Goal: Task Accomplishment & Management: Use online tool/utility

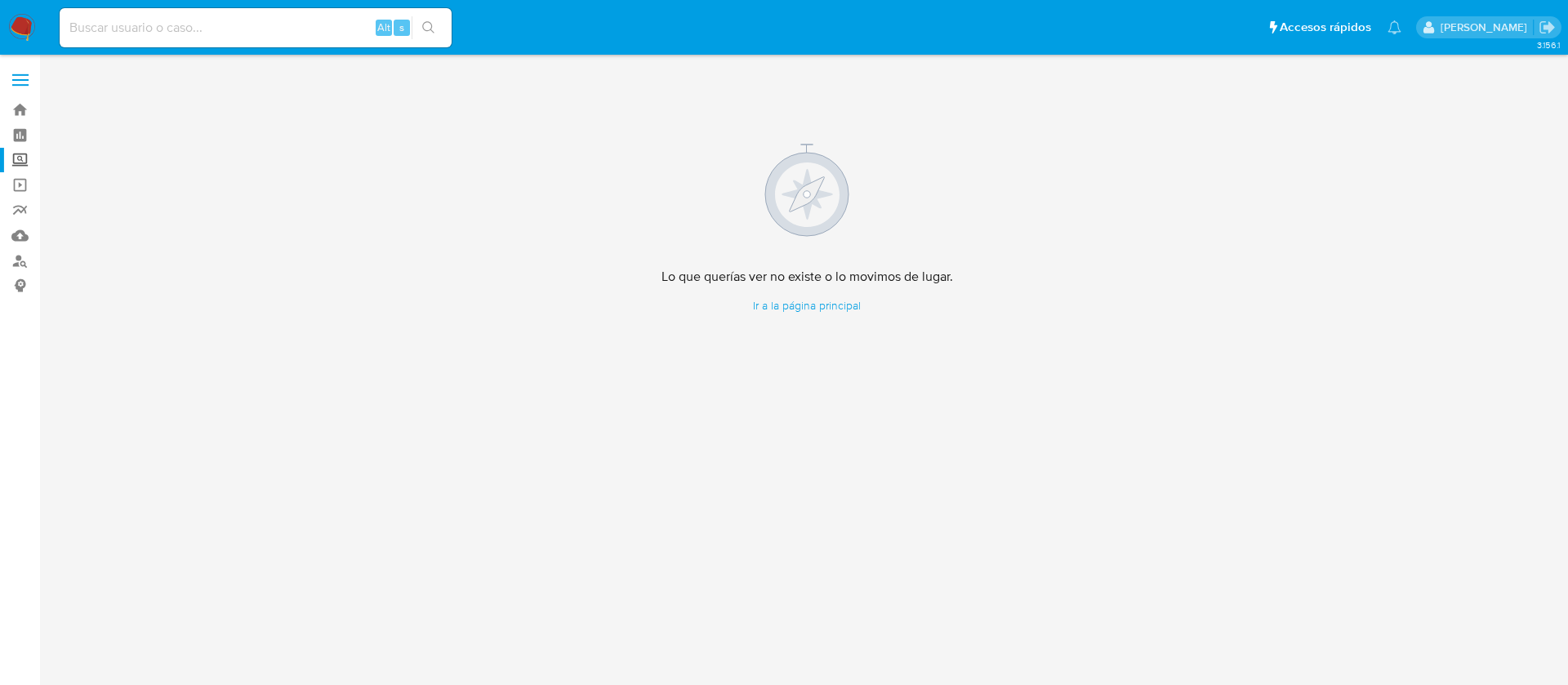
click at [26, 167] on label "Screening" at bounding box center [97, 160] width 195 height 26
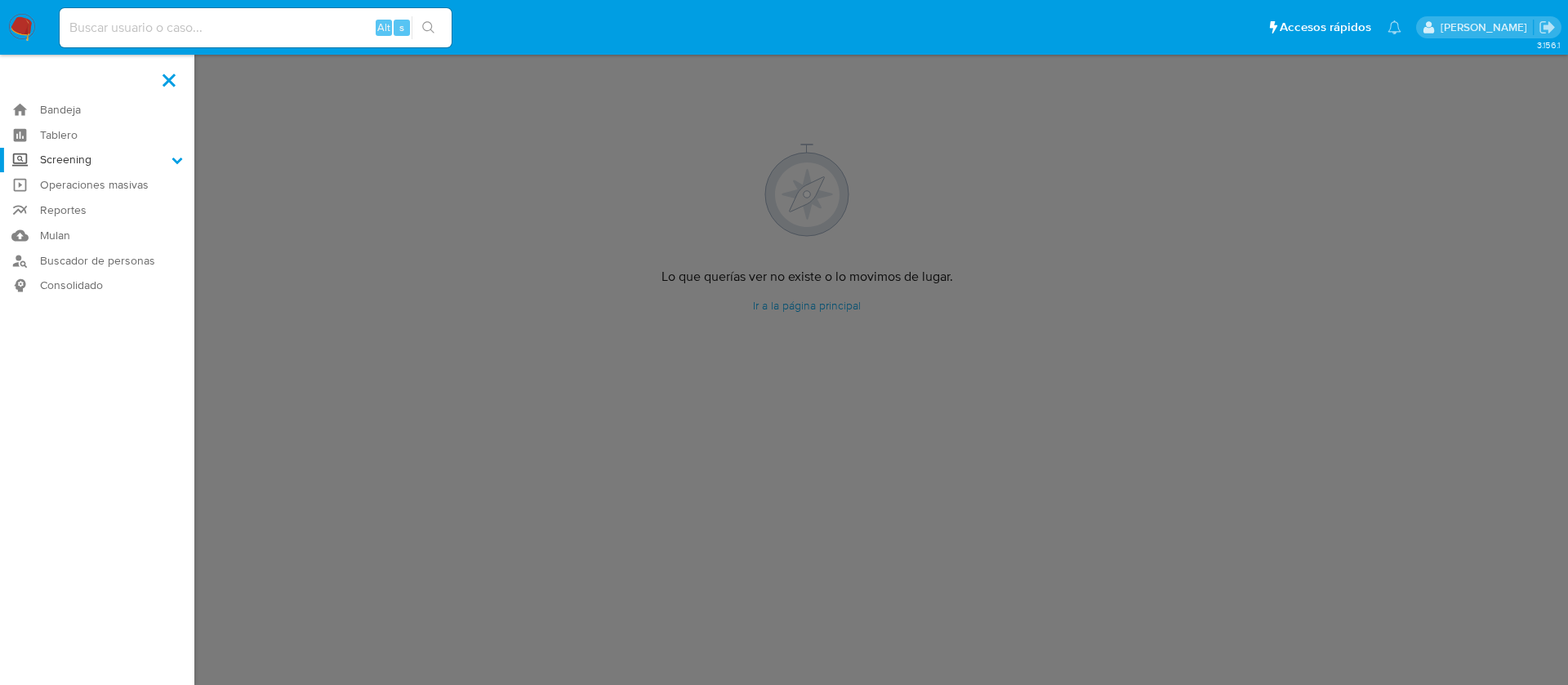
click at [0, 0] on input "Screening" at bounding box center [0, 0] width 0 height 0
click at [112, 227] on link "Herramientas" at bounding box center [97, 224] width 195 height 21
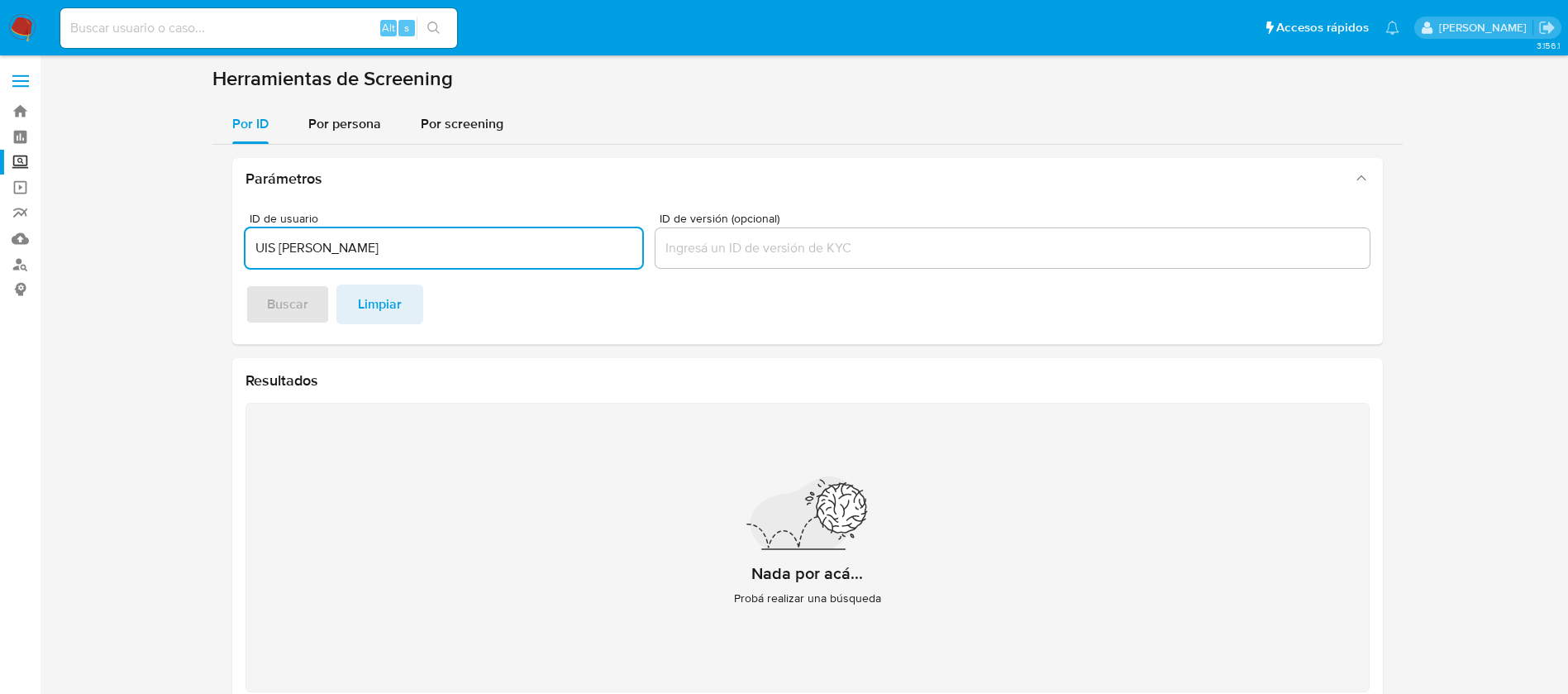
click at [252, 238] on input "UIS GIOVANNI PERALTA LAZOS" at bounding box center [444, 248] width 397 height 21
click at [500, 242] on input "LUIS GIOVANNI PERALTA LAZOS" at bounding box center [444, 248] width 397 height 21
type input "LUIS GIOVANNI PERALTA LAZOS"
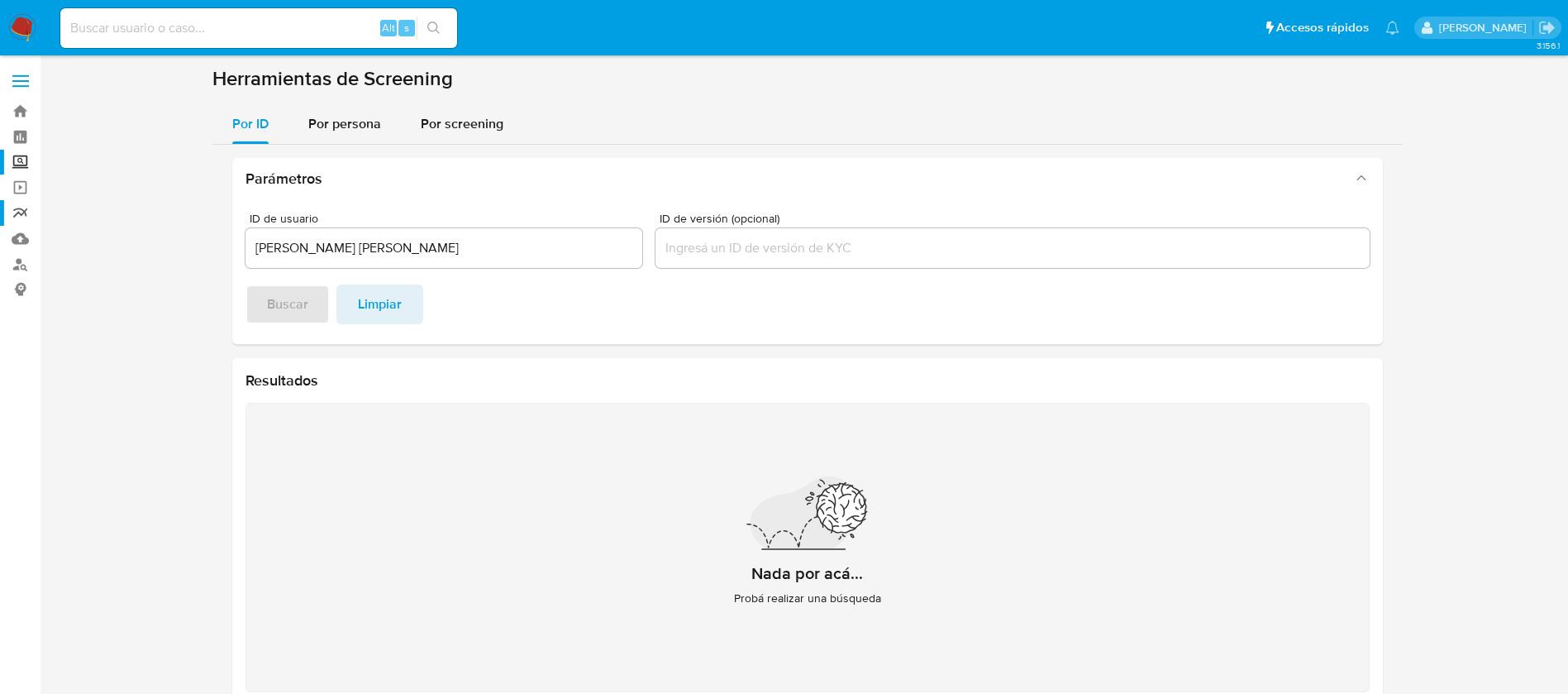
drag, startPoint x: 483, startPoint y: 235, endPoint x: 0, endPoint y: 216, distance: 483.4
click at [0, 216] on section "Bandeja Tablero Screening Búsqueda en Listas Watchlist Herramientas Operaciones…" at bounding box center [784, 365] width 1568 height 729
click at [320, 287] on footer "Buscar Limpiar" at bounding box center [807, 303] width 1124 height 39
drag, startPoint x: 456, startPoint y: 251, endPoint x: 232, endPoint y: 255, distance: 224.0
click at [232, 255] on div "ID de usuario LUIS GIOVANNI PERALTA LAZOS ID de versión (opcional) Buscar Limpi…" at bounding box center [807, 271] width 1151 height 145
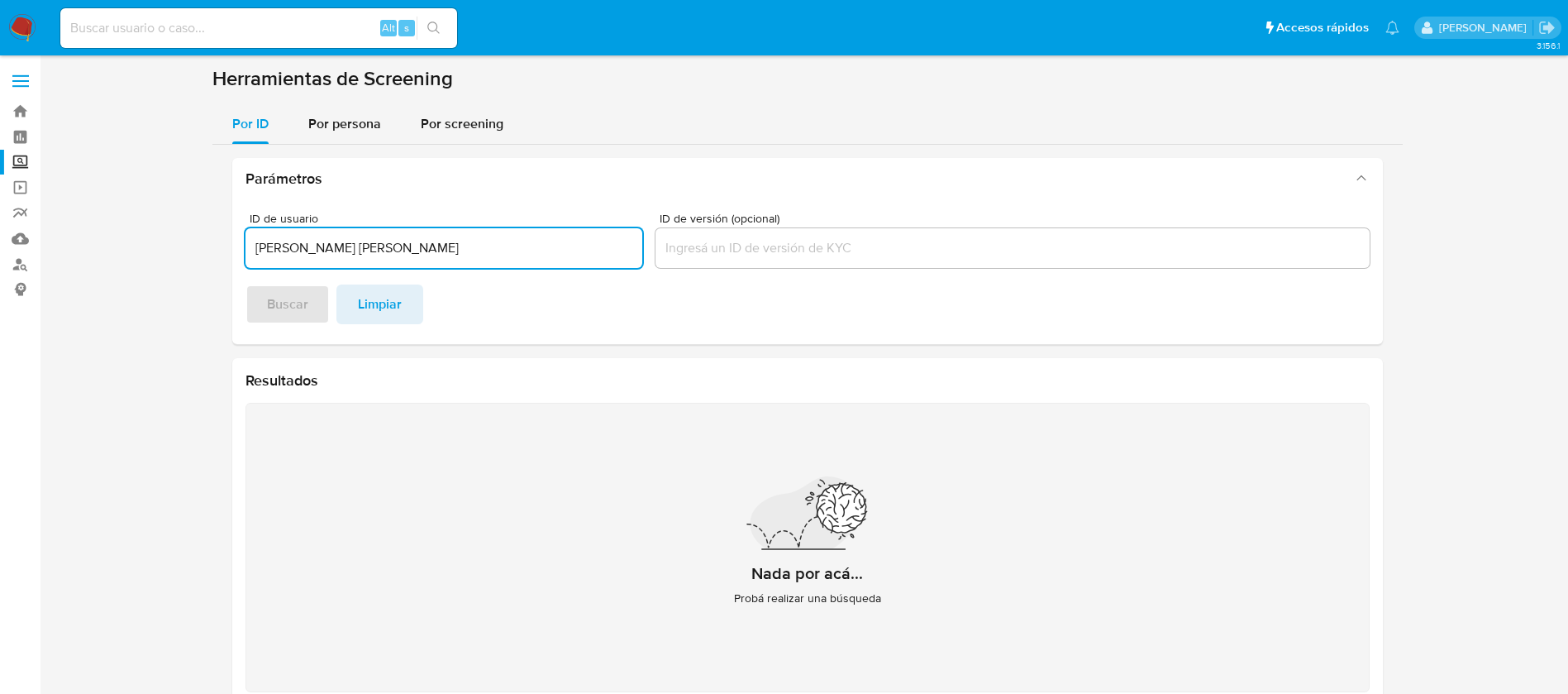
click at [362, 126] on span "Por persona" at bounding box center [344, 123] width 73 height 19
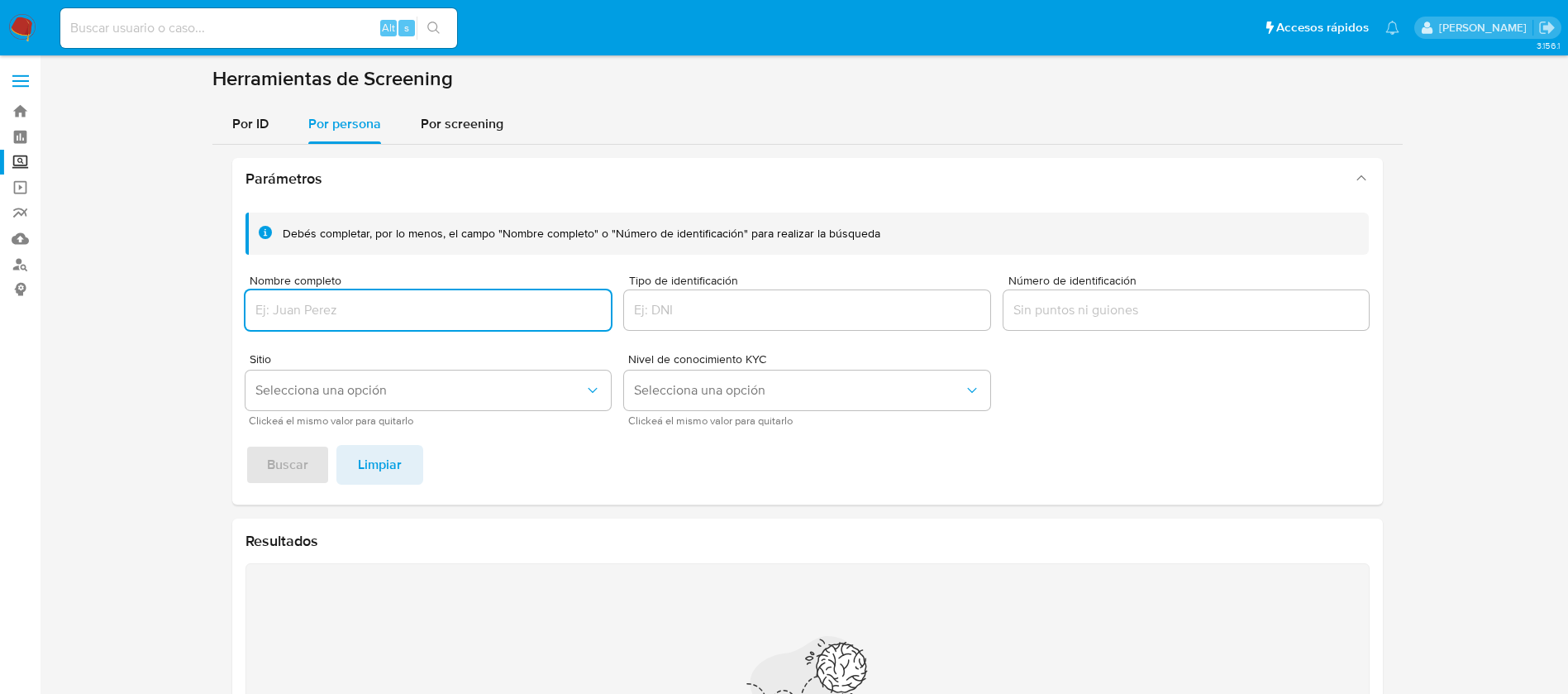
click at [402, 315] on input "Nombre completo" at bounding box center [429, 310] width 366 height 21
click at [274, 479] on span "Buscar" at bounding box center [287, 465] width 41 height 36
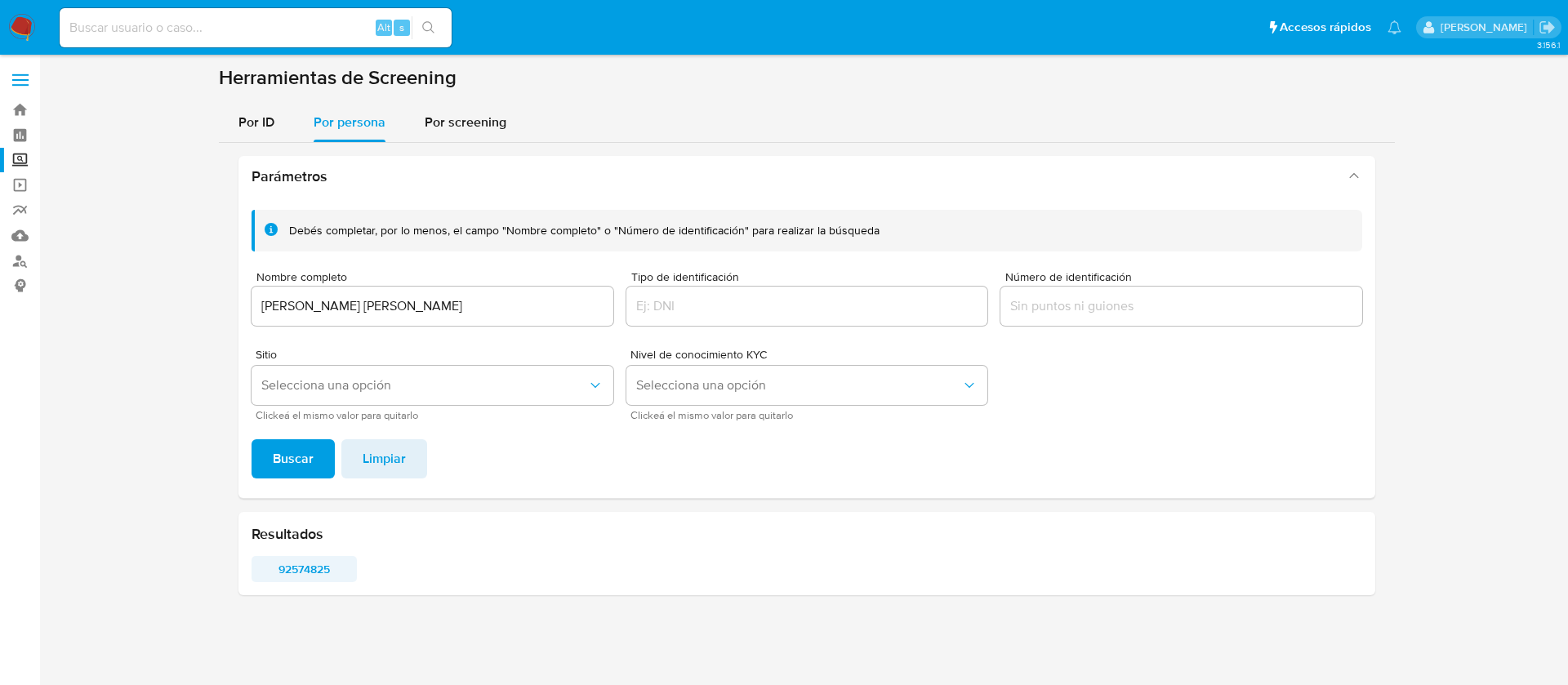
click at [285, 567] on span "92574825" at bounding box center [303, 569] width 82 height 23
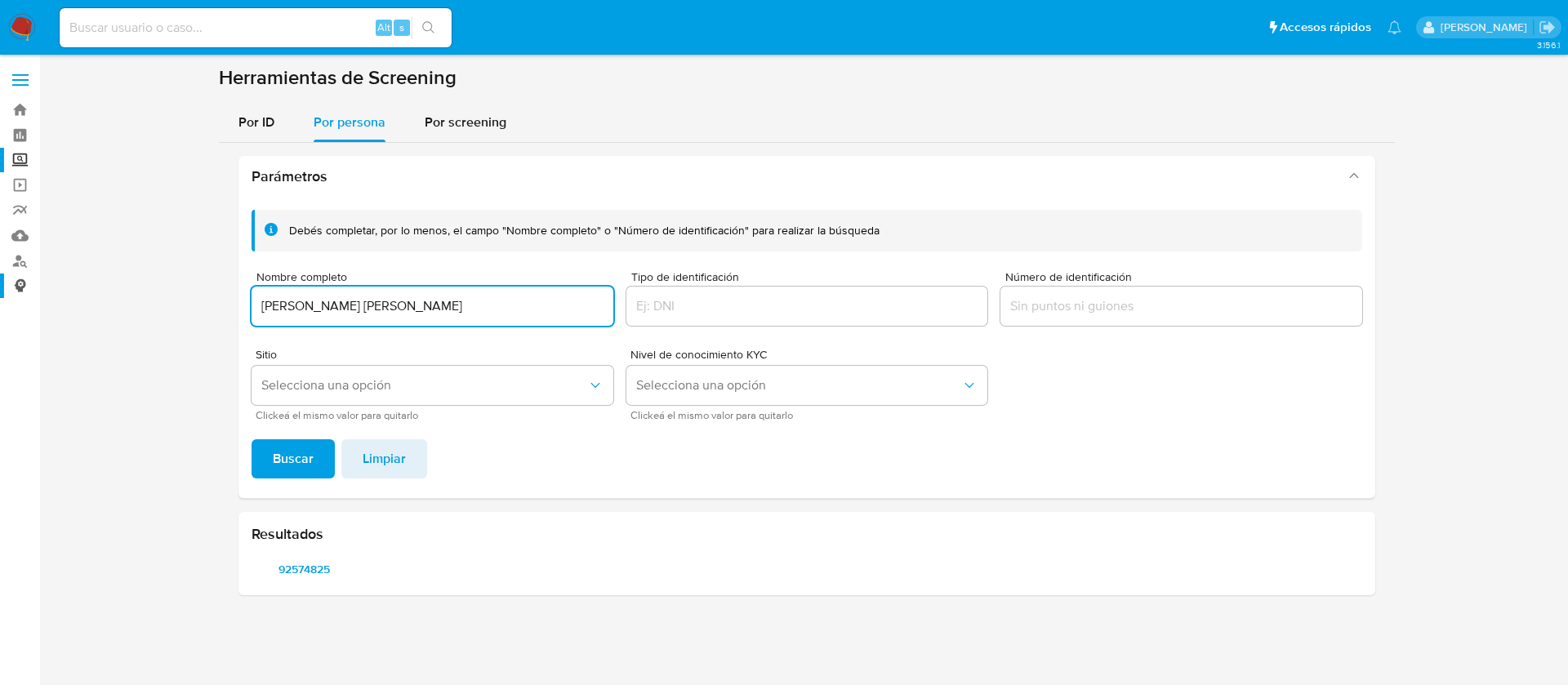
drag, startPoint x: 475, startPoint y: 309, endPoint x: 0, endPoint y: 293, distance: 475.3
click at [0, 293] on section "Bandeja Tablero Screening Búsqueda en Listas Watchlist Herramientas Operaciones…" at bounding box center [784, 342] width 1568 height 685
click at [263, 301] on input "MARIA TERESA FUENTES PALACIOS" at bounding box center [432, 306] width 362 height 21
type input "MARIA TERESA FUENTES PALACIOS"
click at [314, 465] on button "Buscar" at bounding box center [293, 458] width 83 height 39
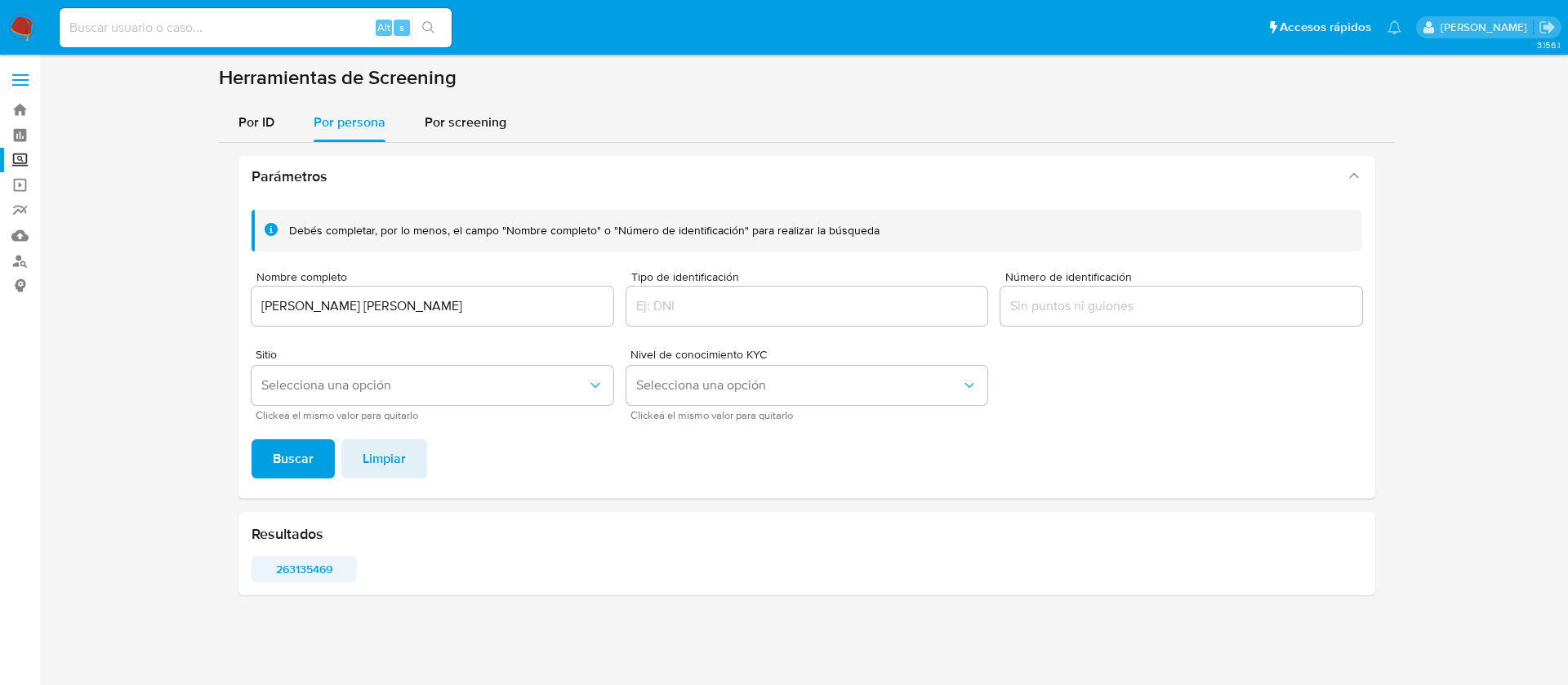
click at [308, 575] on span "263135469" at bounding box center [303, 569] width 82 height 23
click at [161, 21] on input at bounding box center [255, 27] width 392 height 21
paste input "616527401"
type input "616527401"
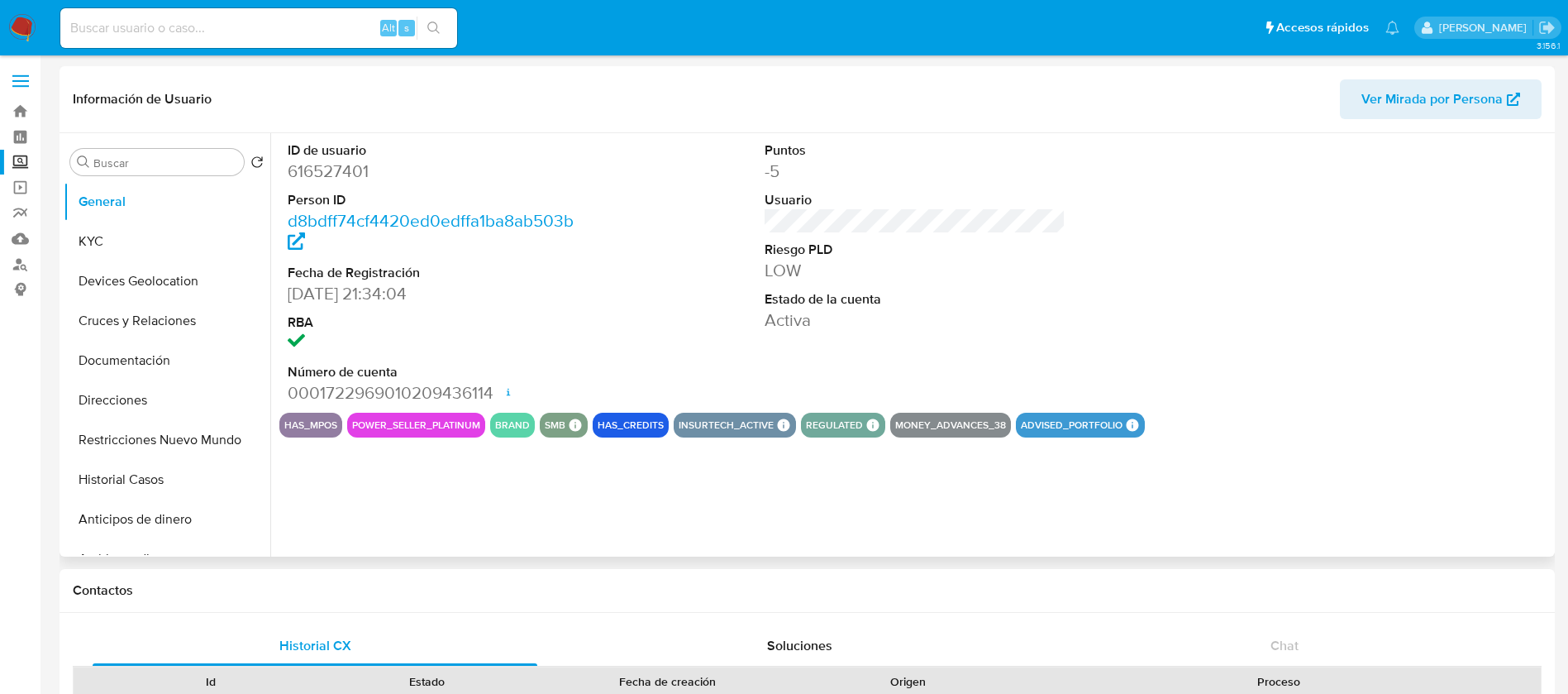
select select "10"
drag, startPoint x: 411, startPoint y: 177, endPoint x: 286, endPoint y: 181, distance: 125.1
click at [286, 181] on div "ID de usuario 616527401 Person ID d8bdff74cf4420ed0edffa1ba8ab503b Fecha de Reg…" at bounding box center [438, 273] width 319 height 280
copy dd "616527401"
click at [142, 400] on button "Direcciones" at bounding box center [161, 399] width 193 height 39
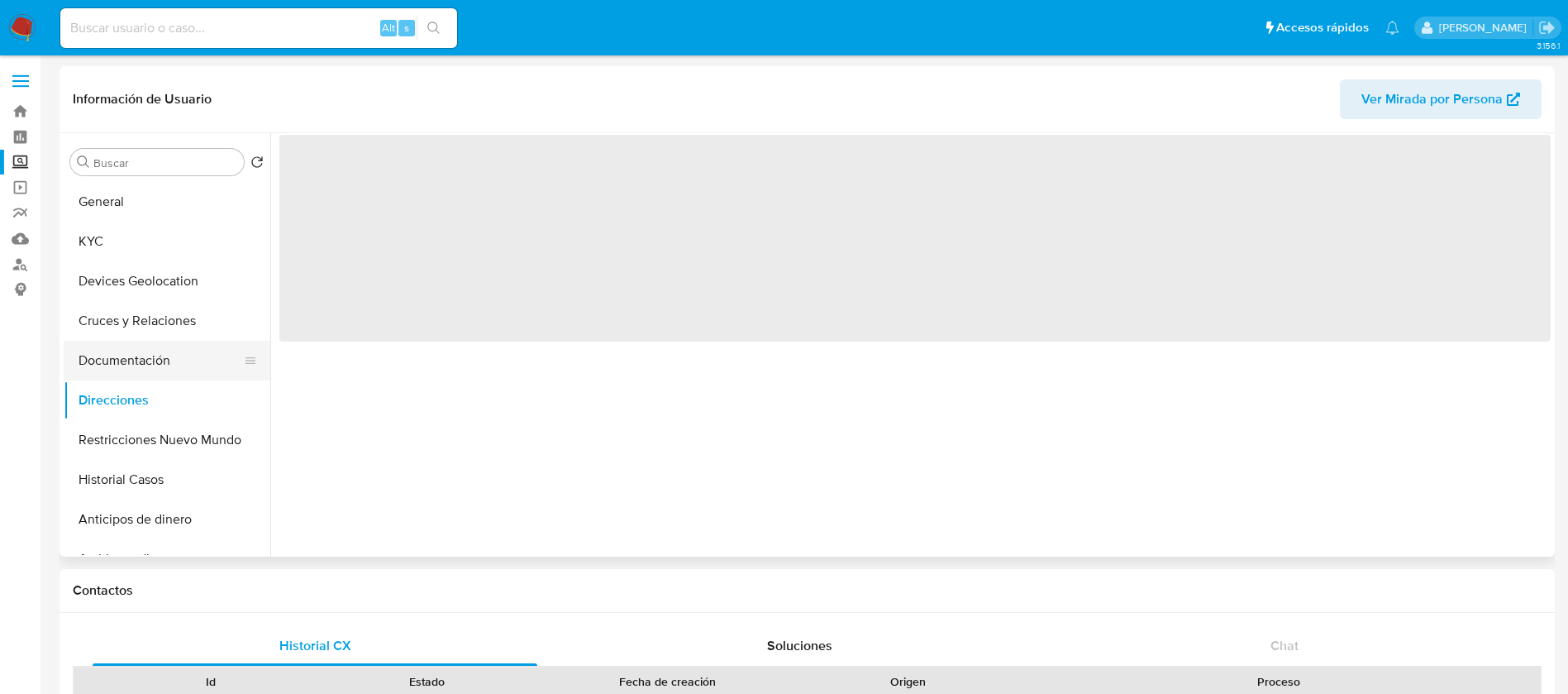
click at [183, 344] on button "Documentación" at bounding box center [161, 360] width 193 height 39
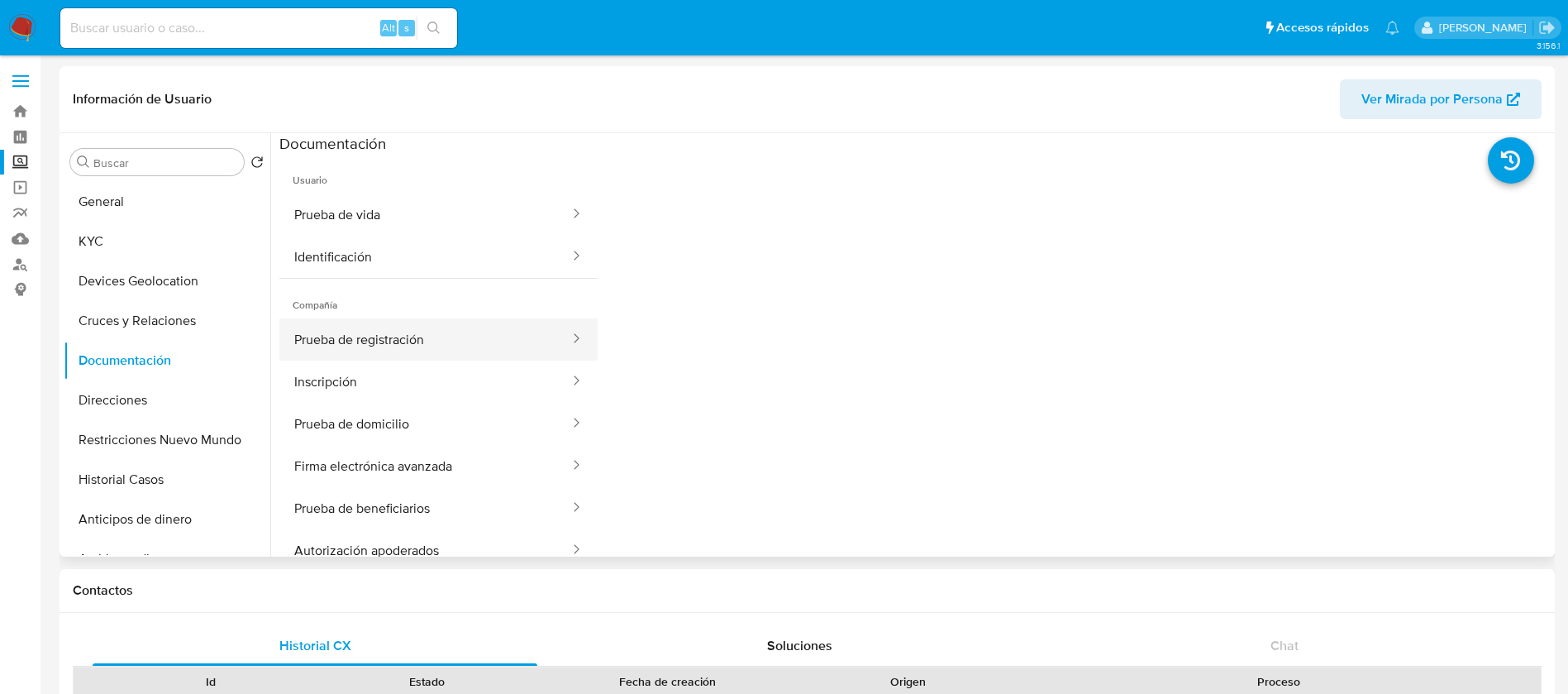
click at [419, 350] on button "Prueba de registración" at bounding box center [425, 340] width 292 height 42
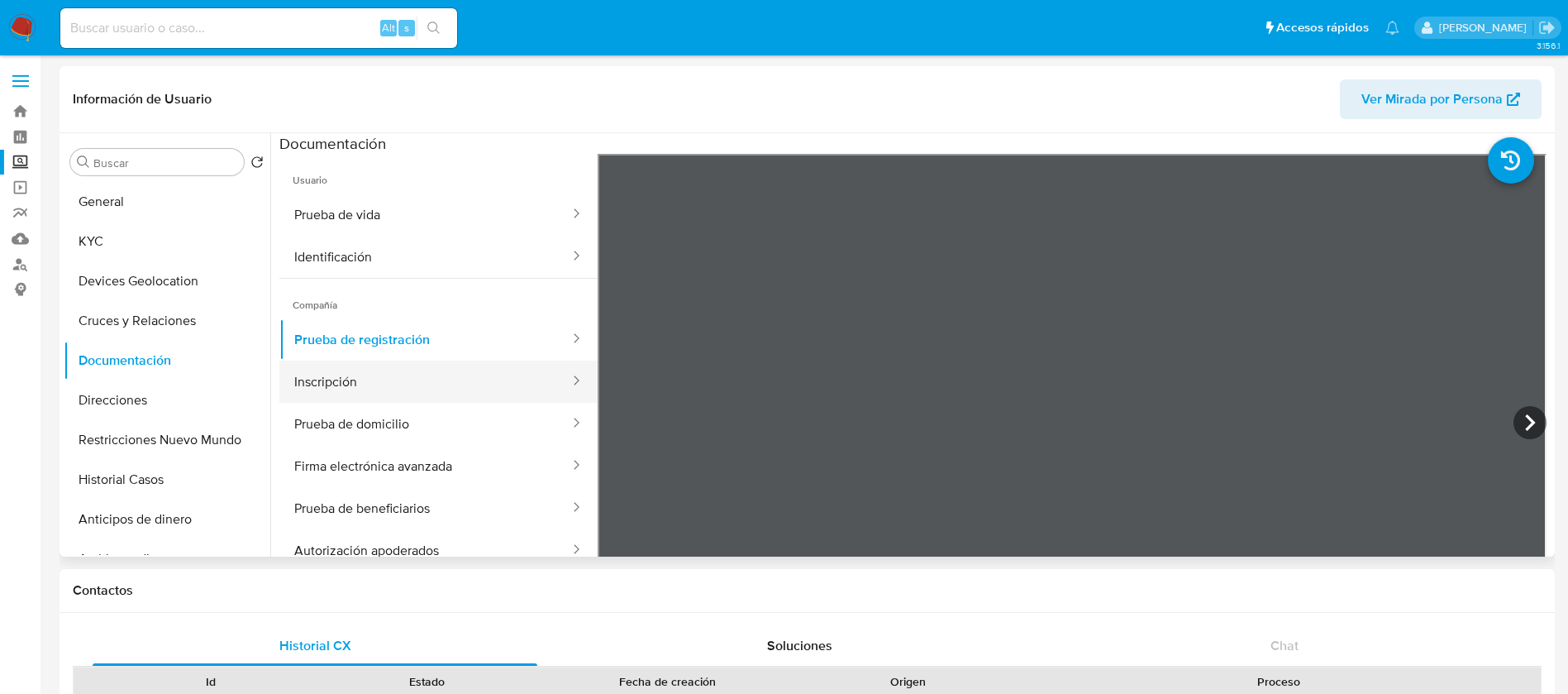
click at [477, 372] on button "Inscripción" at bounding box center [425, 382] width 292 height 42
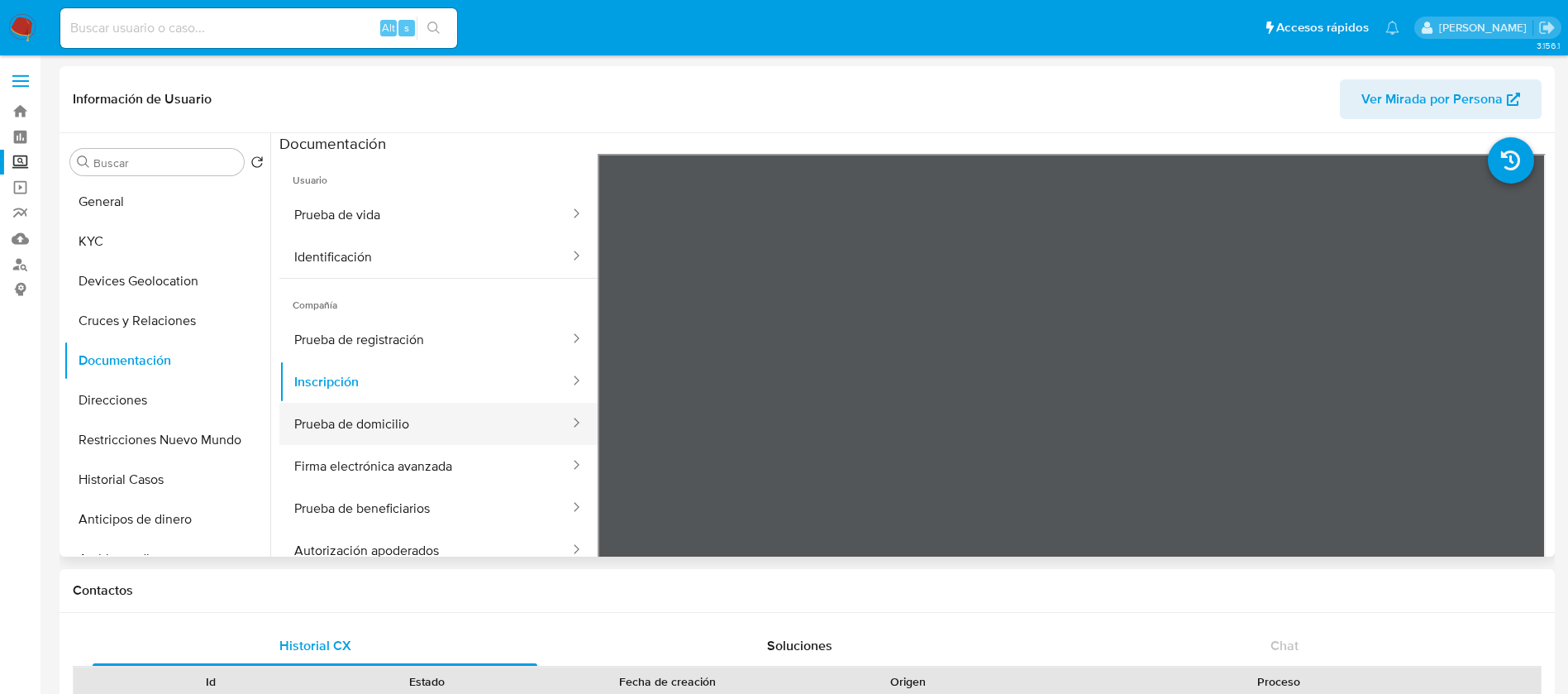
click at [459, 433] on button "Prueba de domicilio" at bounding box center [425, 424] width 292 height 42
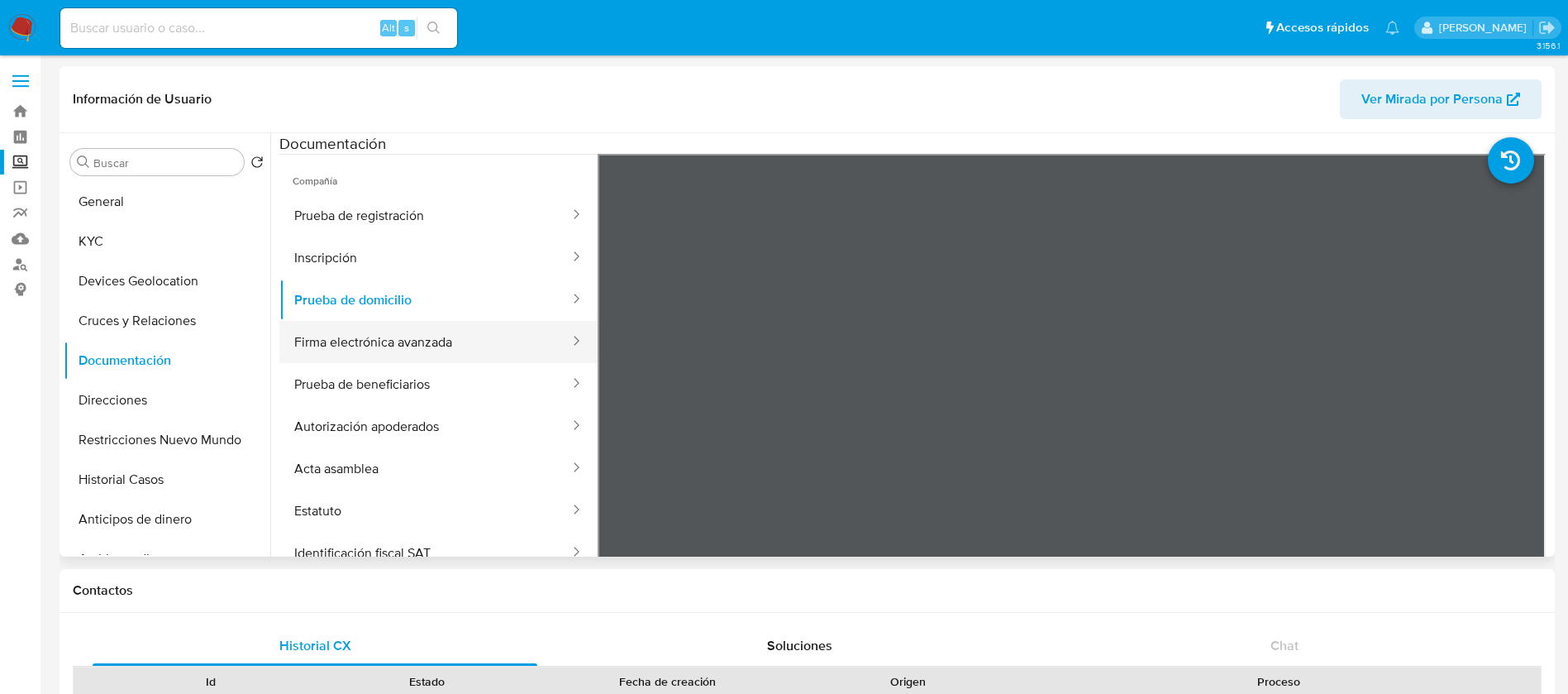
click at [380, 330] on button "Firma electrónica avanzada" at bounding box center [425, 342] width 292 height 42
click at [482, 401] on button "Prueba de beneficiarios" at bounding box center [425, 384] width 292 height 42
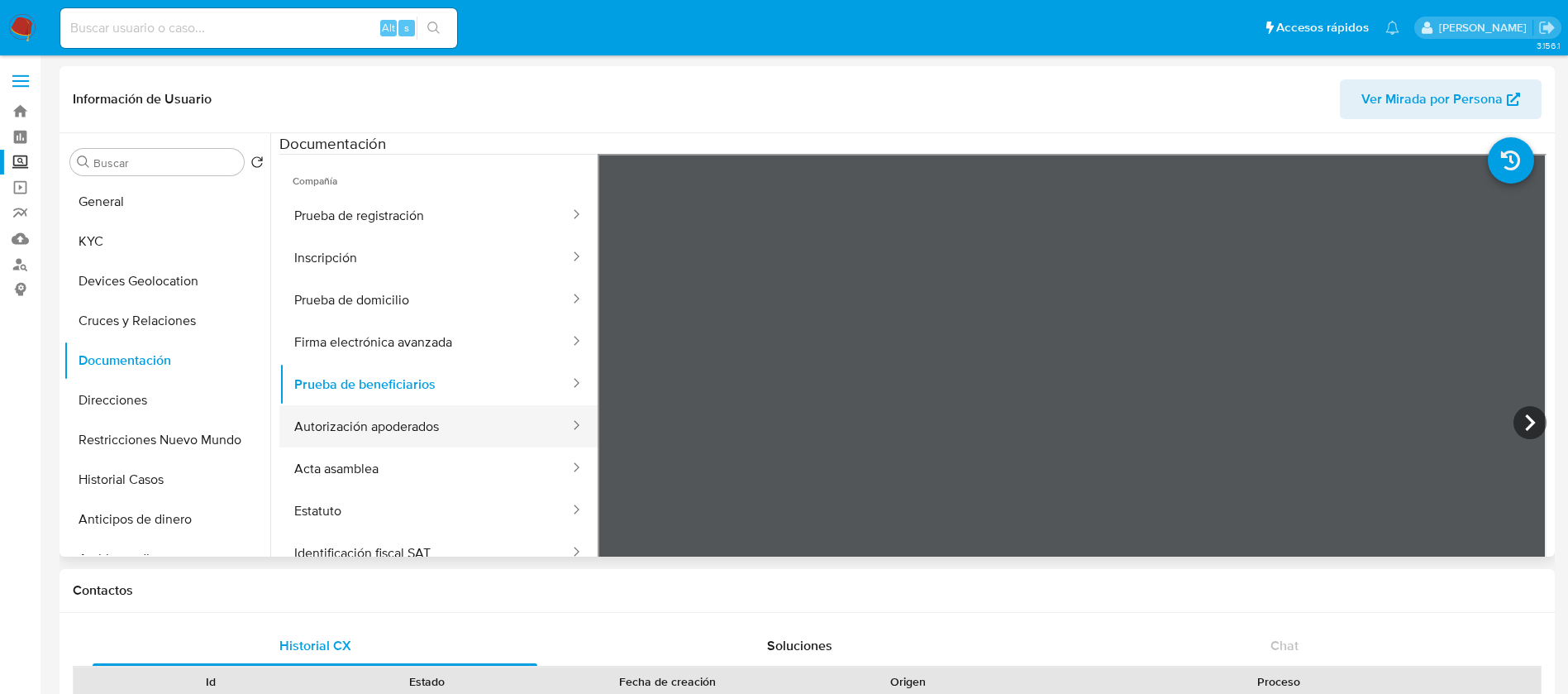
click at [472, 439] on button "Autorización apoderados" at bounding box center [425, 426] width 292 height 42
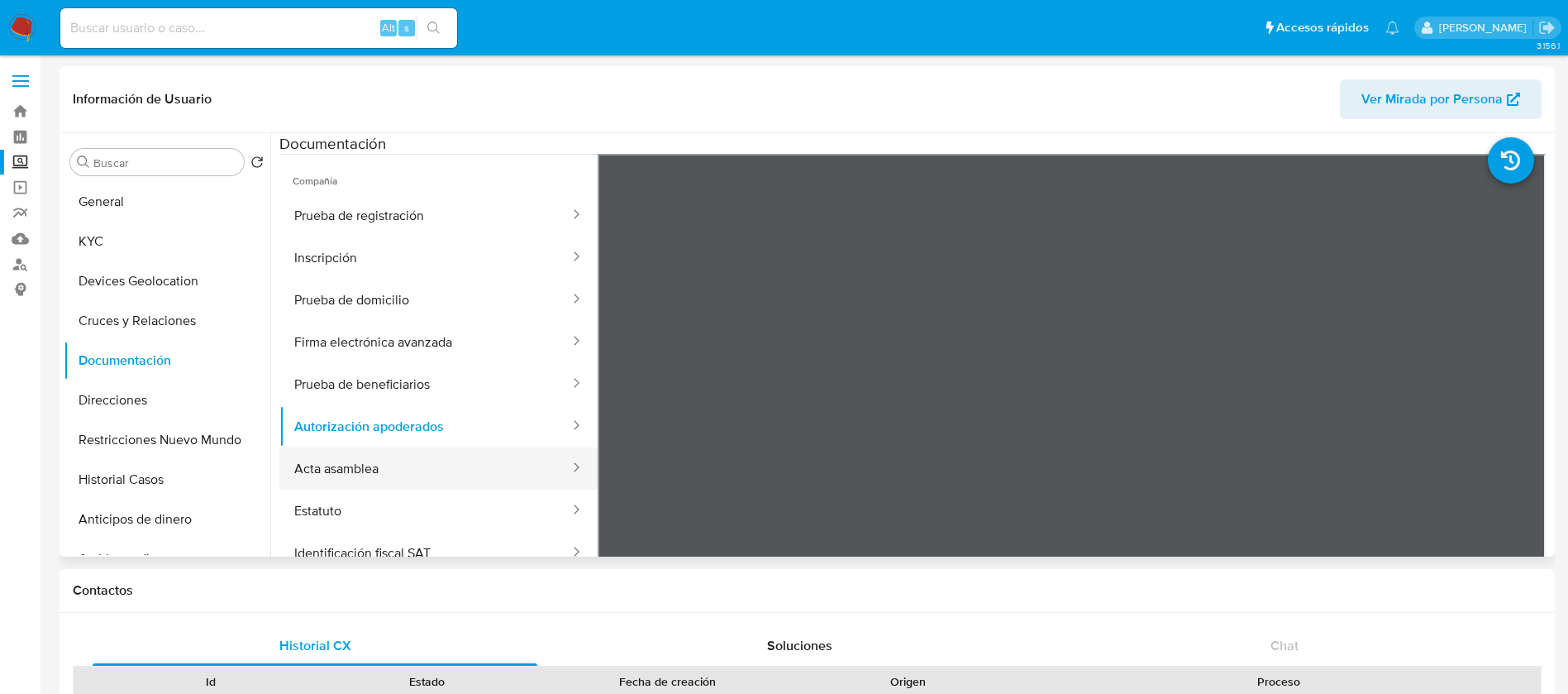
click at [408, 487] on button "Acta asamblea" at bounding box center [425, 468] width 292 height 42
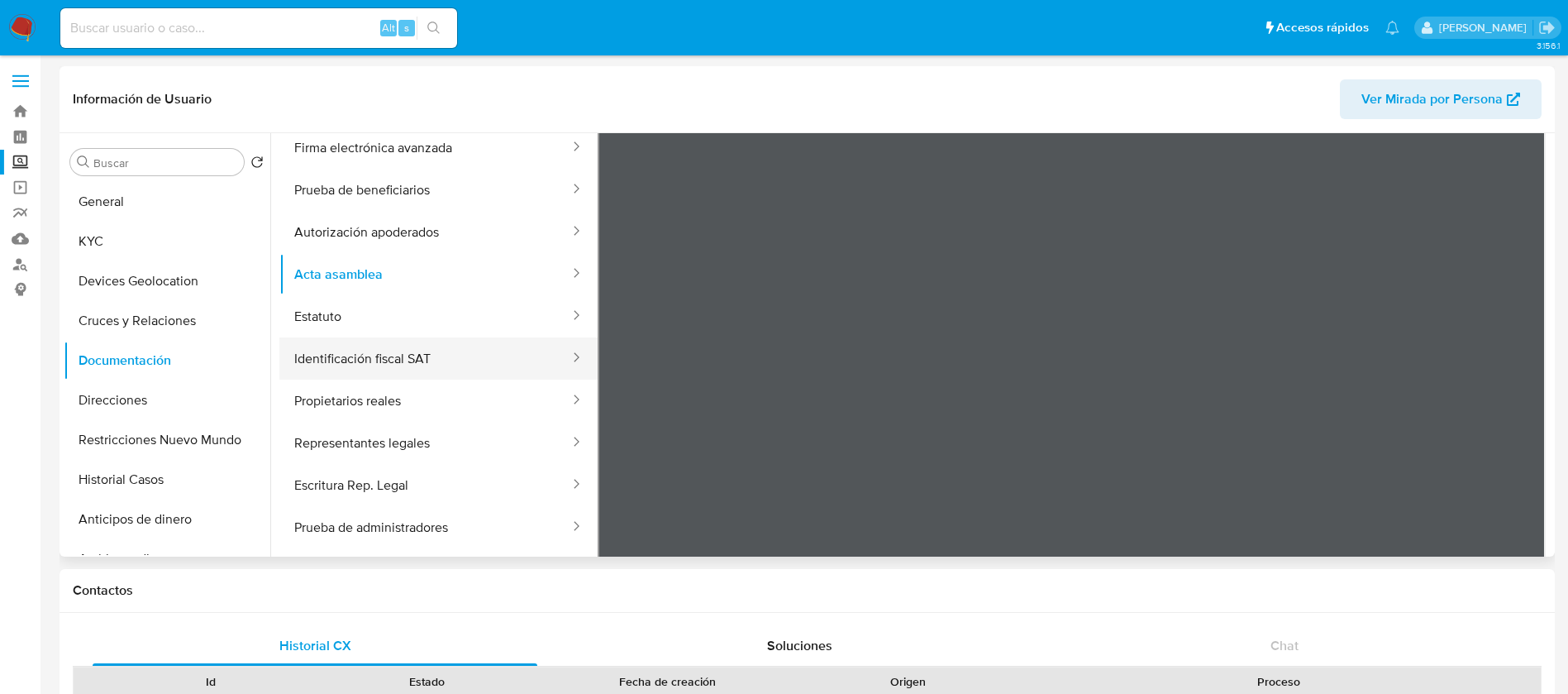
scroll to position [145, 0]
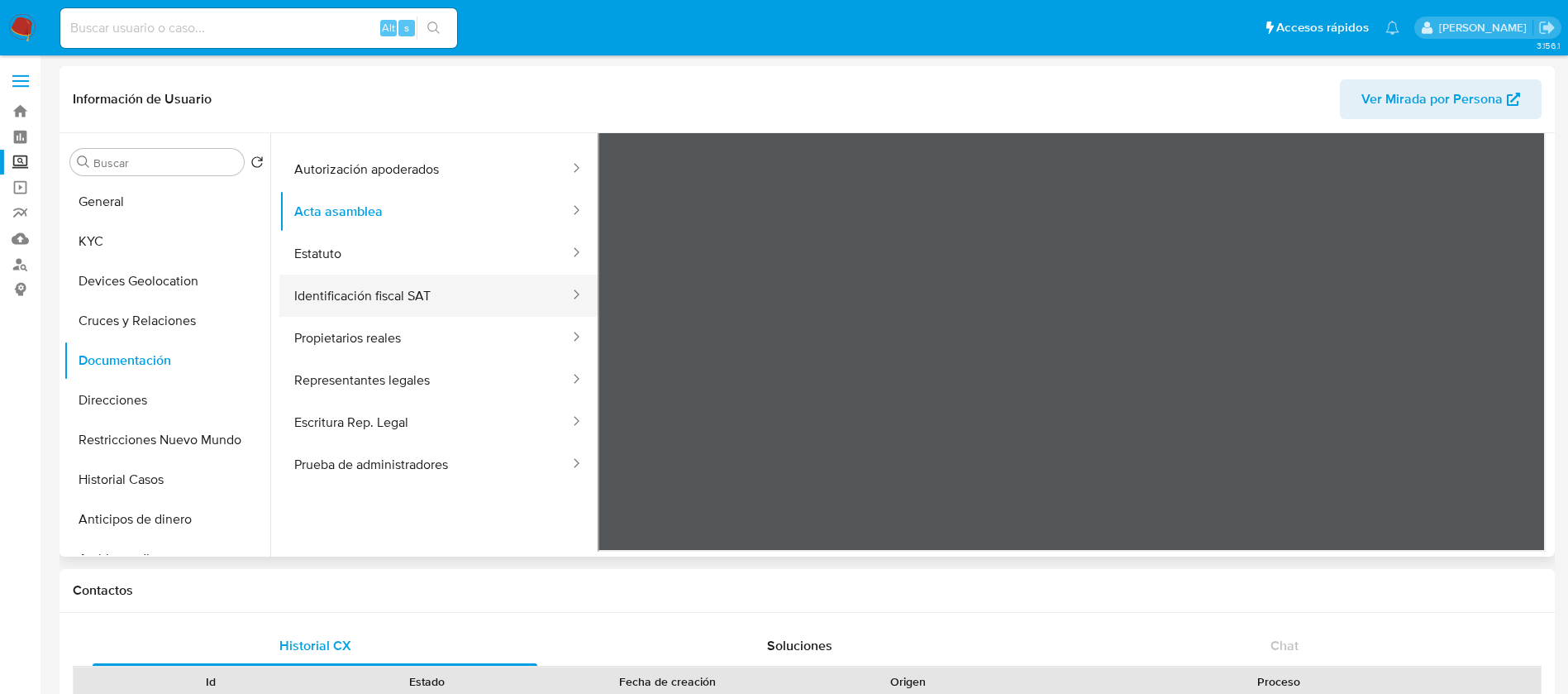
click at [389, 310] on button "Identificación fiscal SAT" at bounding box center [425, 296] width 292 height 42
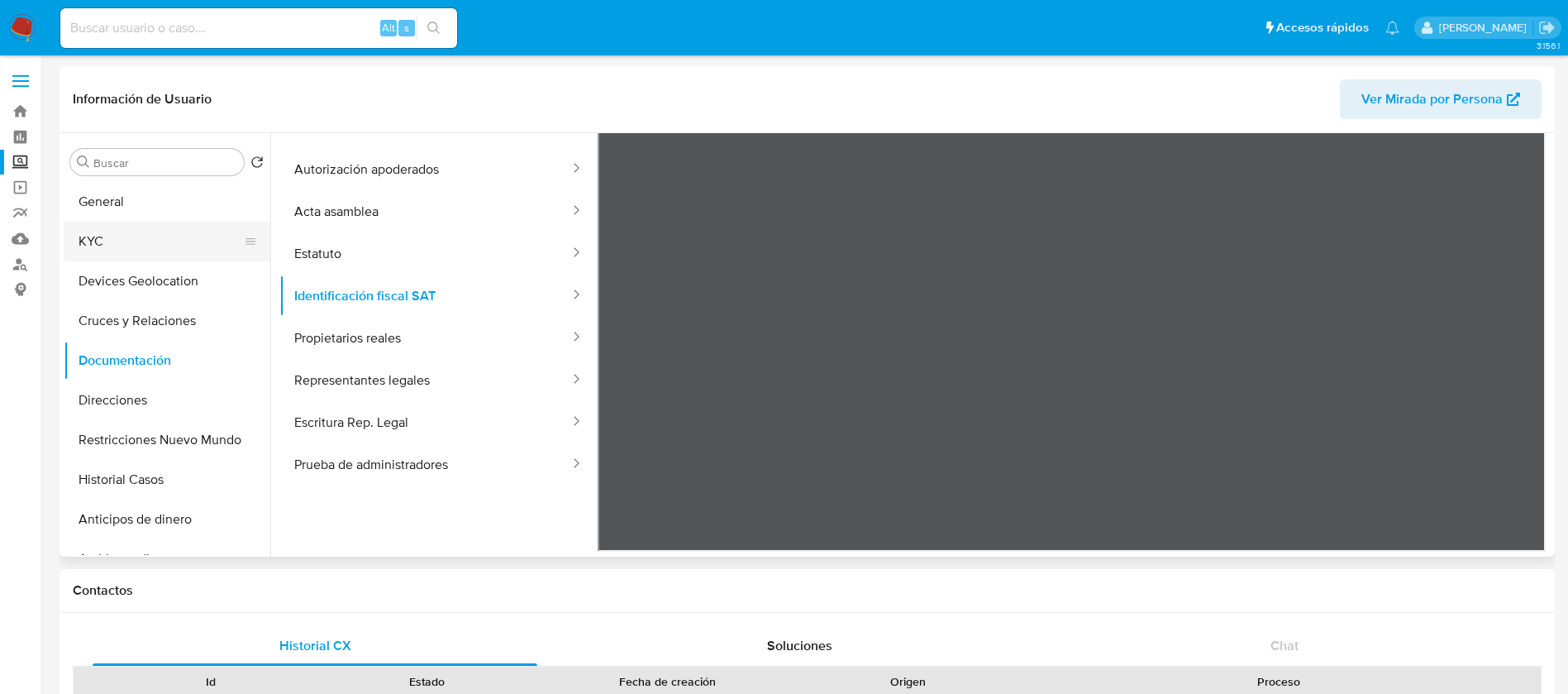
click at [104, 240] on button "KYC" at bounding box center [161, 241] width 193 height 39
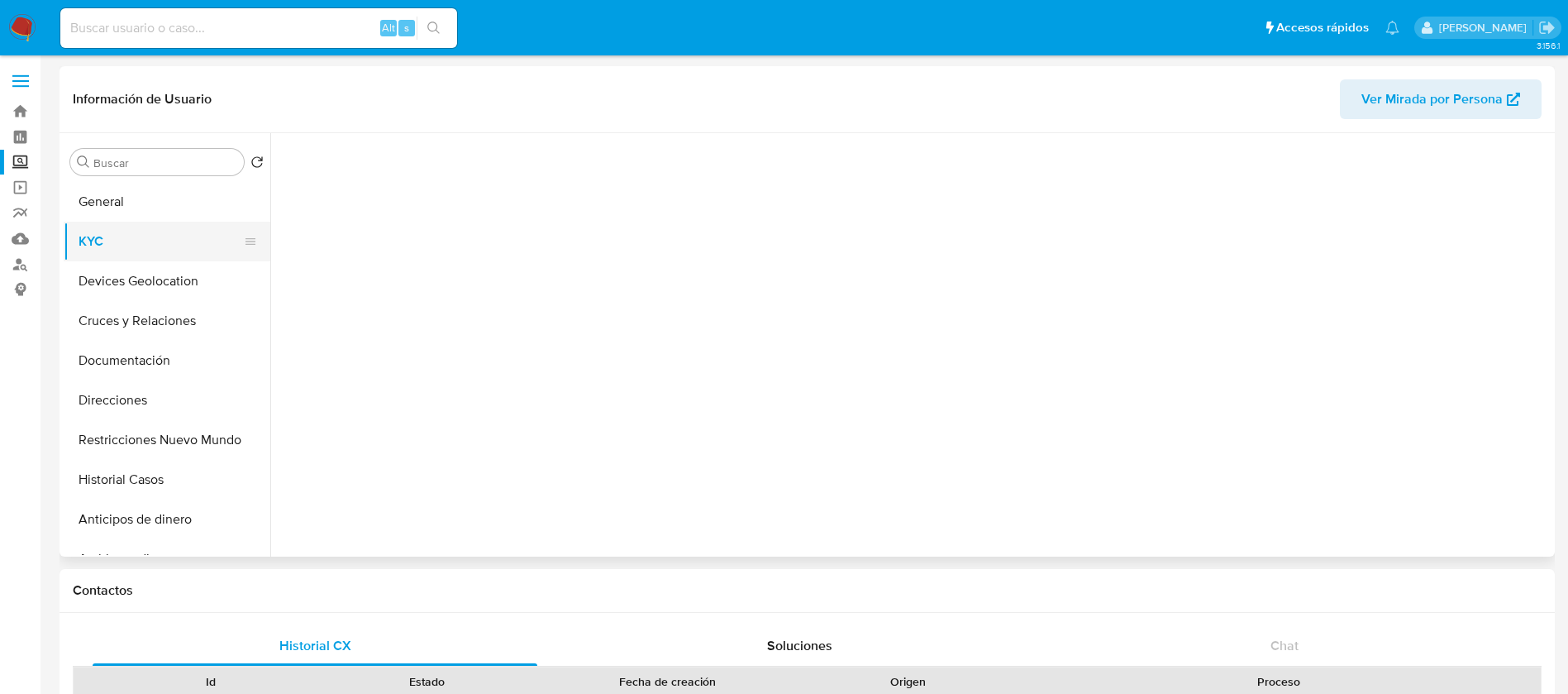
scroll to position [0, 0]
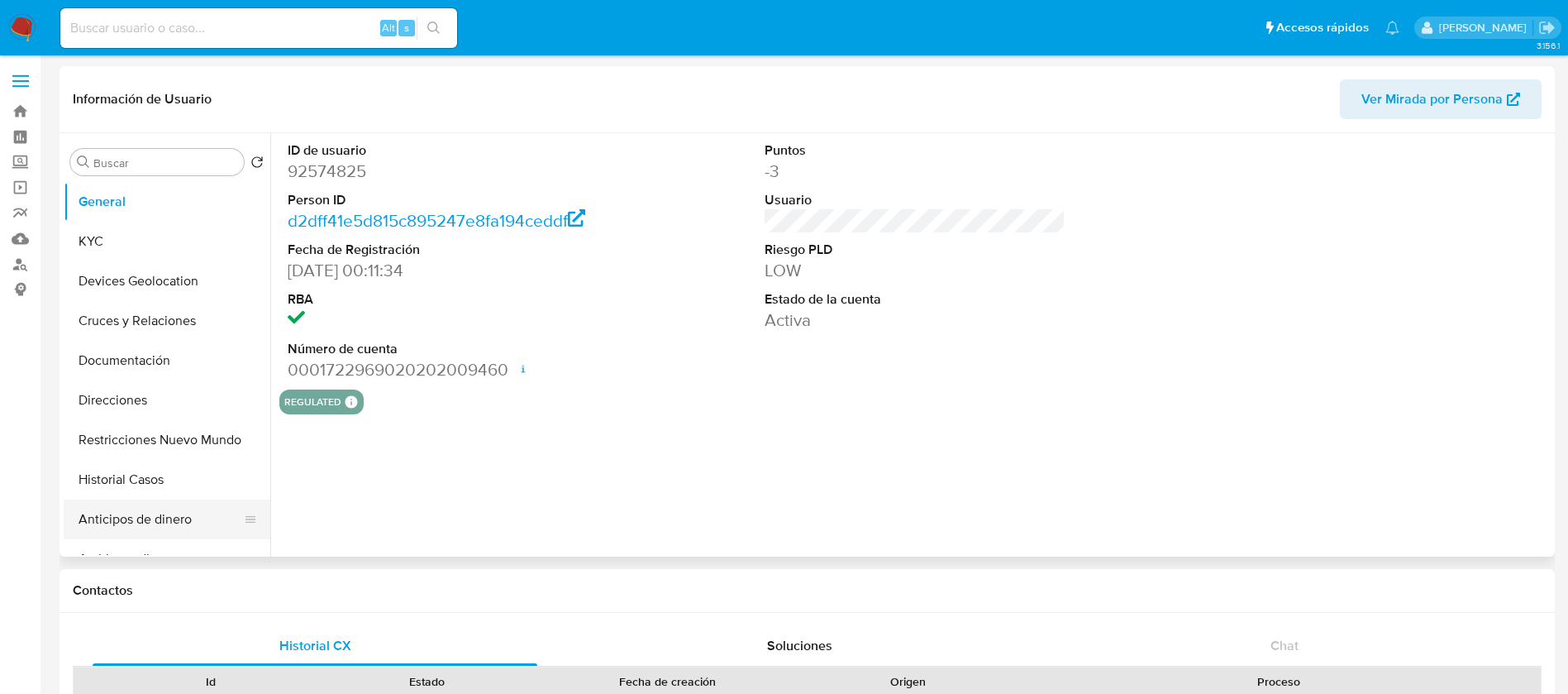
select select "10"
click at [165, 224] on button "KYC" at bounding box center [161, 241] width 193 height 39
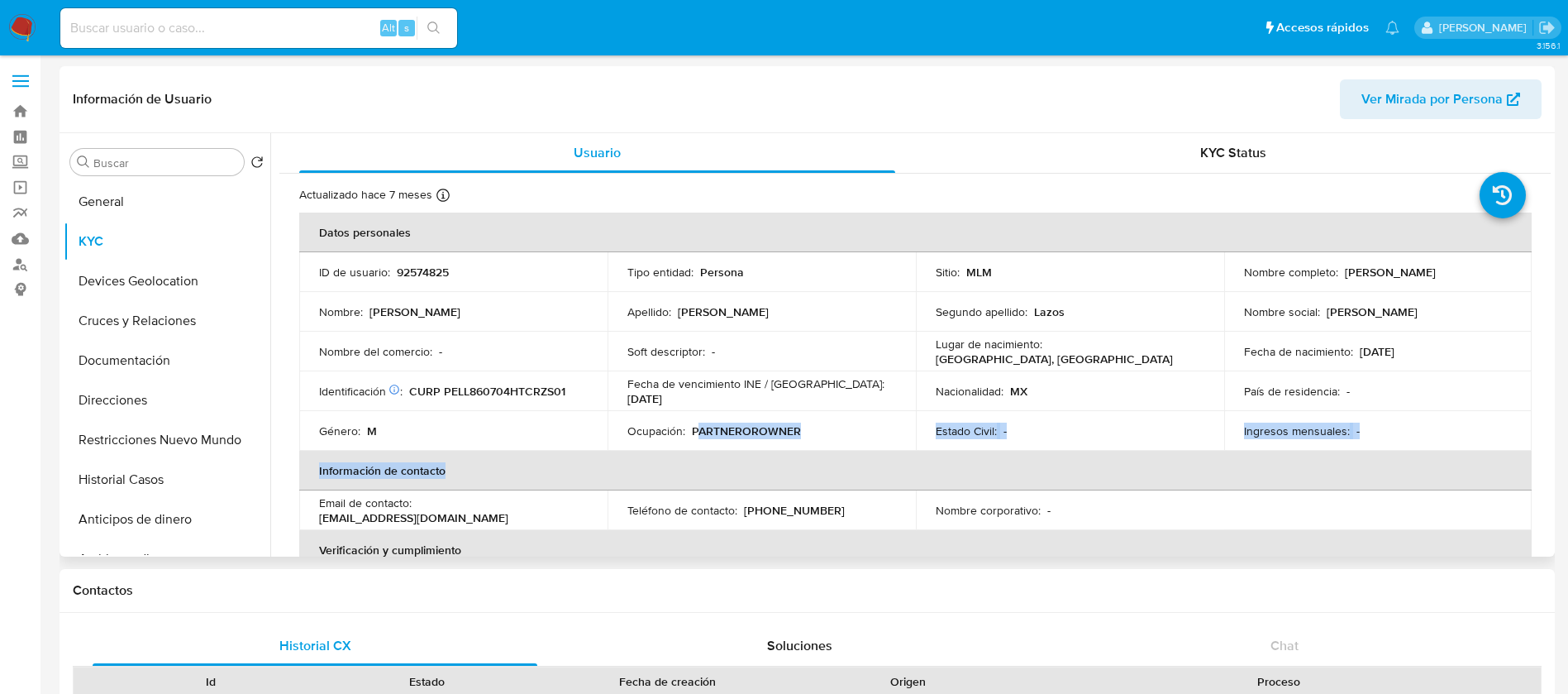
drag, startPoint x: 736, startPoint y: 441, endPoint x: 854, endPoint y: 459, distance: 119.4
click at [854, 459] on table "Datos personales ID de usuario : 92574825 Tipo entidad : Persona Sitio : MLM No…" at bounding box center [916, 510] width 1232 height 595
click at [170, 482] on button "Historial Casos" at bounding box center [161, 479] width 193 height 39
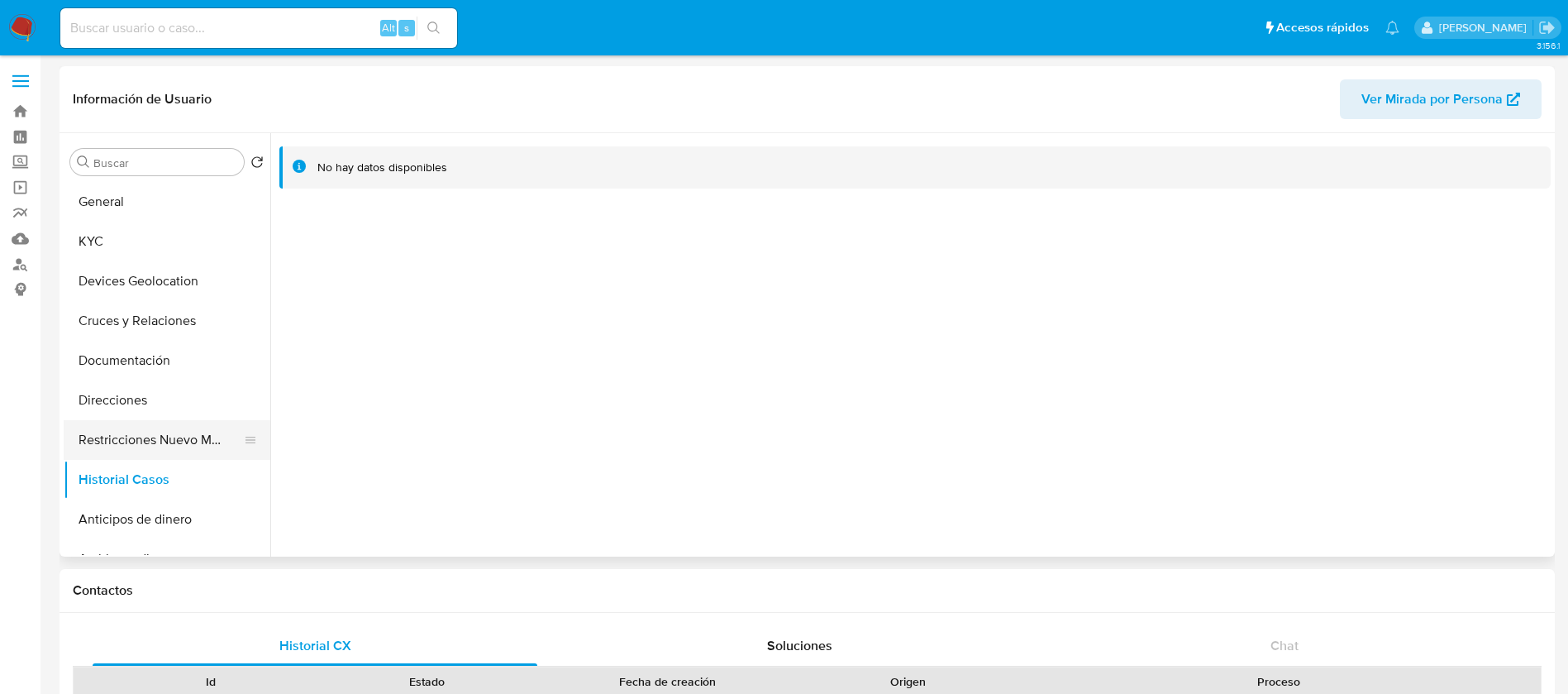
click at [167, 450] on button "Restricciones Nuevo Mundo" at bounding box center [161, 439] width 193 height 39
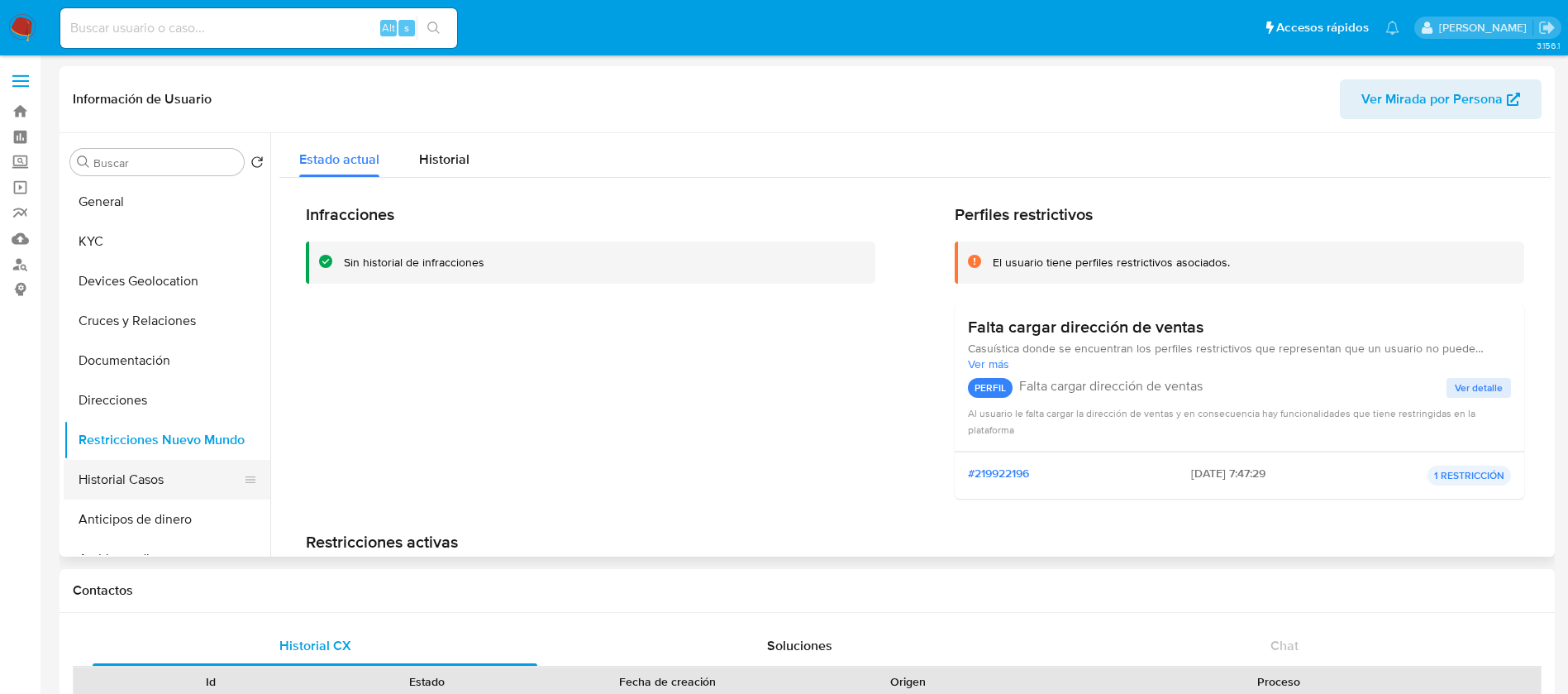
click at [128, 479] on button "Historial Casos" at bounding box center [161, 479] width 193 height 39
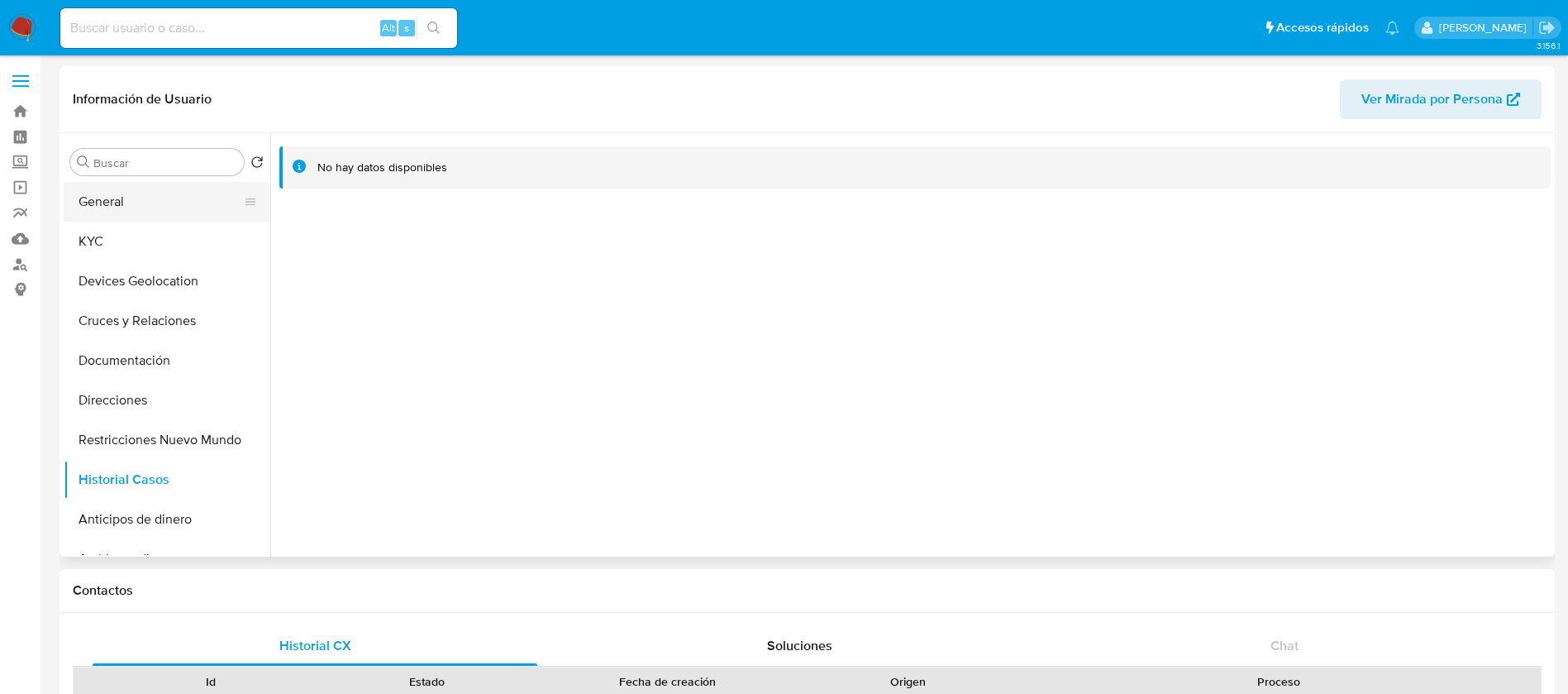
click at [197, 212] on button "General" at bounding box center [161, 201] width 193 height 39
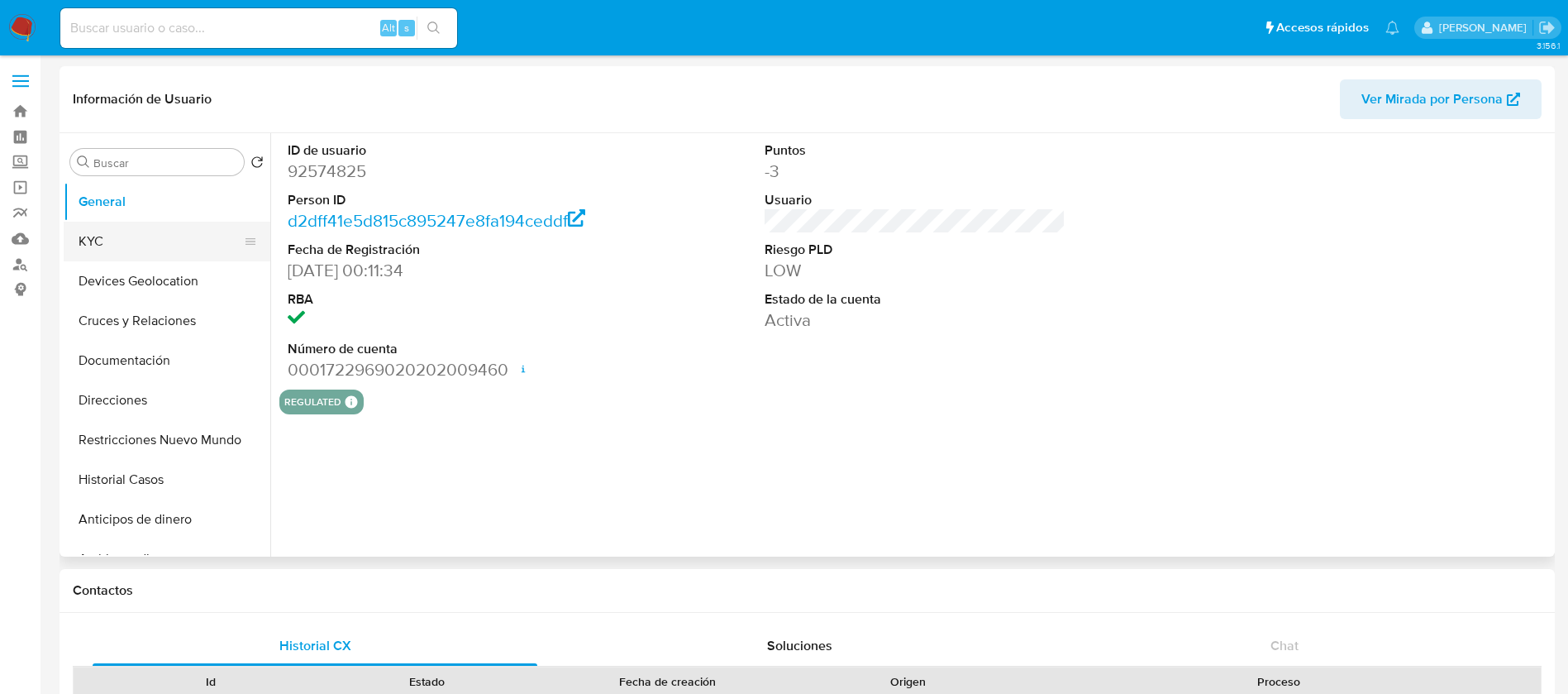
click at [215, 258] on button "KYC" at bounding box center [161, 241] width 193 height 39
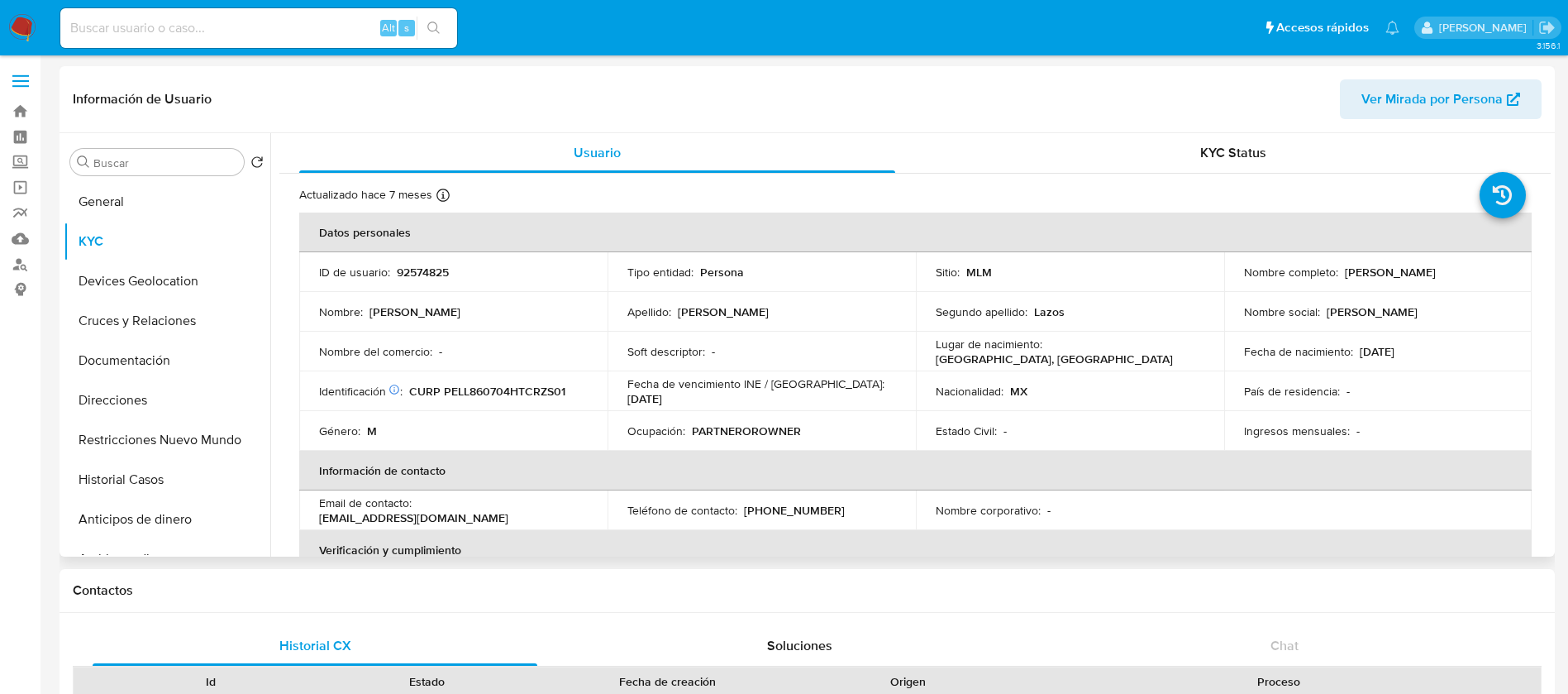
click at [409, 275] on p "92574825" at bounding box center [423, 273] width 52 height 15
copy p "92574825"
click at [1268, 410] on td "País de residencia : -" at bounding box center [1379, 391] width 308 height 39
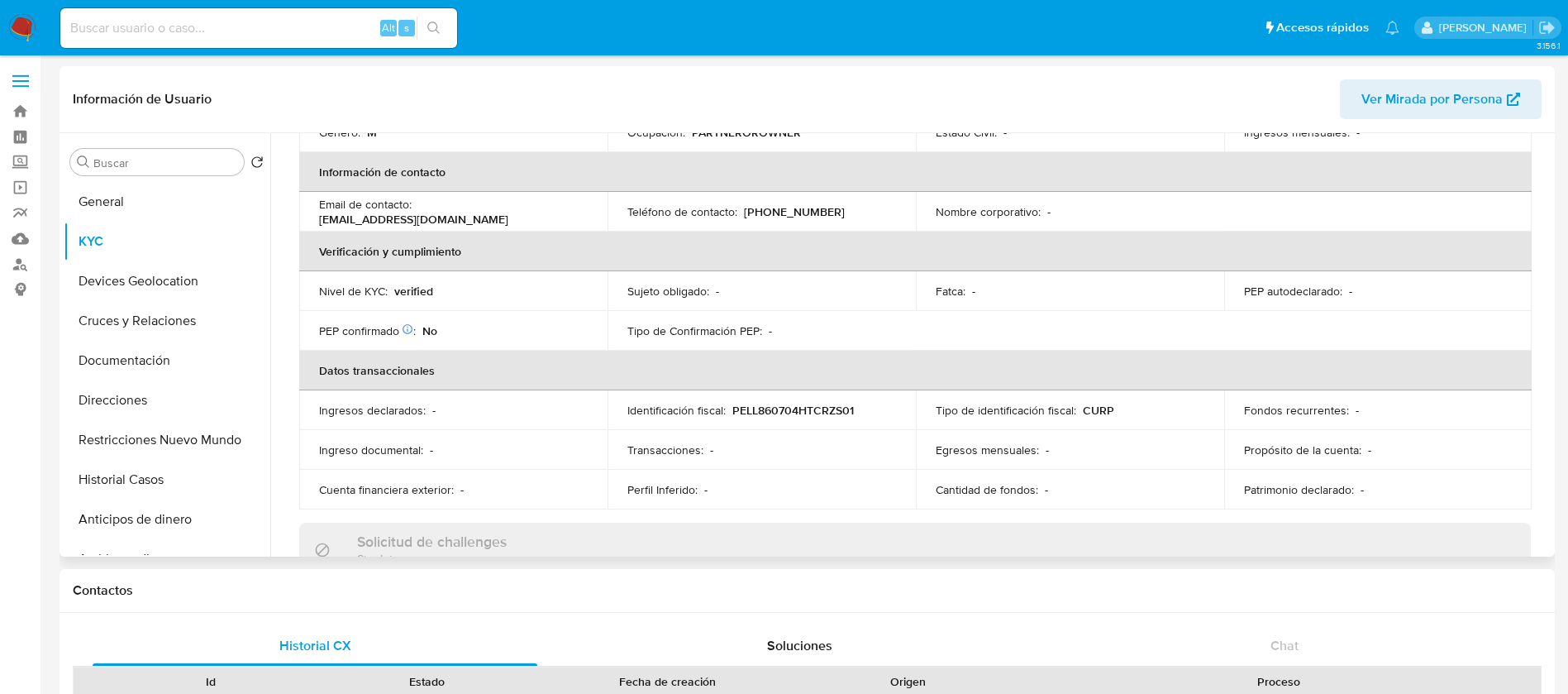
scroll to position [372, 0]
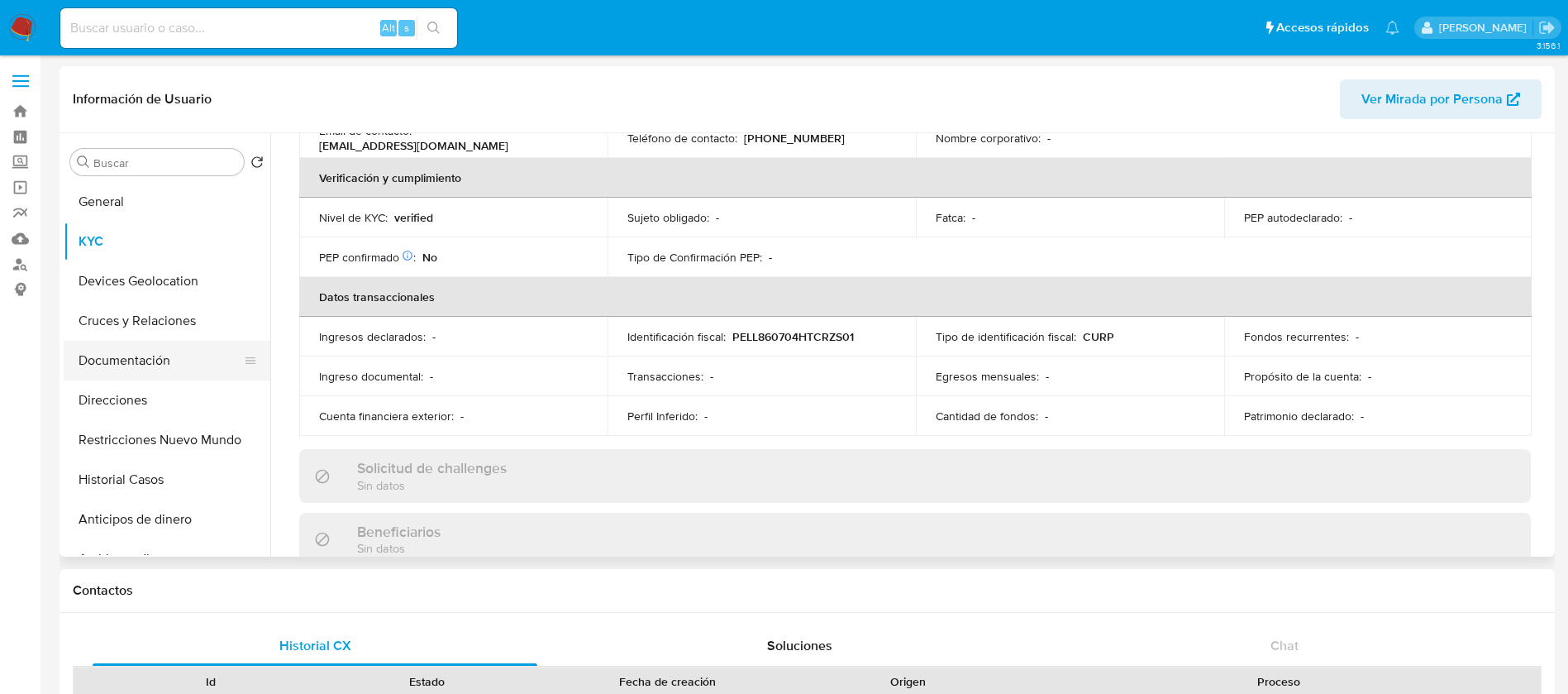
click at [111, 356] on button "Documentación" at bounding box center [161, 360] width 193 height 39
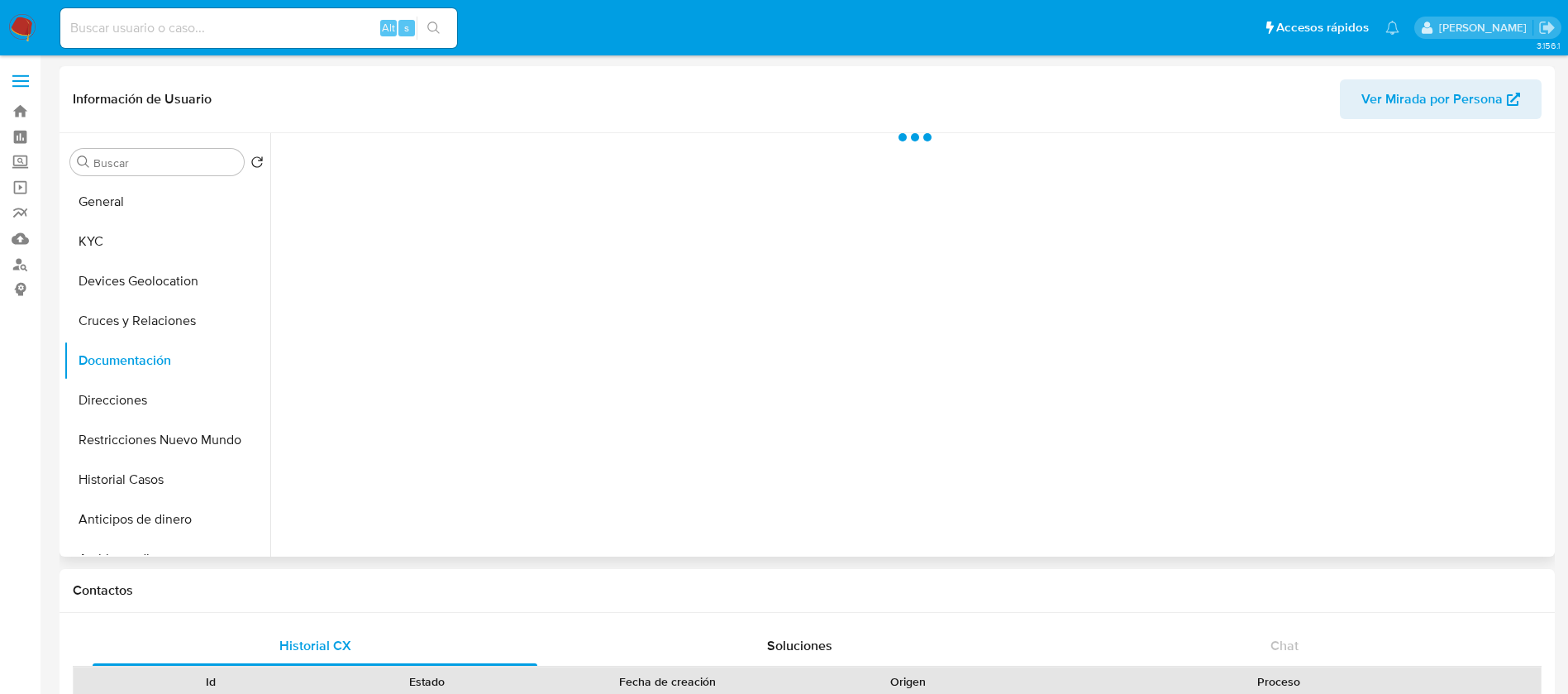
scroll to position [0, 0]
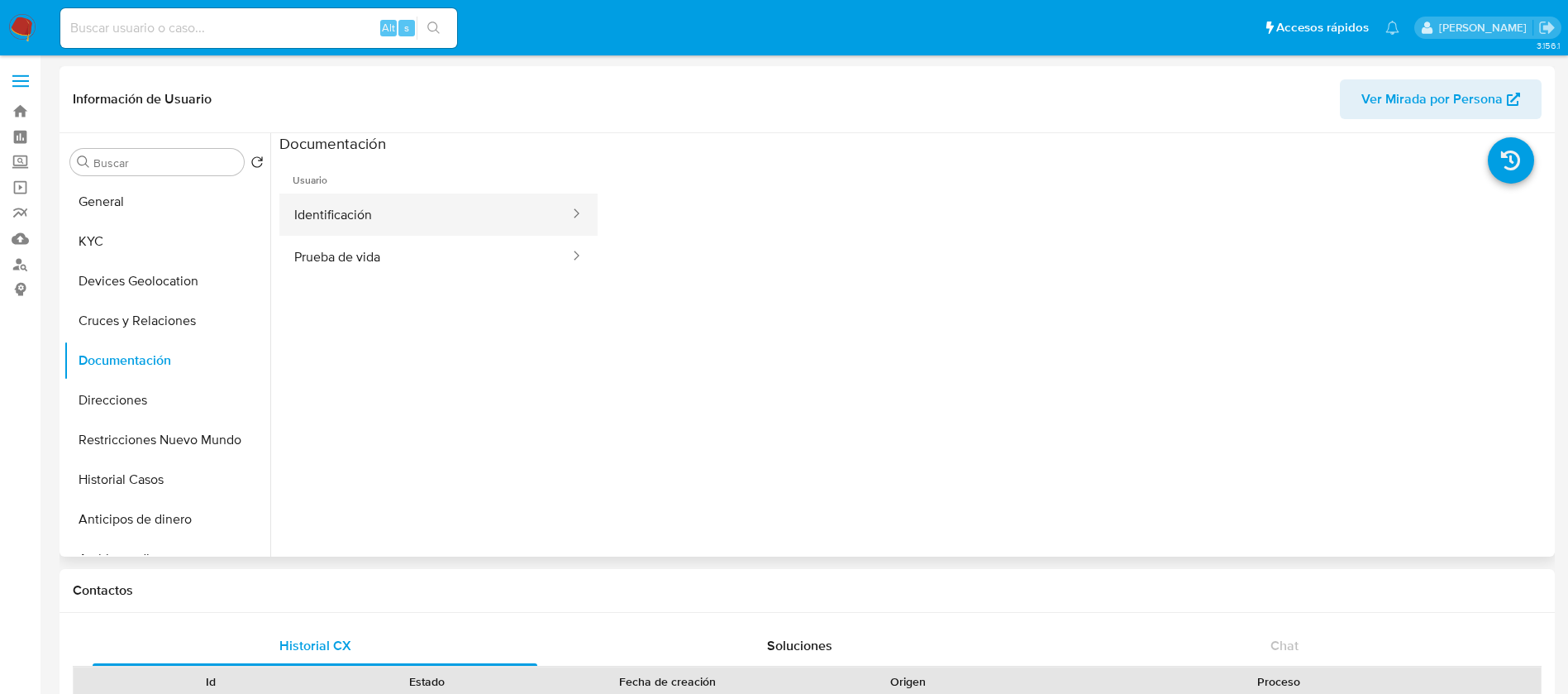
click at [392, 221] on button "Identificación" at bounding box center [425, 214] width 292 height 42
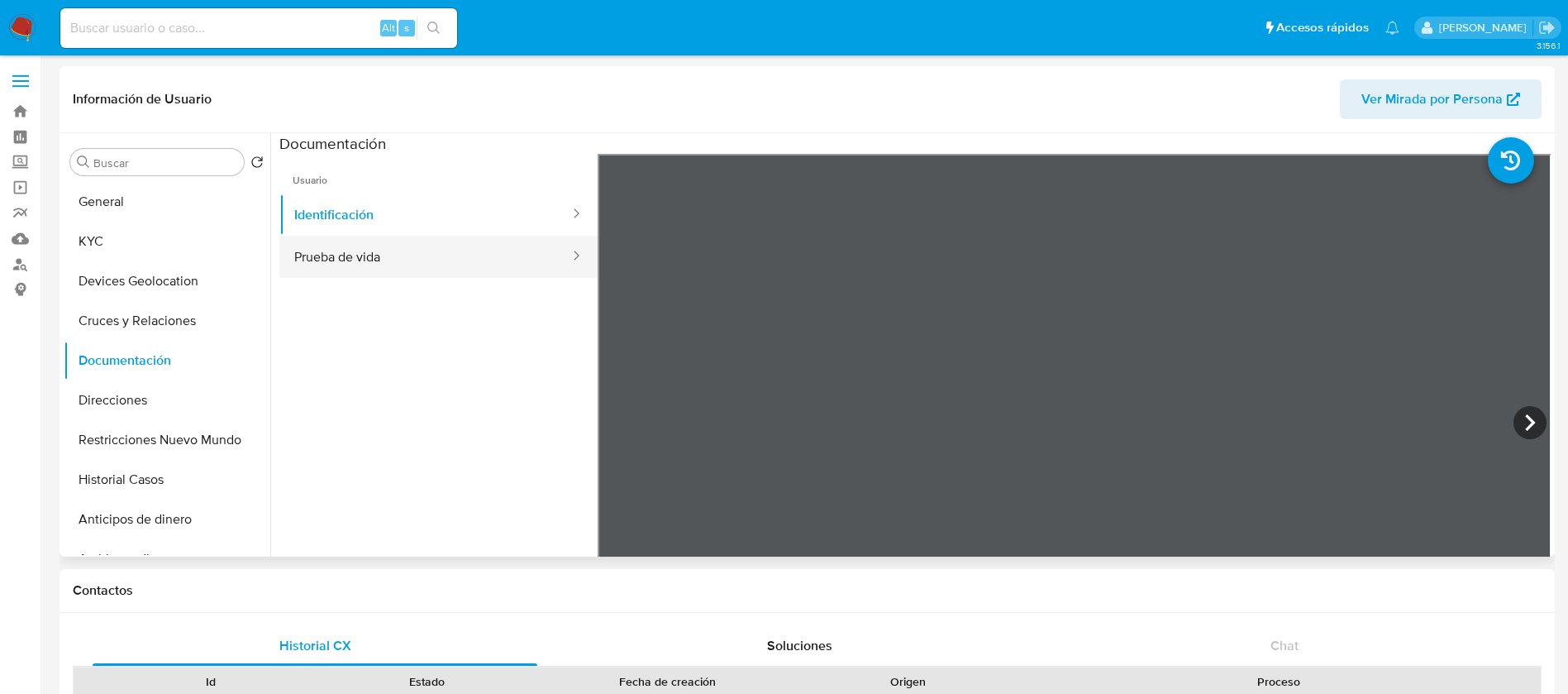
click at [398, 258] on button "Prueba de vida" at bounding box center [425, 257] width 292 height 42
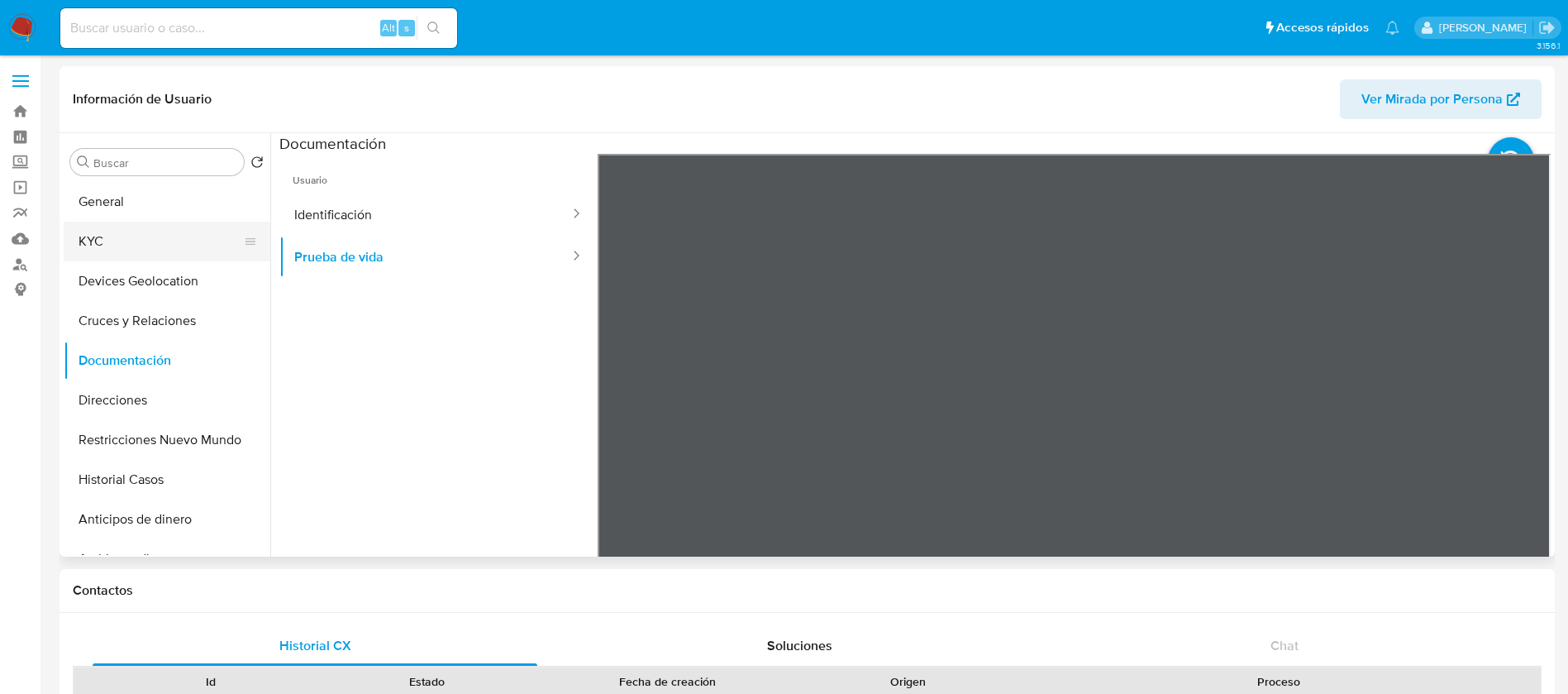
click at [229, 254] on button "KYC" at bounding box center [161, 241] width 193 height 39
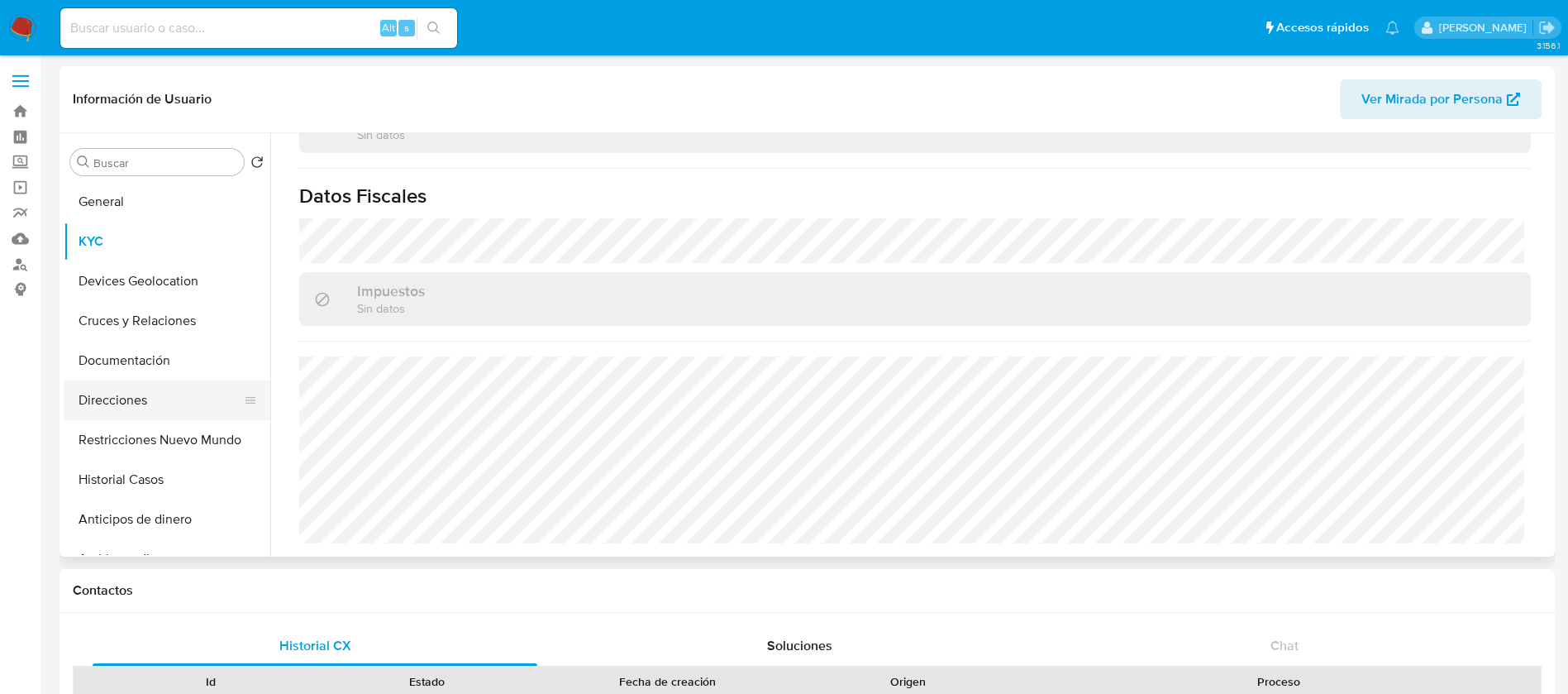
click at [142, 399] on button "Direcciones" at bounding box center [161, 399] width 193 height 39
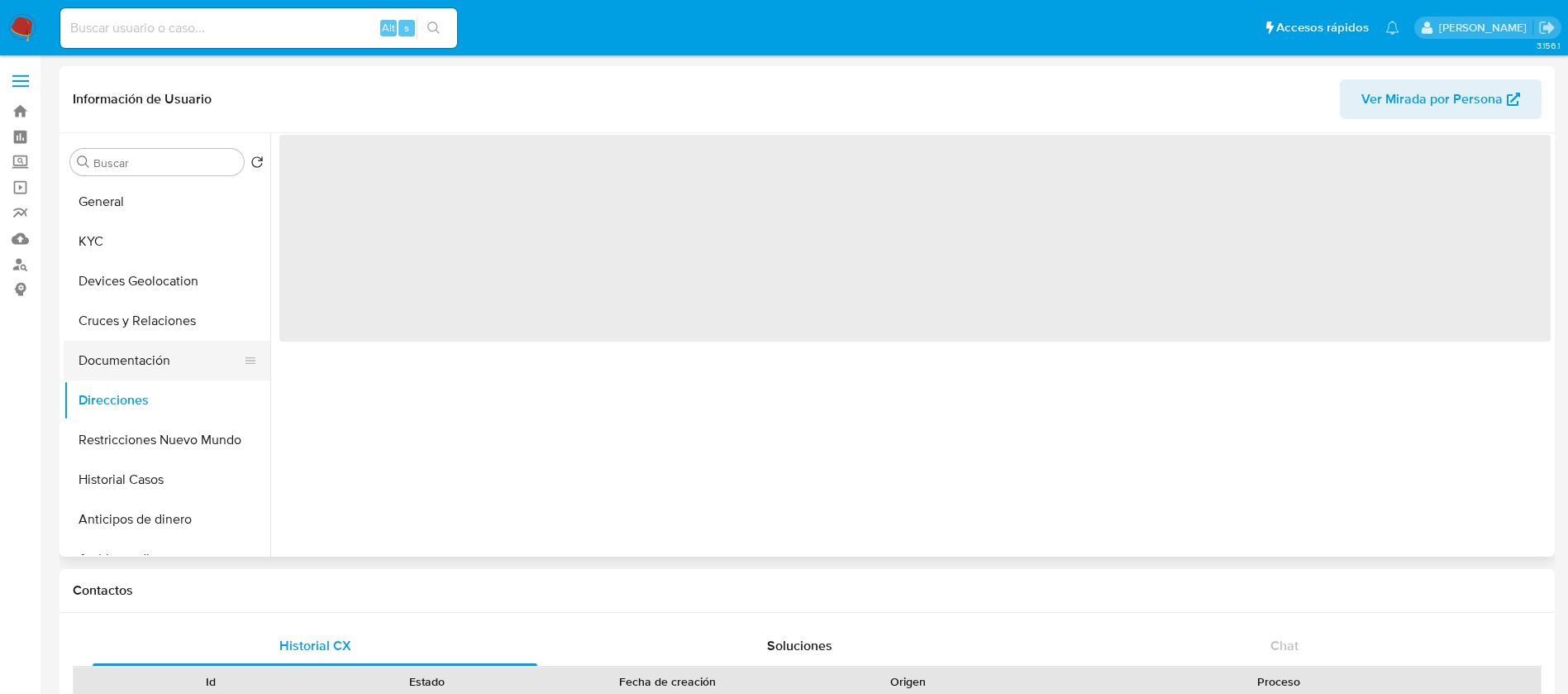
click at [149, 368] on button "Documentación" at bounding box center [161, 360] width 193 height 39
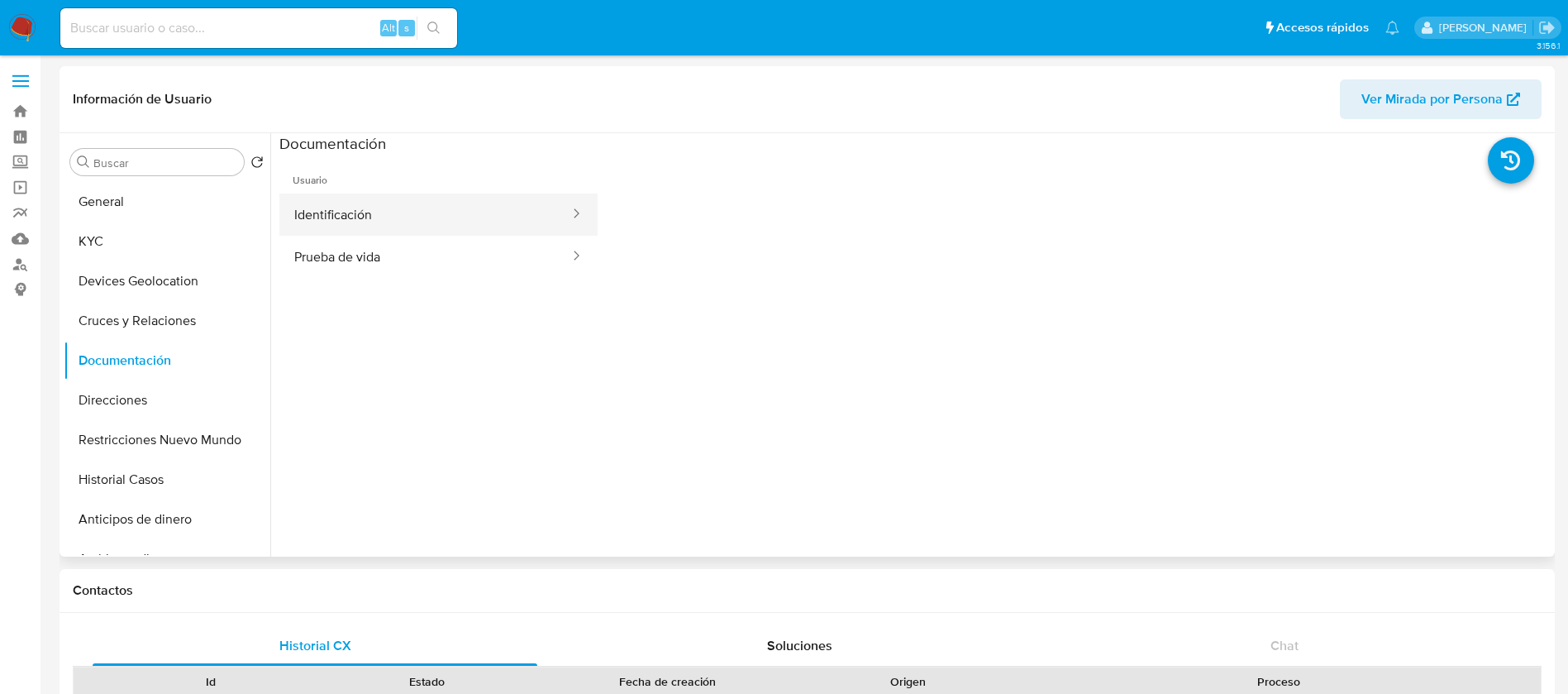
click at [355, 224] on button "Identificación" at bounding box center [425, 214] width 292 height 42
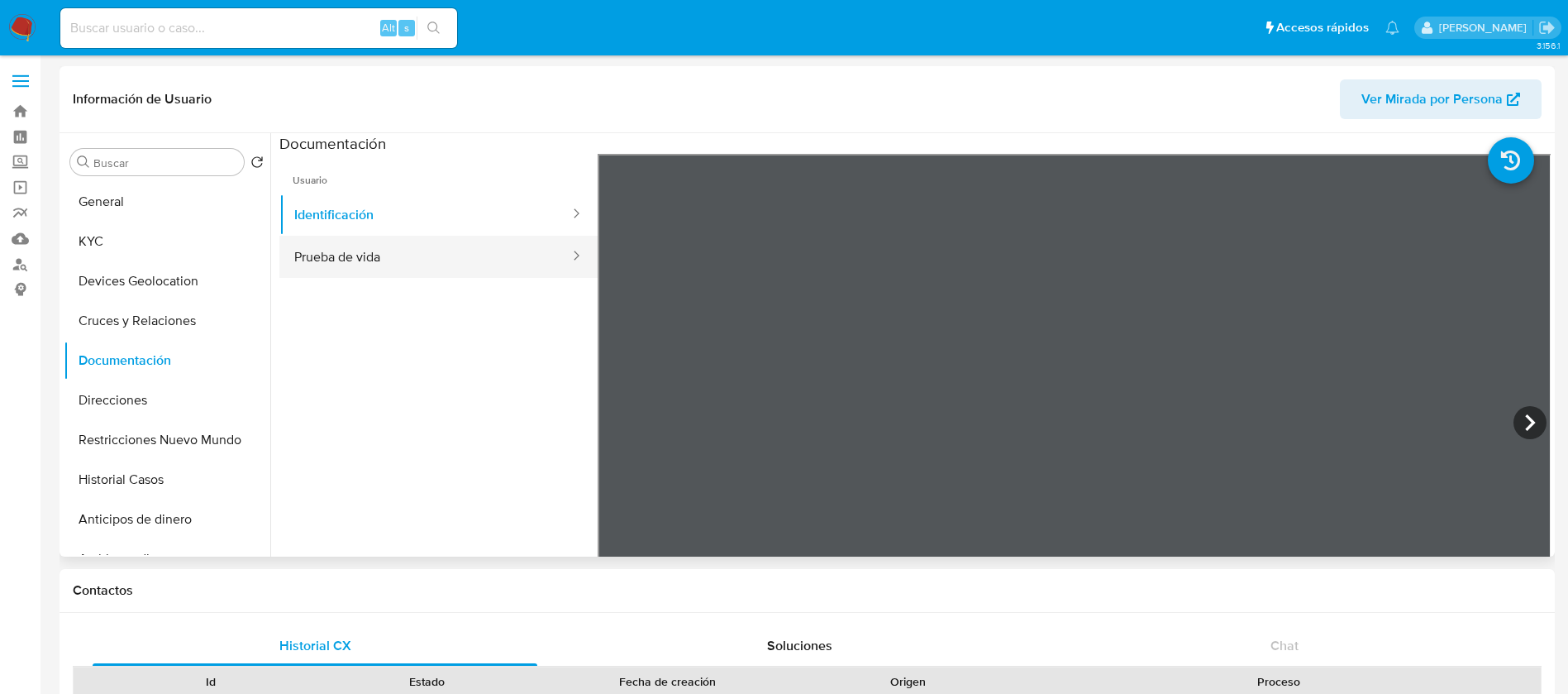
click at [390, 269] on button "Prueba de vida" at bounding box center [425, 257] width 292 height 42
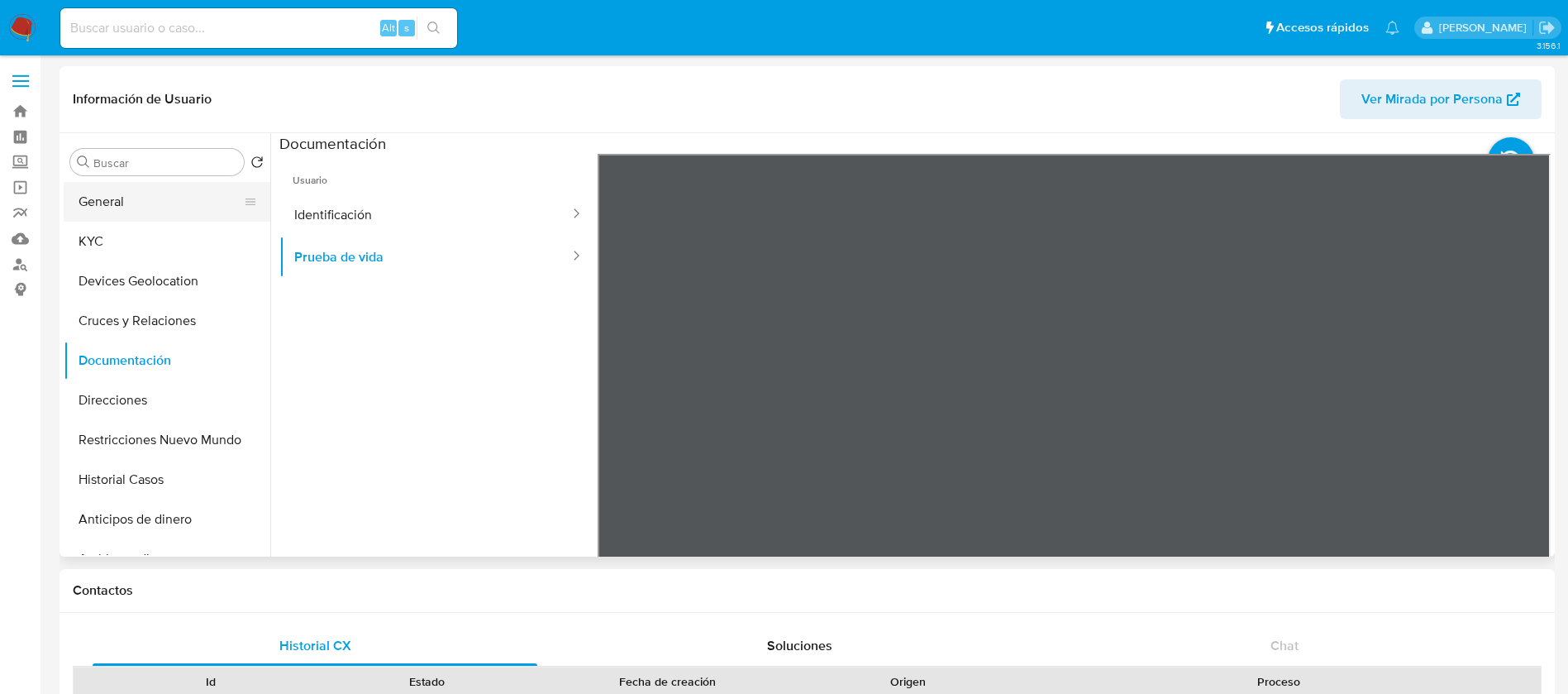
click at [141, 216] on button "General" at bounding box center [161, 201] width 193 height 39
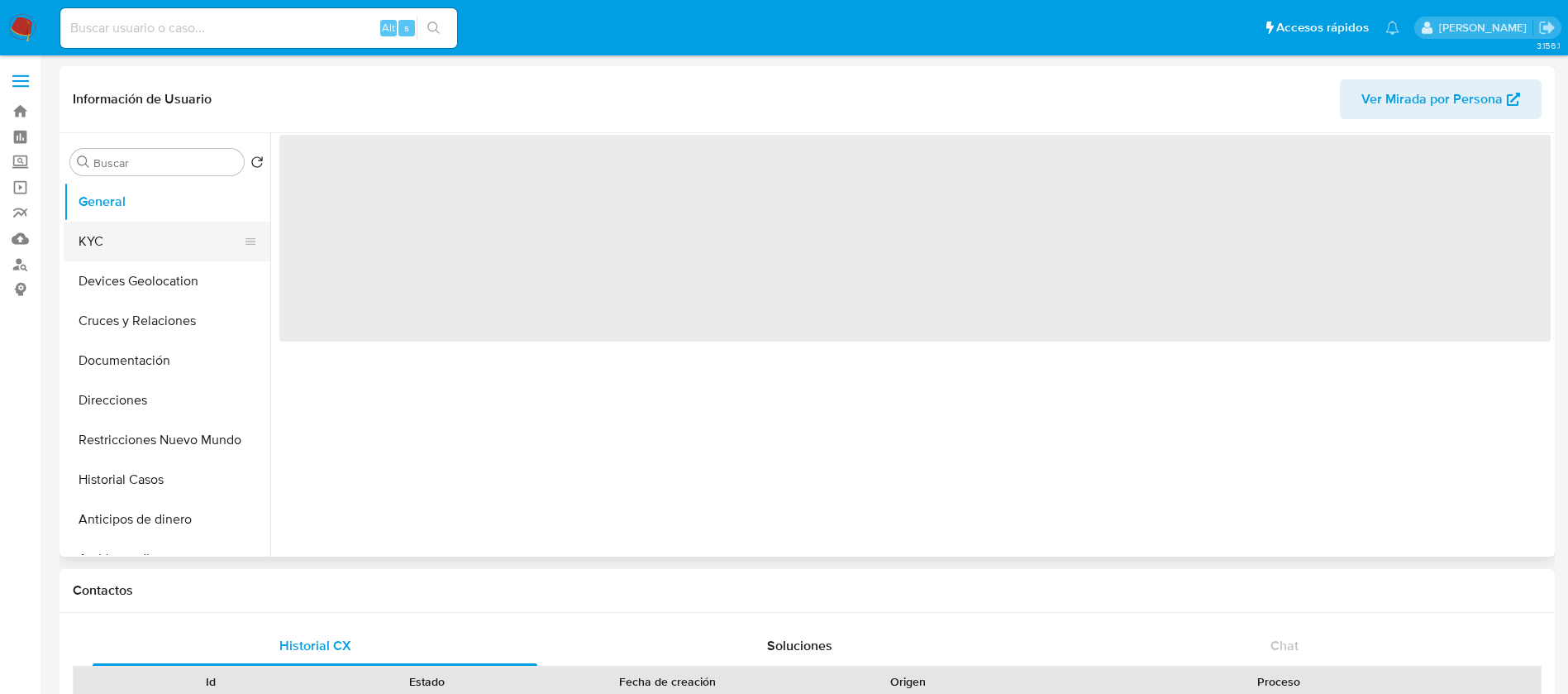
click at [135, 235] on button "KYC" at bounding box center [161, 241] width 193 height 39
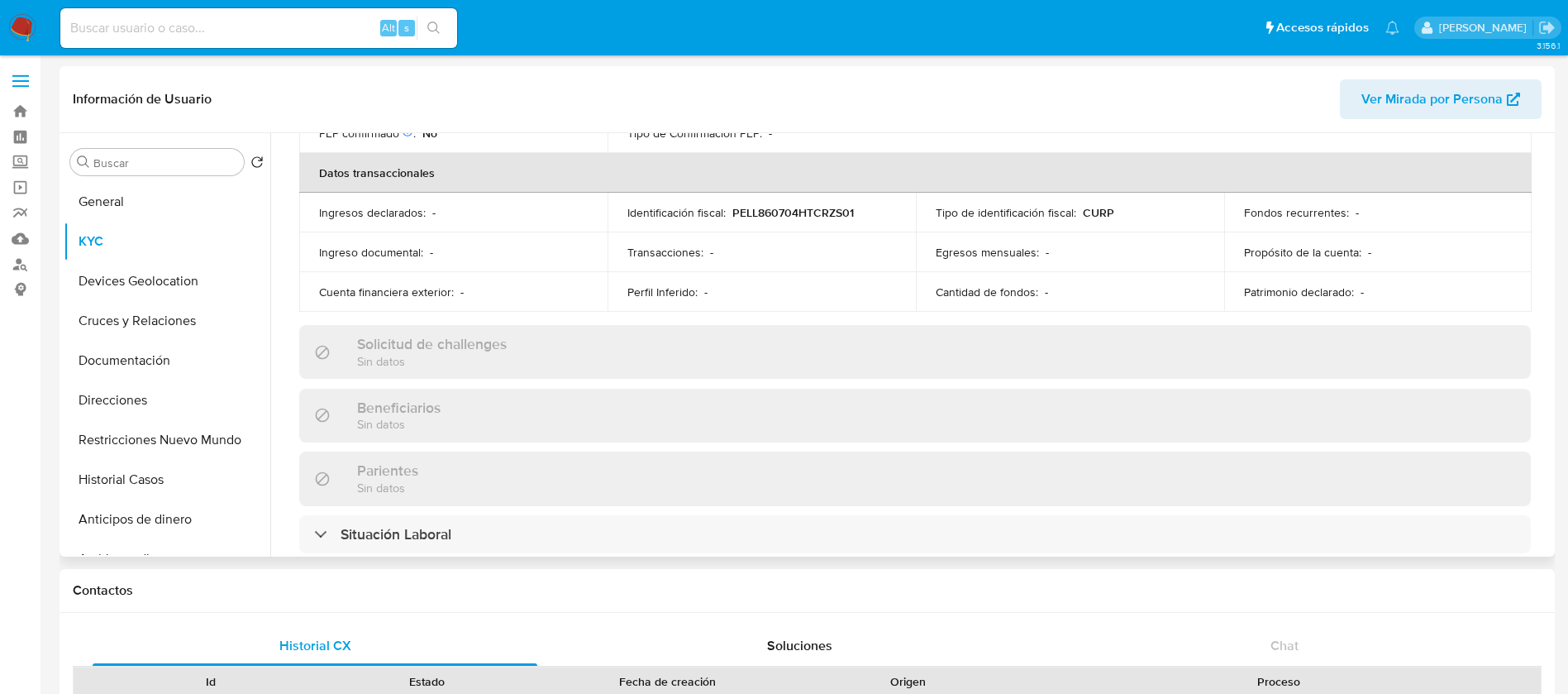
scroll to position [1023, 0]
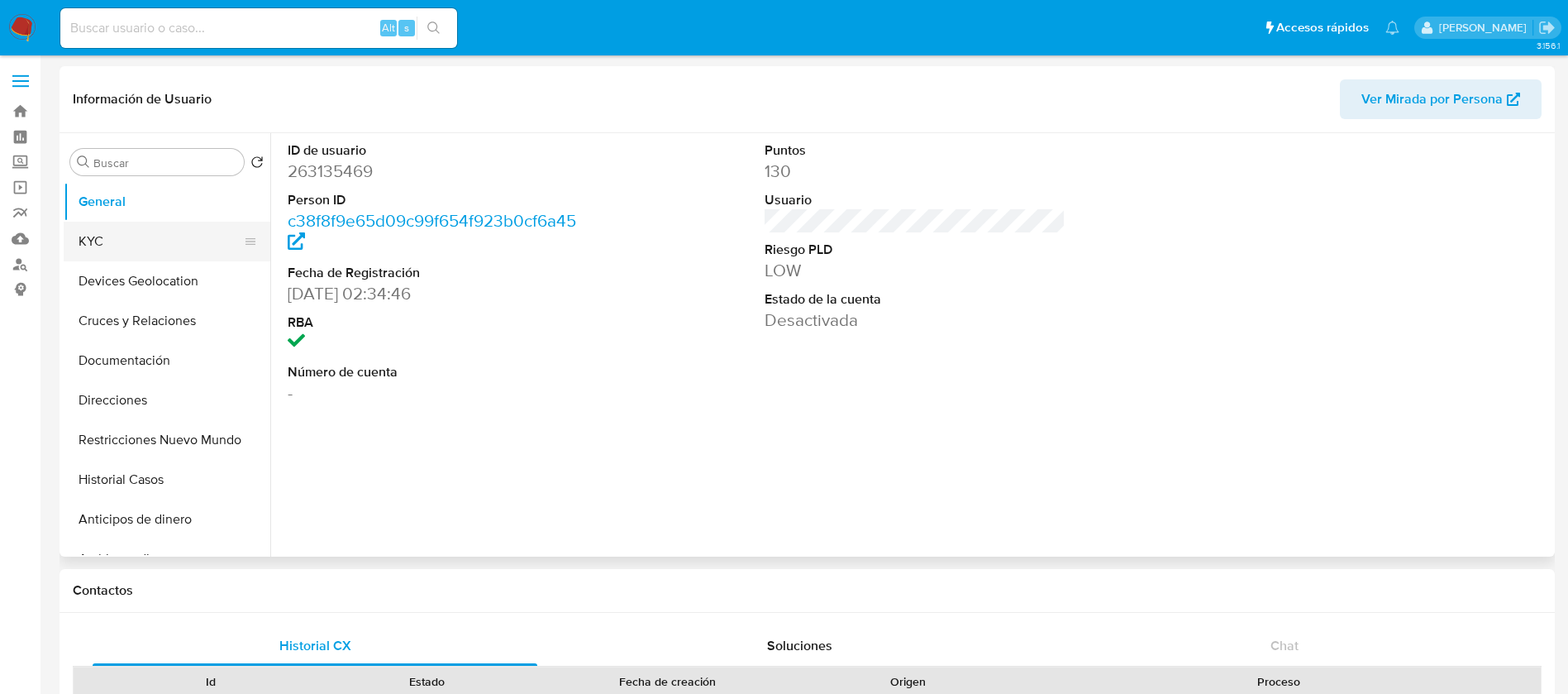
click at [133, 244] on button "KYC" at bounding box center [161, 241] width 193 height 39
select select "10"
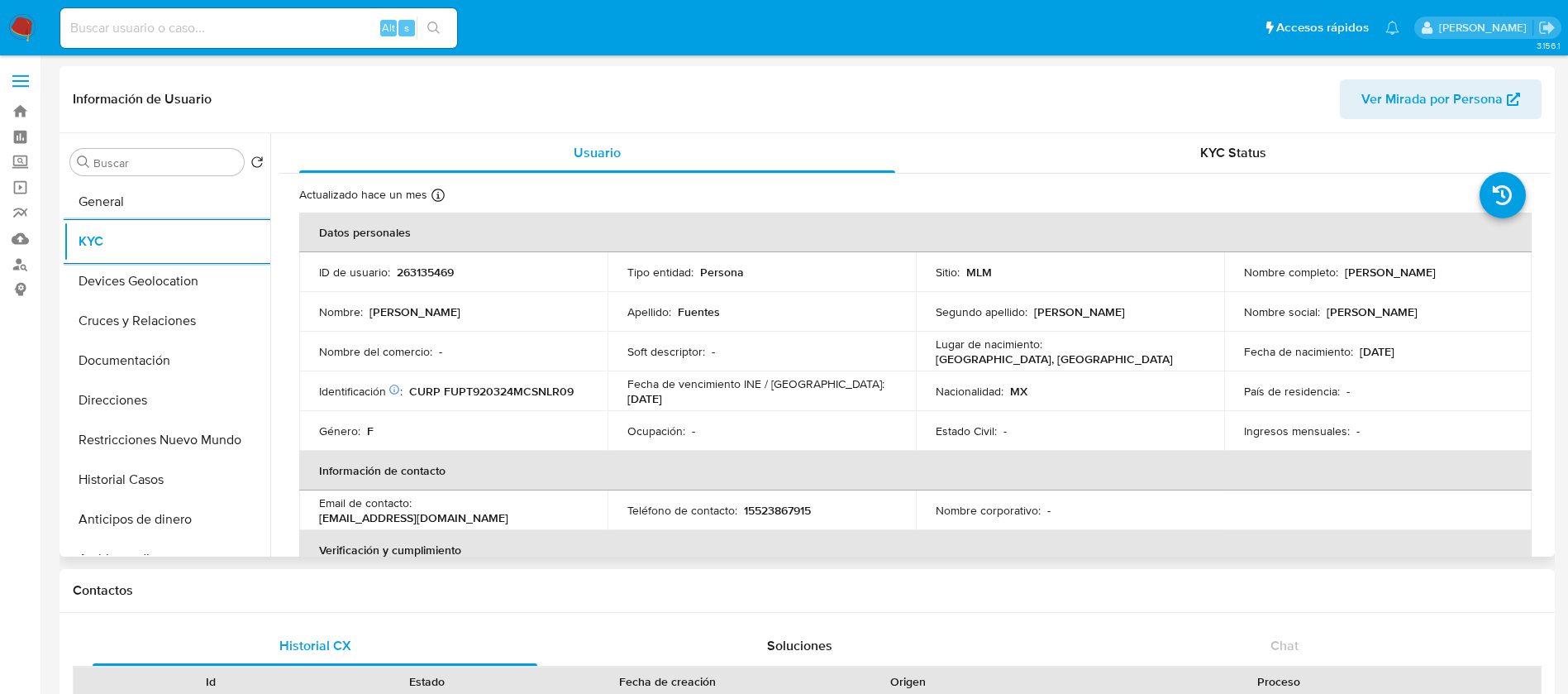
click at [426, 269] on p "263135469" at bounding box center [426, 273] width 57 height 15
copy p "263135469"
click at [1246, 433] on p "Ingresos mensuales :" at bounding box center [1296, 431] width 106 height 15
drag, startPoint x: 1421, startPoint y: 353, endPoint x: 362, endPoint y: 264, distance: 1062.7
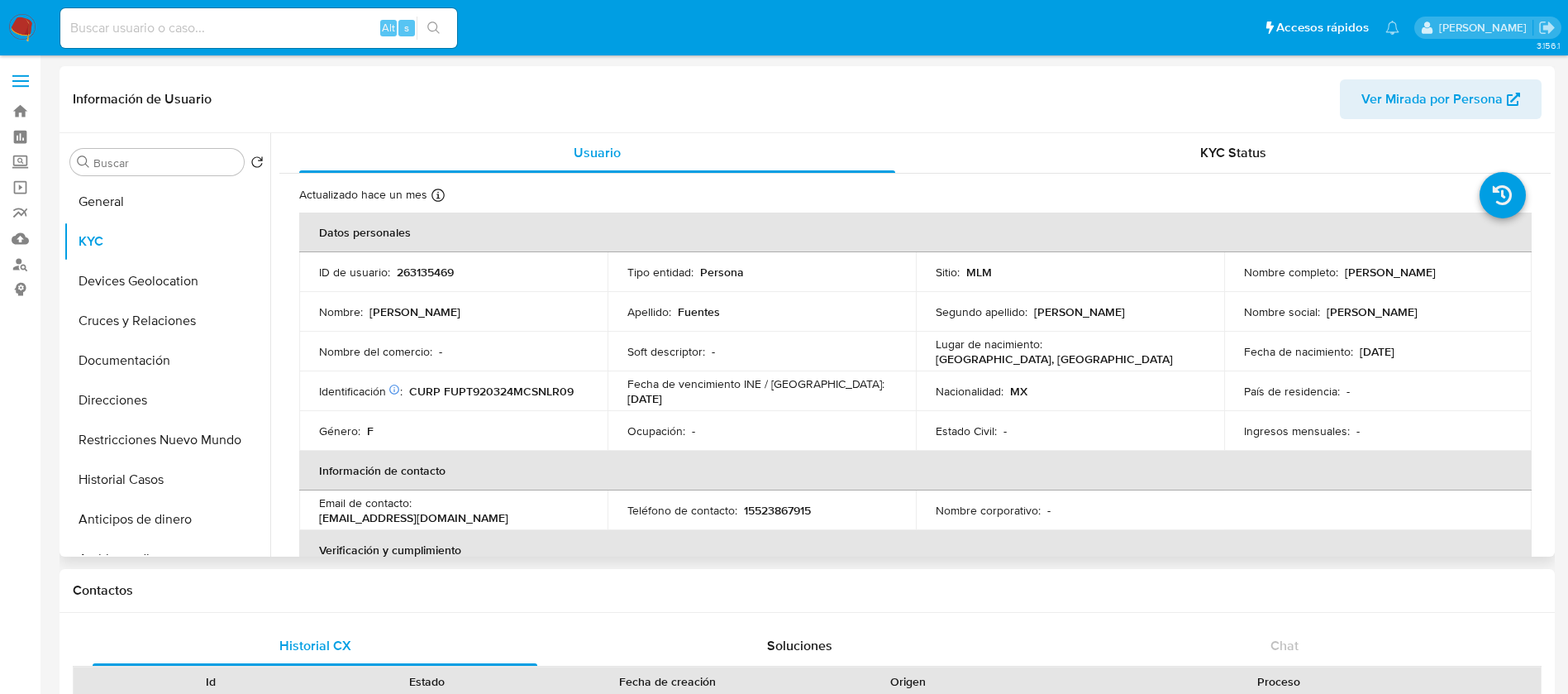
click at [362, 264] on tbody "ID de usuario : 263135469 Tipo entidad : Persona Sitio : MLM Nombre completo : …" at bounding box center [916, 351] width 1232 height 198
click at [362, 265] on p "ID de usuario :" at bounding box center [355, 273] width 71 height 15
click at [409, 265] on p "263135469" at bounding box center [426, 273] width 57 height 15
copy p "263135469"
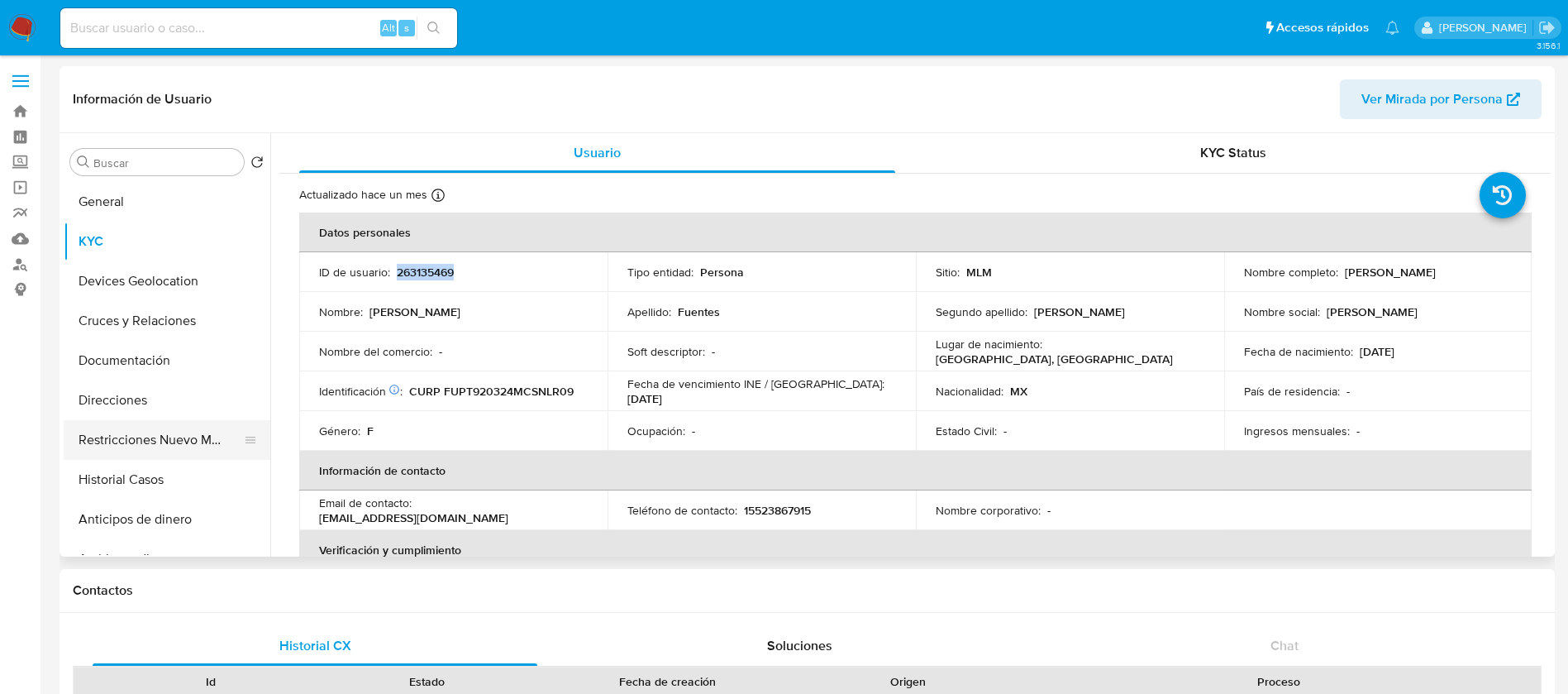
click at [207, 448] on button "Restricciones Nuevo Mundo" at bounding box center [161, 439] width 193 height 39
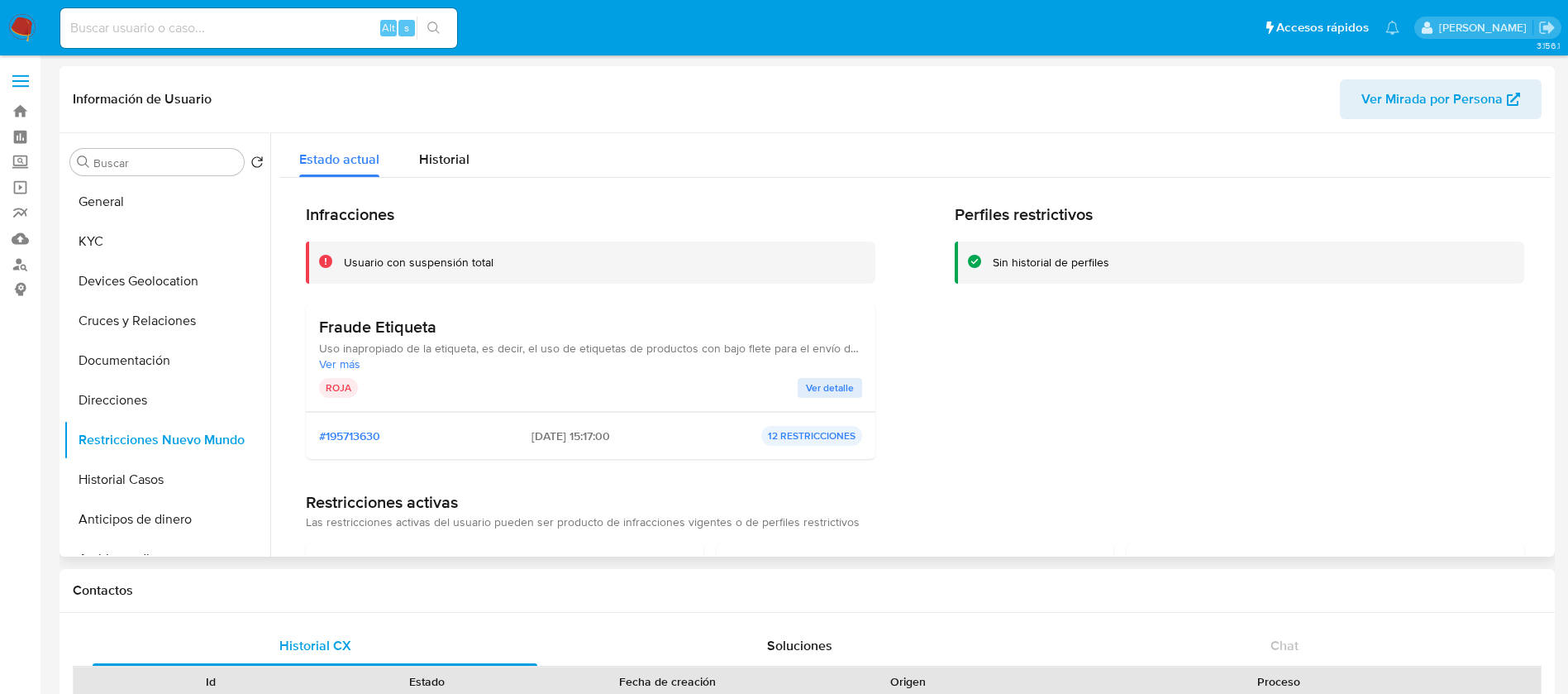
click at [808, 381] on span "Ver detalle" at bounding box center [829, 388] width 48 height 16
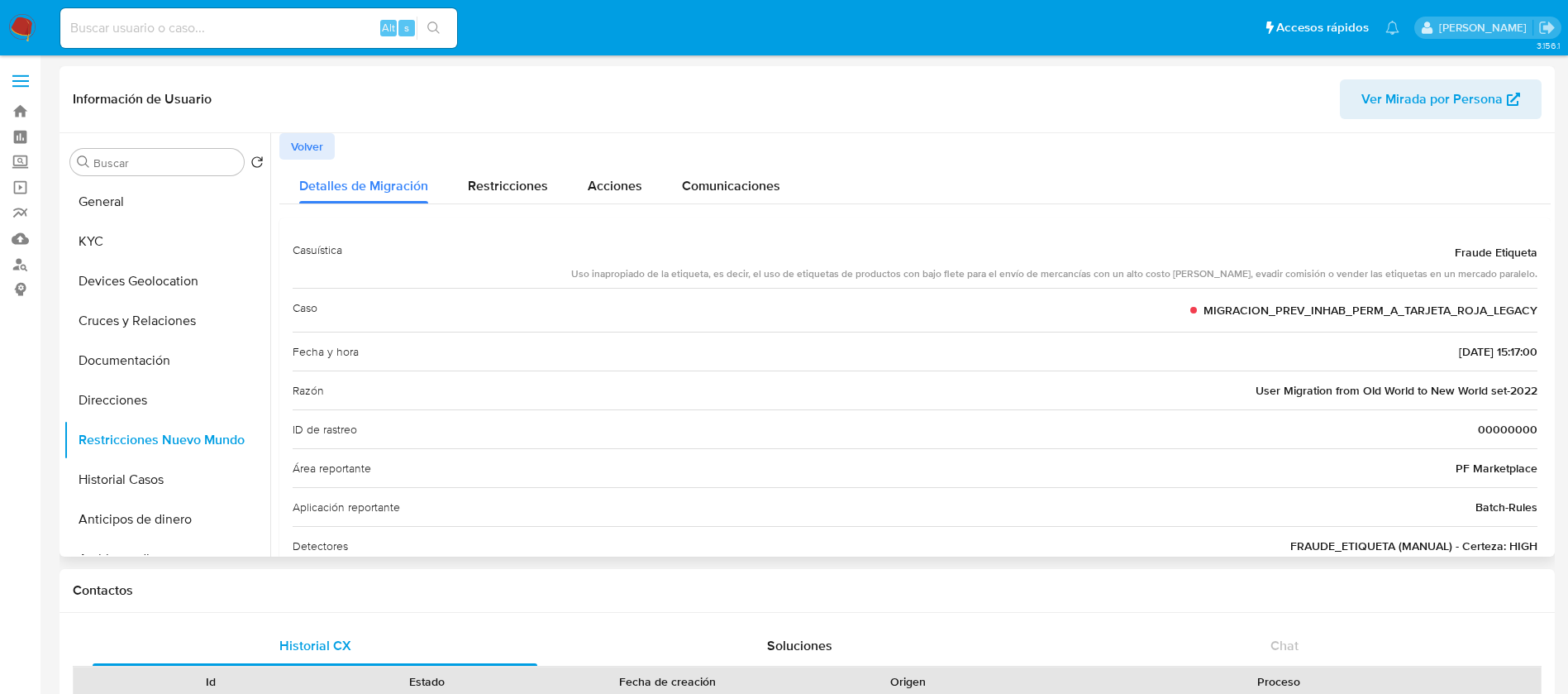
drag, startPoint x: 621, startPoint y: 277, endPoint x: 1530, endPoint y: 339, distance: 911.1
click at [1530, 338] on div "Casuística Fraude Etiqueta Uso inapropiado de la etiqueta, es decir, el uso de …" at bounding box center [915, 417] width 1245 height 373
drag, startPoint x: 1378, startPoint y: 502, endPoint x: 1192, endPoint y: 494, distance: 186.2
click at [1372, 502] on div "Aplicación reportante Batch-Rules" at bounding box center [915, 506] width 1245 height 39
click at [121, 394] on button "Direcciones" at bounding box center [161, 399] width 193 height 39
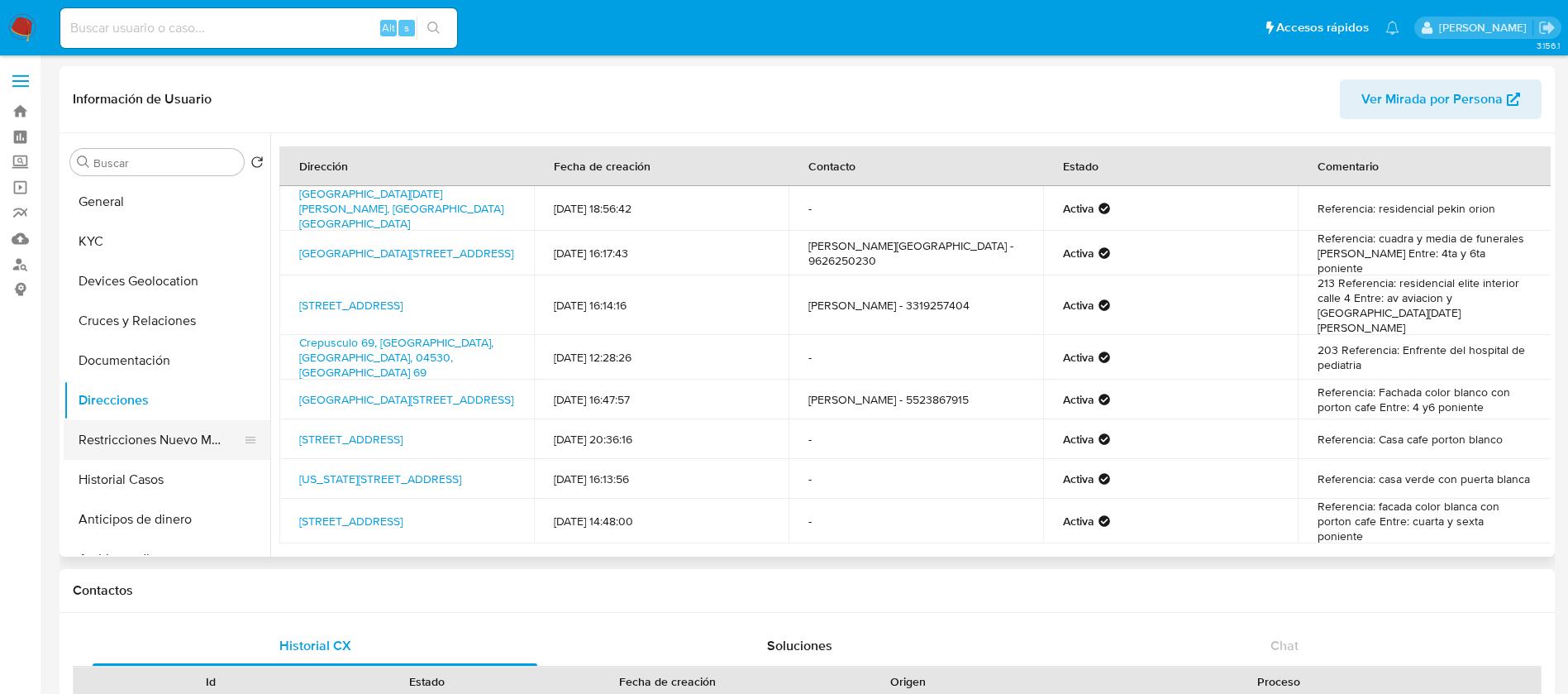
click at [156, 439] on button "Restricciones Nuevo Mundo" at bounding box center [161, 439] width 193 height 39
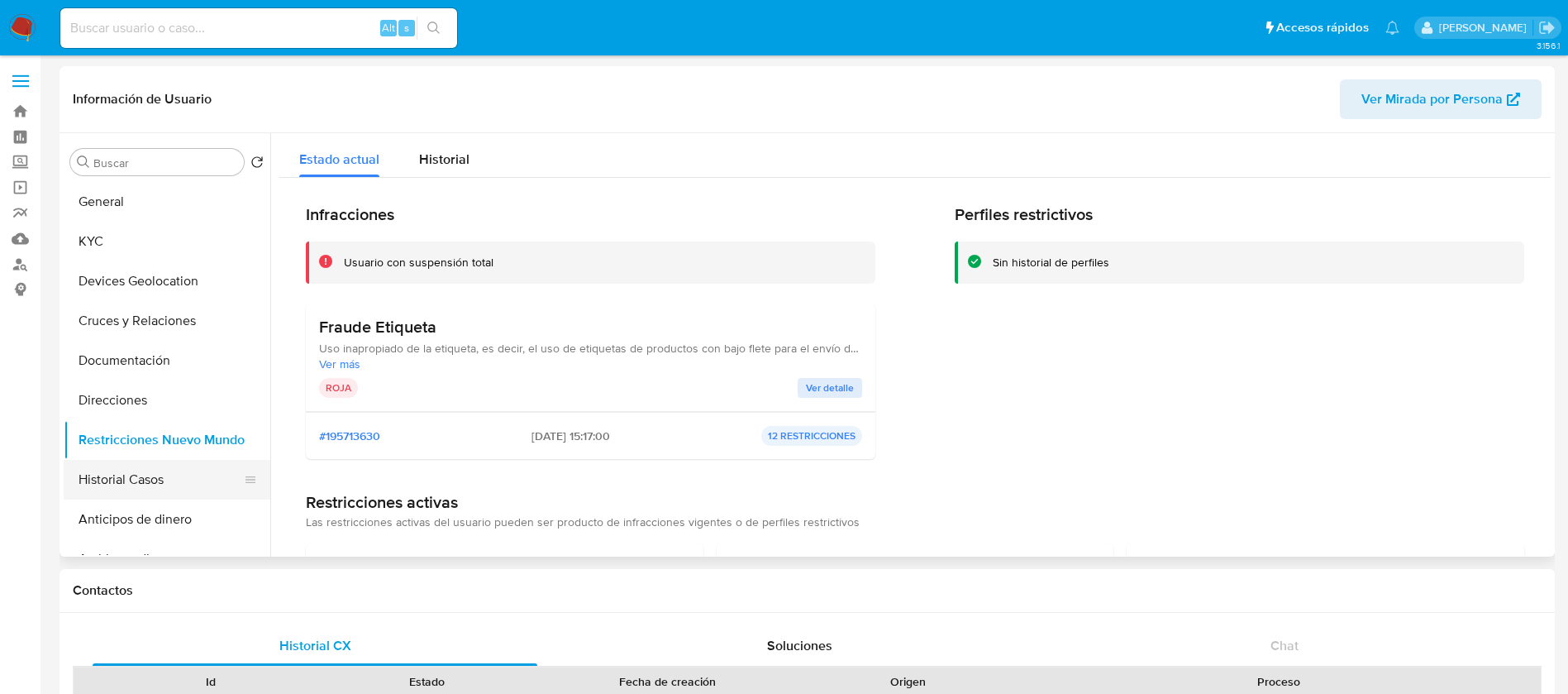
click at [149, 476] on button "Historial Casos" at bounding box center [161, 479] width 193 height 39
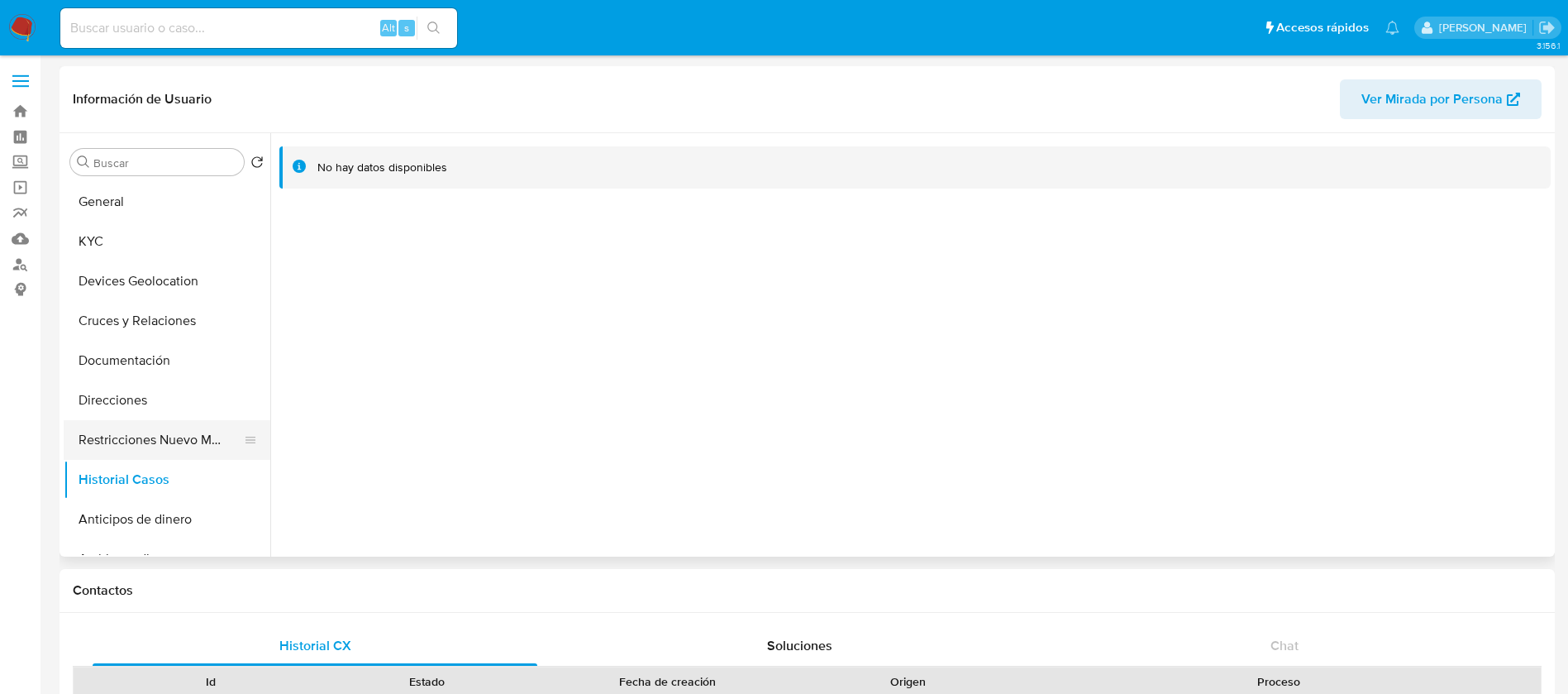
click at [130, 447] on button "Restricciones Nuevo Mundo" at bounding box center [161, 439] width 193 height 39
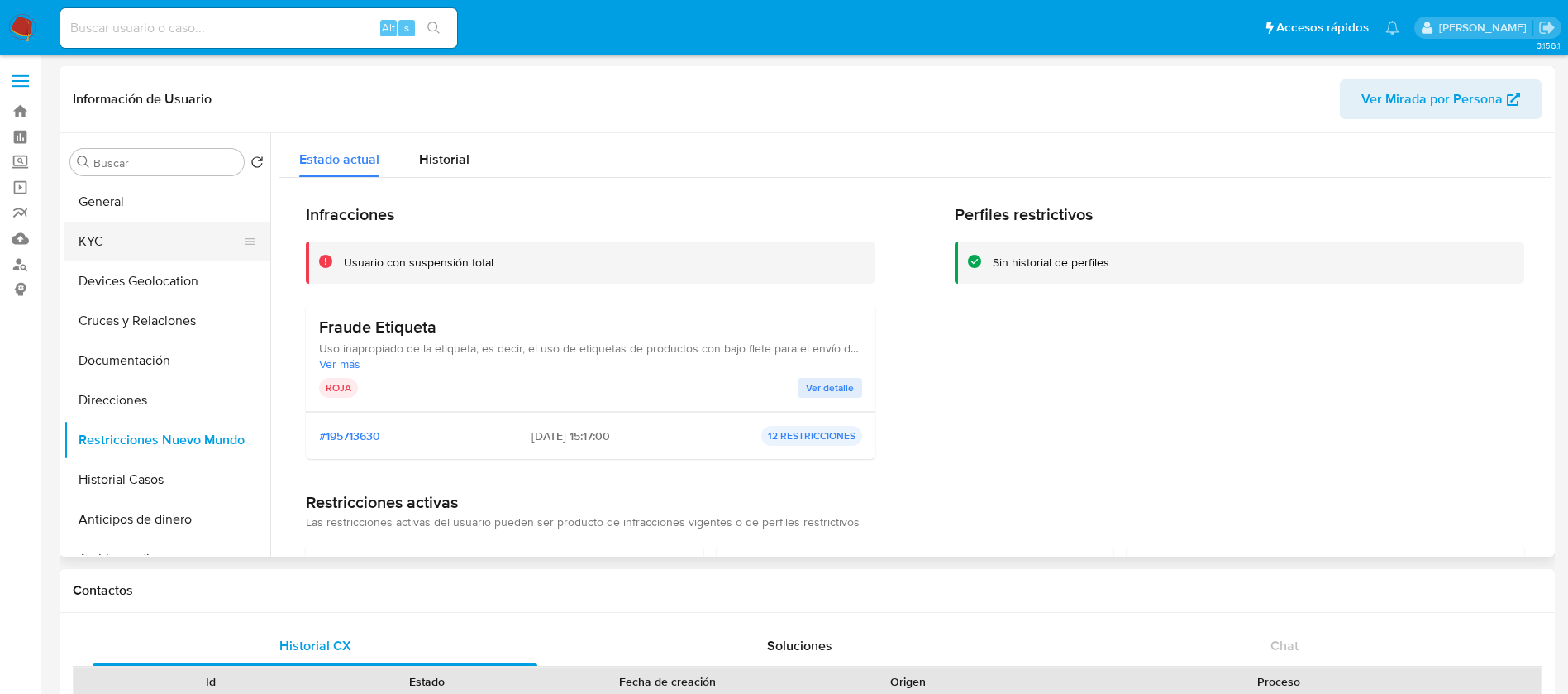
click at [105, 241] on button "KYC" at bounding box center [161, 241] width 193 height 39
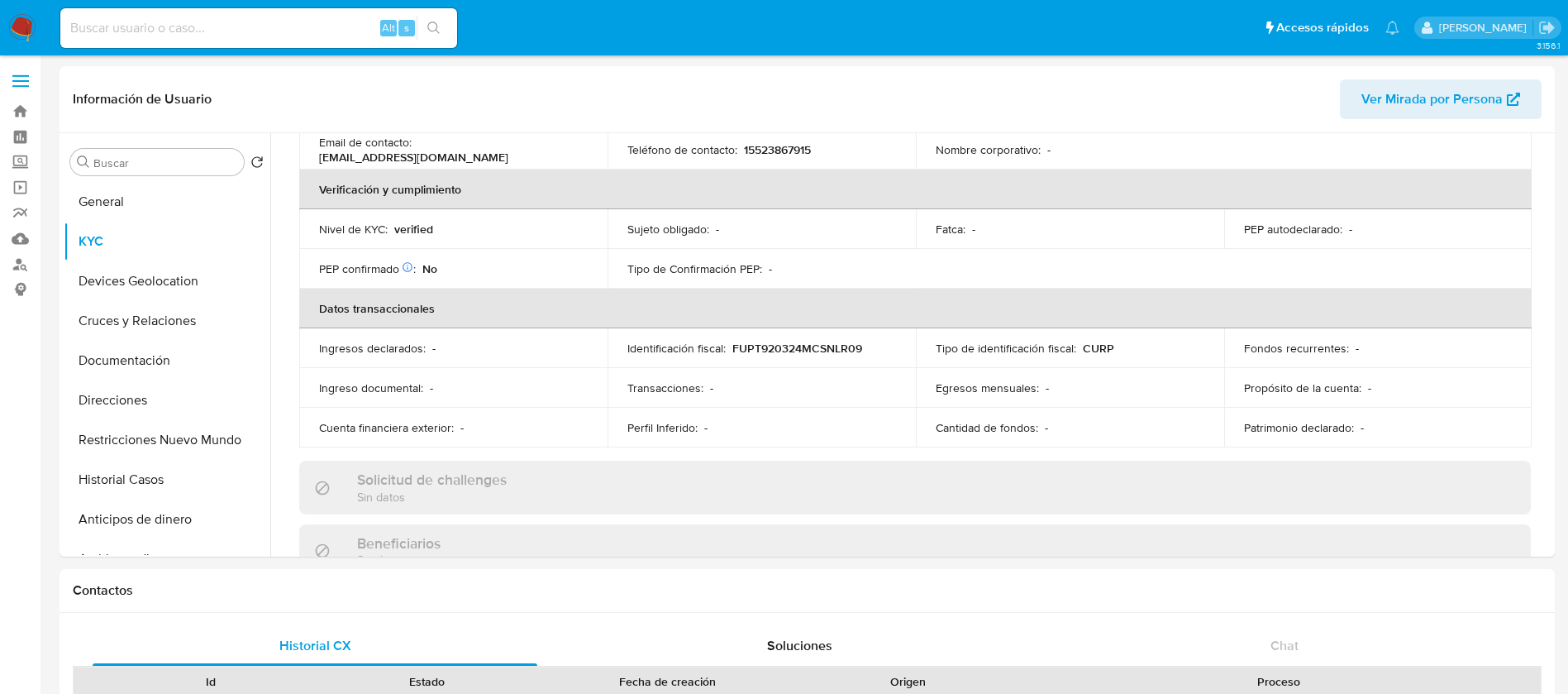
scroll to position [279, 0]
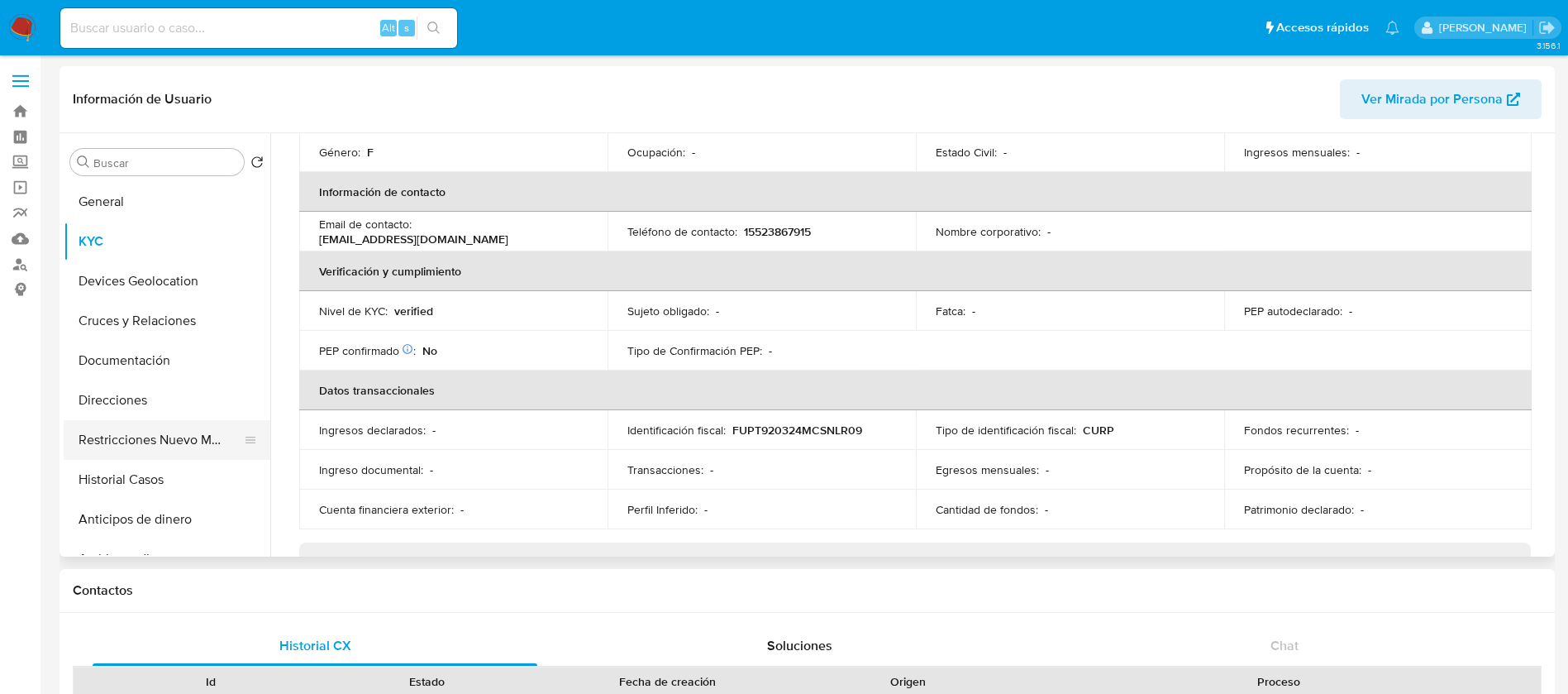
click at [161, 438] on button "Restricciones Nuevo Mundo" at bounding box center [161, 439] width 193 height 39
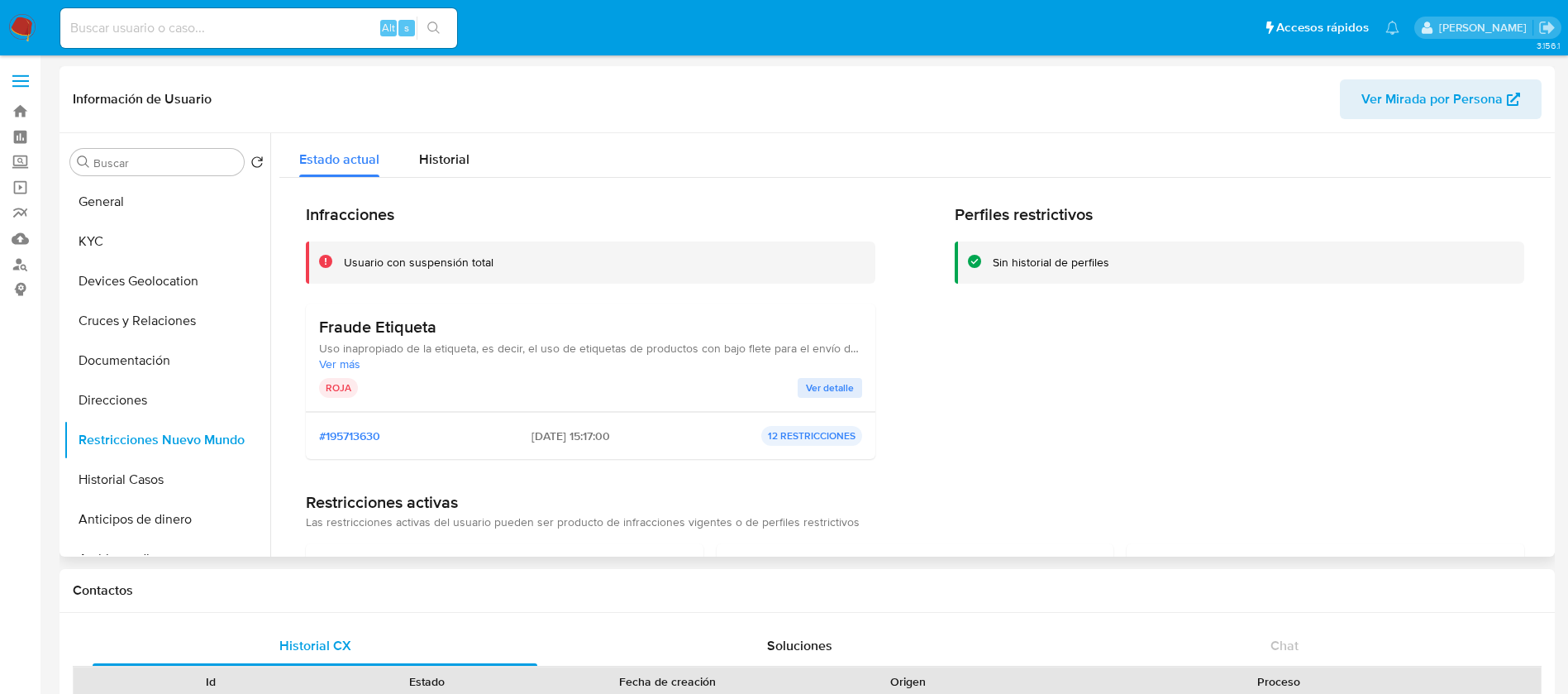
click at [801, 392] on button "Ver detalle" at bounding box center [829, 388] width 64 height 20
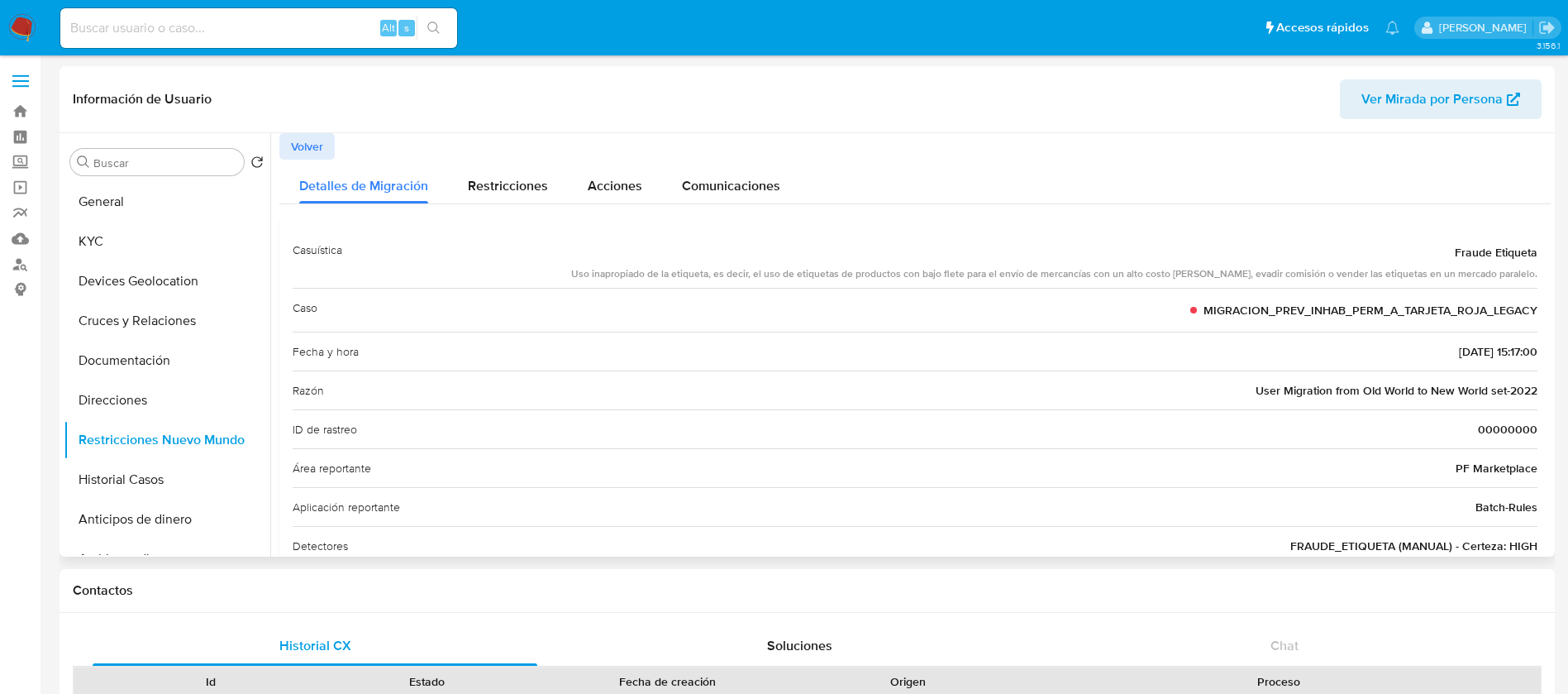
click at [1125, 302] on div "Caso MIGRACION_PREV_INHAB_PERM_A_TARJETA_ROJA_LEGACY" at bounding box center [915, 310] width 1245 height 44
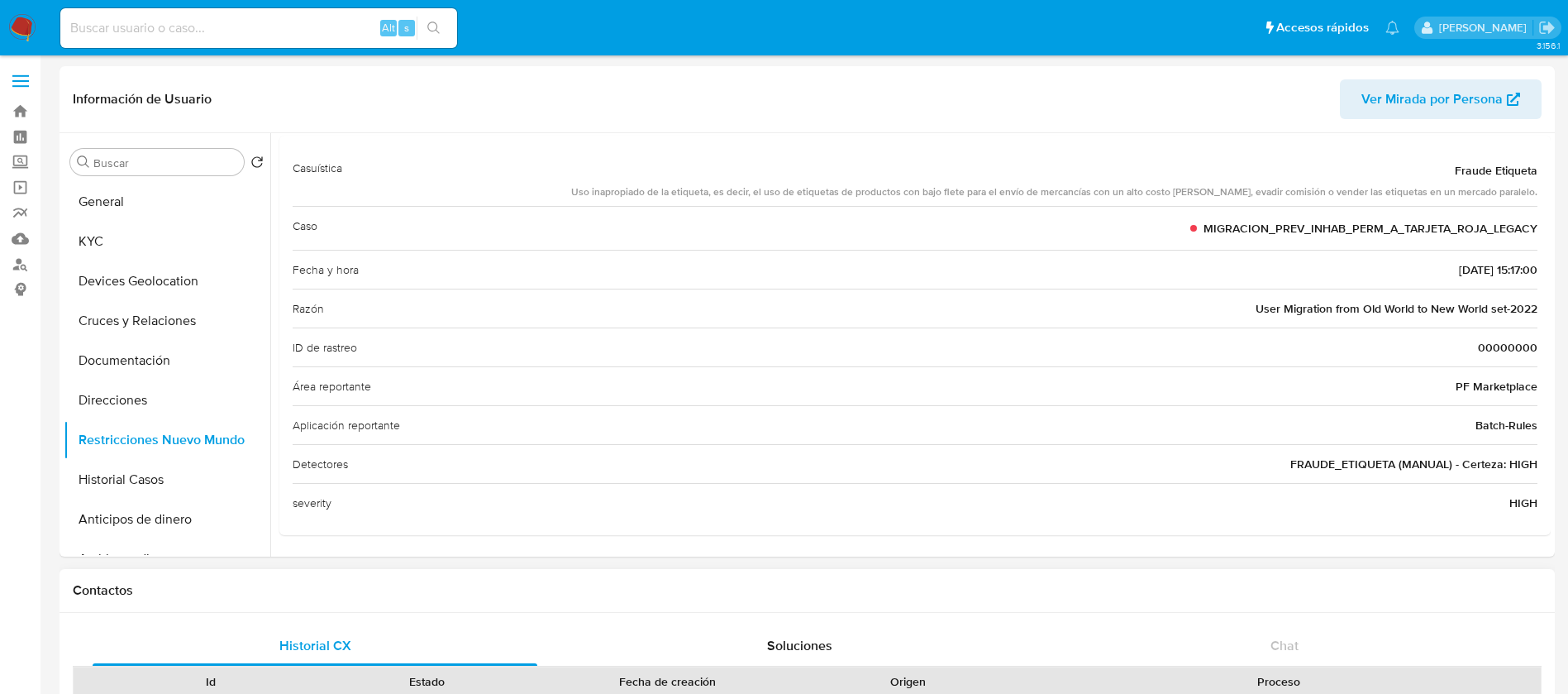
drag, startPoint x: 1173, startPoint y: 280, endPoint x: 1482, endPoint y: 574, distance: 426.5
click at [137, 363] on button "Documentación" at bounding box center [161, 360] width 193 height 39
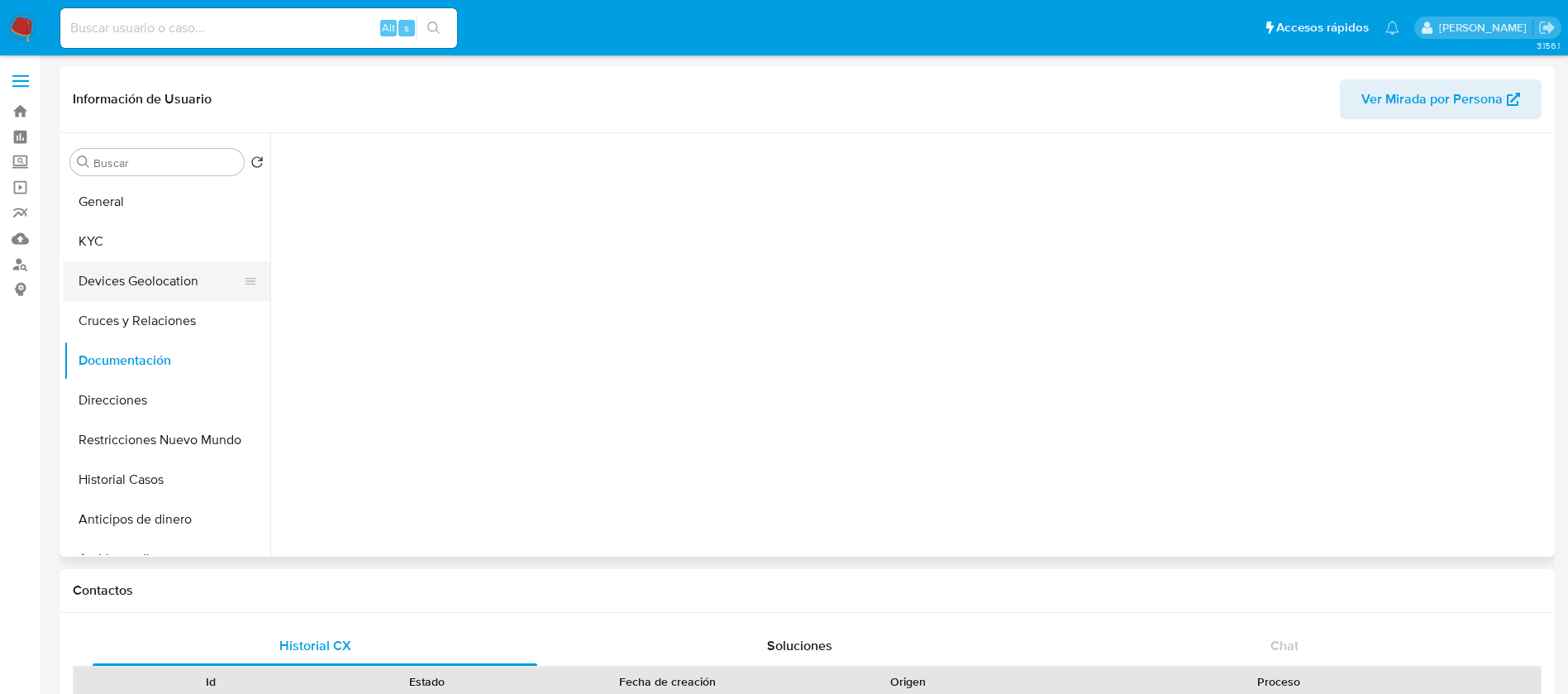
scroll to position [0, 0]
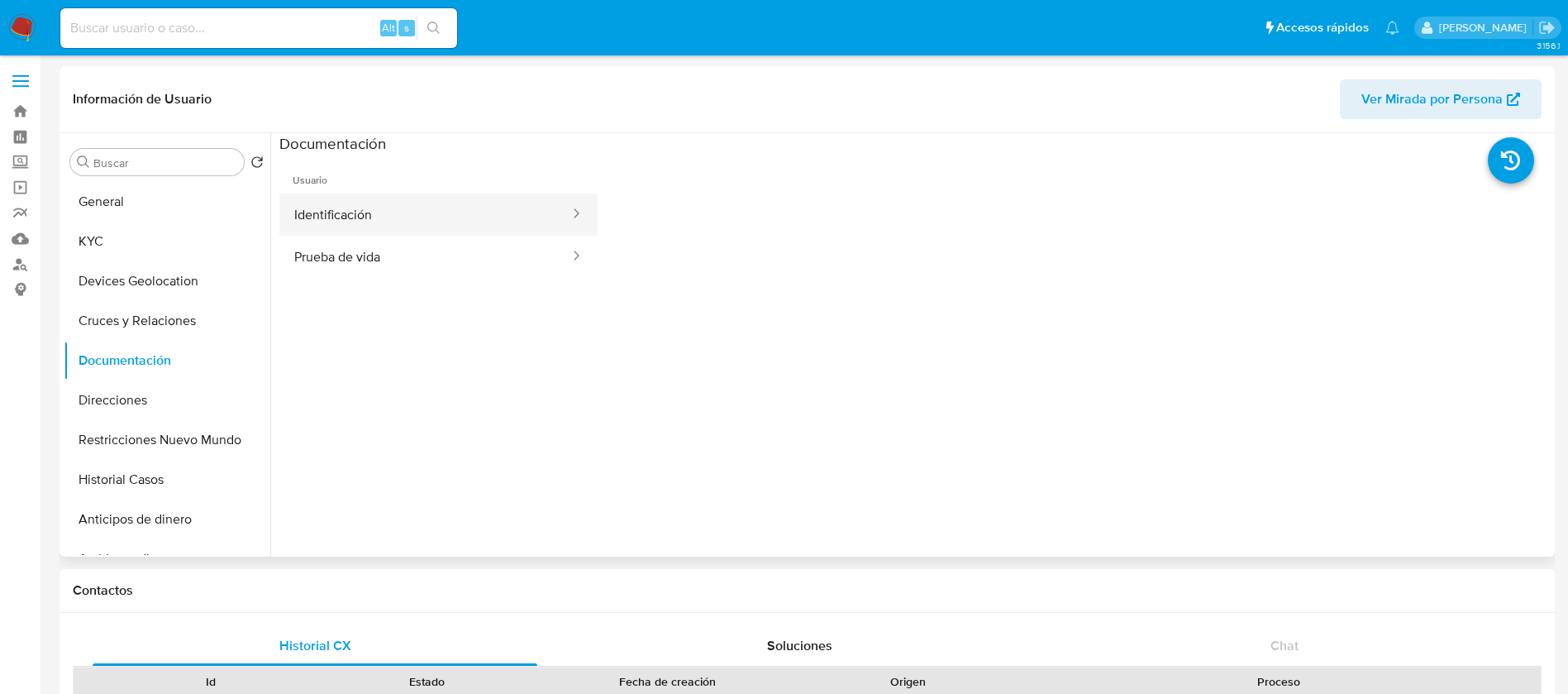
click at [366, 218] on button "Identificación" at bounding box center [425, 214] width 292 height 42
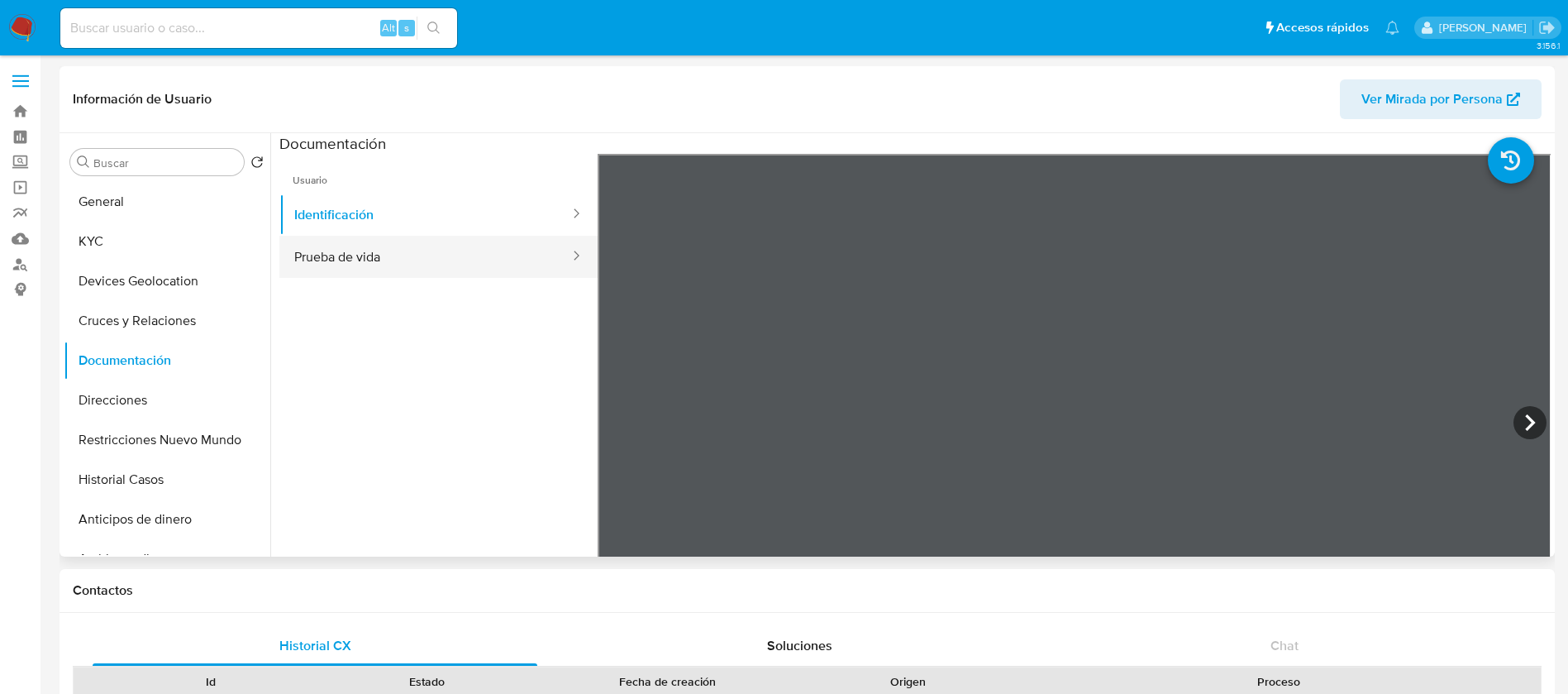
click at [334, 264] on button "Prueba de vida" at bounding box center [425, 257] width 292 height 42
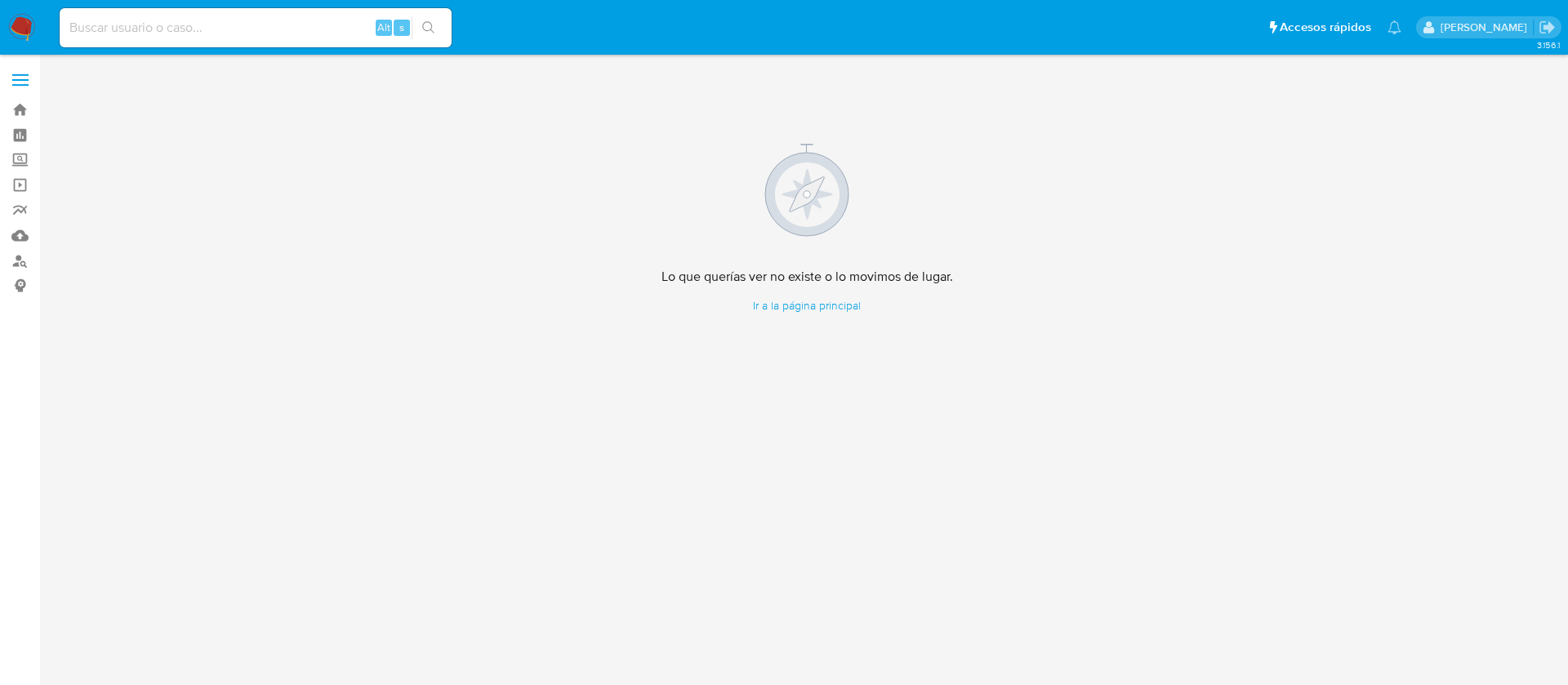
click at [194, 29] on input at bounding box center [255, 27] width 392 height 21
click at [15, 162] on label "Screening" at bounding box center [97, 160] width 195 height 26
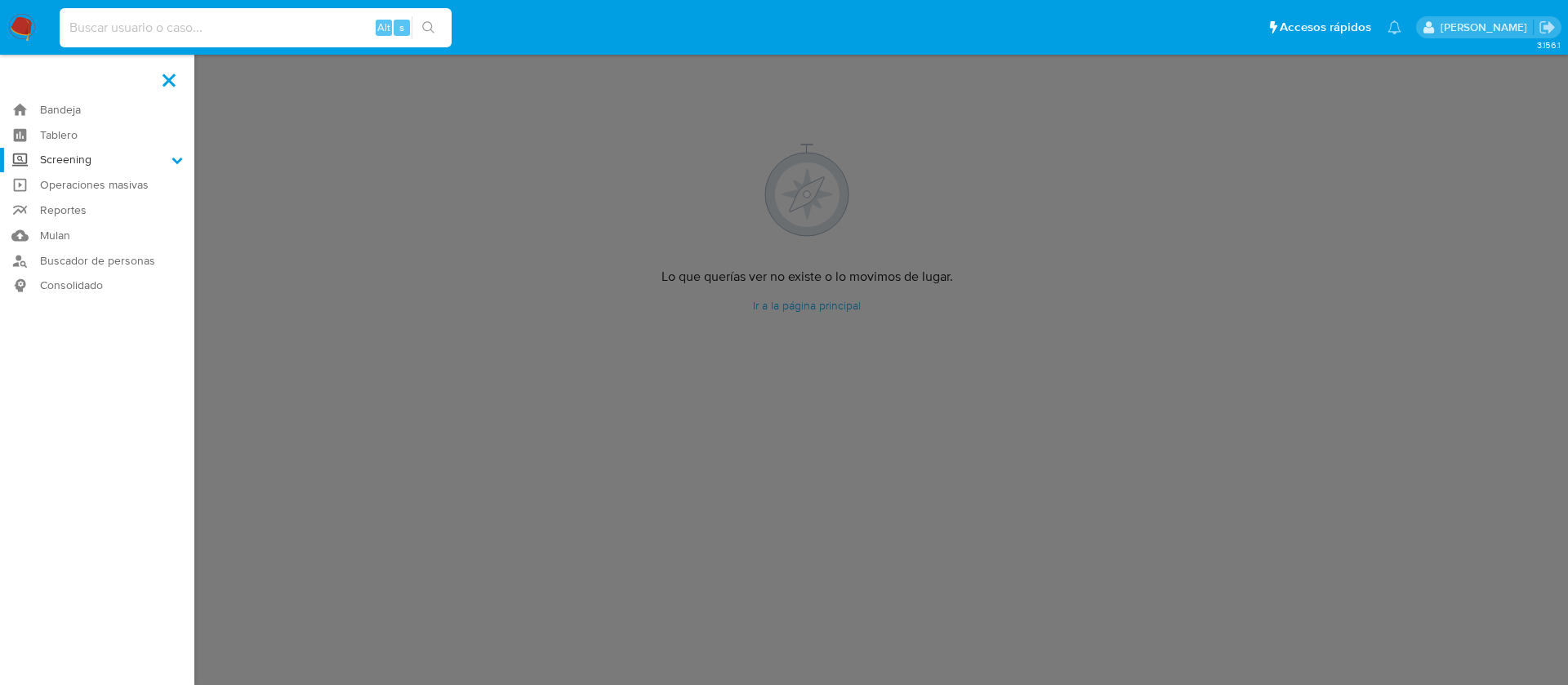
click at [0, 0] on input "Screening" at bounding box center [0, 0] width 0 height 0
click at [112, 217] on link "Herramientas" at bounding box center [97, 224] width 195 height 21
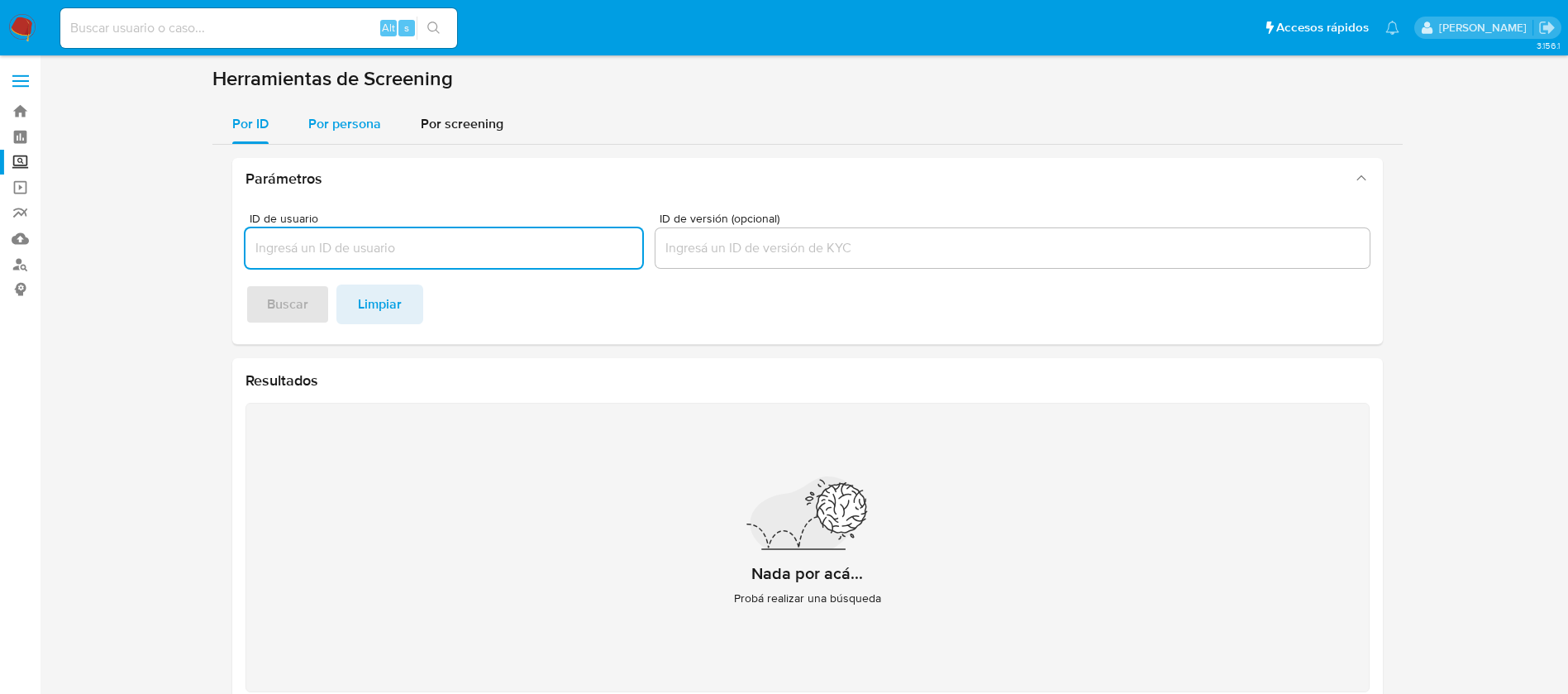
click at [362, 124] on span "Por persona" at bounding box center [344, 123] width 73 height 19
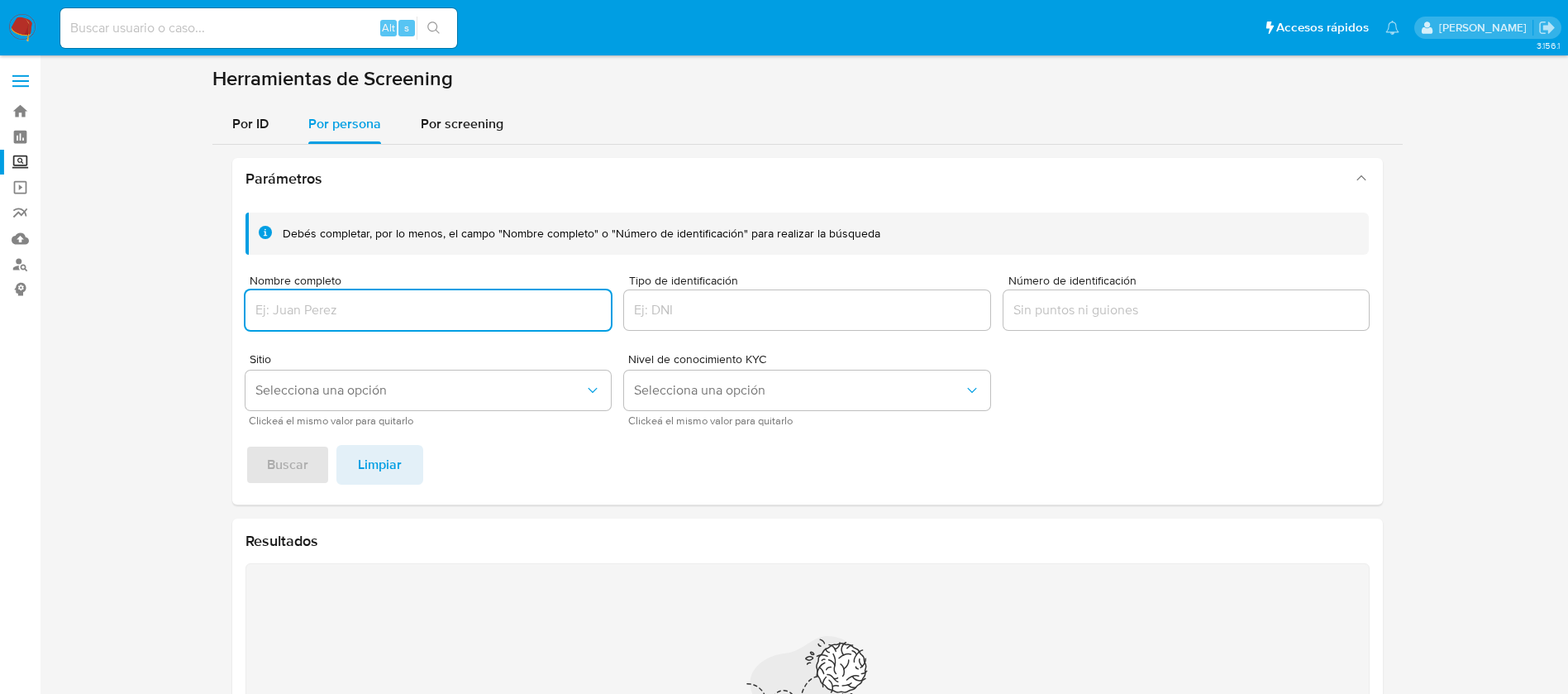
click at [349, 308] on input "Nombre completo" at bounding box center [429, 310] width 366 height 21
click at [273, 460] on span "Buscar" at bounding box center [287, 465] width 41 height 36
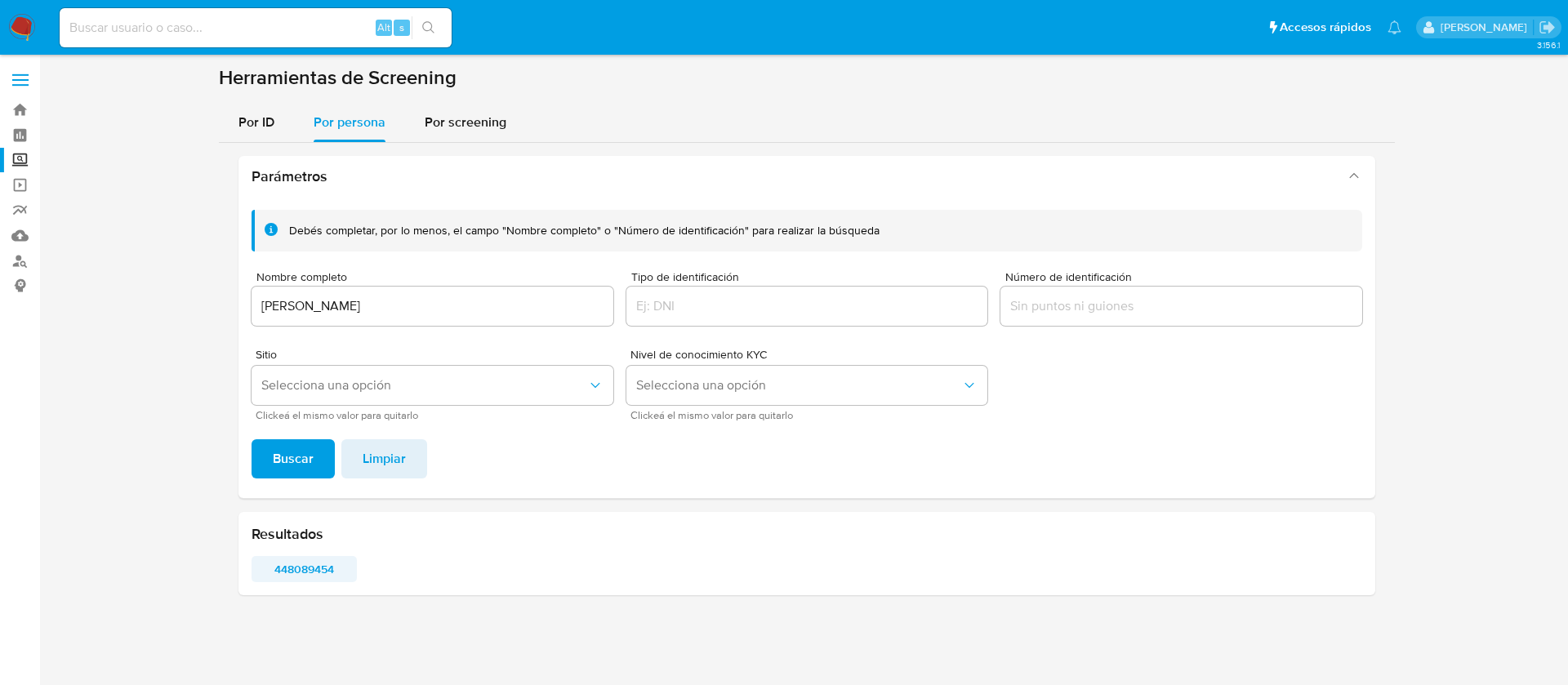
click at [291, 573] on span "448089454" at bounding box center [303, 569] width 82 height 23
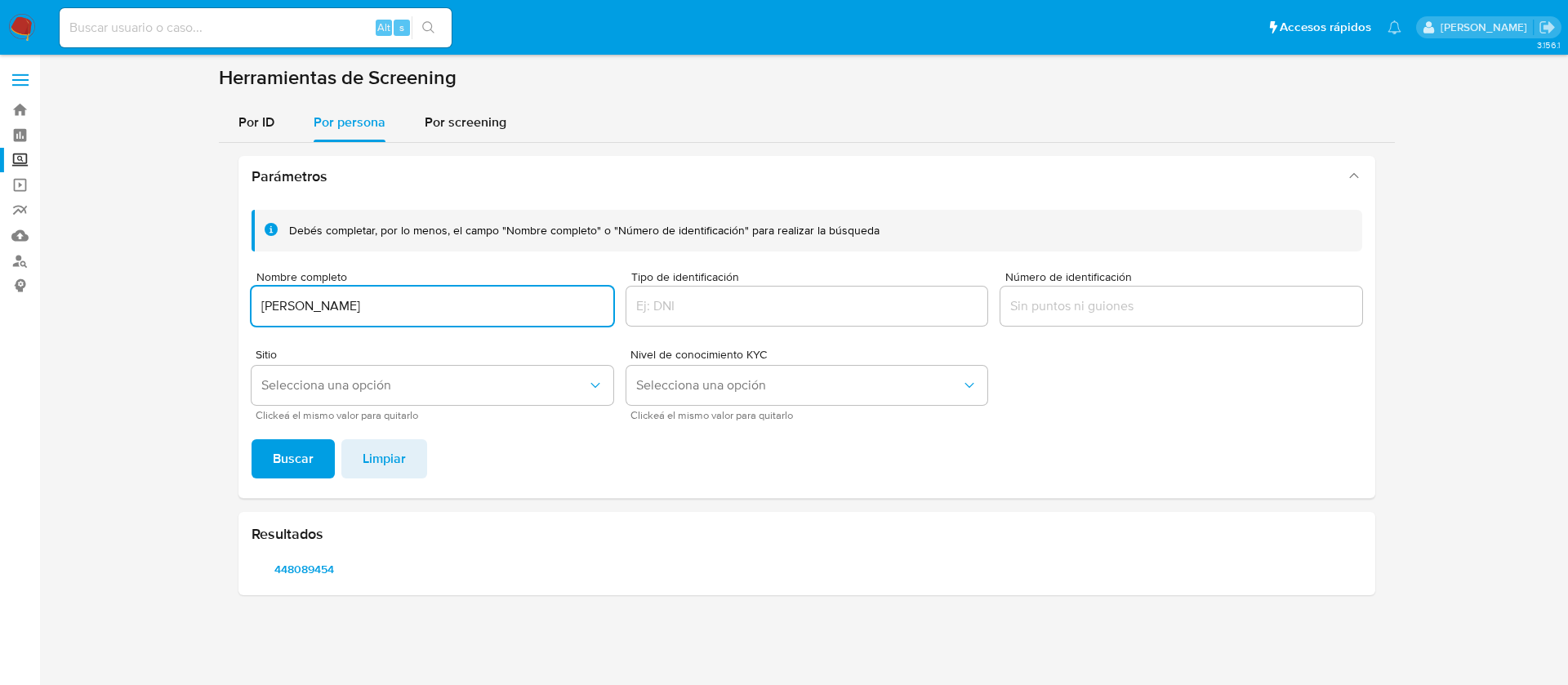
drag, startPoint x: 463, startPoint y: 314, endPoint x: 225, endPoint y: 307, distance: 238.1
click at [226, 308] on div "Parámetros Debés completar, por lo menos, el campo "Nombre completo" o "Número …" at bounding box center [807, 375] width 1176 height 466
drag, startPoint x: 261, startPoint y: 302, endPoint x: 379, endPoint y: 369, distance: 135.7
click at [260, 307] on input "[PERSON_NAME]" at bounding box center [432, 306] width 362 height 21
type input "[PERSON_NAME]"
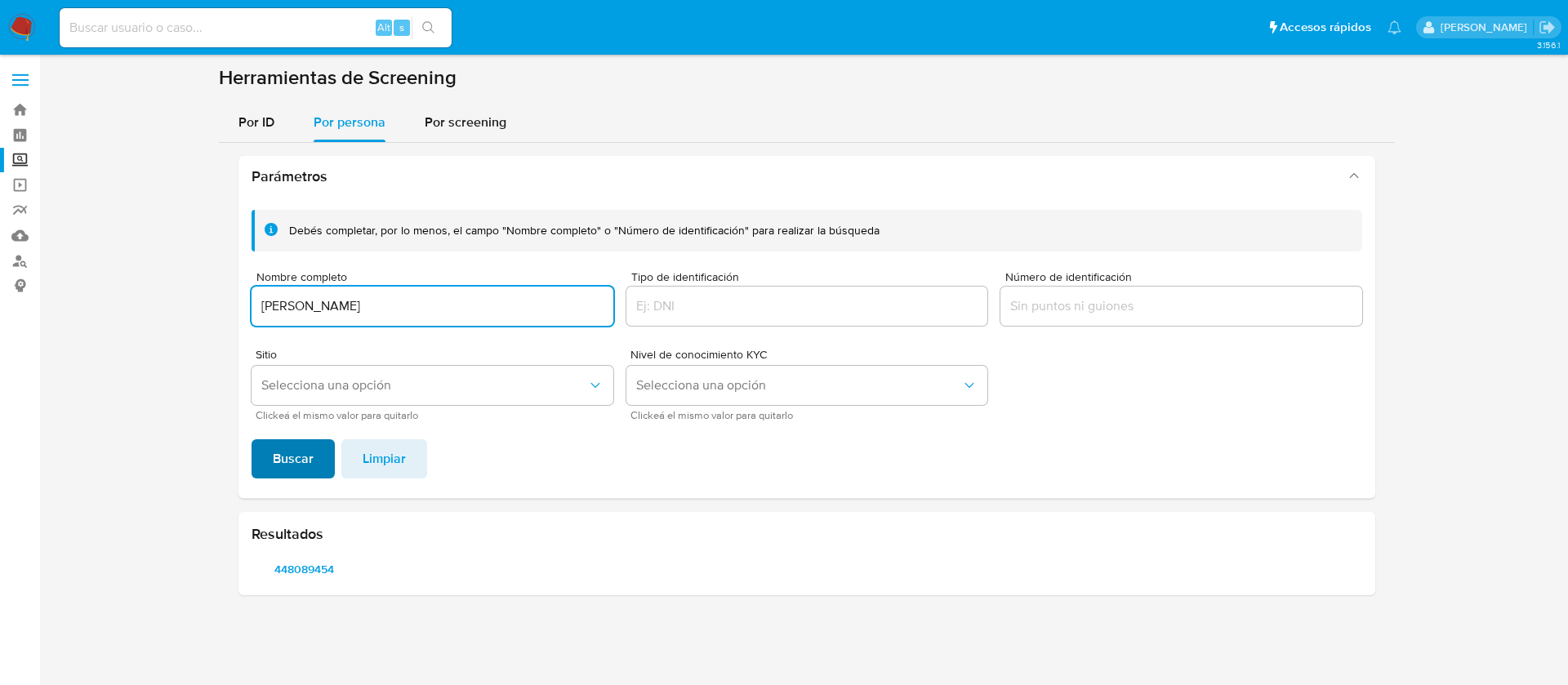
click at [294, 459] on span "Buscar" at bounding box center [293, 459] width 41 height 36
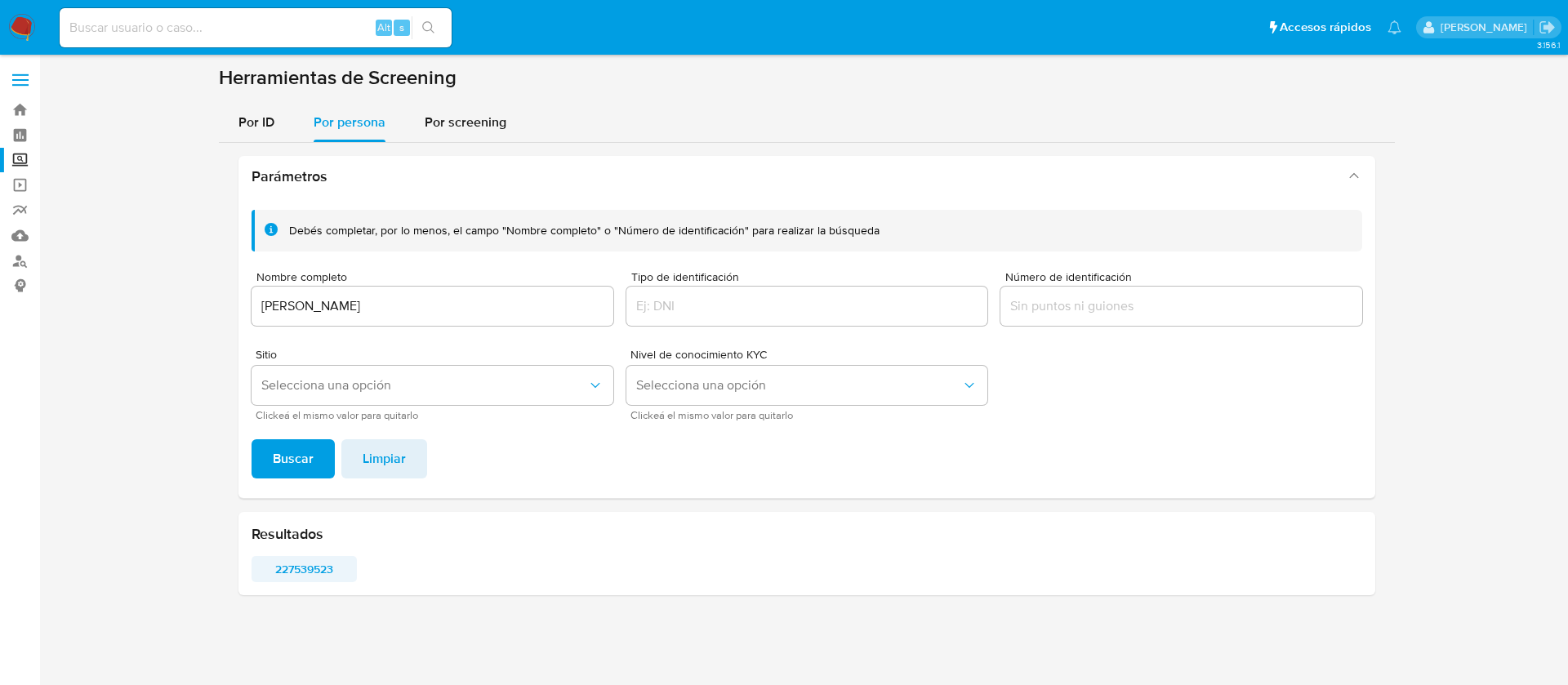
click at [321, 573] on span "227539523" at bounding box center [303, 569] width 82 height 23
click at [26, 26] on img at bounding box center [22, 27] width 27 height 27
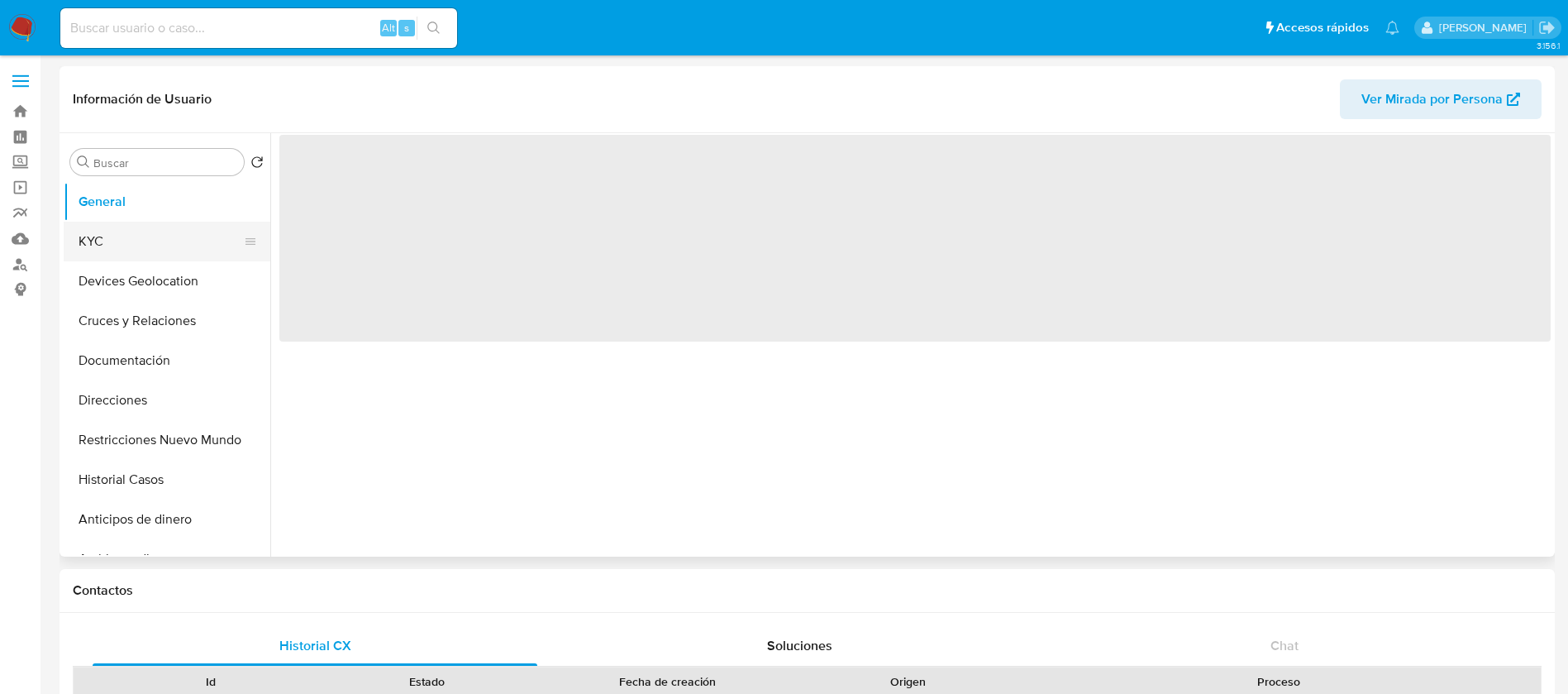
click at [143, 237] on button "KYC" at bounding box center [161, 241] width 193 height 39
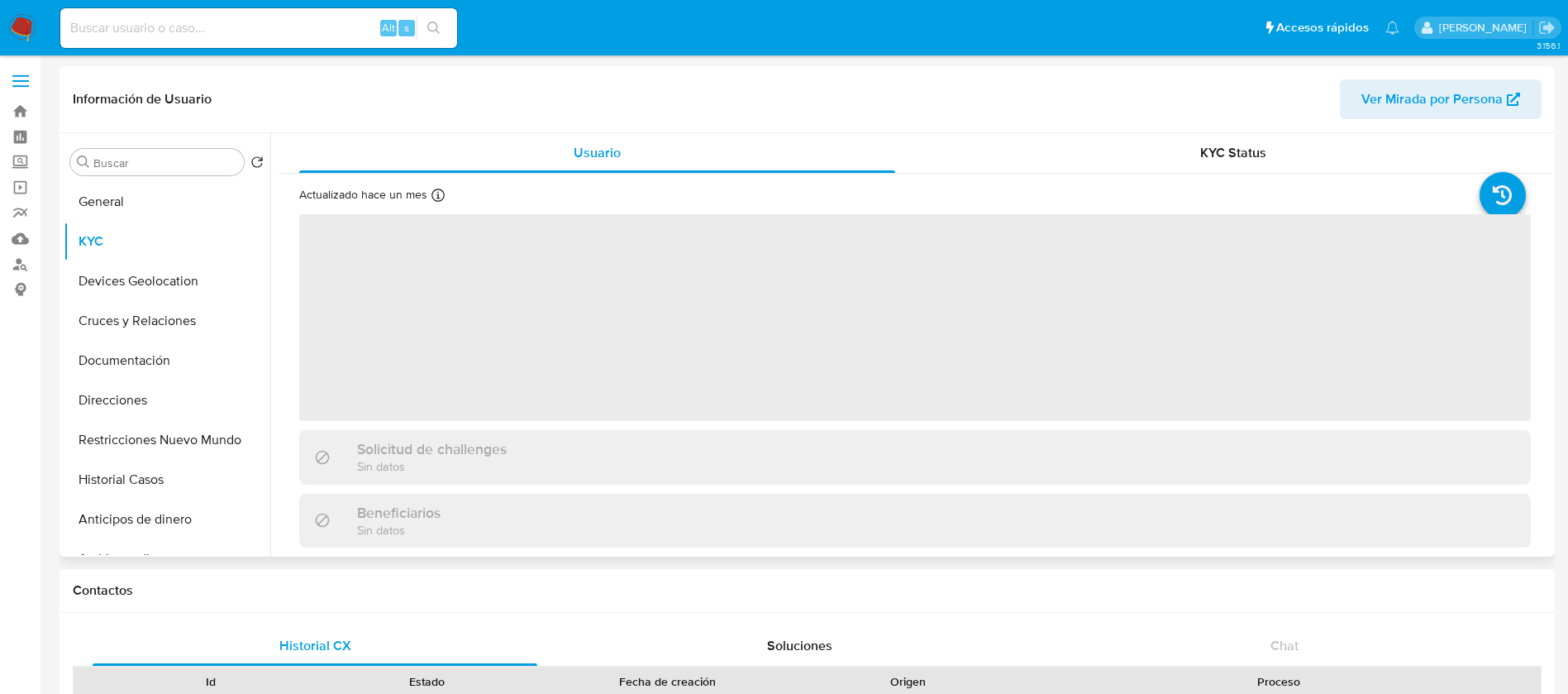
select select "10"
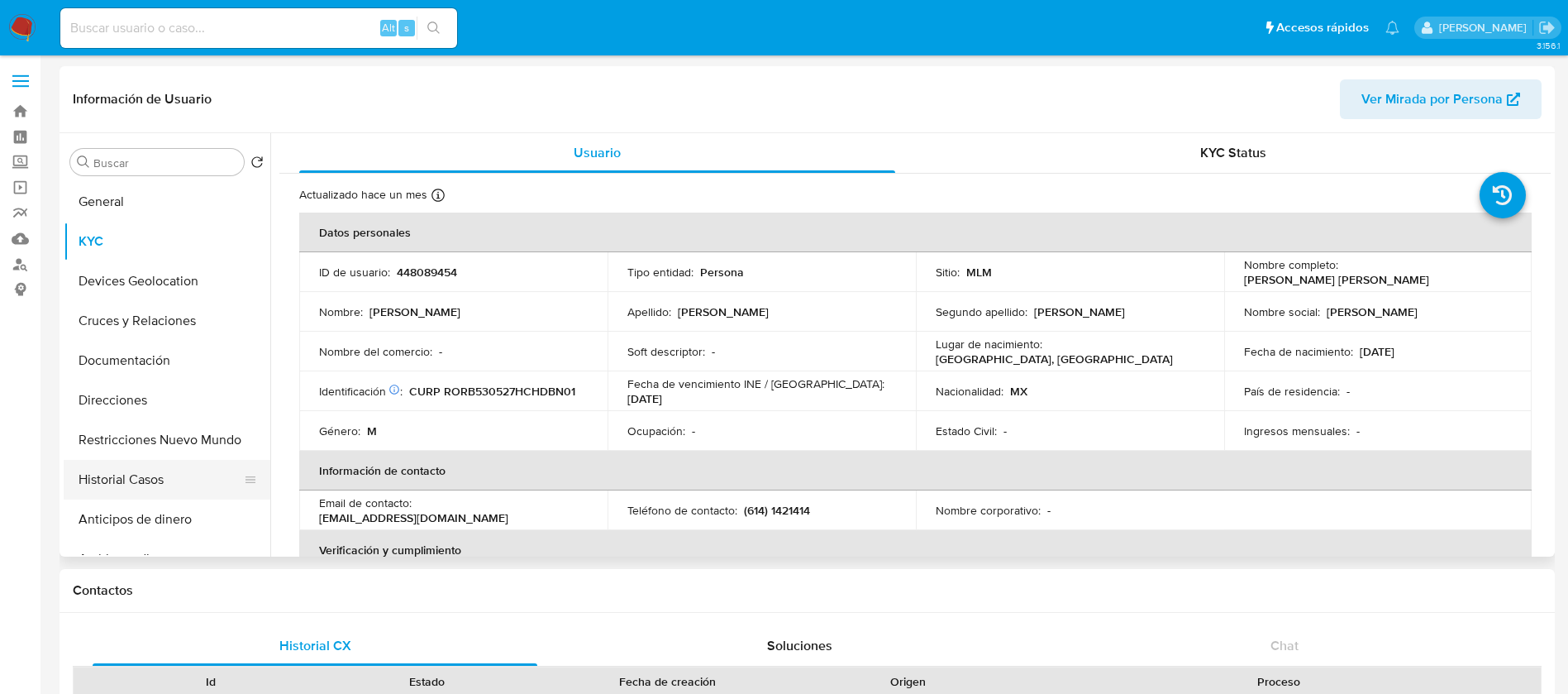
click at [186, 498] on button "Historial Casos" at bounding box center [161, 479] width 193 height 39
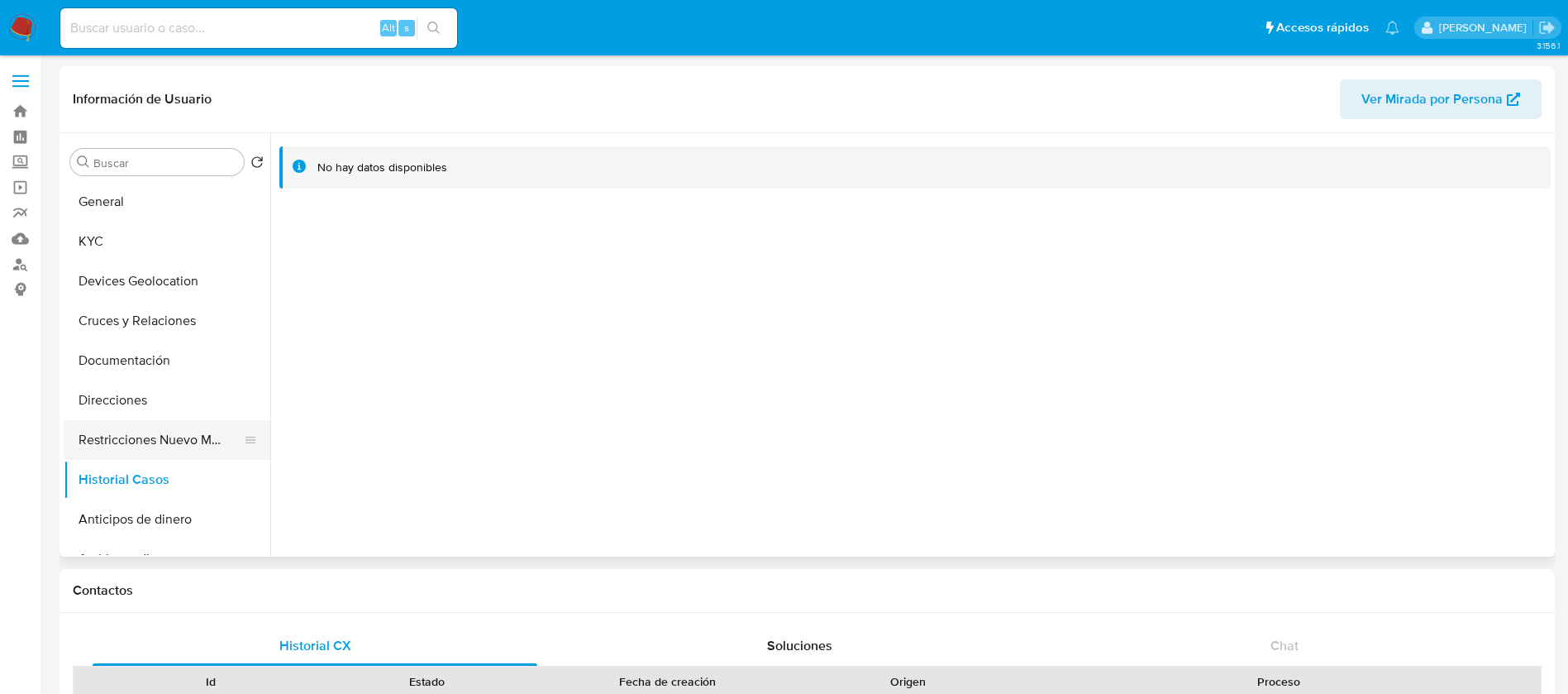
click at [198, 447] on button "Restricciones Nuevo Mundo" at bounding box center [161, 439] width 193 height 39
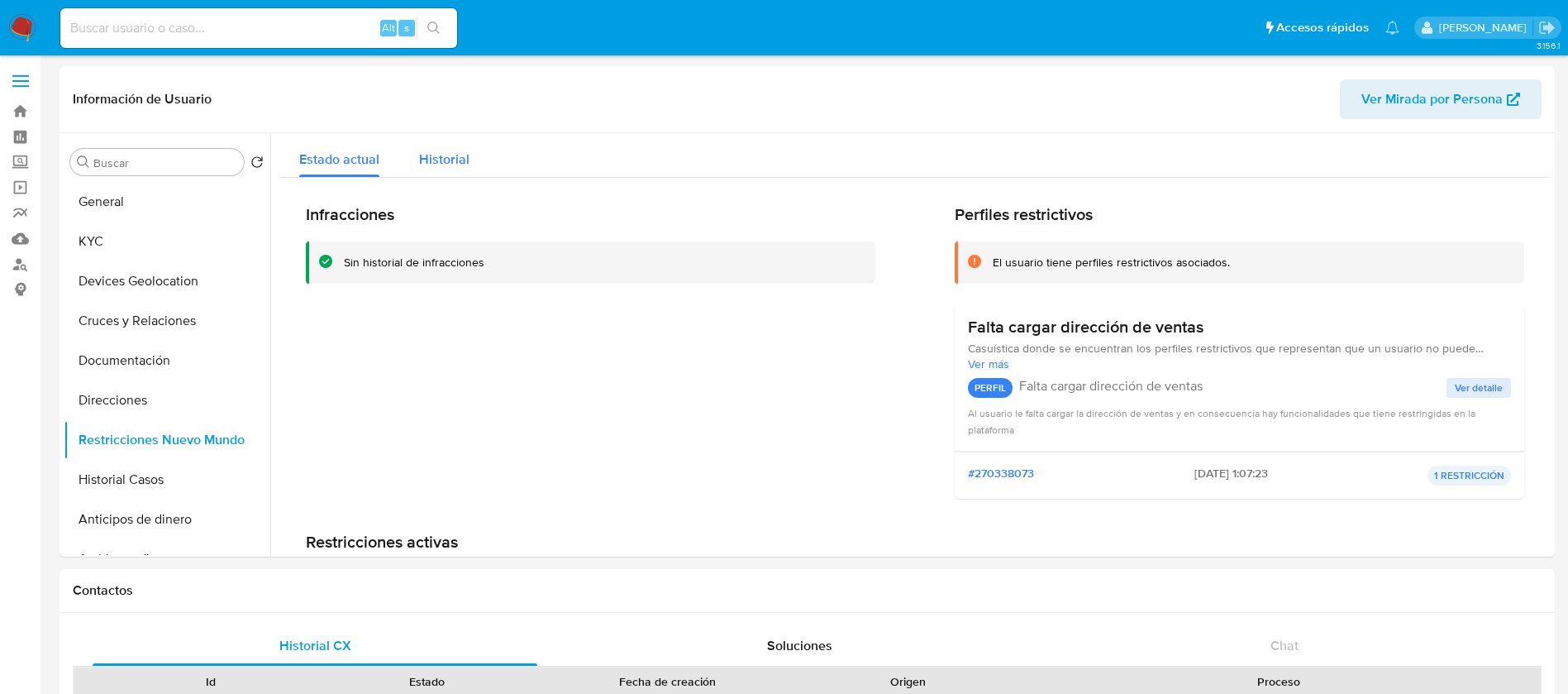
click at [434, 157] on span "Historial" at bounding box center [444, 159] width 51 height 19
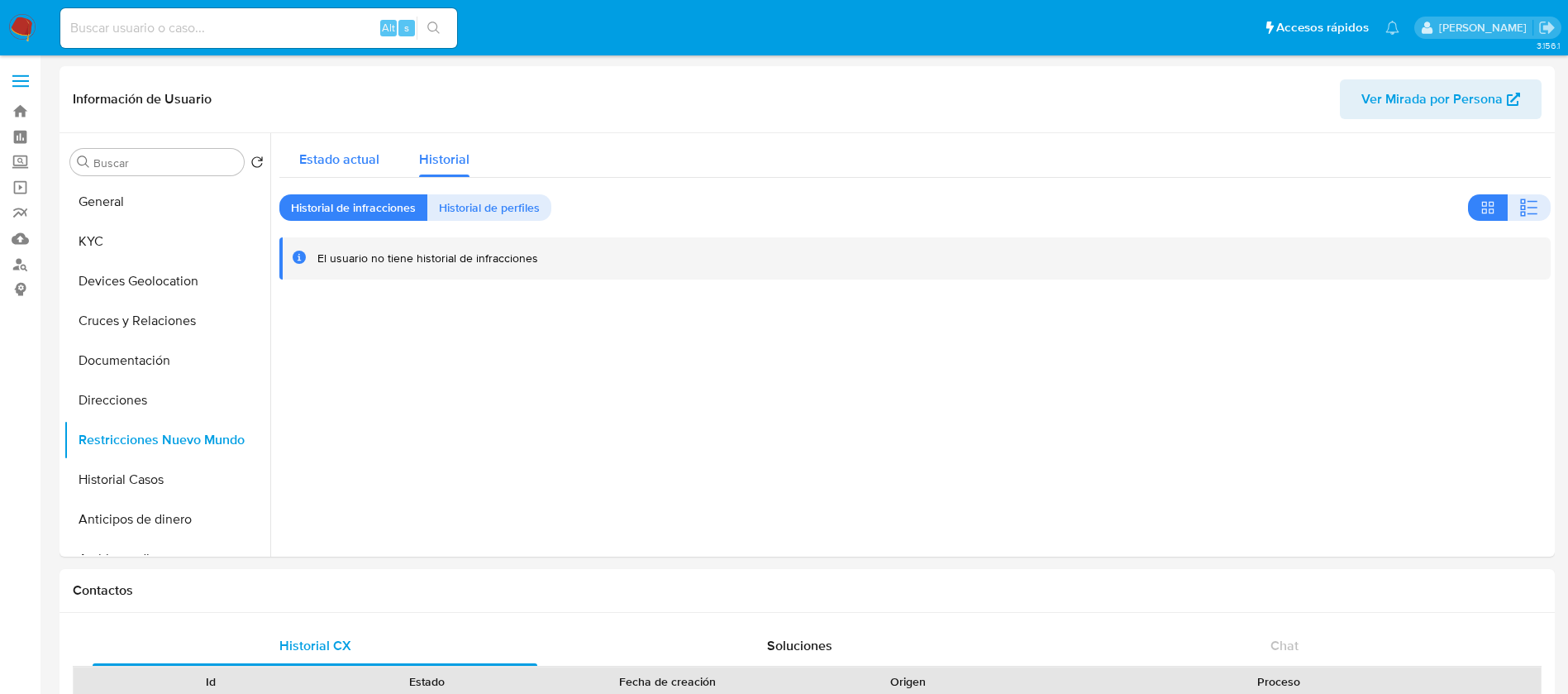
click at [386, 157] on button "Estado actual" at bounding box center [339, 155] width 120 height 44
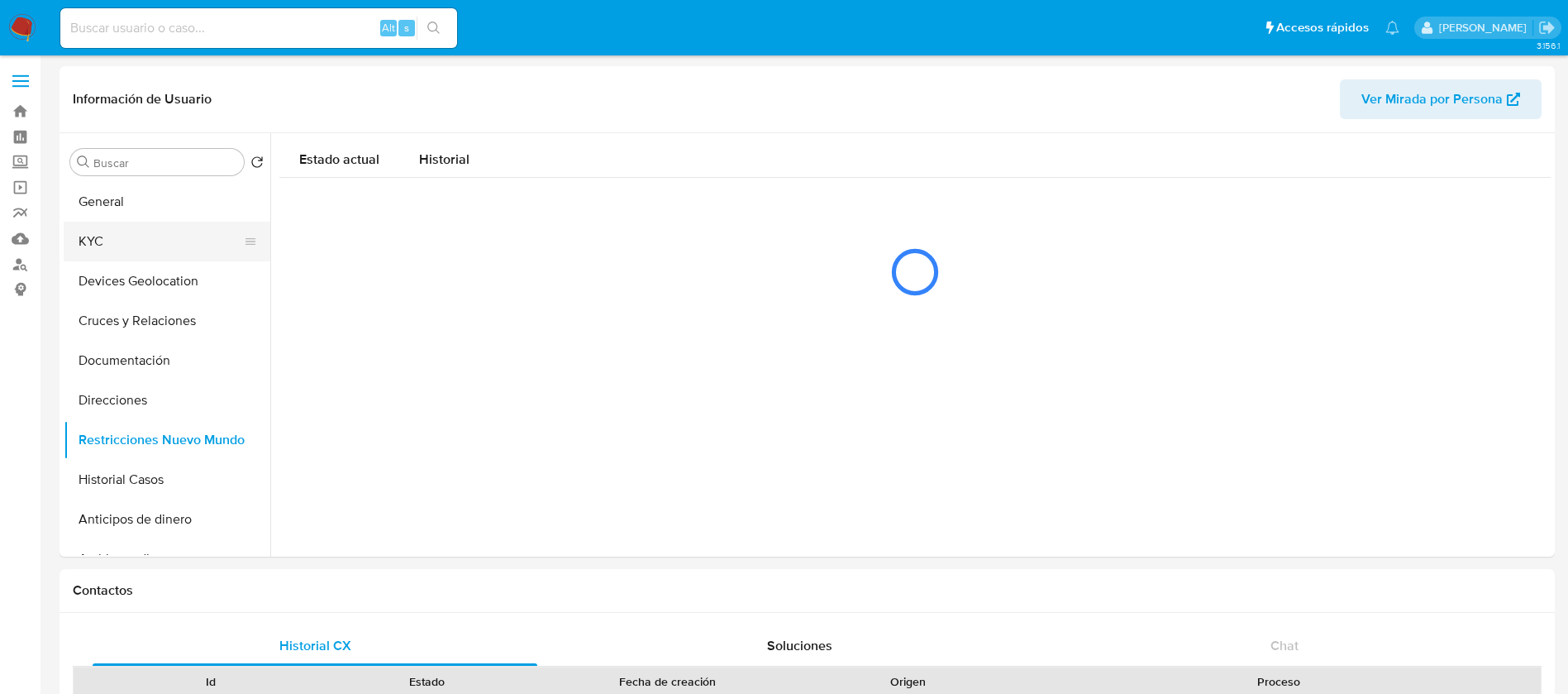
click at [159, 245] on button "KYC" at bounding box center [161, 241] width 193 height 39
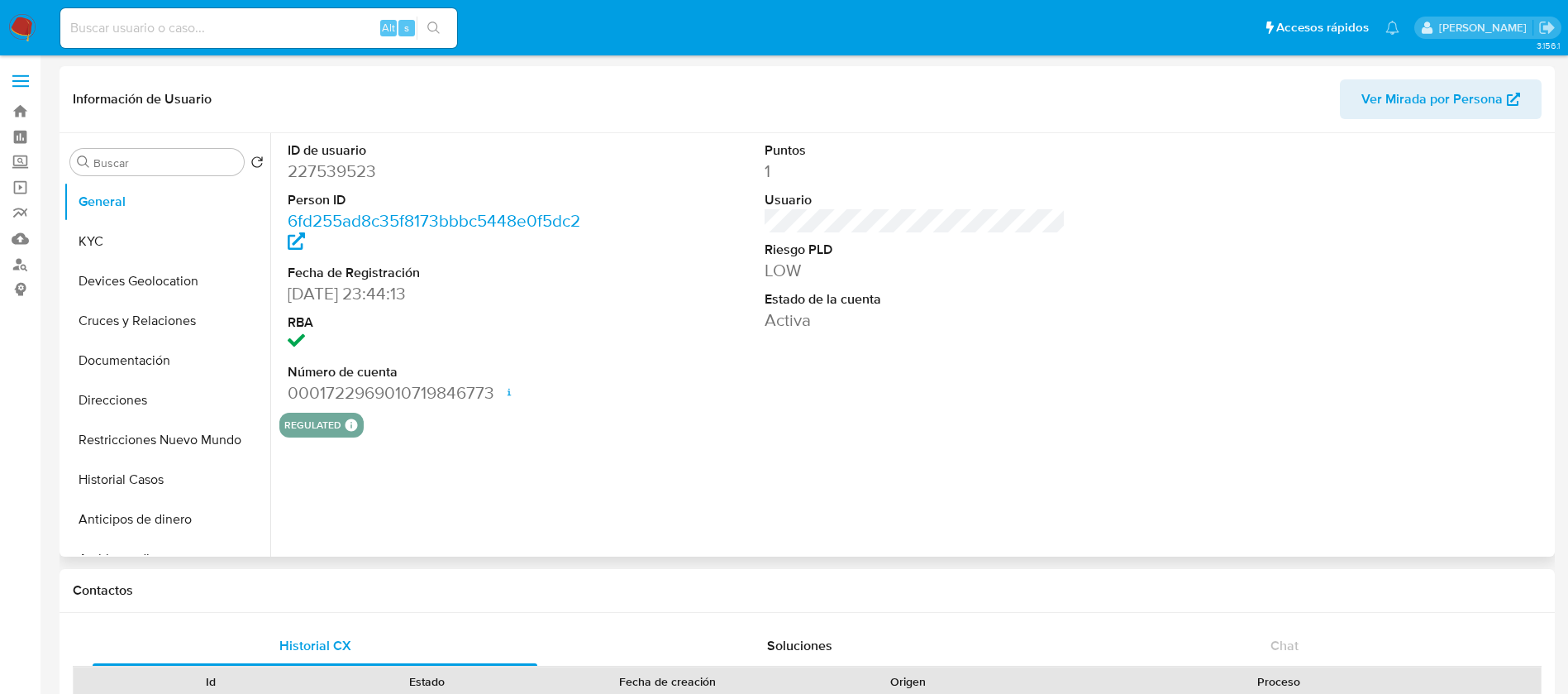
select select "10"
click at [155, 236] on button "KYC" at bounding box center [161, 241] width 193 height 39
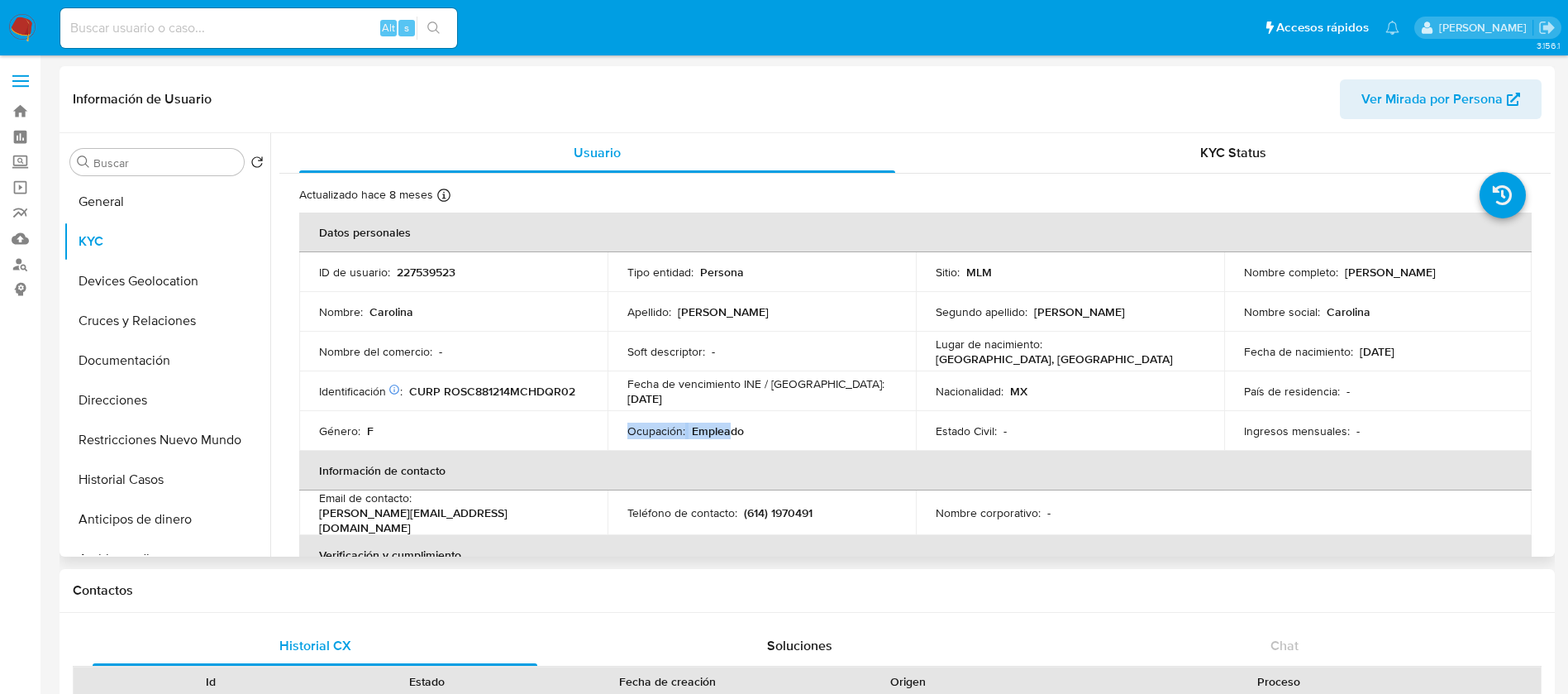
drag, startPoint x: 666, startPoint y: 417, endPoint x: 727, endPoint y: 437, distance: 64.2
click at [727, 437] on td "Ocupación : Empleado" at bounding box center [762, 430] width 308 height 39
drag, startPoint x: 1347, startPoint y: 421, endPoint x: 1295, endPoint y: 305, distance: 127.1
click at [1347, 421] on td "Ingresos mensuales : -" at bounding box center [1379, 430] width 308 height 39
click at [434, 256] on td "ID de usuario : 227539523" at bounding box center [453, 272] width 308 height 39
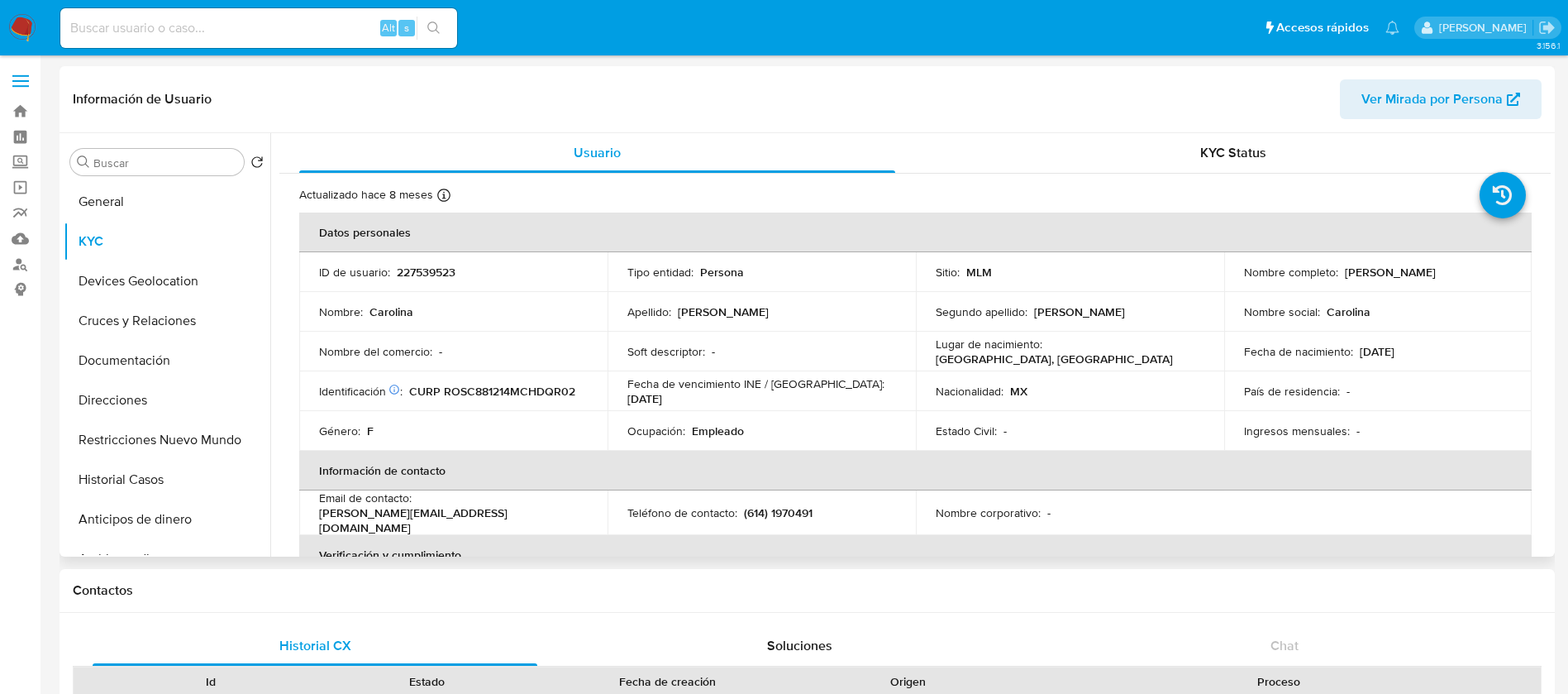
click at [416, 277] on p "227539523" at bounding box center [426, 273] width 58 height 15
copy p "227539523"
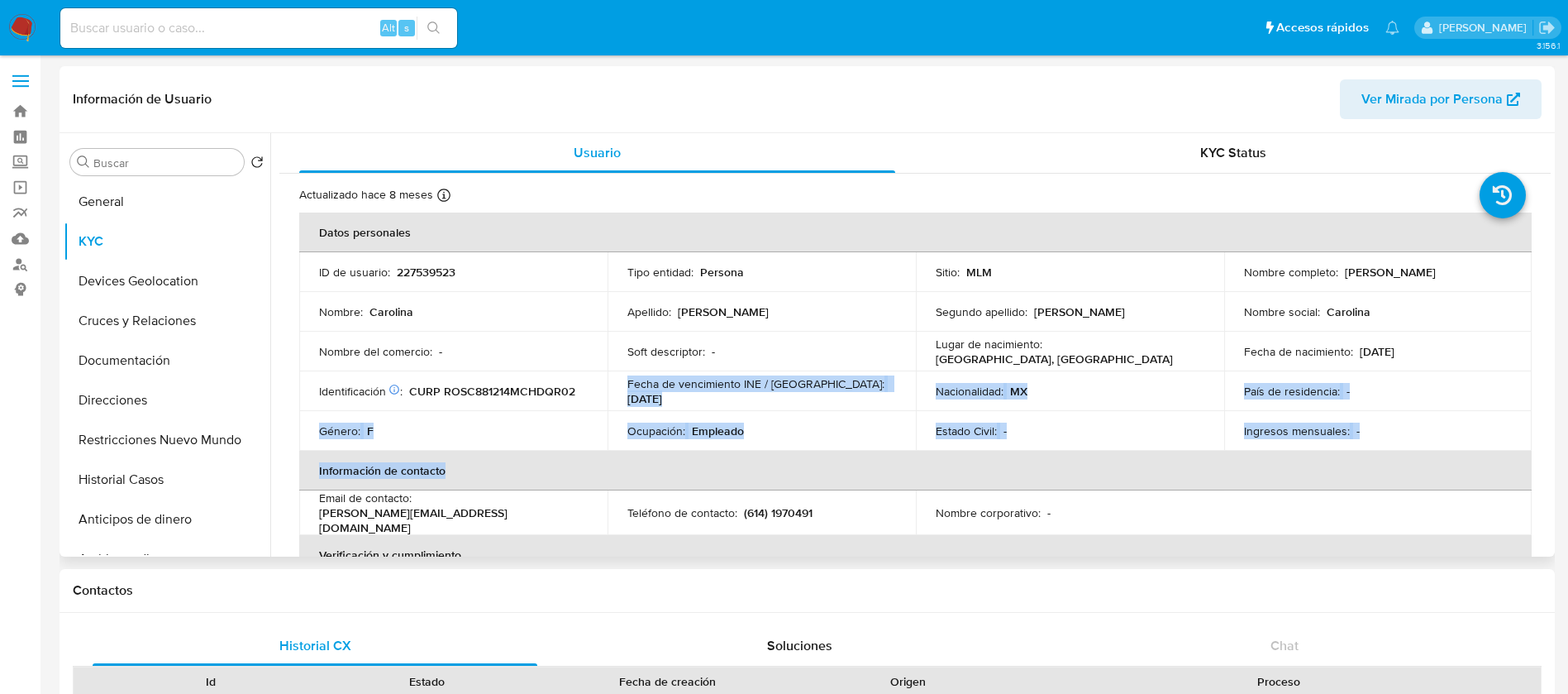
drag, startPoint x: 607, startPoint y: 377, endPoint x: 1531, endPoint y: 497, distance: 931.8
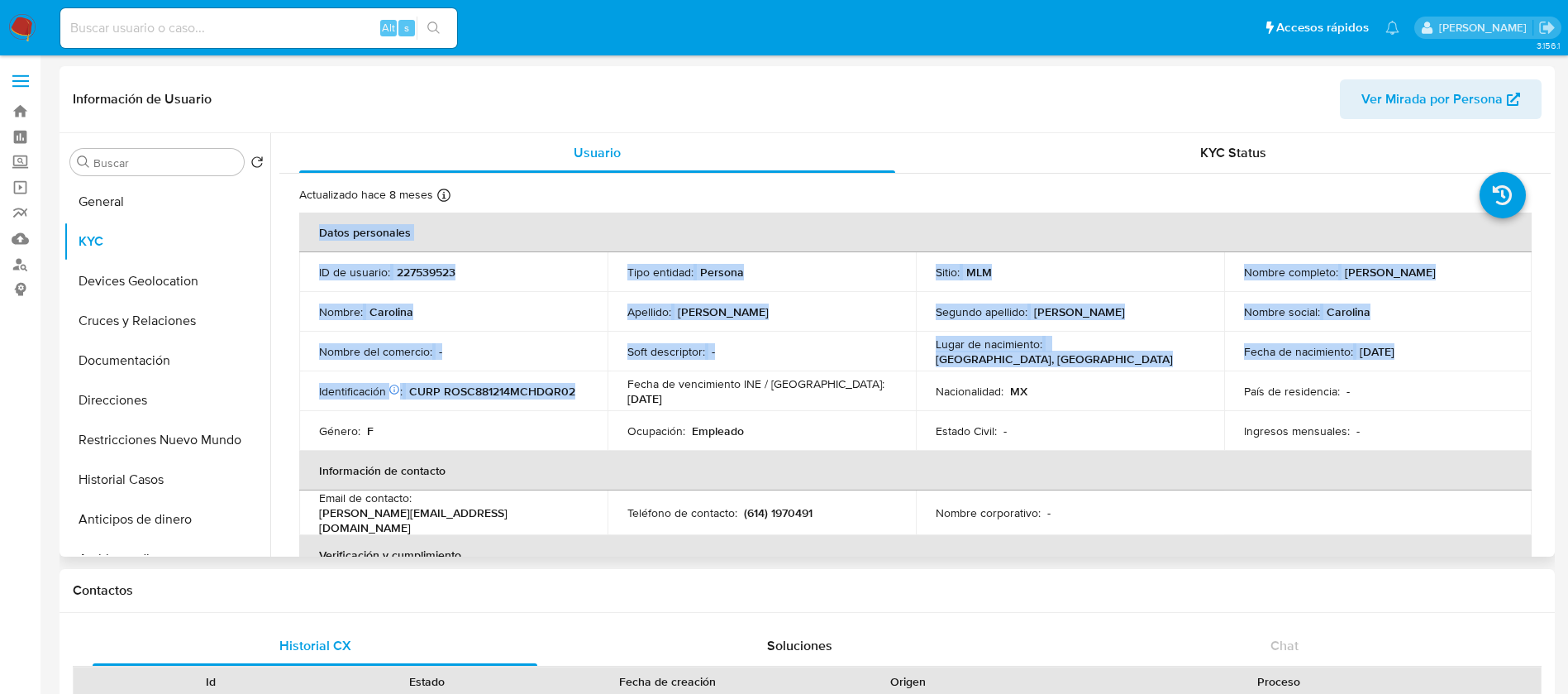
click at [929, 431] on td "Estado Civil : -" at bounding box center [1070, 430] width 308 height 39
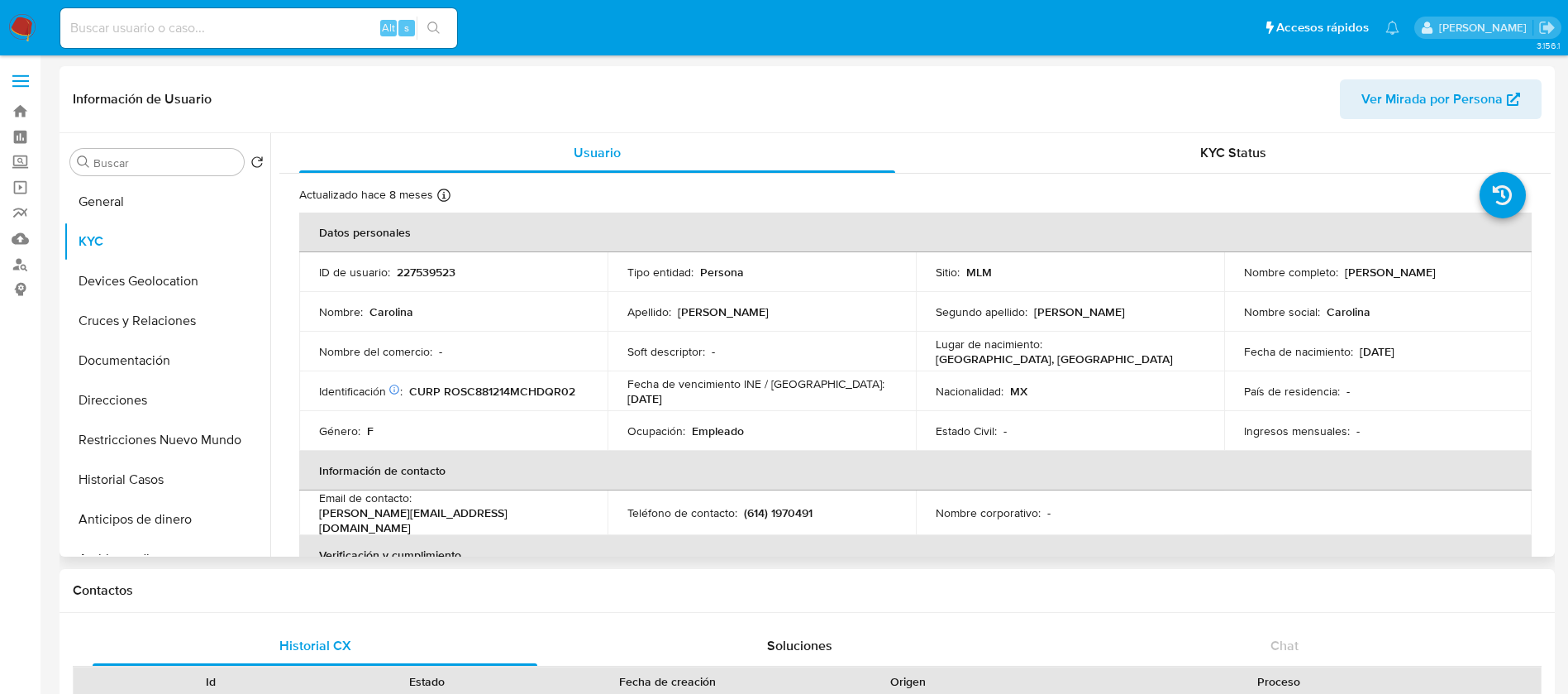
click at [921, 463] on th "Información de contacto" at bounding box center [916, 470] width 1232 height 39
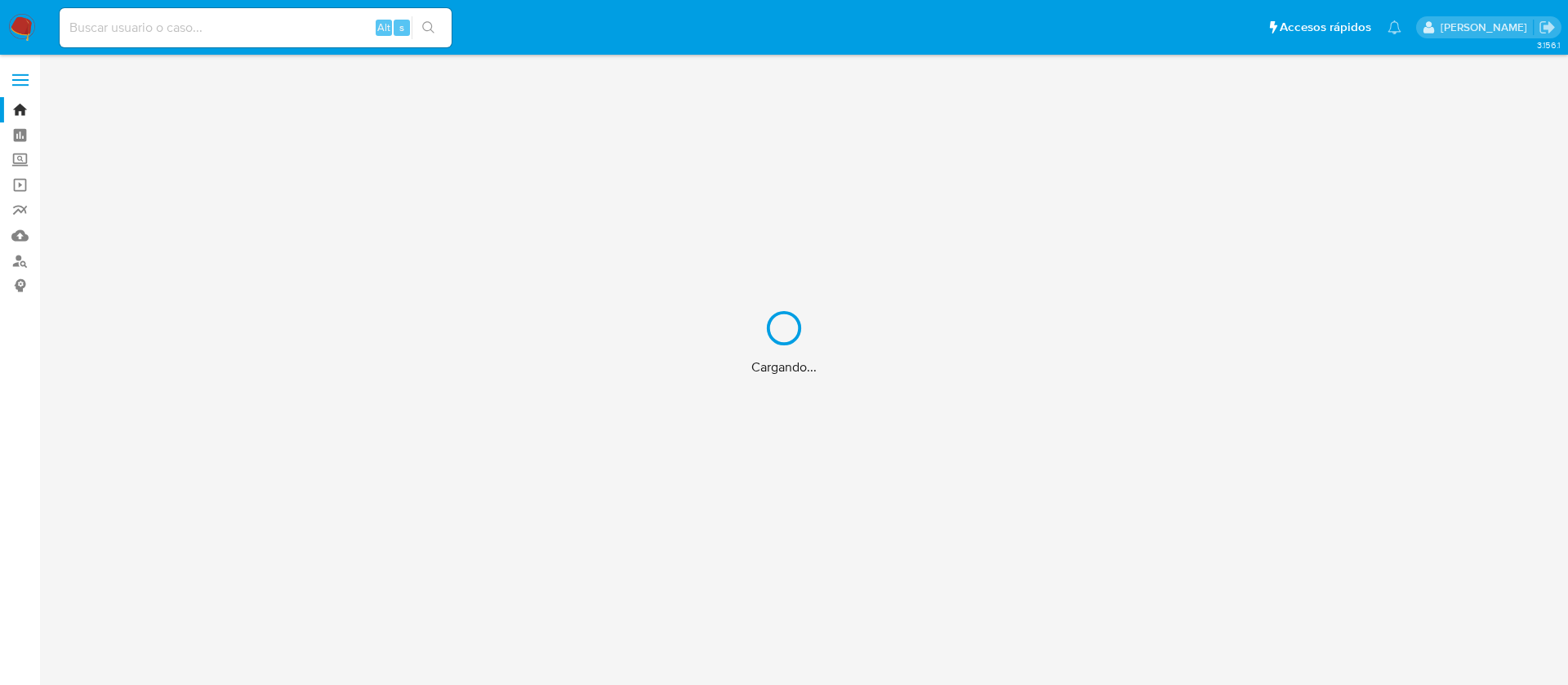
drag, startPoint x: 201, startPoint y: 42, endPoint x: 202, endPoint y: 26, distance: 16.0
click at [201, 33] on div "Cargando..." at bounding box center [784, 342] width 1568 height 685
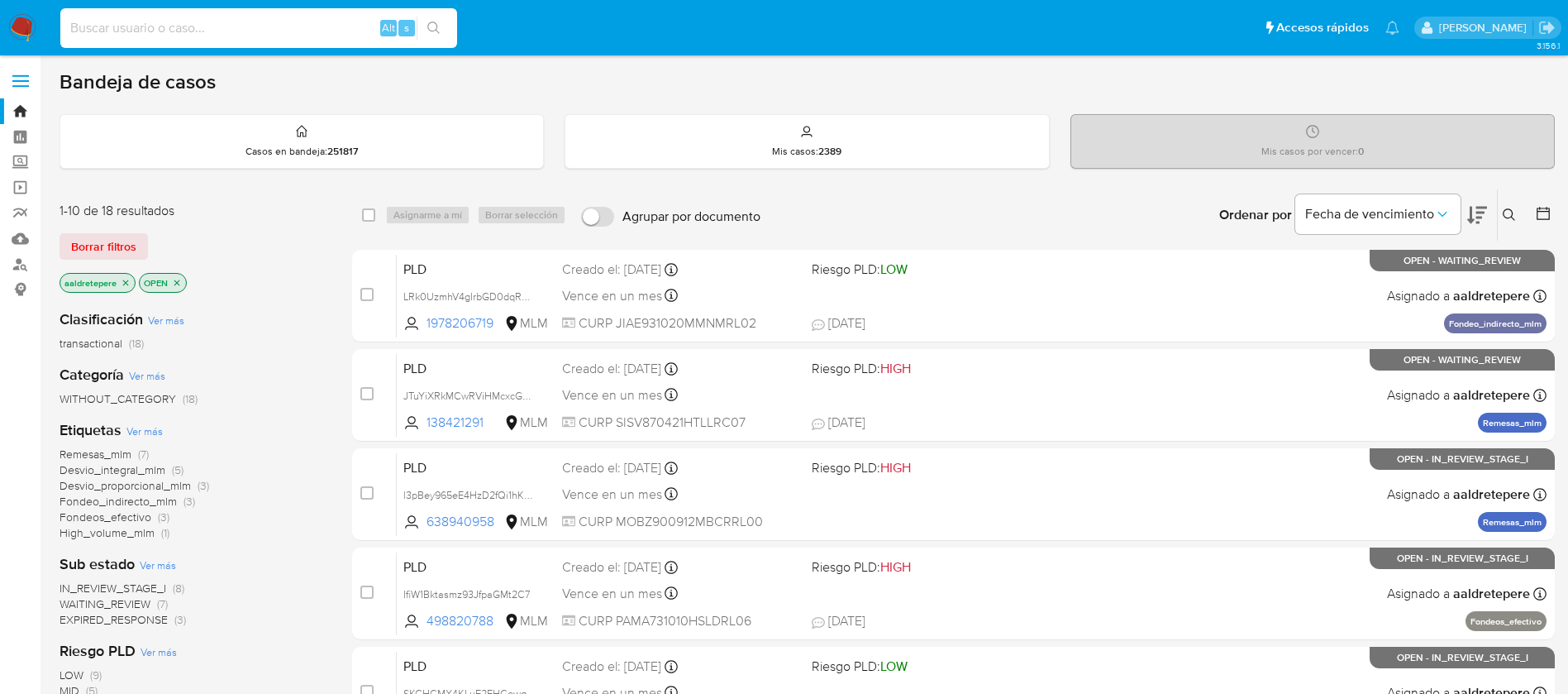
click at [190, 22] on input at bounding box center [258, 28] width 397 height 21
paste input "616527401"
type input "616527401"
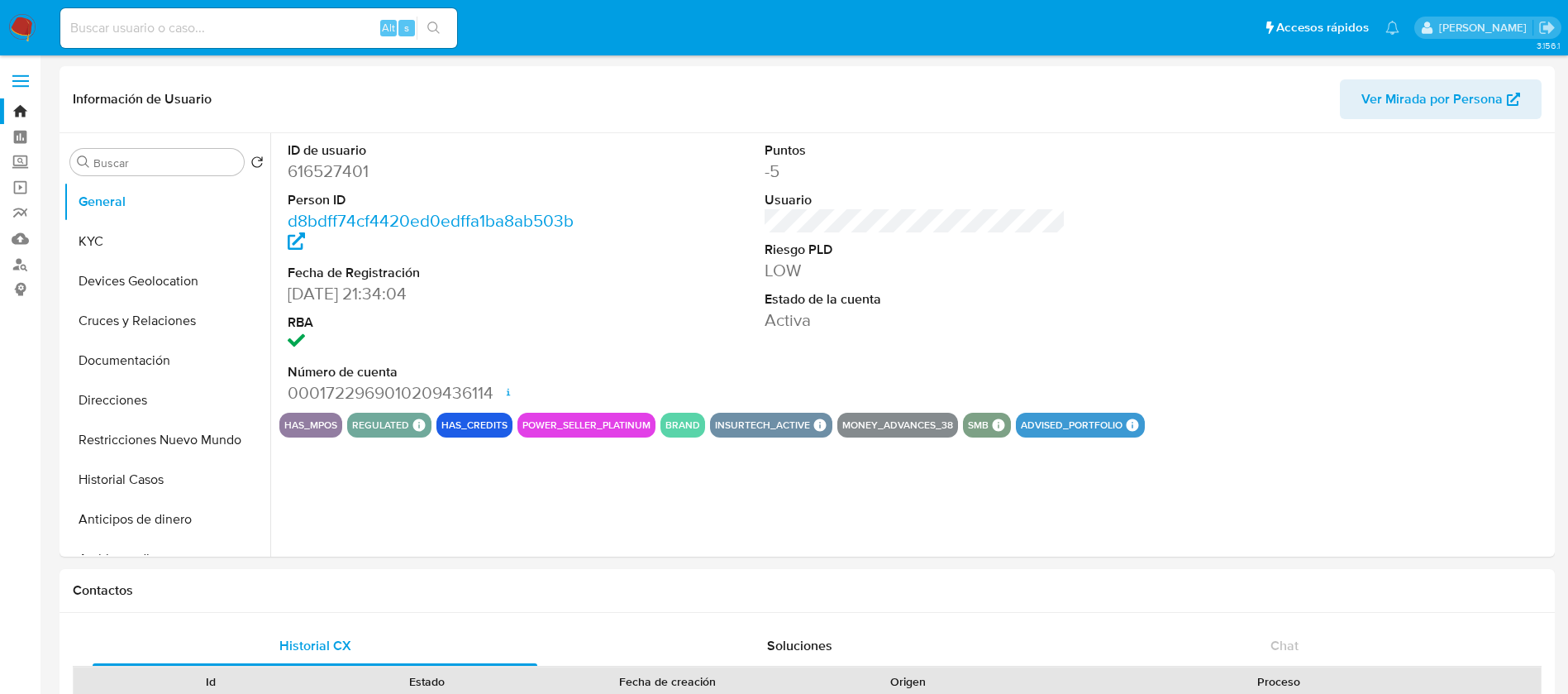
select select "10"
click at [151, 495] on button "Historial Casos" at bounding box center [161, 479] width 193 height 39
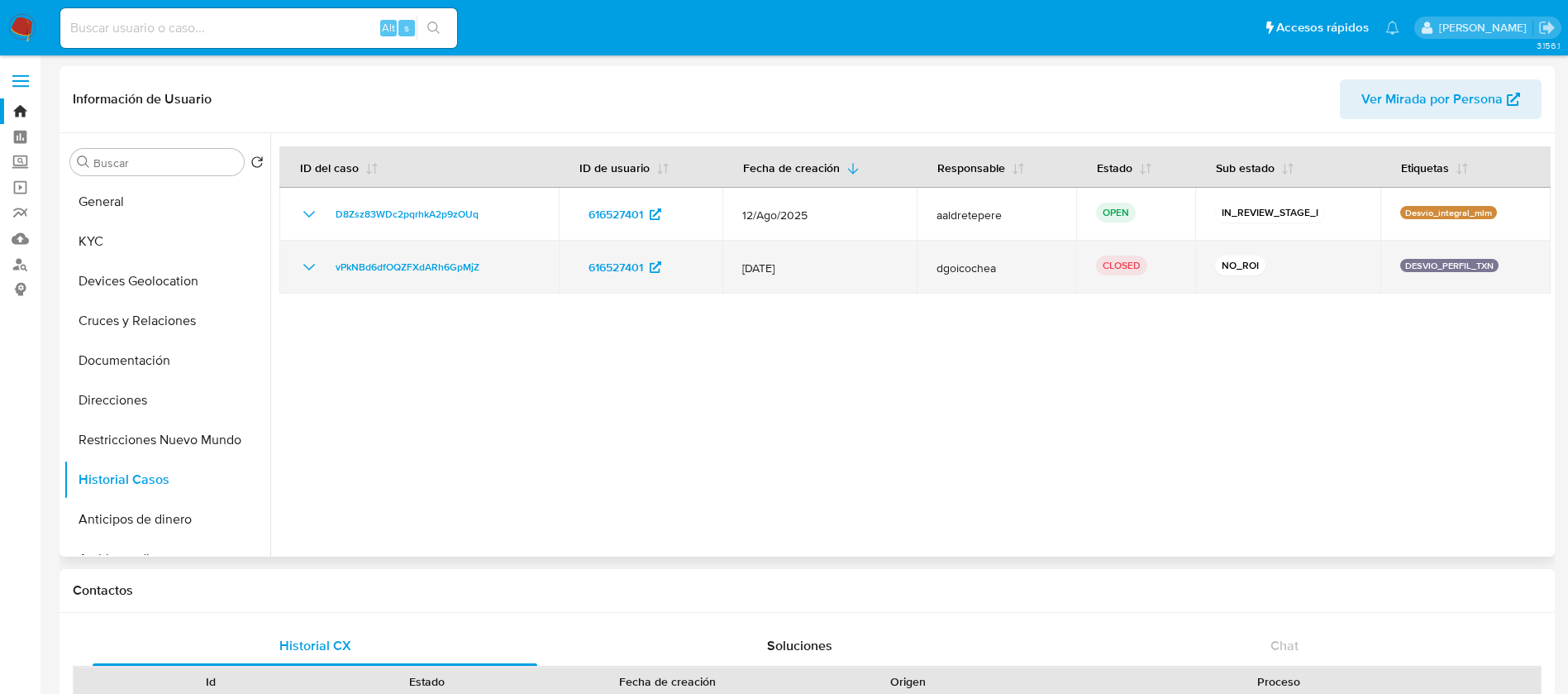
drag, startPoint x: 1314, startPoint y: 277, endPoint x: 288, endPoint y: 259, distance: 1026.2
click at [288, 259] on tr "vPkNBd6dfOQZFXdARh6GpMjZ 616527401 12/Sept/2023 dgoicochea CLOSED NO_ROI DESVIO…" at bounding box center [915, 266] width 1271 height 53
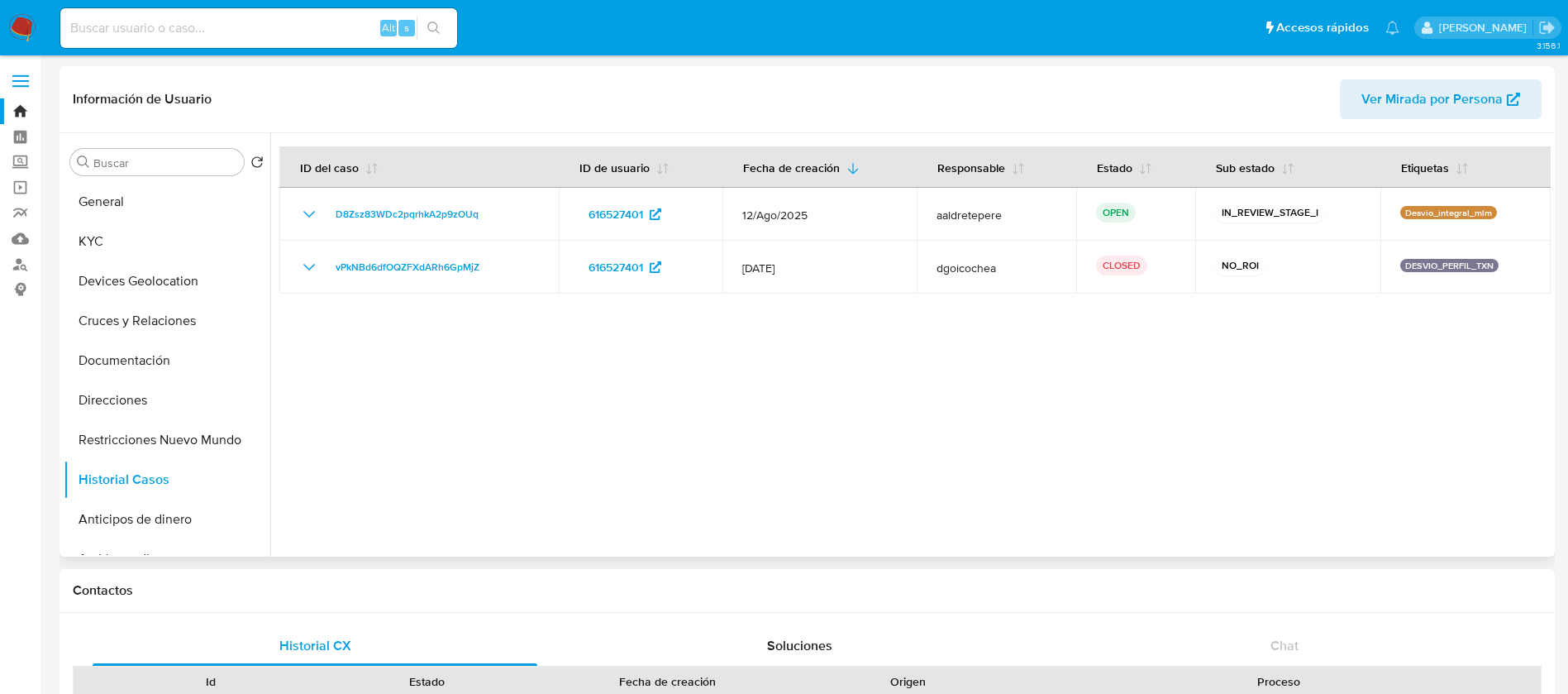
click at [719, 386] on div at bounding box center [911, 345] width 1280 height 423
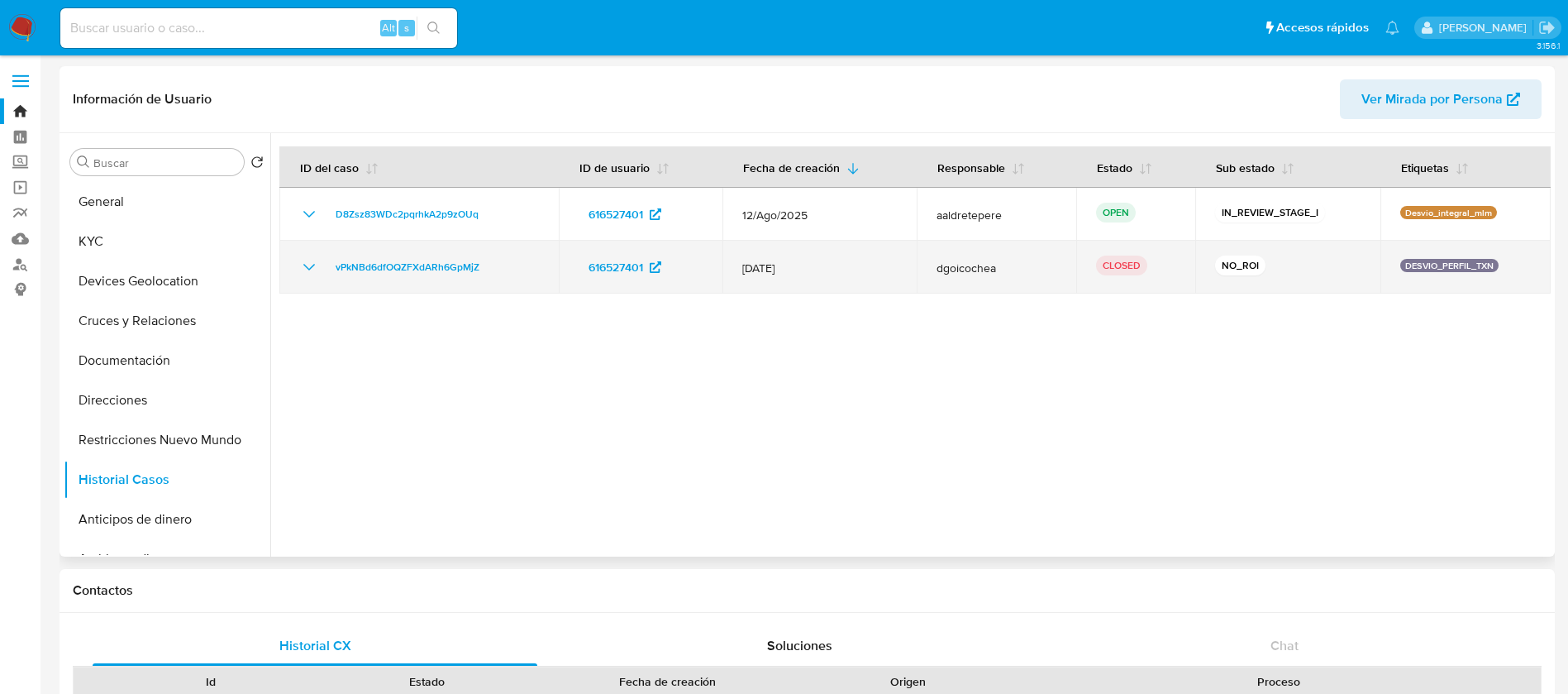
click at [305, 271] on icon "Mostrar/Ocultar" at bounding box center [309, 267] width 20 height 20
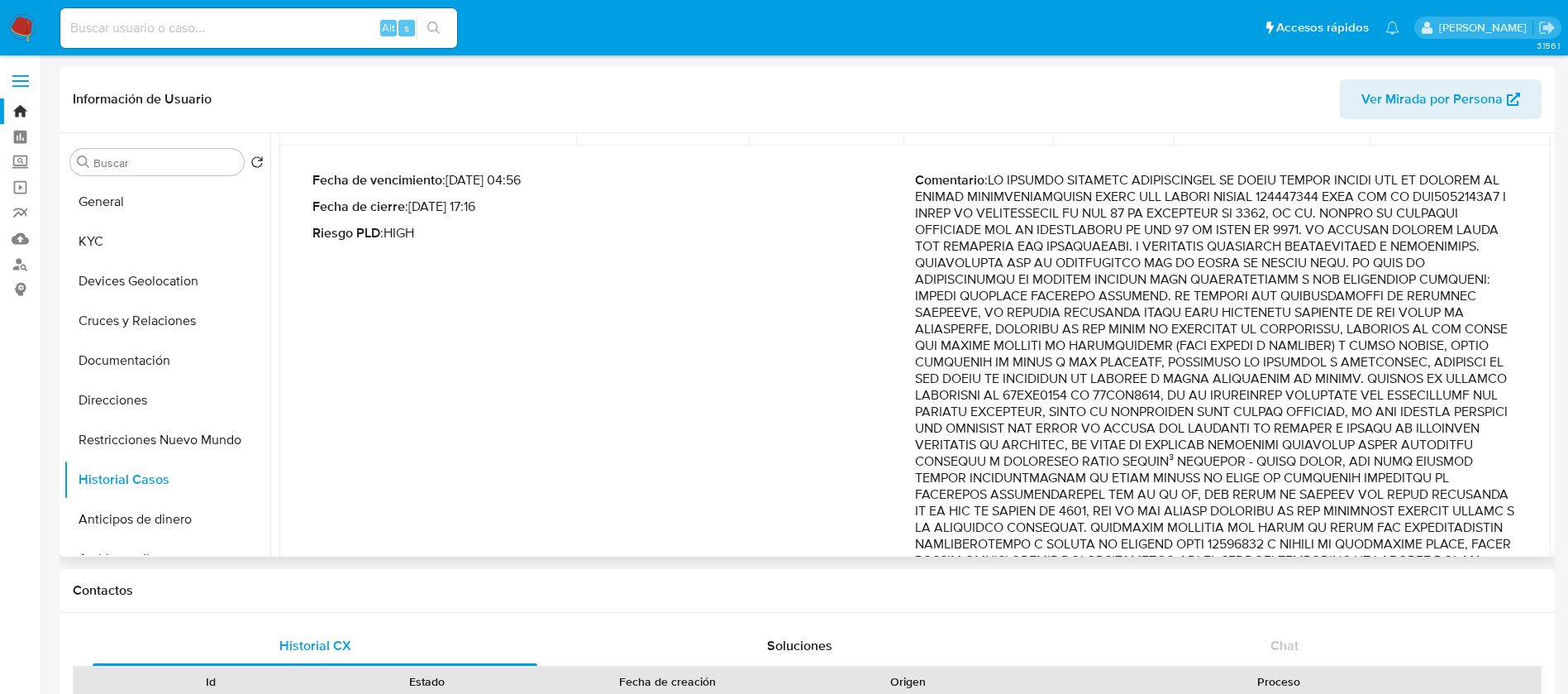
scroll to position [352, 0]
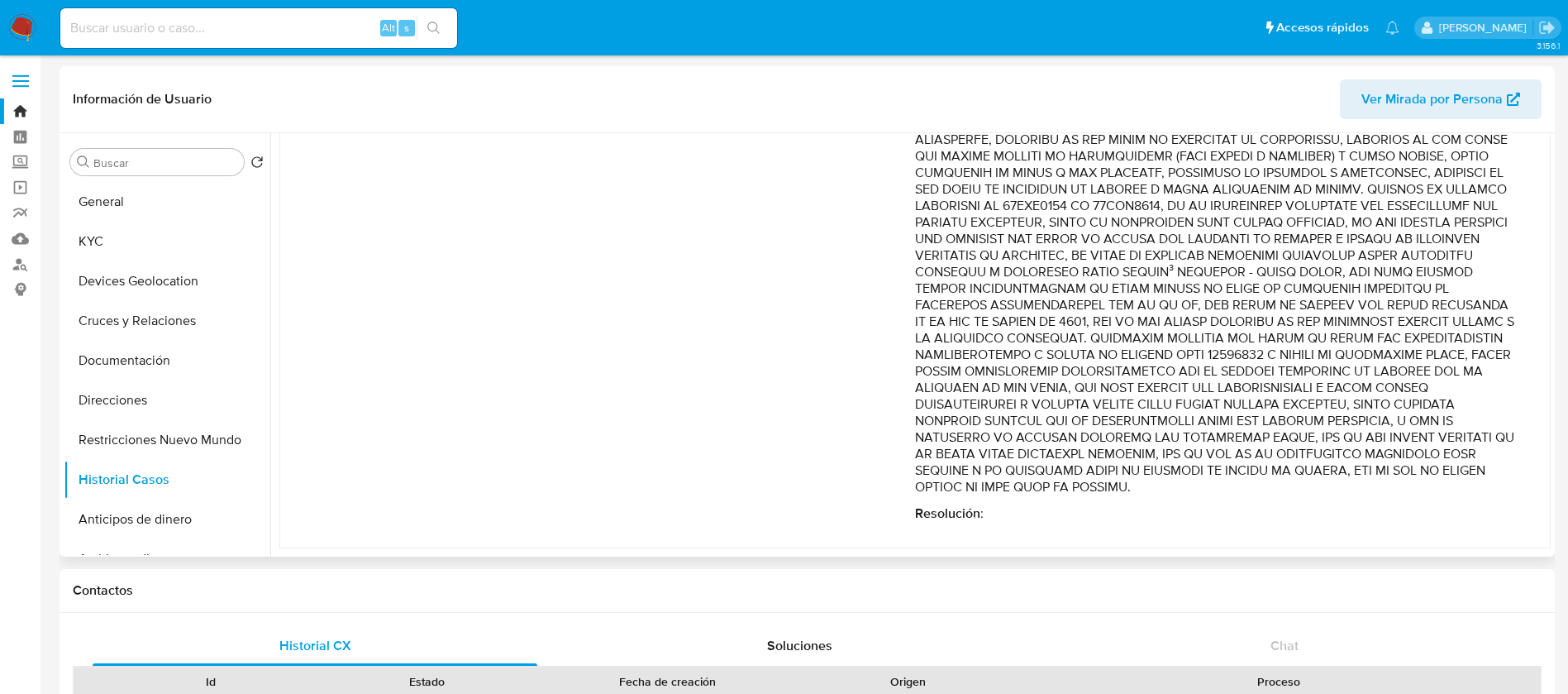
drag, startPoint x: 1249, startPoint y: 313, endPoint x: 1343, endPoint y: 353, distance: 102.2
click at [1343, 353] on p "Comentario :" at bounding box center [1217, 239] width 603 height 513
drag, startPoint x: 1172, startPoint y: 286, endPoint x: 1219, endPoint y: 302, distance: 49.6
click at [1219, 302] on p "Comentario :" at bounding box center [1217, 239] width 603 height 513
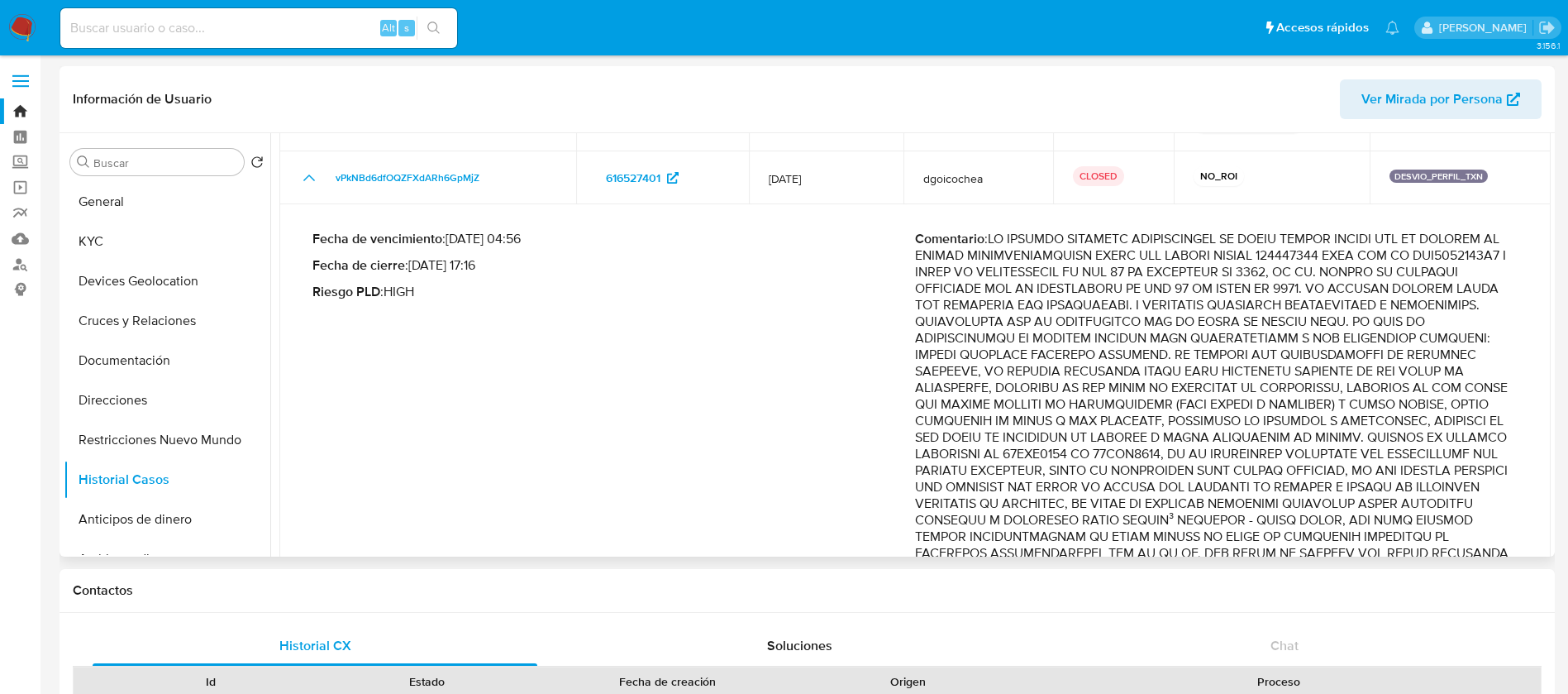
drag, startPoint x: 1236, startPoint y: 325, endPoint x: 1066, endPoint y: 484, distance: 232.8
click at [1066, 484] on p "Comentario :" at bounding box center [1217, 487] width 603 height 513
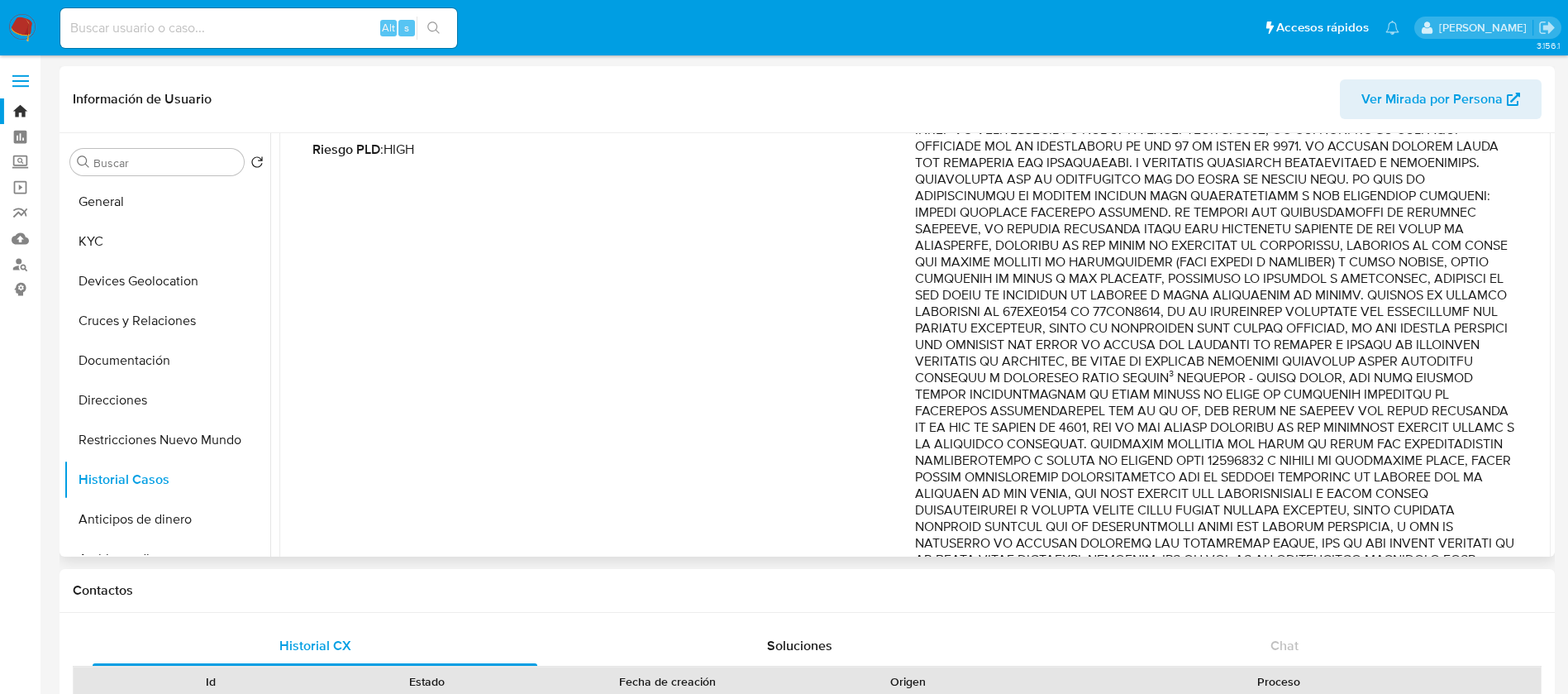
scroll to position [352, 0]
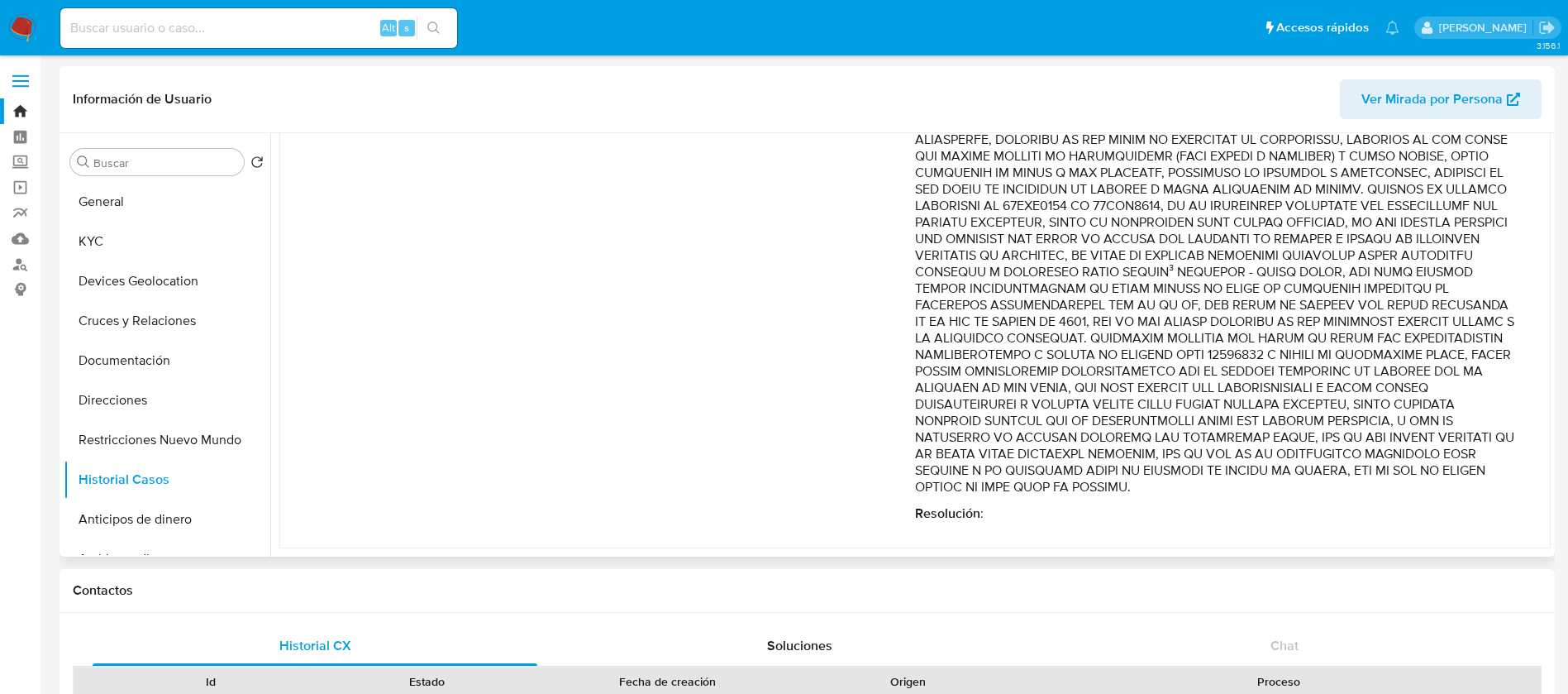
drag, startPoint x: 1271, startPoint y: 313, endPoint x: 1368, endPoint y: 515, distance: 224.1
click at [1368, 515] on div "Comentario : Resolución :" at bounding box center [1217, 252] width 603 height 539
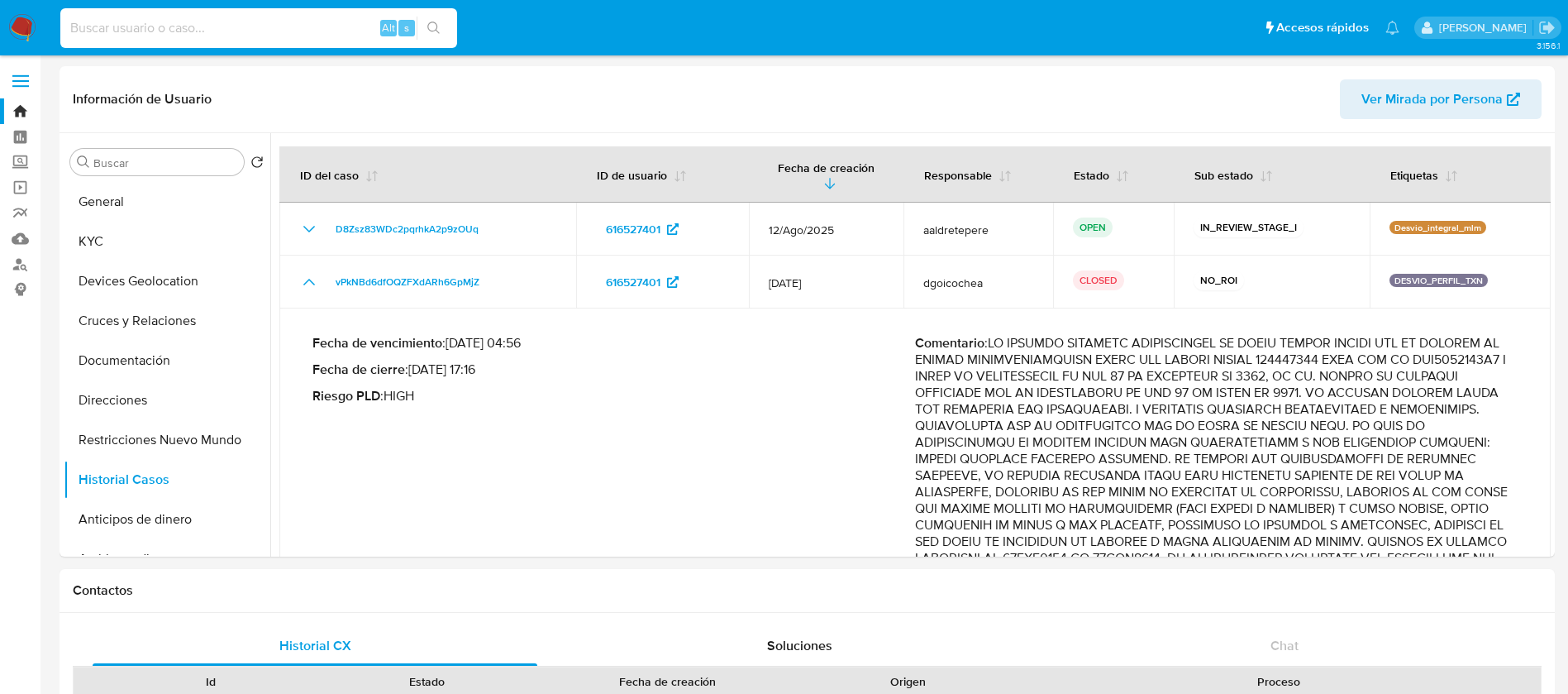
click at [253, 21] on input at bounding box center [258, 28] width 397 height 21
paste input "150544336"
type input "150544336"
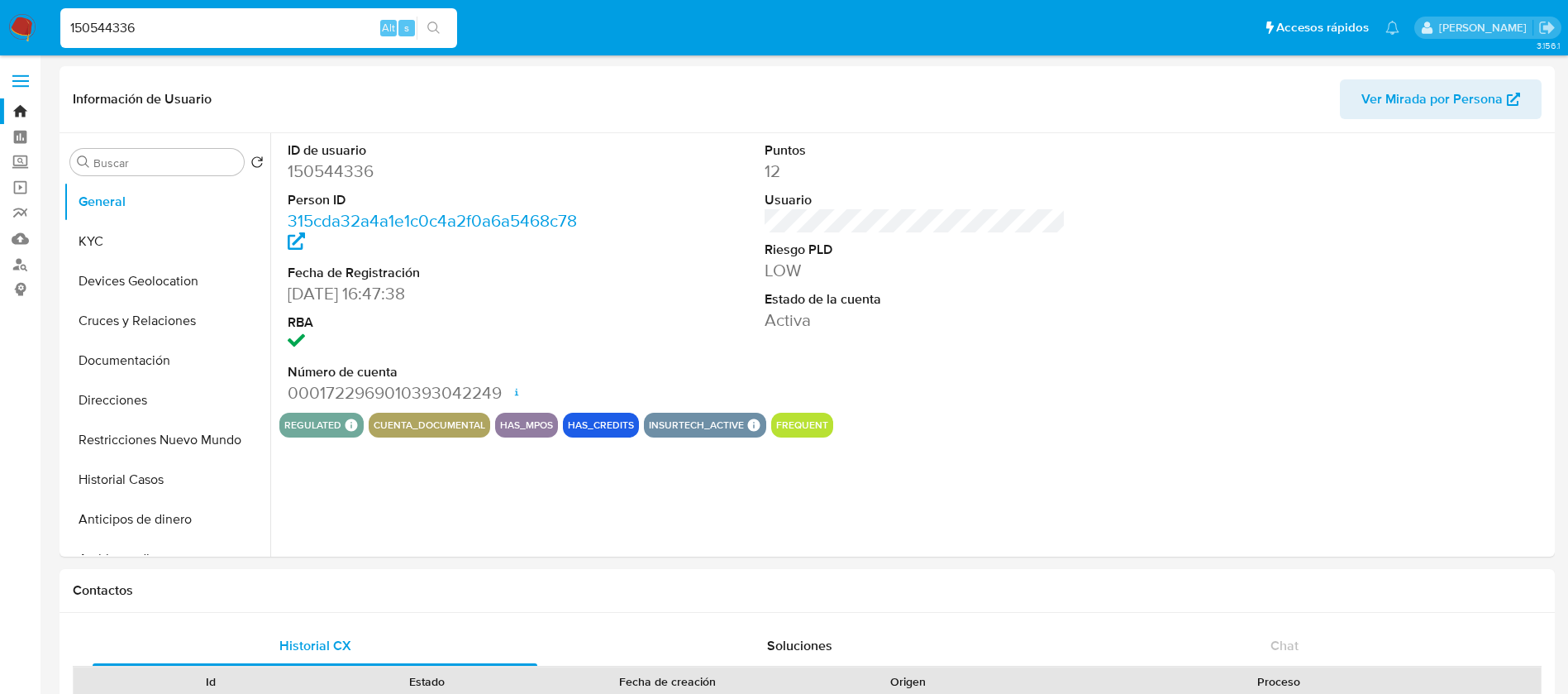
select select "10"
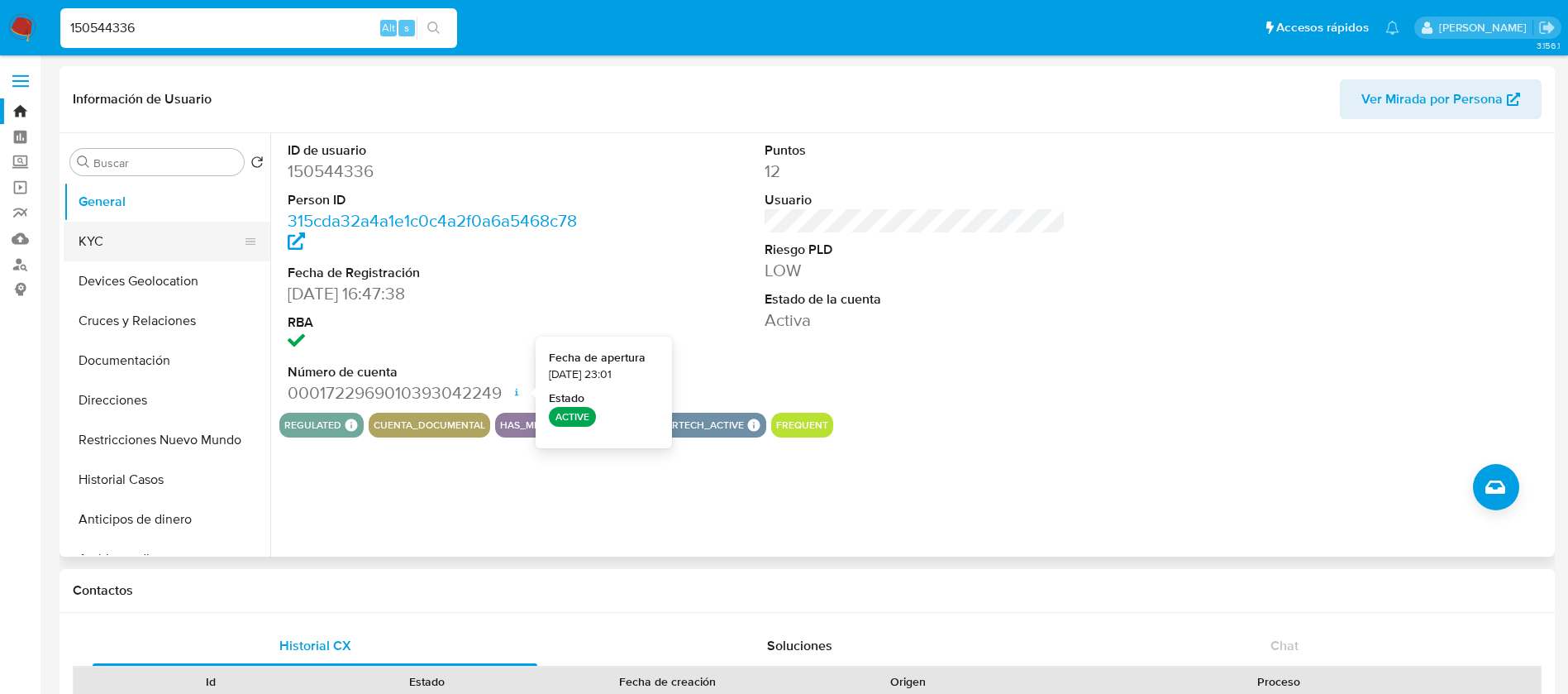
click at [137, 242] on button "KYC" at bounding box center [161, 241] width 193 height 39
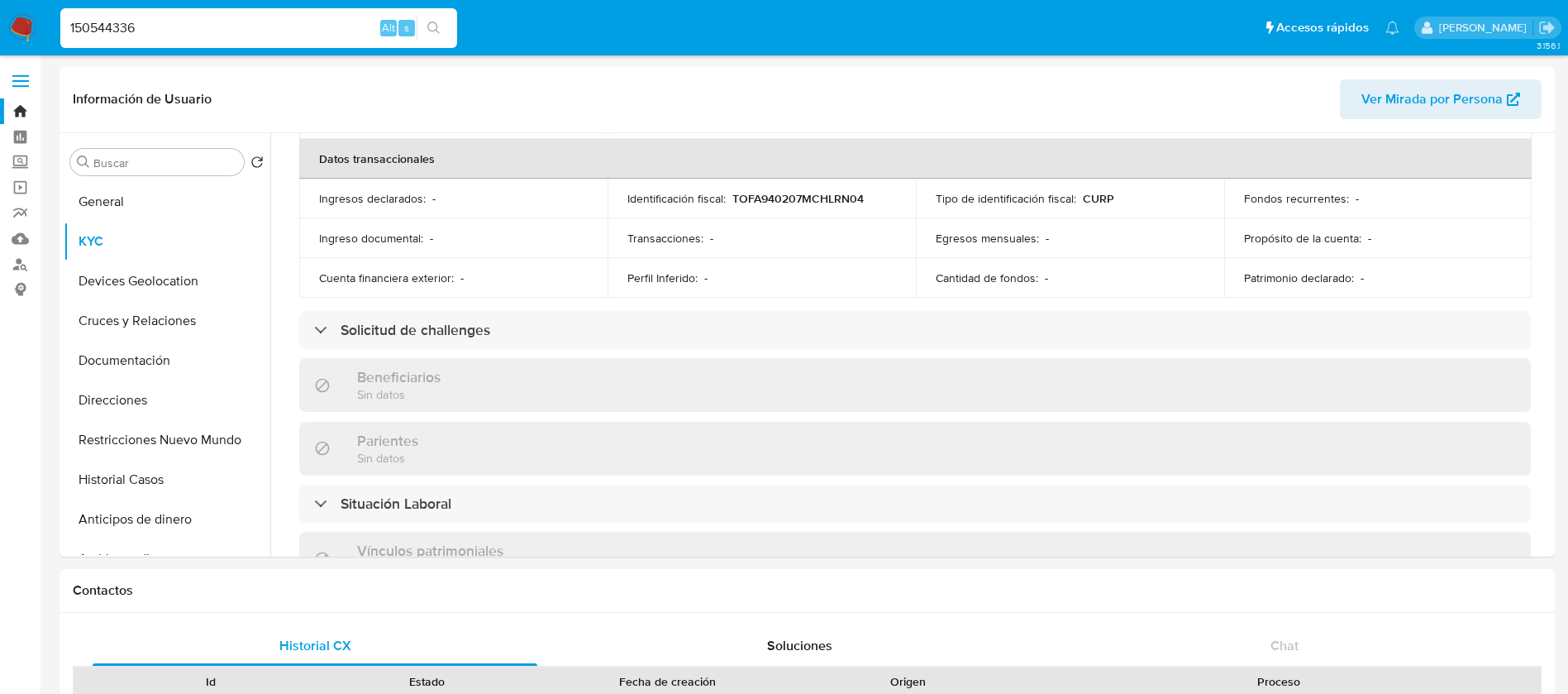
scroll to position [387, 0]
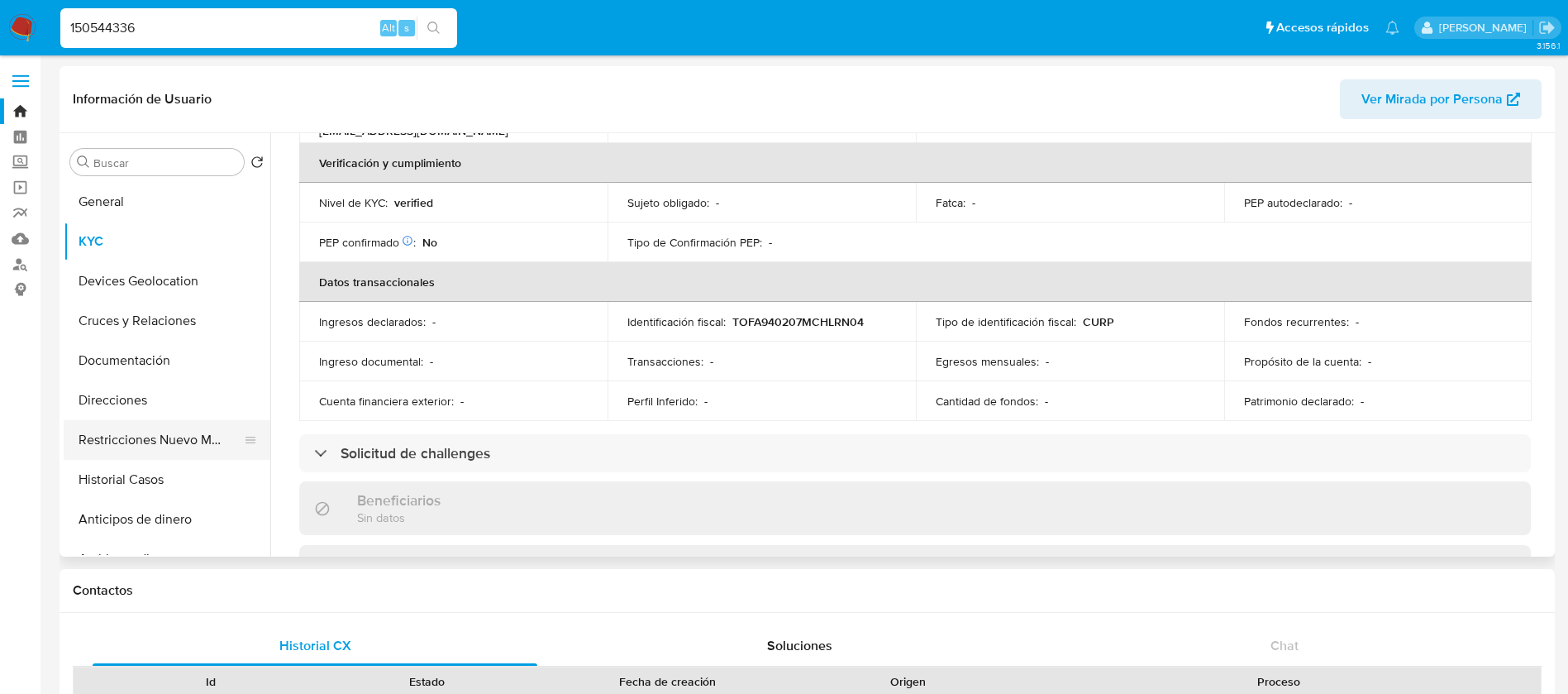
click at [123, 439] on button "Restricciones Nuevo Mundo" at bounding box center [161, 439] width 193 height 39
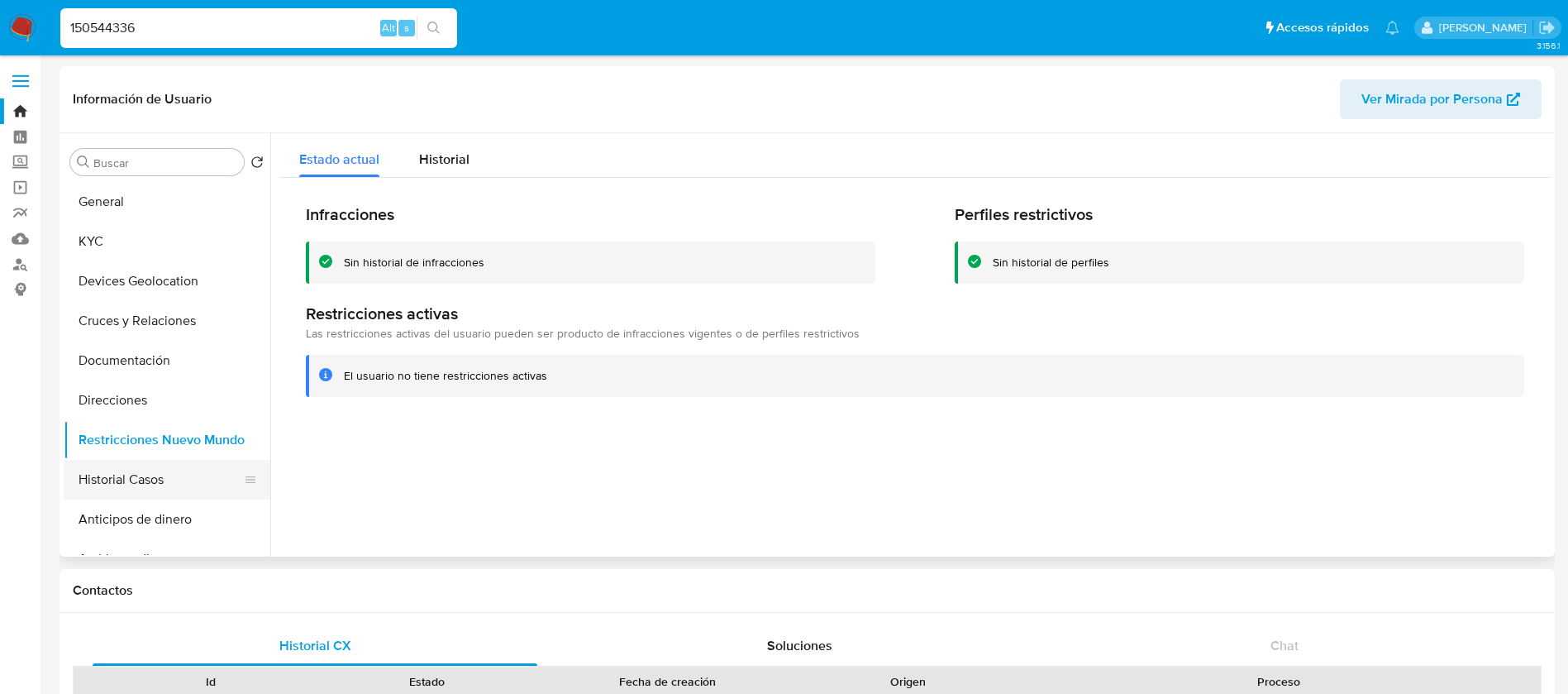
click at [111, 486] on button "Historial Casos" at bounding box center [161, 479] width 193 height 39
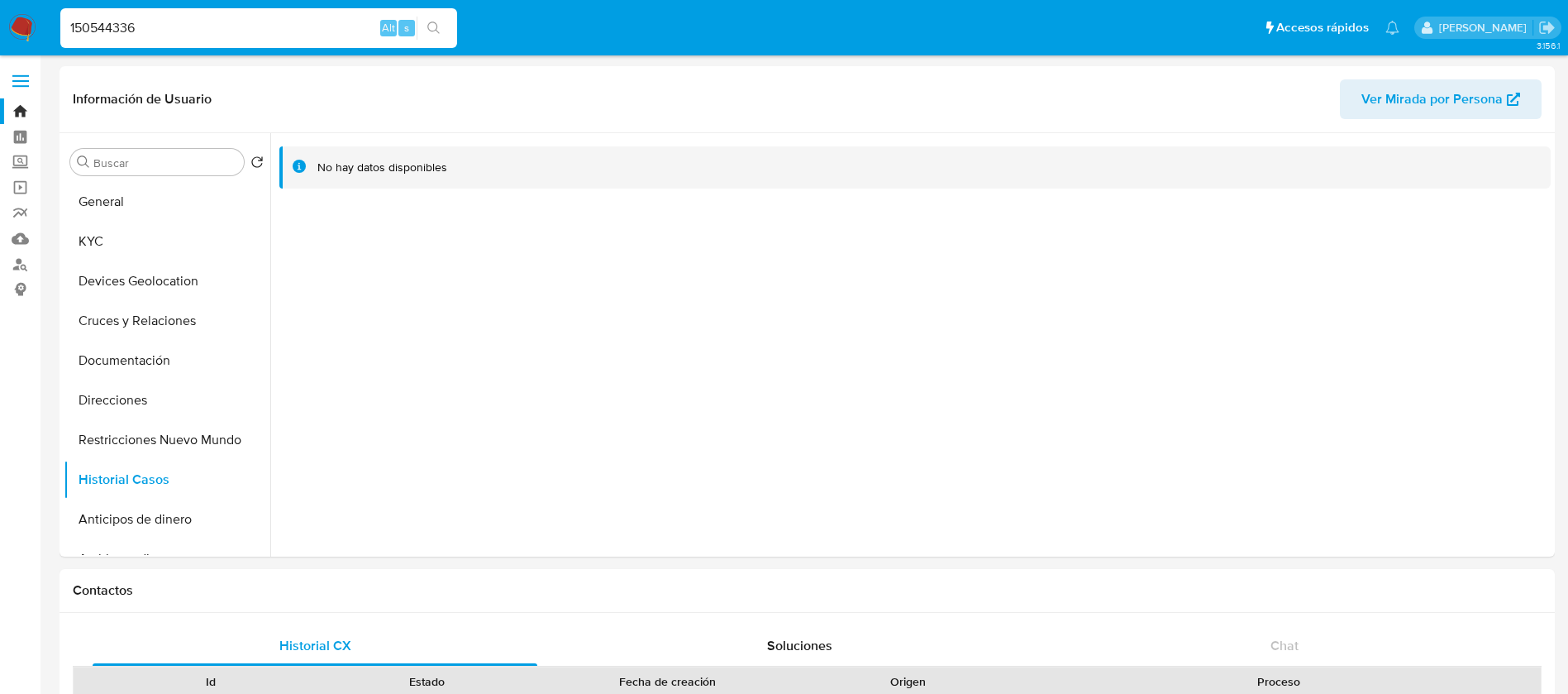
drag, startPoint x: 172, startPoint y: 15, endPoint x: 0, endPoint y: -22, distance: 175.9
paste input "69118833"
type input "69118833"
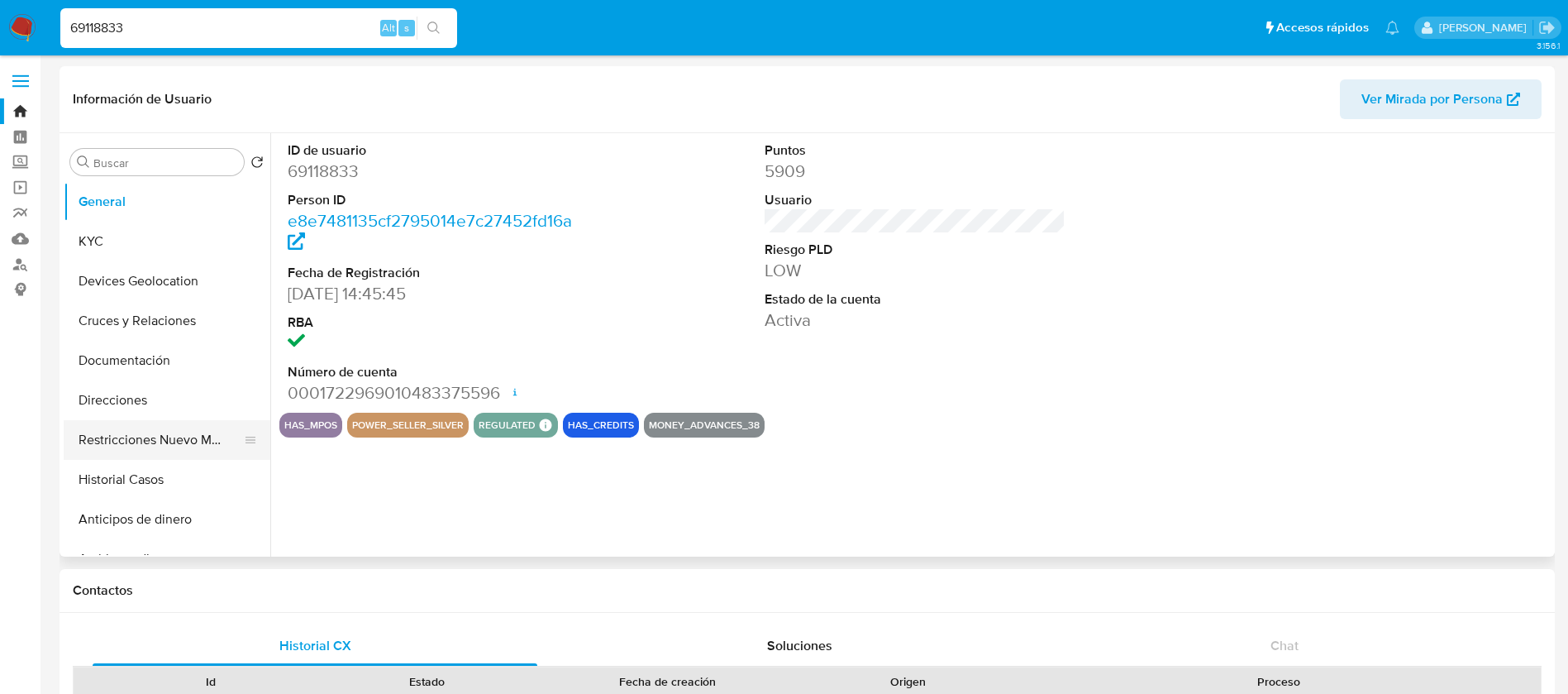
select select "10"
click at [141, 475] on button "Historial Casos" at bounding box center [161, 479] width 193 height 39
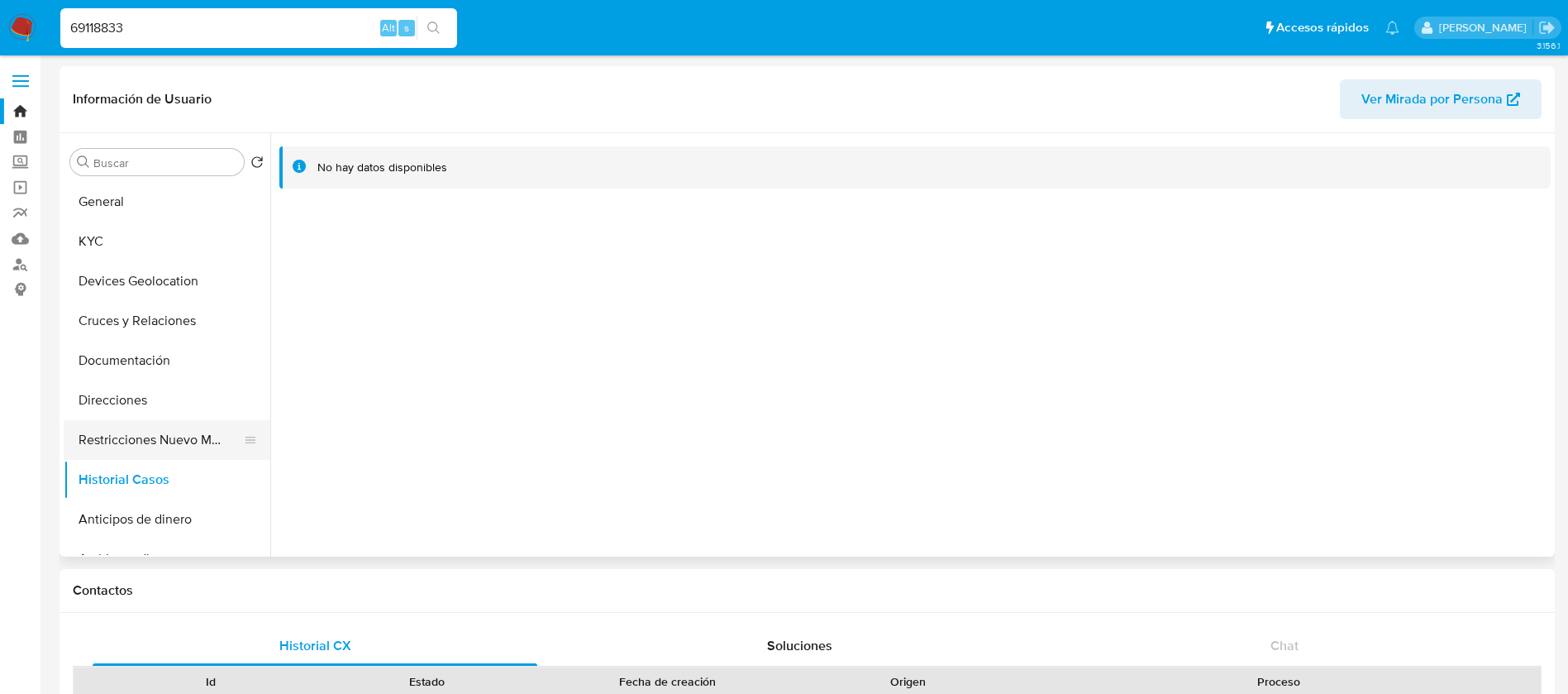
click at [154, 447] on button "Restricciones Nuevo Mundo" at bounding box center [161, 439] width 193 height 39
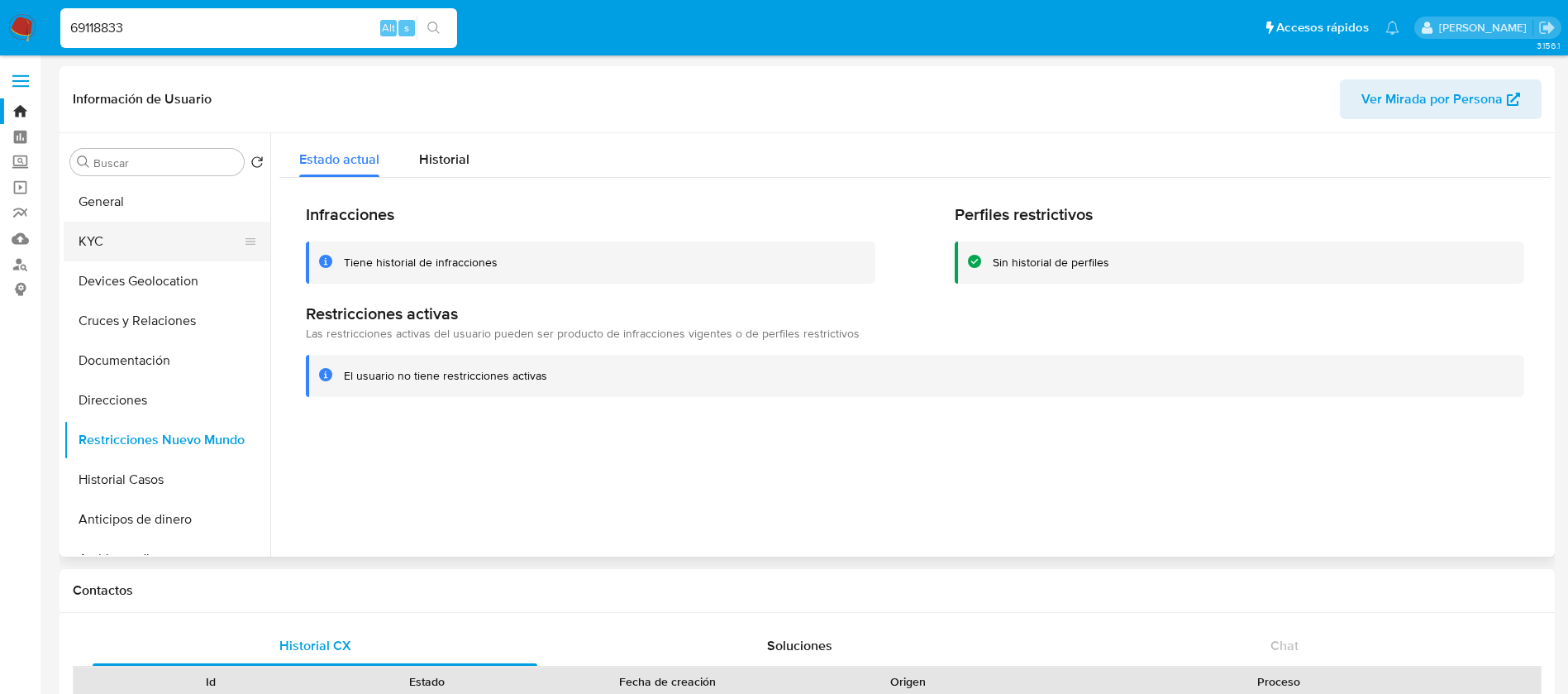
click at [157, 251] on button "KYC" at bounding box center [161, 241] width 193 height 39
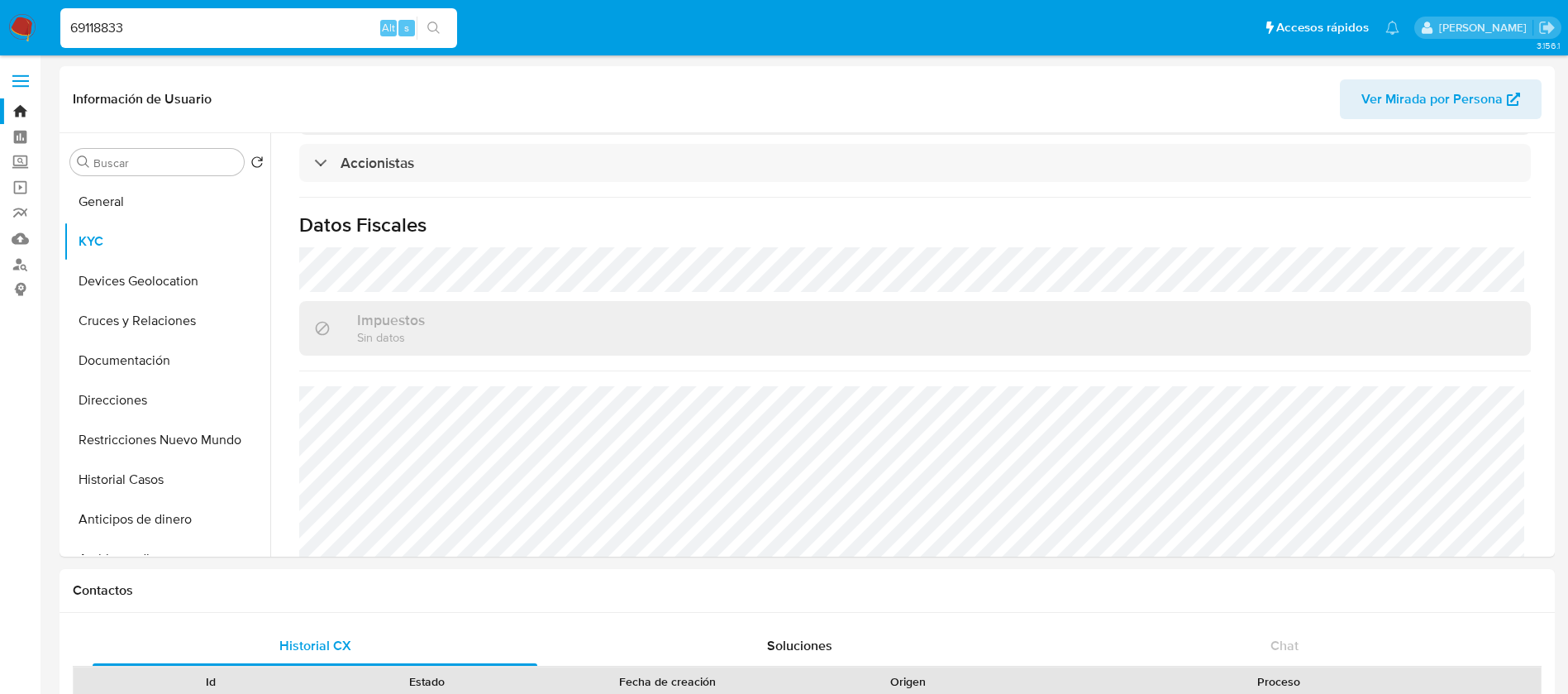
scroll to position [620, 0]
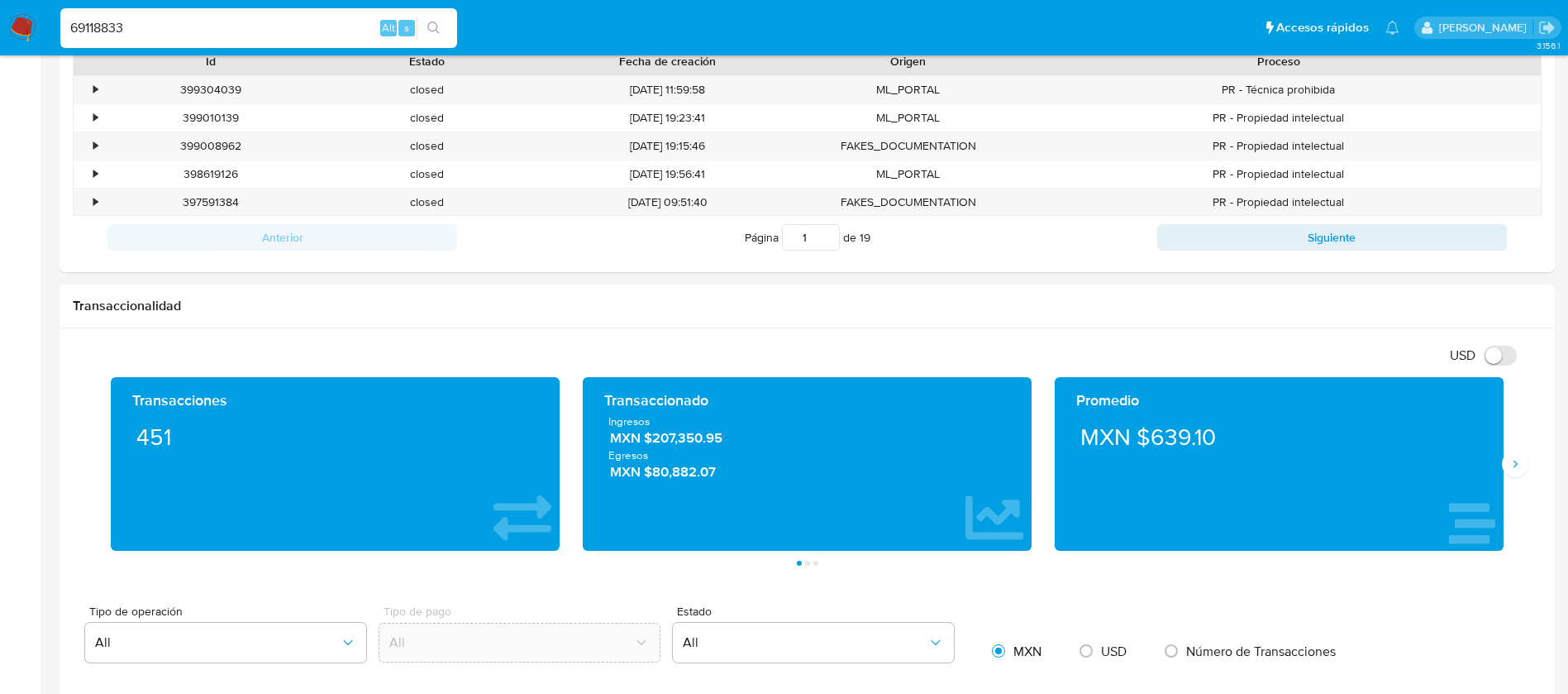
click at [130, 19] on div "69118833 Alt s" at bounding box center [258, 28] width 397 height 39
drag, startPoint x: 137, startPoint y: 28, endPoint x: 0, endPoint y: -4, distance: 140.7
click at [0, 0] on html "Pausado Ver notificaciones 69118833 Alt s Accesos rápidos Presiona las siguient…" at bounding box center [784, 645] width 1568 height 2531
paste input "70090432"
type input "700904323"
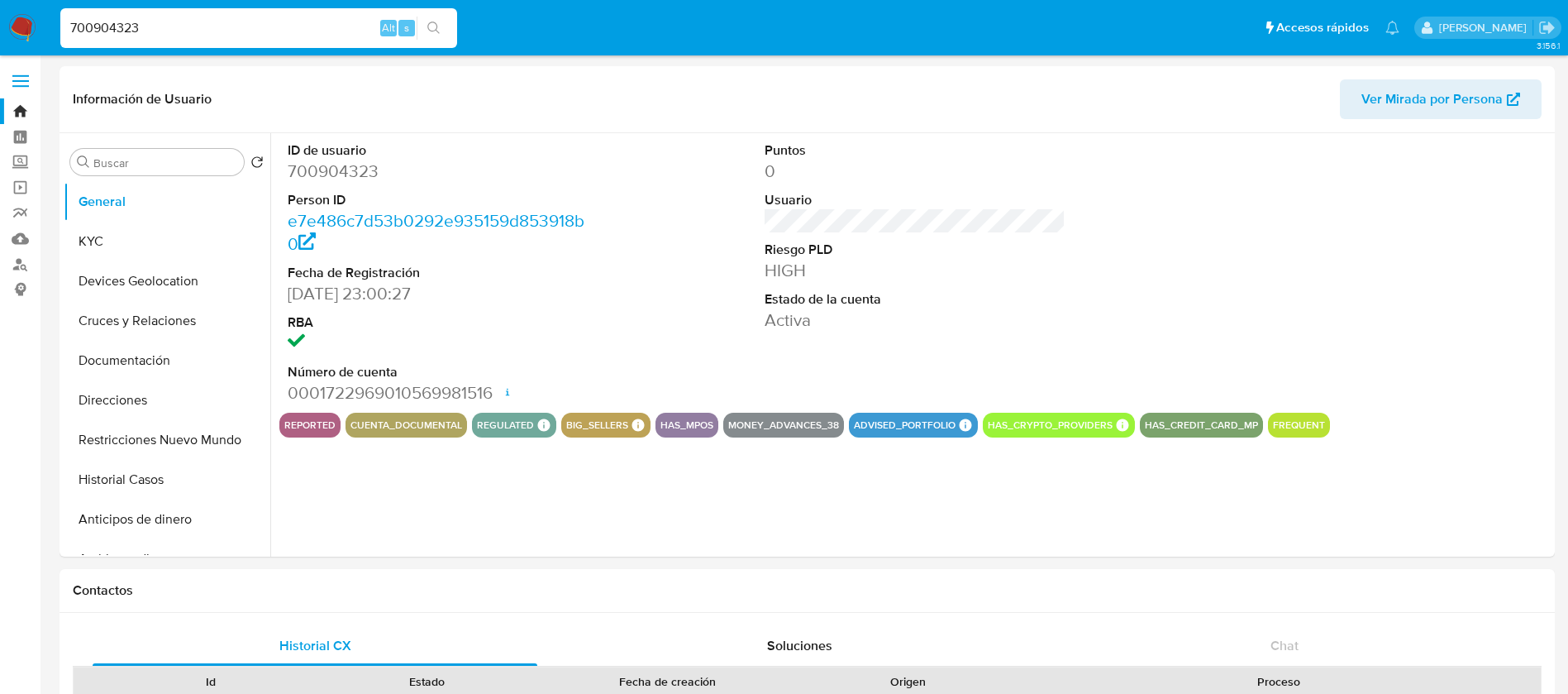
select select "10"
click at [167, 239] on button "KYC" at bounding box center [161, 241] width 193 height 39
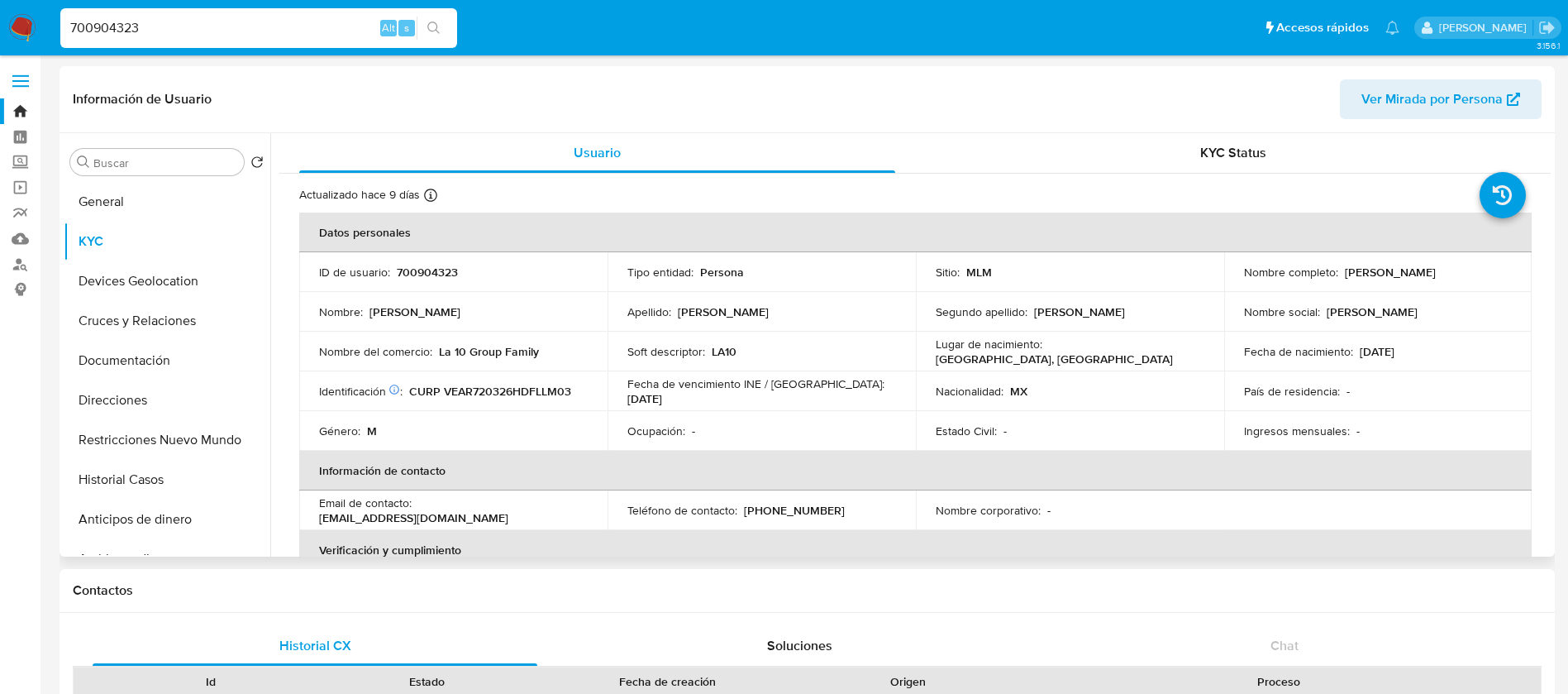
click at [440, 265] on p "700904323" at bounding box center [428, 273] width 61 height 15
click at [171, 472] on button "Historial Casos" at bounding box center [161, 479] width 193 height 39
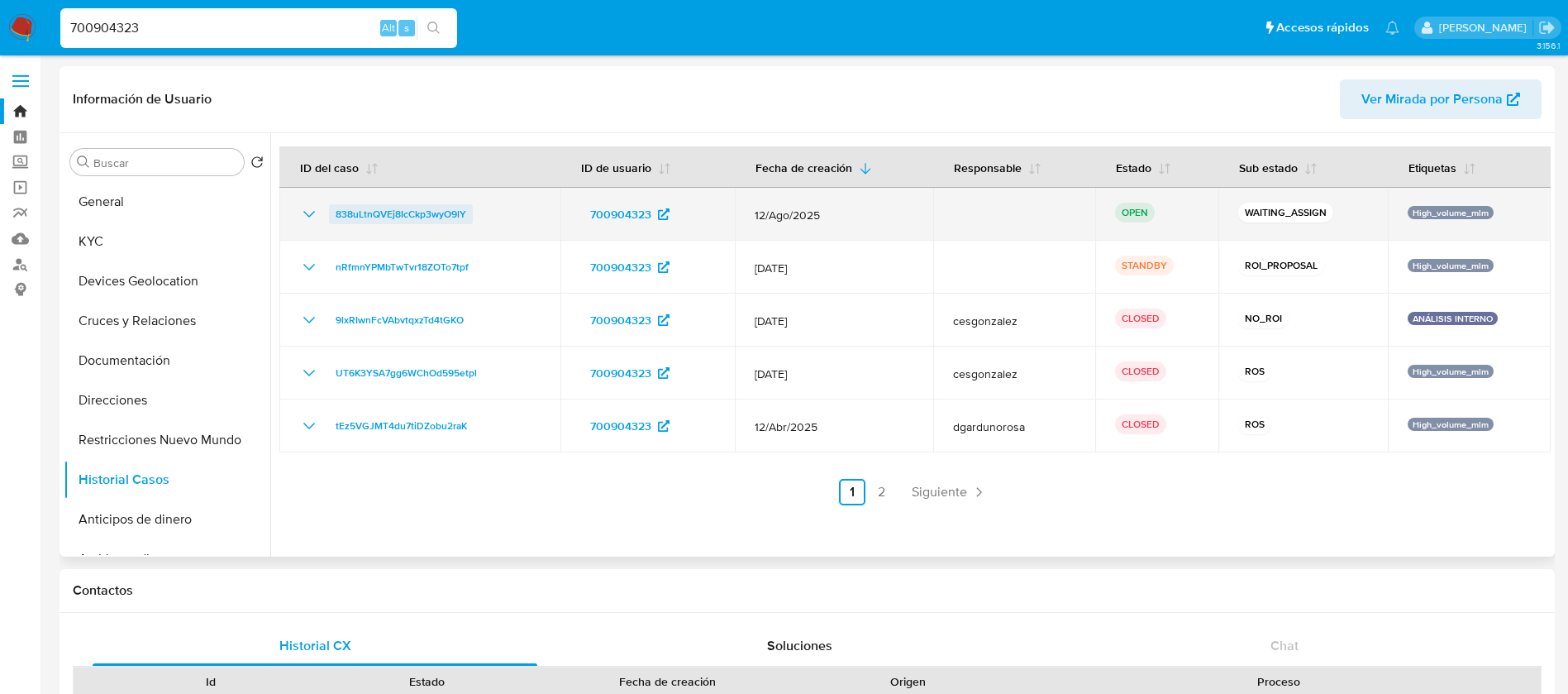
drag, startPoint x: 500, startPoint y: 220, endPoint x: 332, endPoint y: 218, distance: 168.0
click at [332, 218] on div "838uLtnQVEj8IcCkp3wyO9lY" at bounding box center [420, 213] width 241 height 20
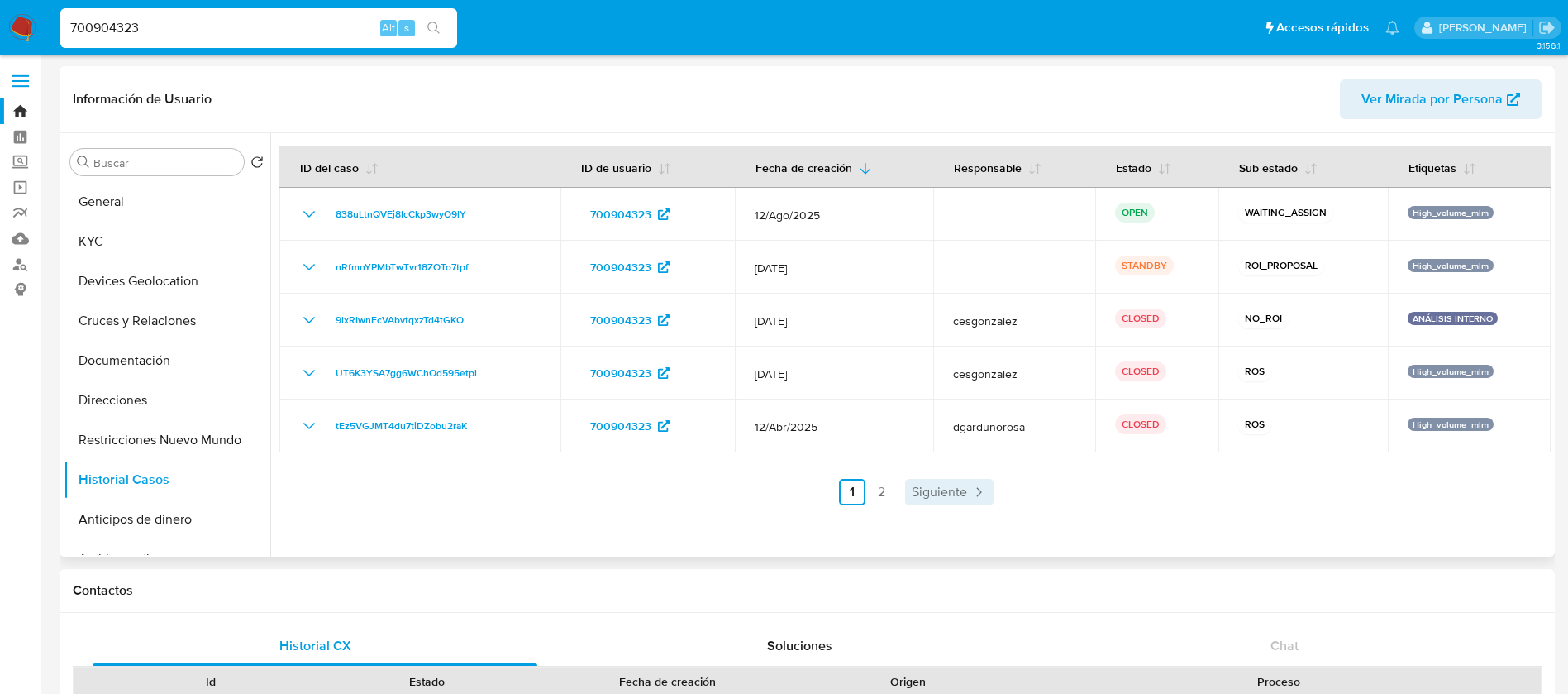
click at [930, 489] on span "Siguiente" at bounding box center [939, 492] width 55 height 13
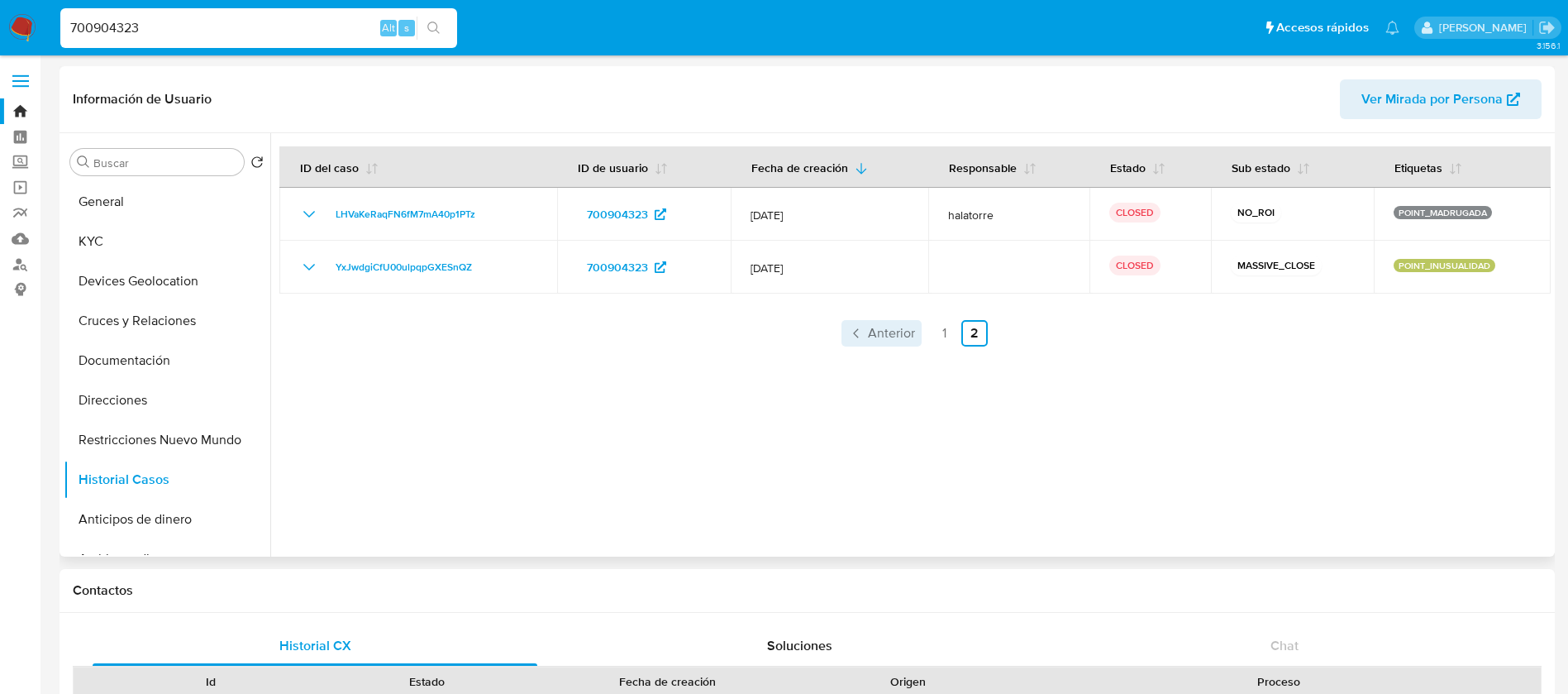
click at [870, 344] on link "Anterior" at bounding box center [882, 333] width 80 height 27
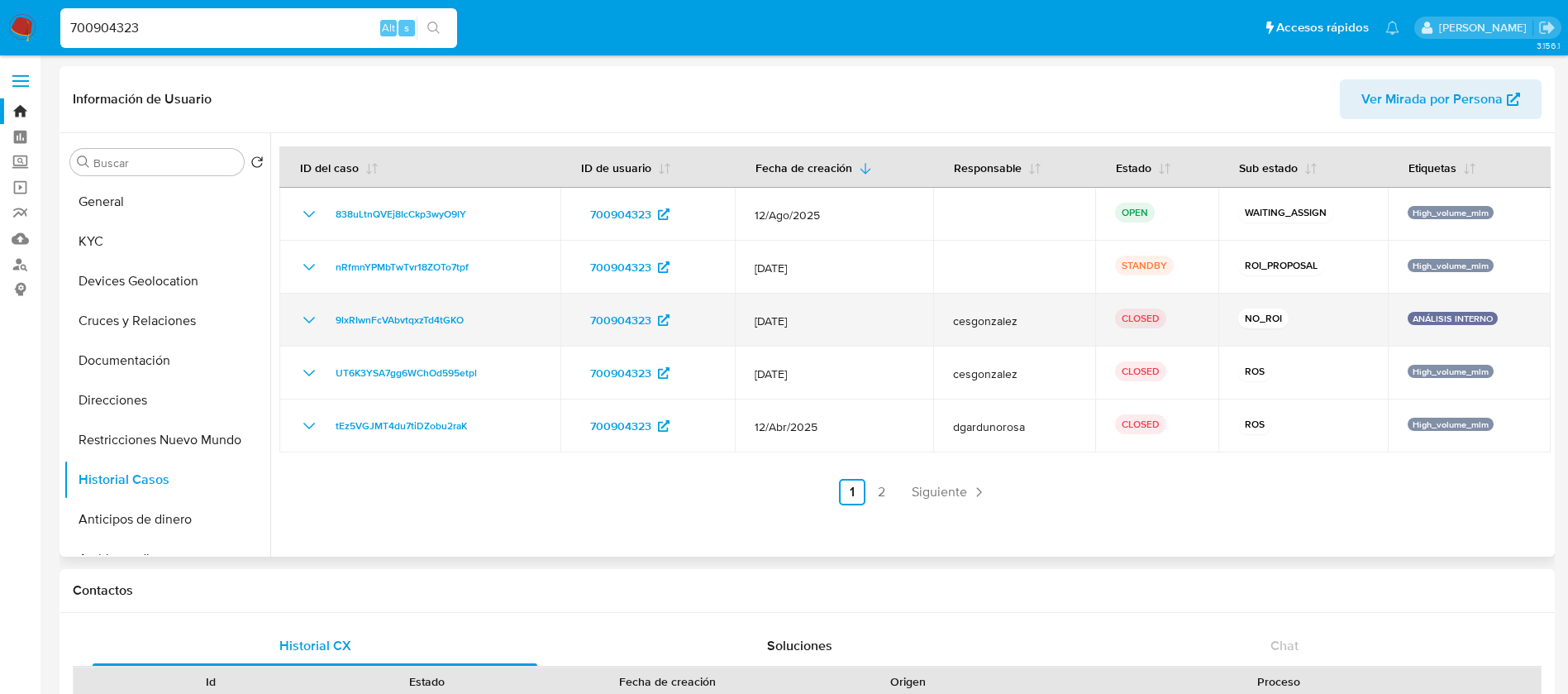
click at [308, 315] on icon "Mostrar/Ocultar" at bounding box center [309, 320] width 20 height 20
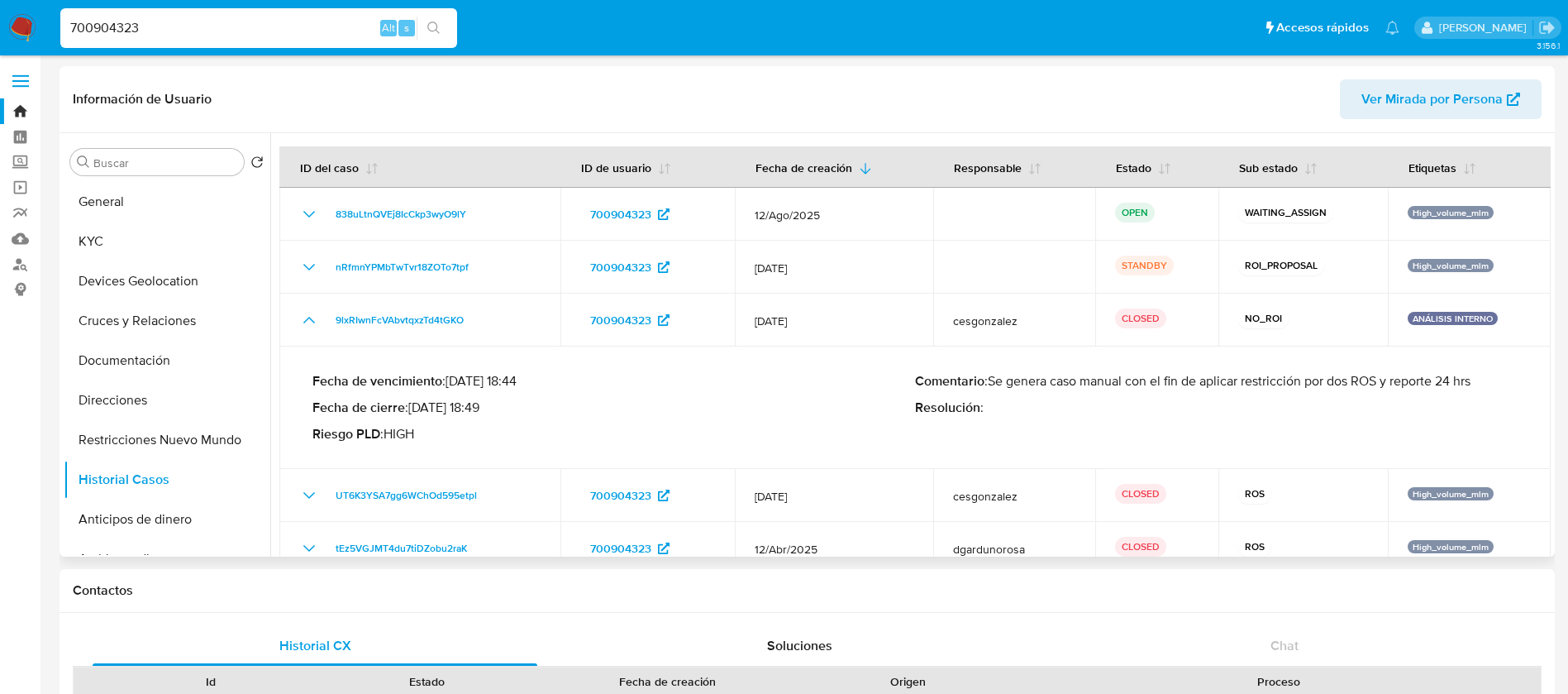
drag, startPoint x: 1207, startPoint y: 438, endPoint x: 882, endPoint y: 385, distance: 329.3
click at [882, 385] on div "Fecha de vencimiento : 24/08/2025 18:44 Fecha de cierre : 25/06/2025 18:49 Ries…" at bounding box center [916, 408] width 1205 height 96
click at [848, 399] on p "Fecha de cierre : 25/06/2025 18:49" at bounding box center [614, 407] width 603 height 16
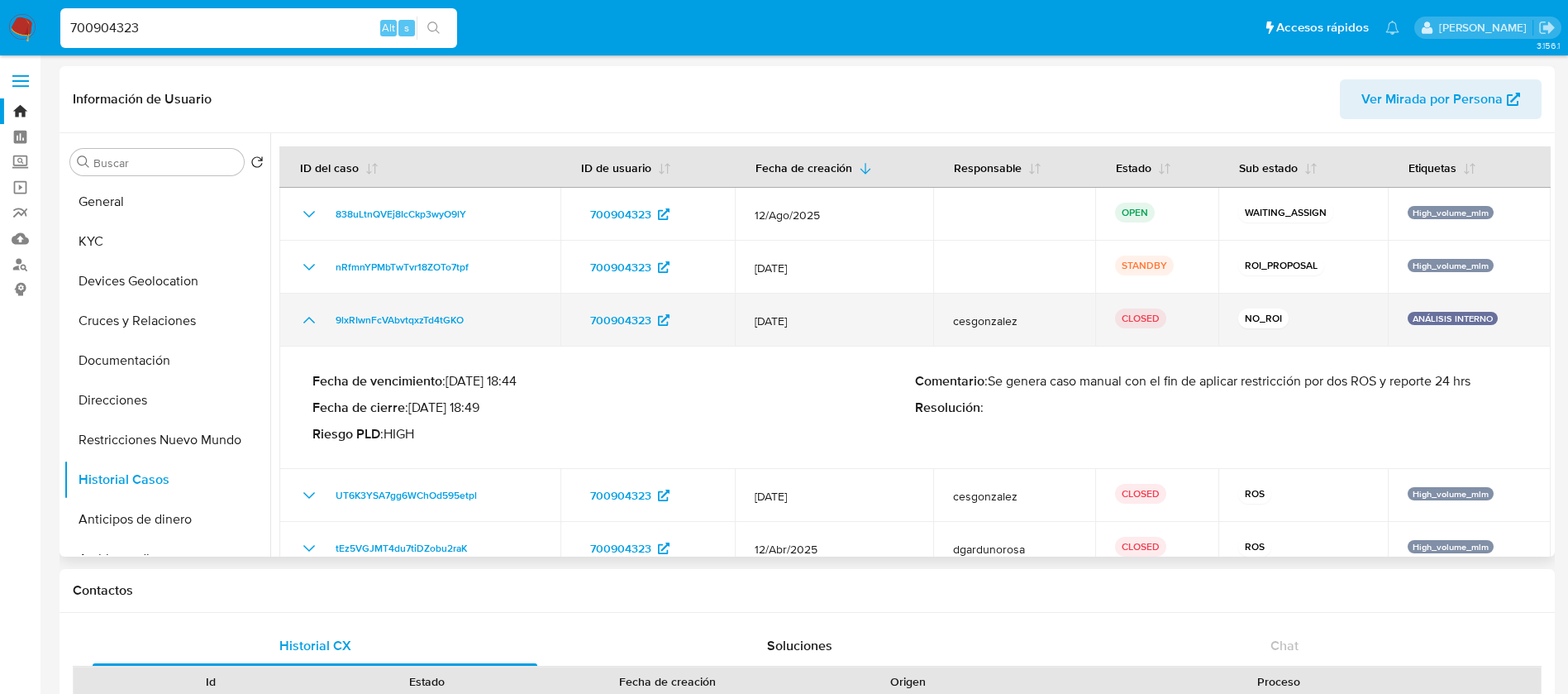
click at [307, 325] on icon "Mostrar/Ocultar" at bounding box center [309, 320] width 20 height 20
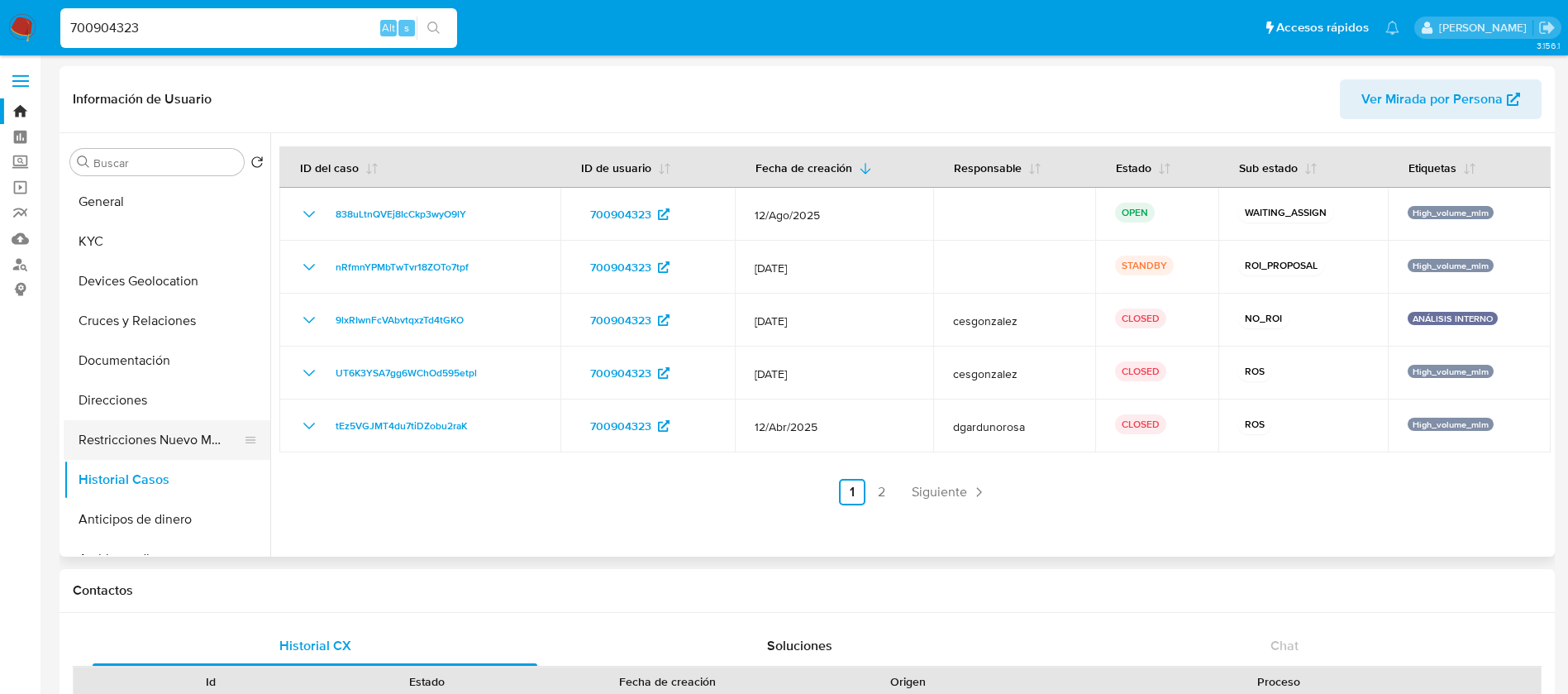
click at [106, 435] on button "Restricciones Nuevo Mundo" at bounding box center [161, 439] width 193 height 39
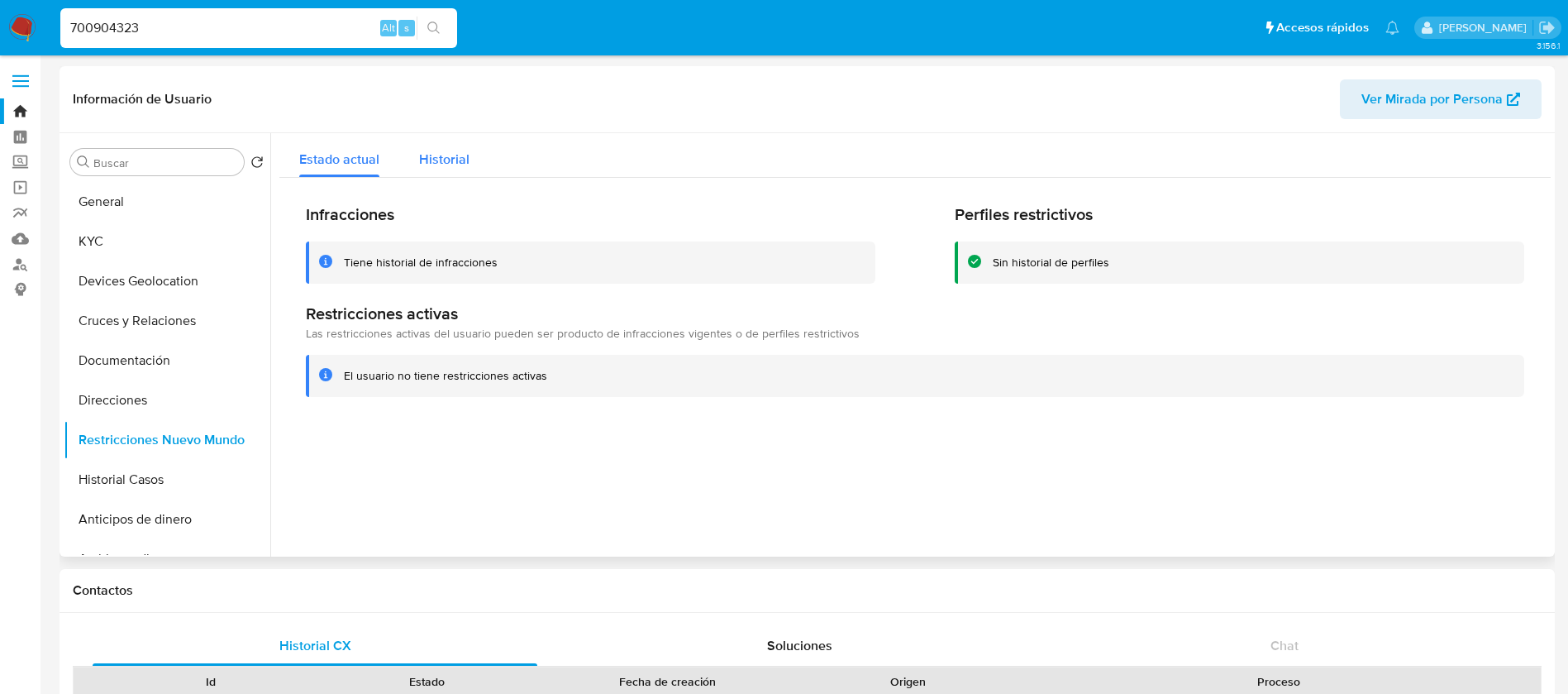
click at [445, 155] on span "Historial" at bounding box center [444, 159] width 51 height 19
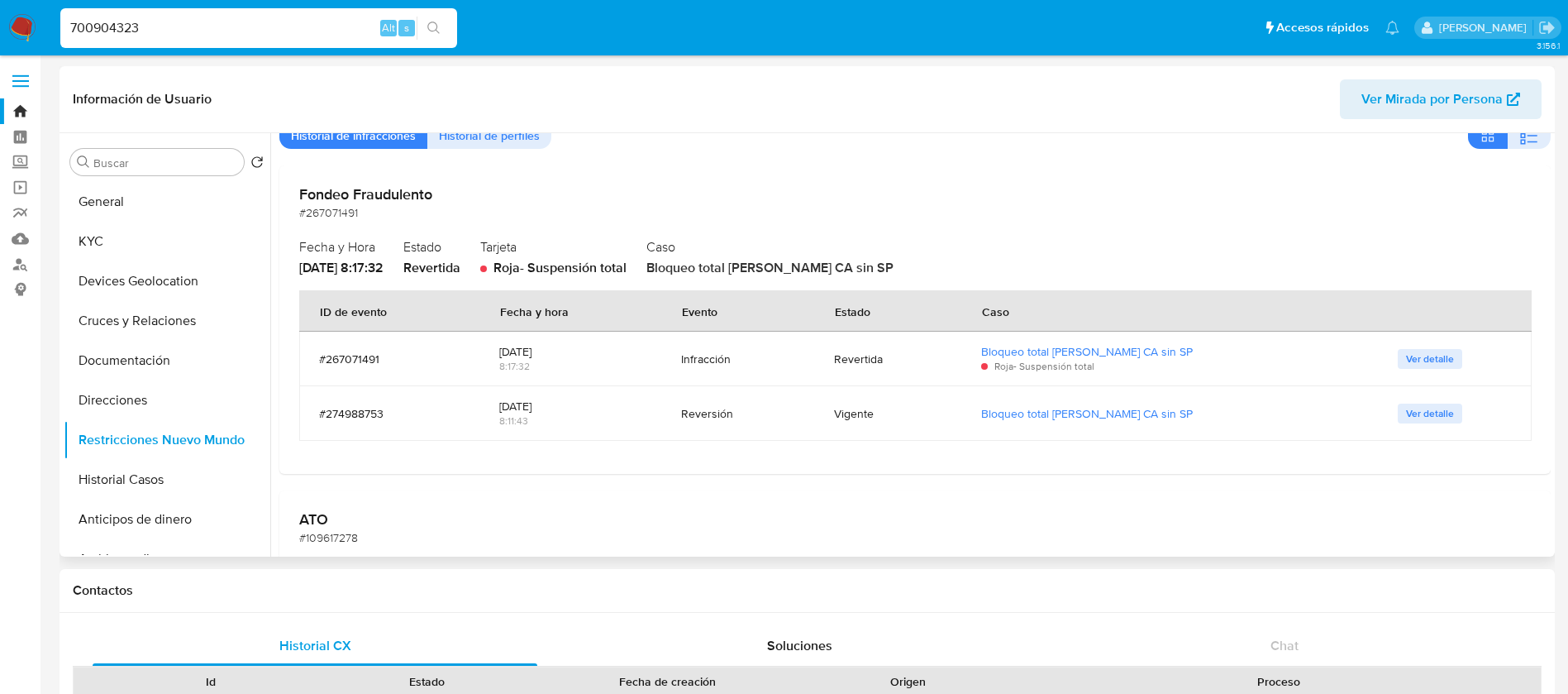
scroll to position [124, 0]
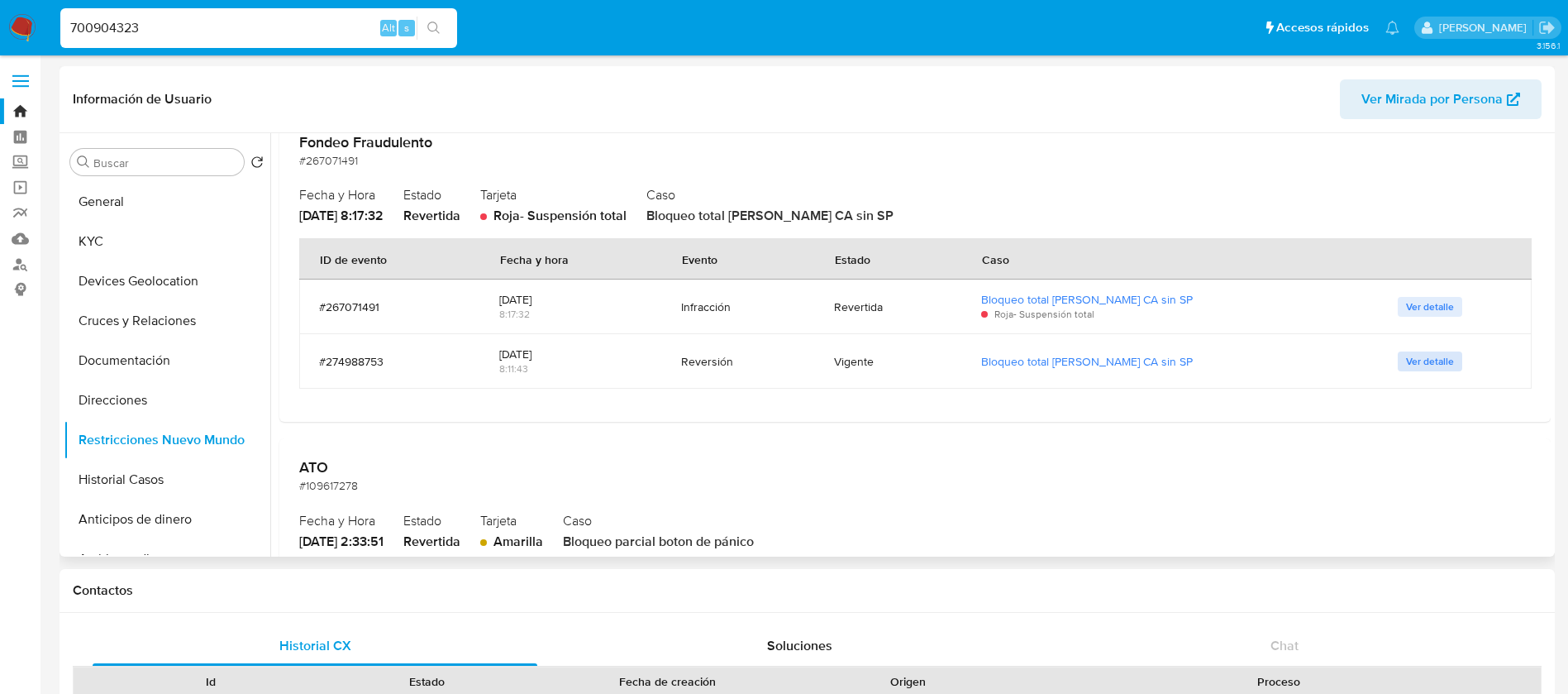
click at [1438, 353] on span "Ver detalle" at bounding box center [1430, 361] width 48 height 16
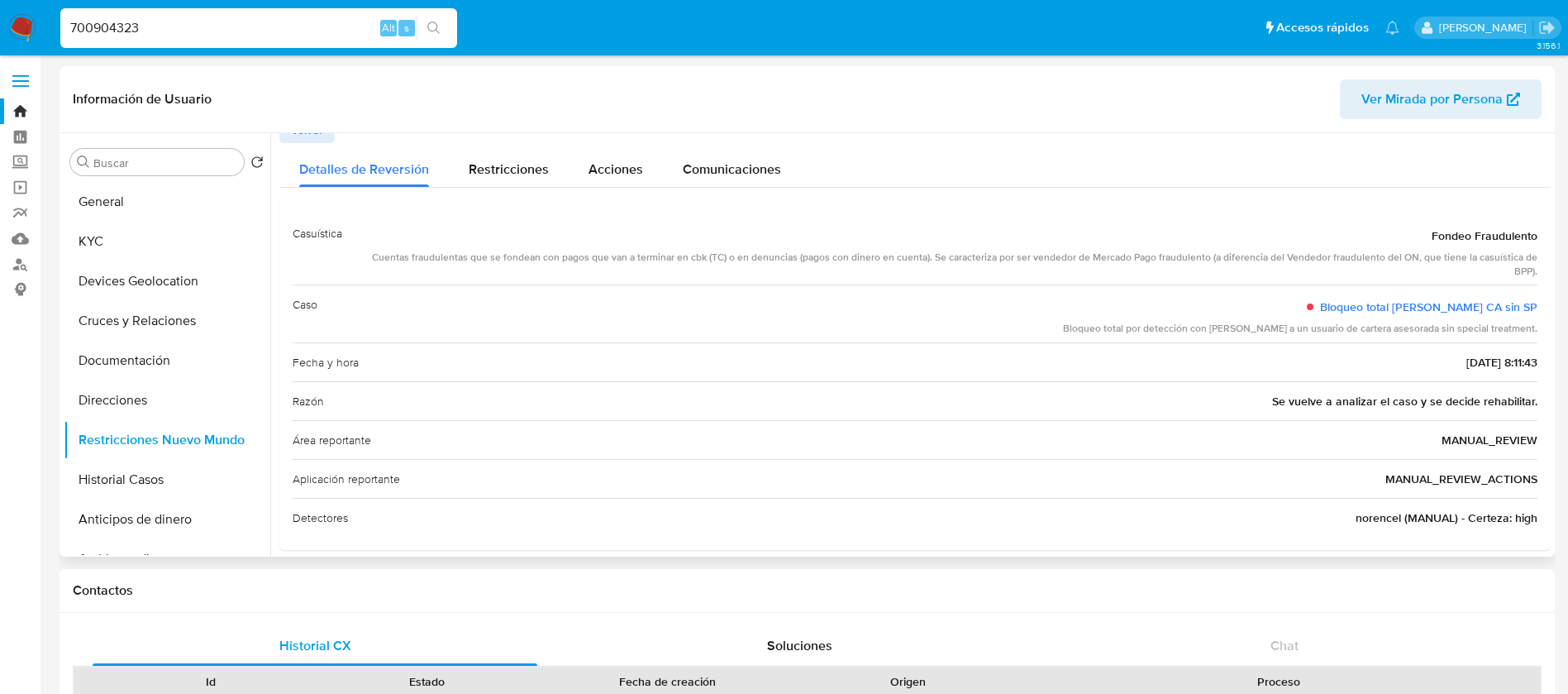
scroll to position [32, 0]
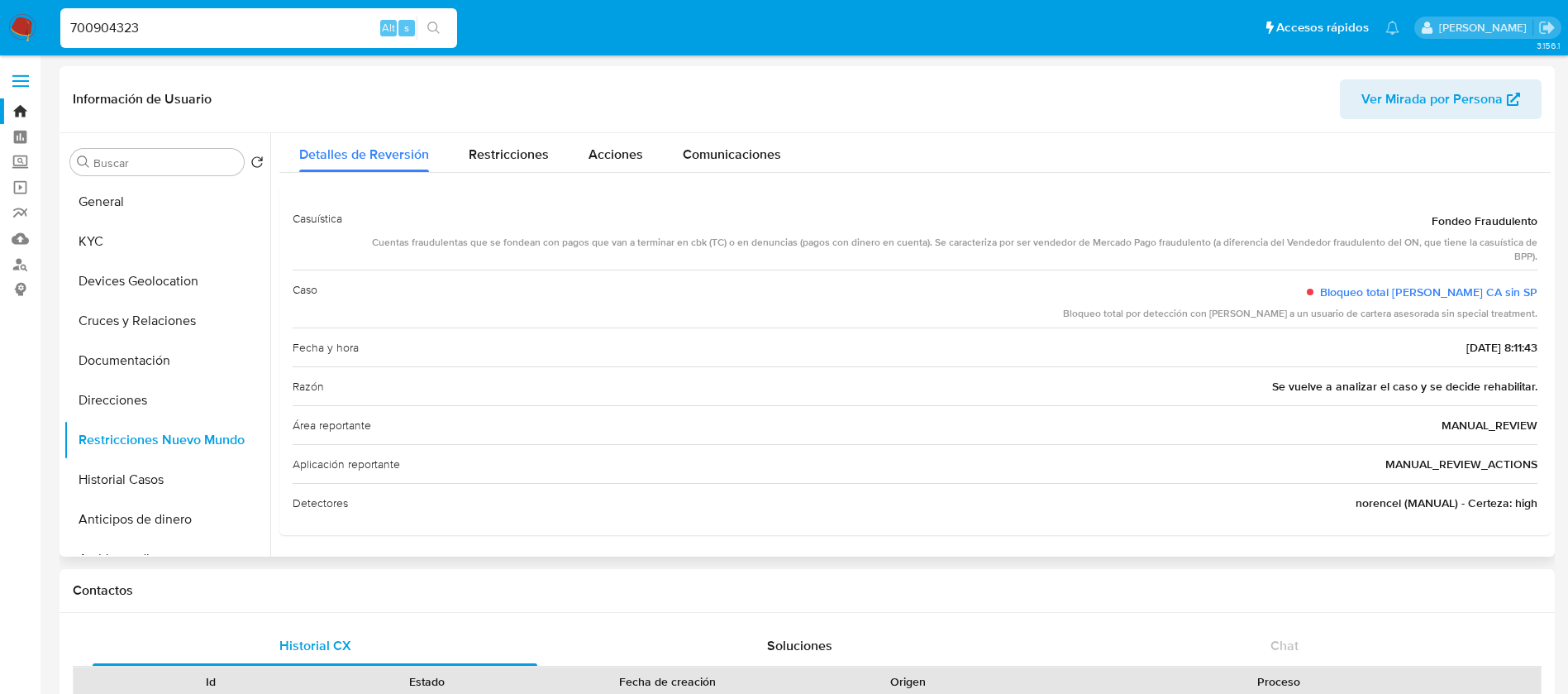
drag, startPoint x: 1365, startPoint y: 513, endPoint x: 1505, endPoint y: 537, distance: 142.0
click at [1504, 545] on div at bounding box center [911, 345] width 1280 height 423
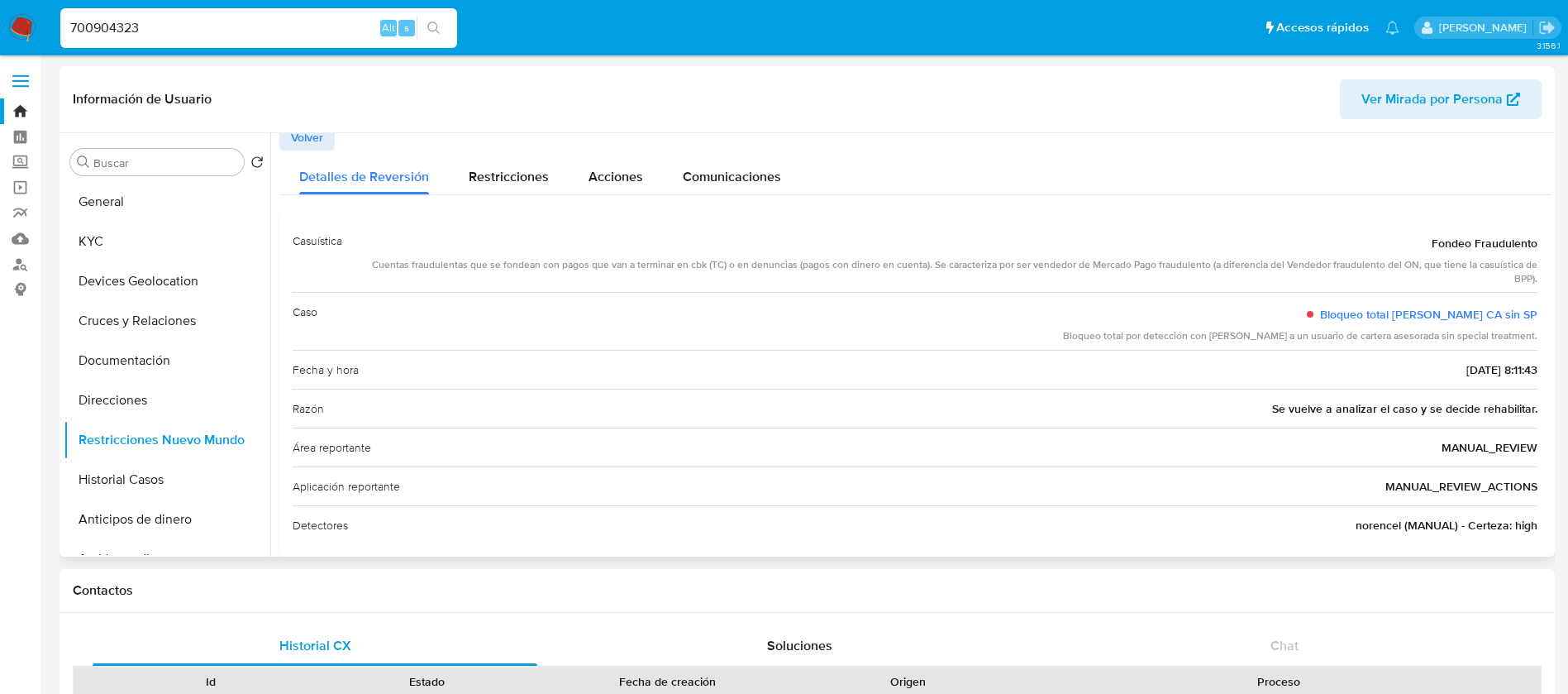
scroll to position [0, 0]
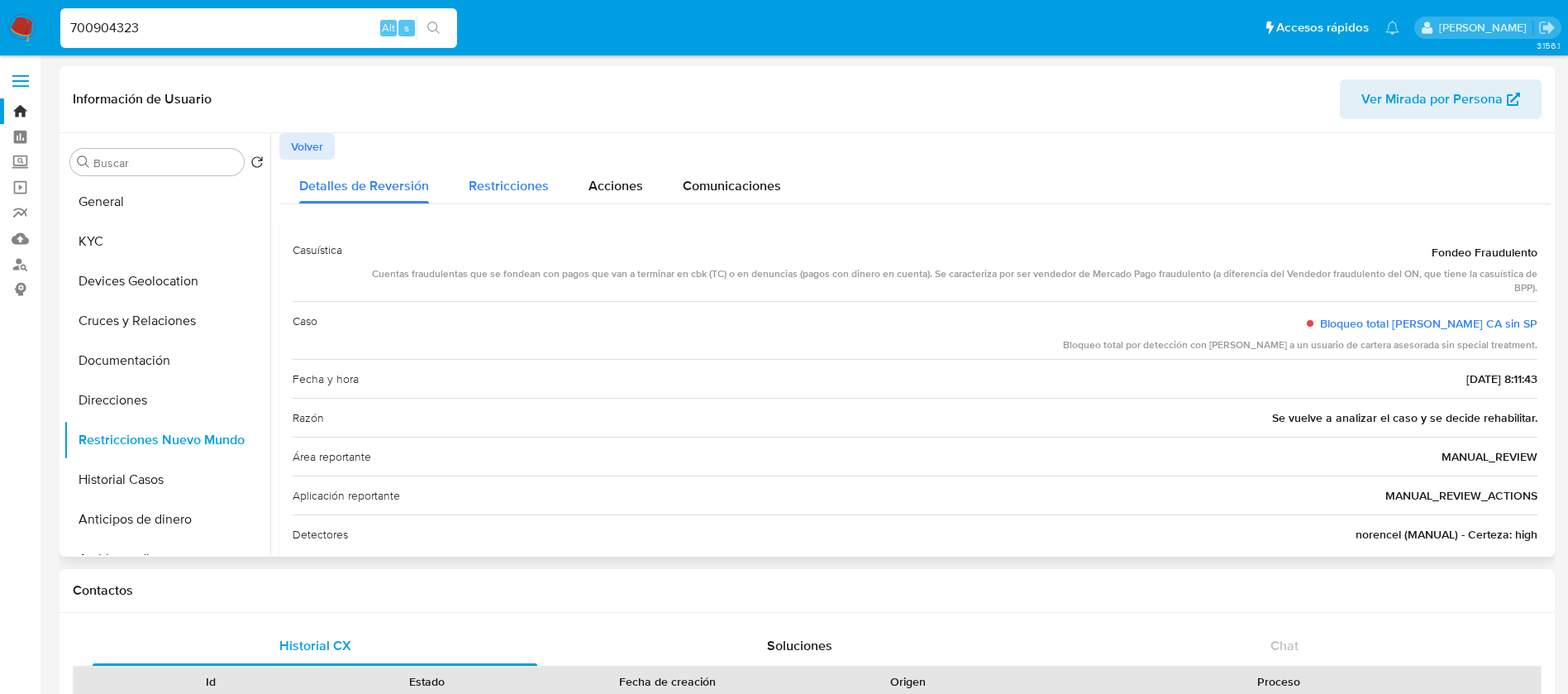
click at [509, 202] on div "Restricciones" at bounding box center [509, 182] width 80 height 44
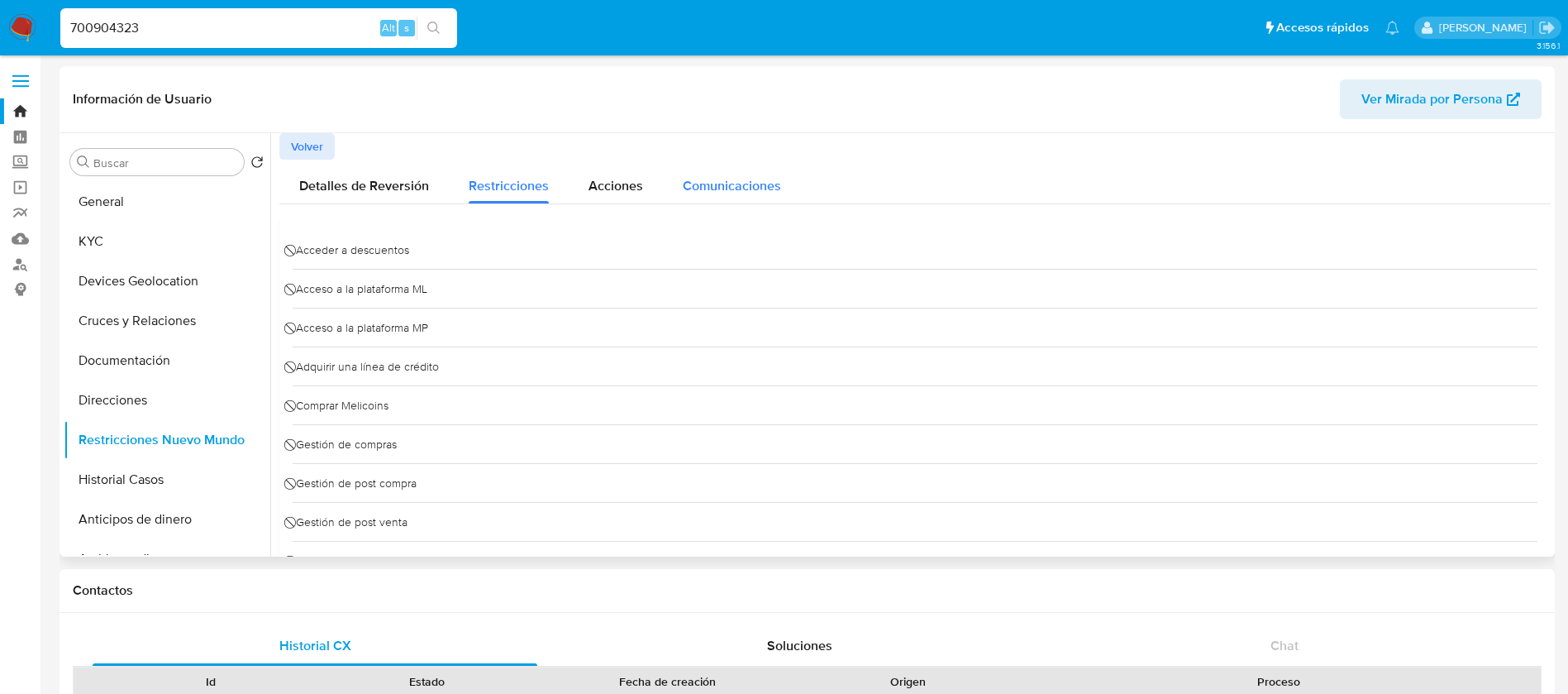
click at [666, 199] on button "Comunicaciones" at bounding box center [732, 182] width 138 height 44
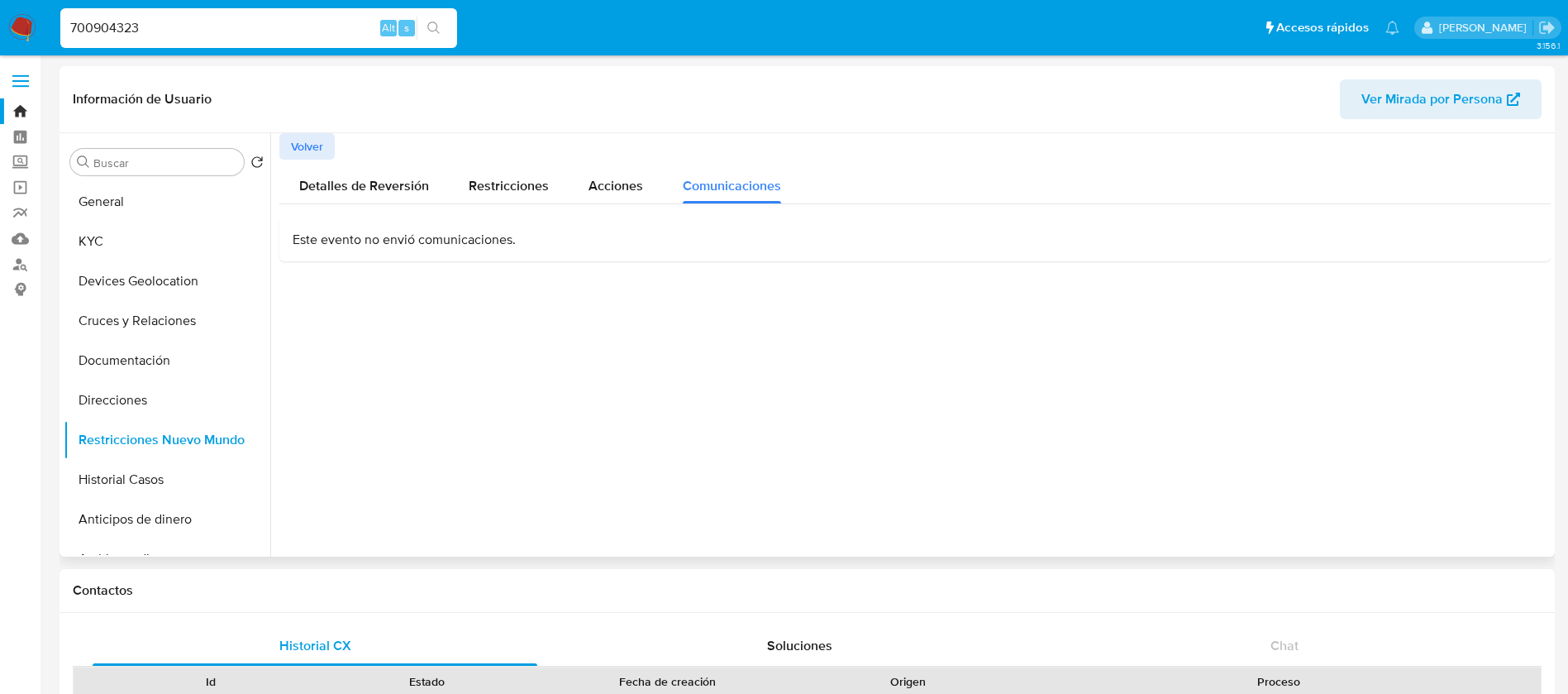
drag, startPoint x: 407, startPoint y: 177, endPoint x: 331, endPoint y: 210, distance: 82.9
click at [405, 180] on span "Detalles de Reversión" at bounding box center [364, 186] width 130 height 19
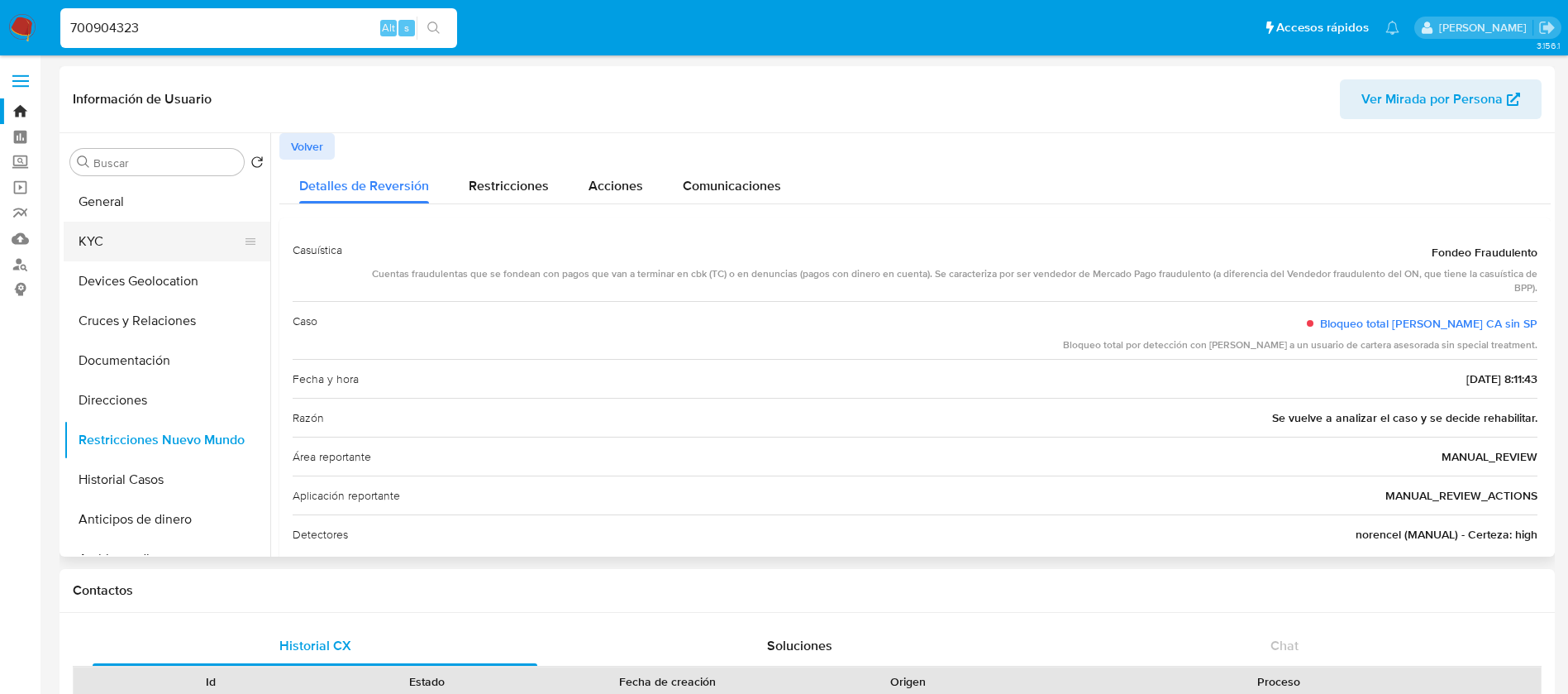
click at [119, 257] on button "KYC" at bounding box center [161, 241] width 193 height 39
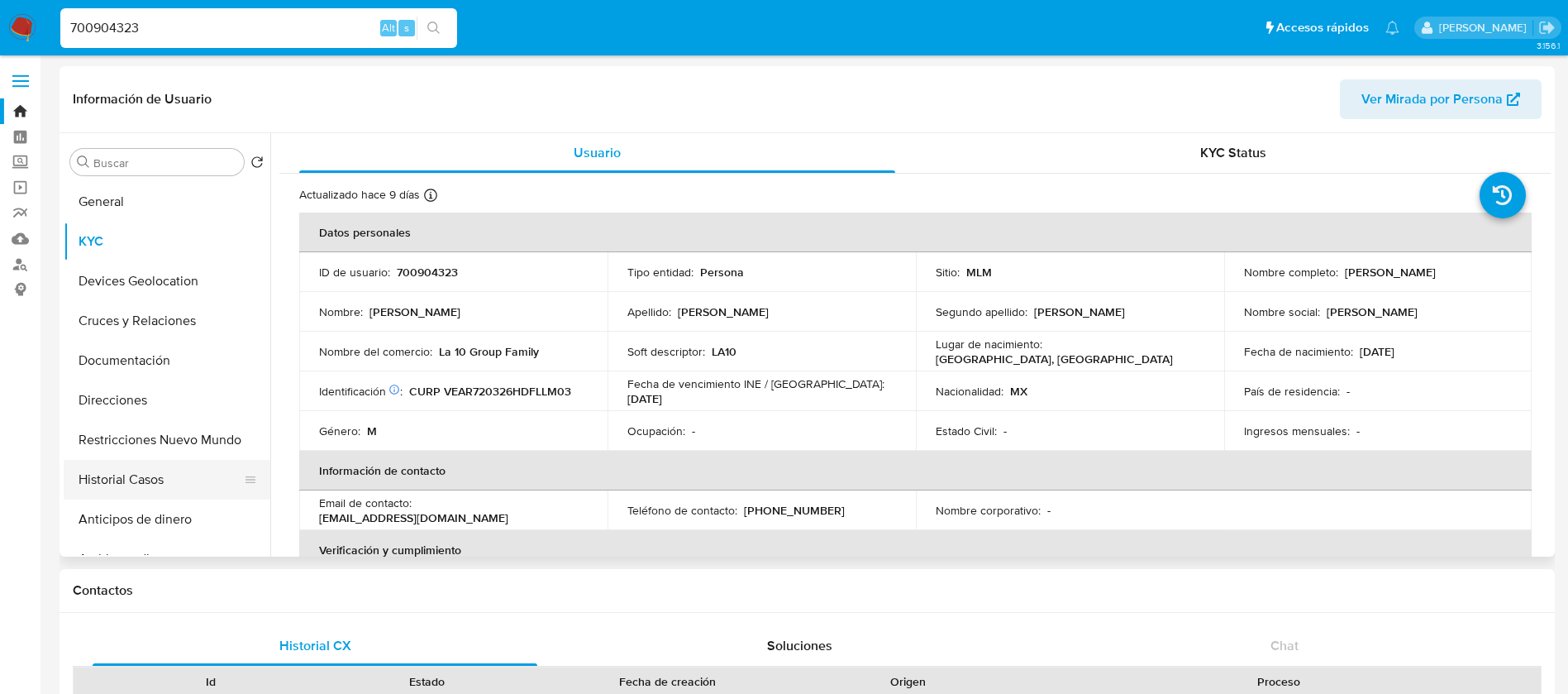
click at [119, 496] on button "Historial Casos" at bounding box center [161, 479] width 193 height 39
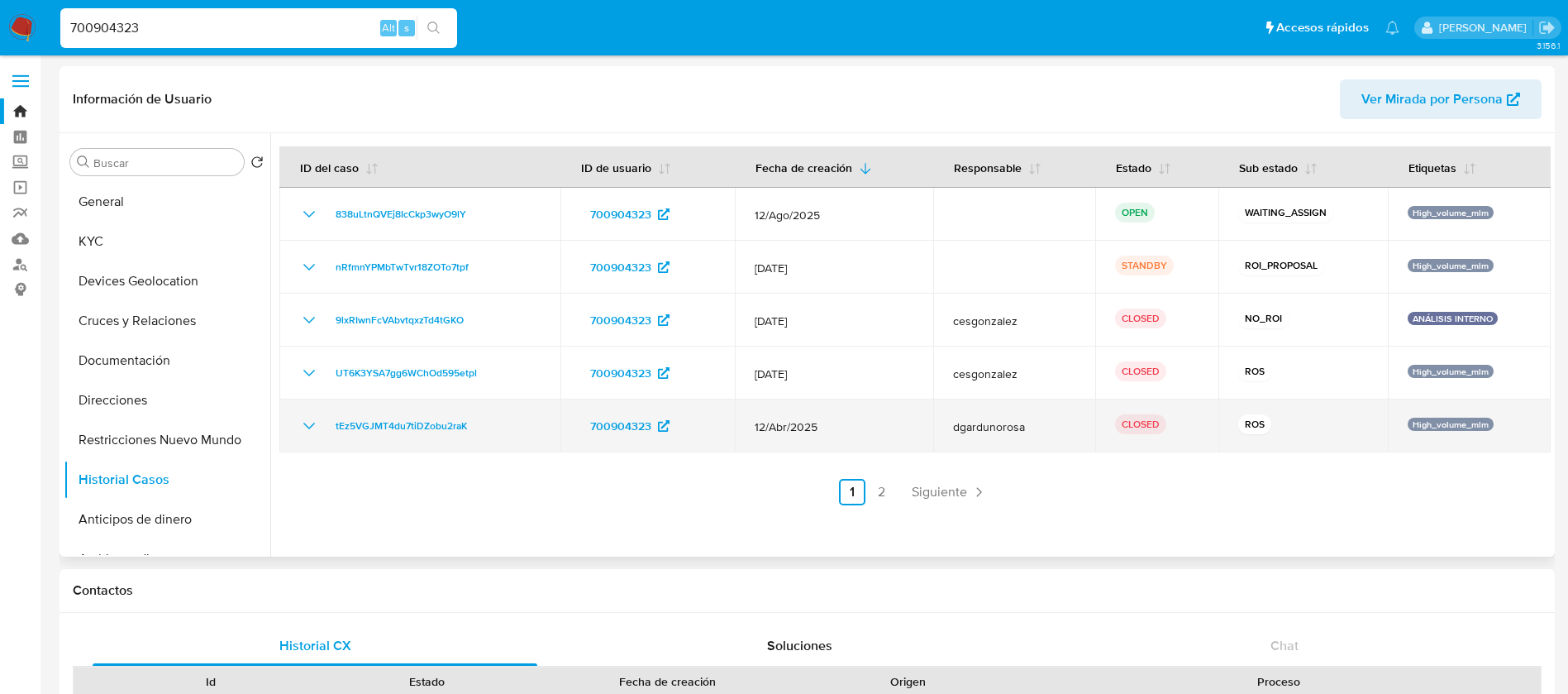
click at [313, 433] on icon "Mostrar/Ocultar" at bounding box center [309, 426] width 20 height 20
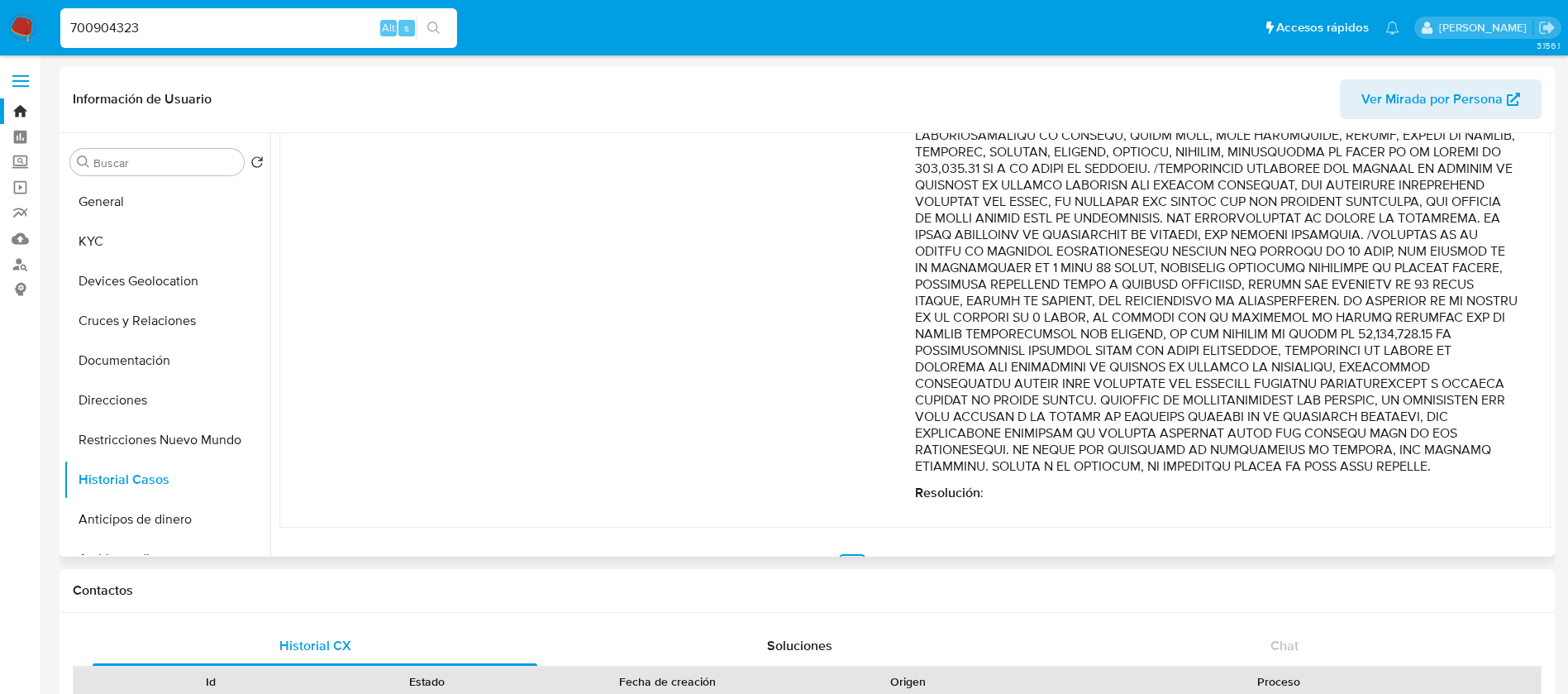
scroll to position [582, 0]
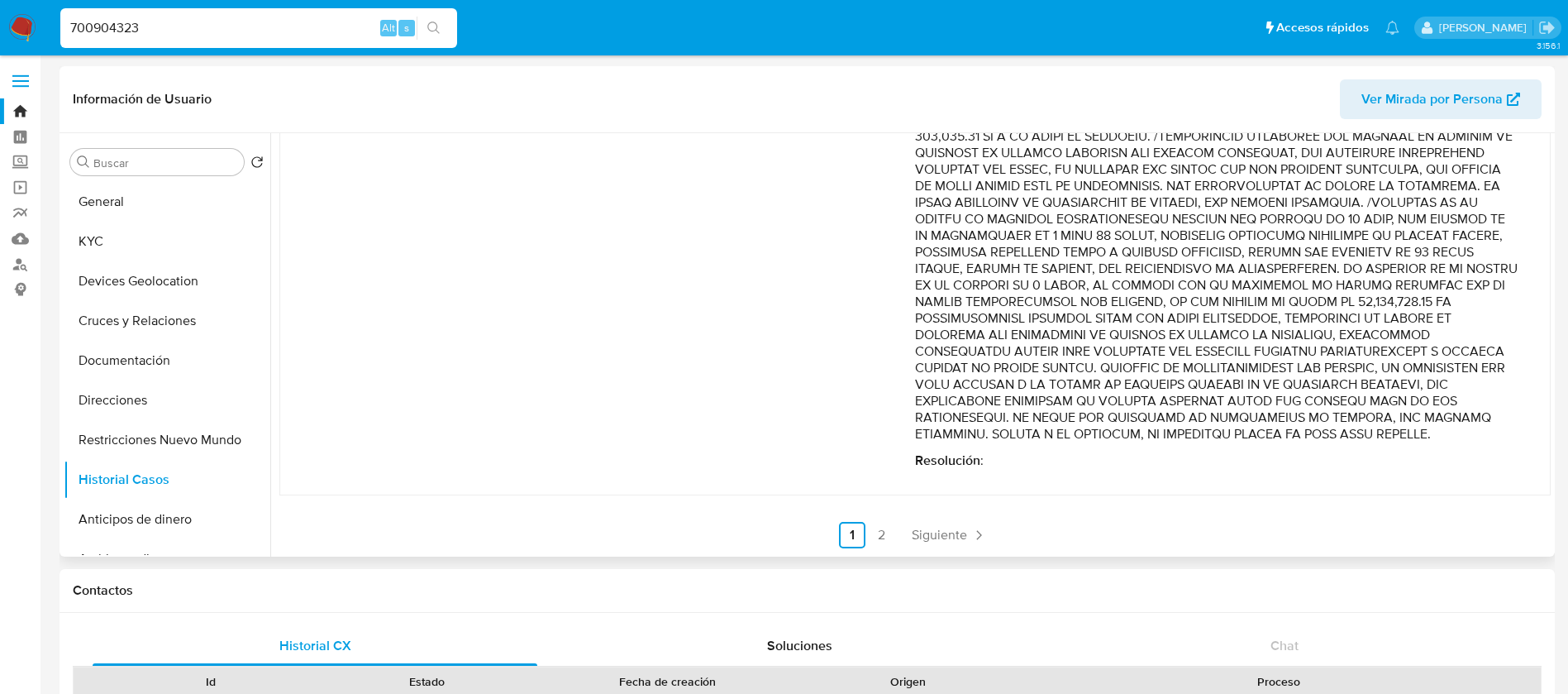
click at [1231, 247] on p "Comentario :" at bounding box center [1217, 177] width 603 height 529
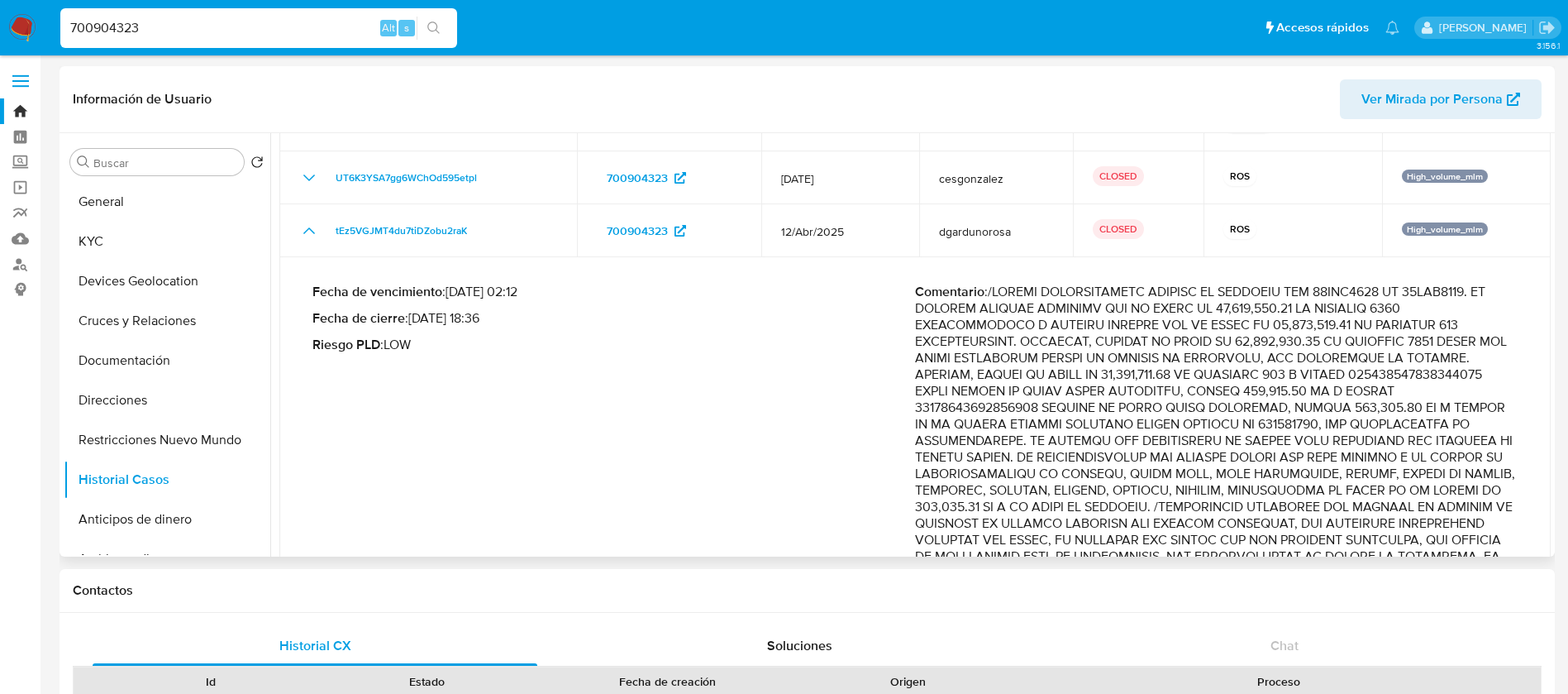
click at [1301, 283] on p "Comentario :" at bounding box center [1217, 548] width 603 height 529
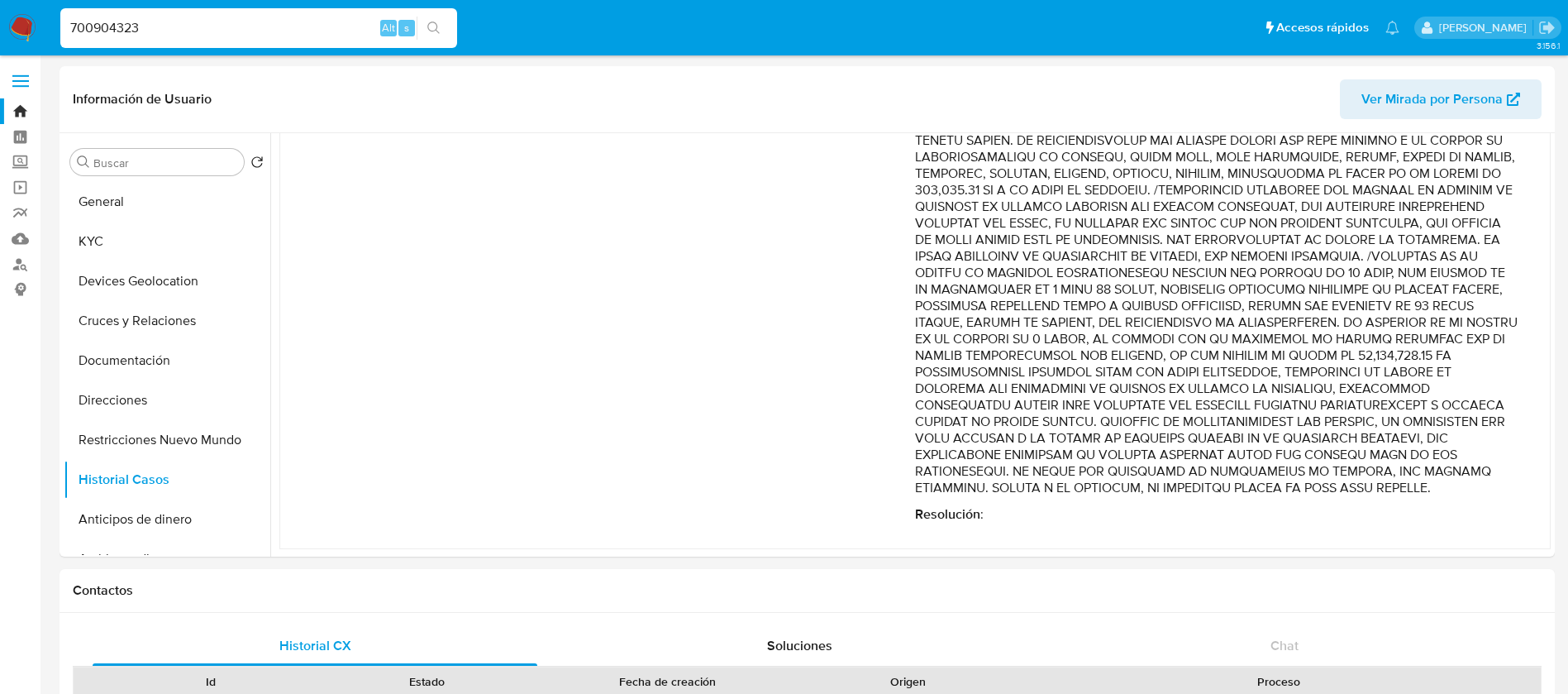
scroll to position [582, 0]
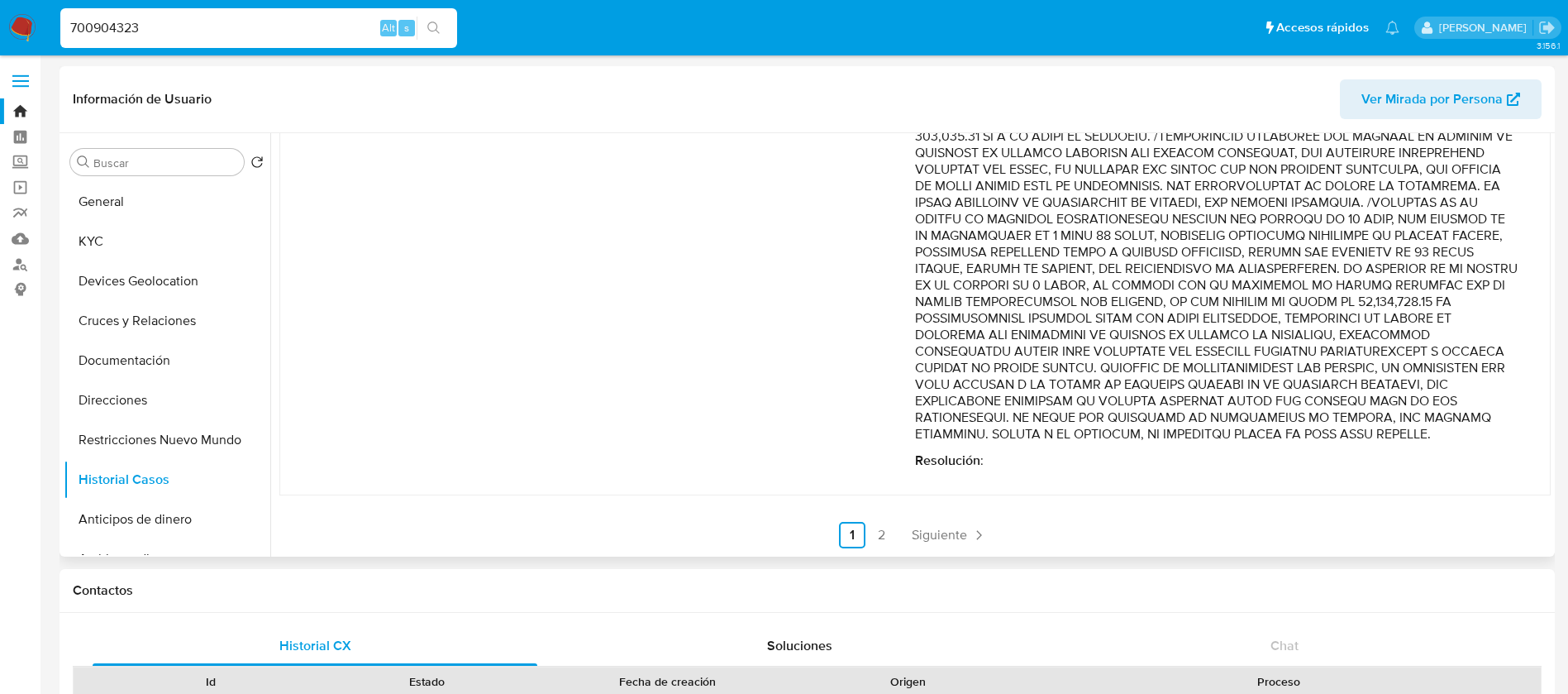
drag, startPoint x: 990, startPoint y: 280, endPoint x: 1142, endPoint y: 432, distance: 215.0
click at [1142, 432] on p "Comentario :" at bounding box center [1217, 177] width 603 height 529
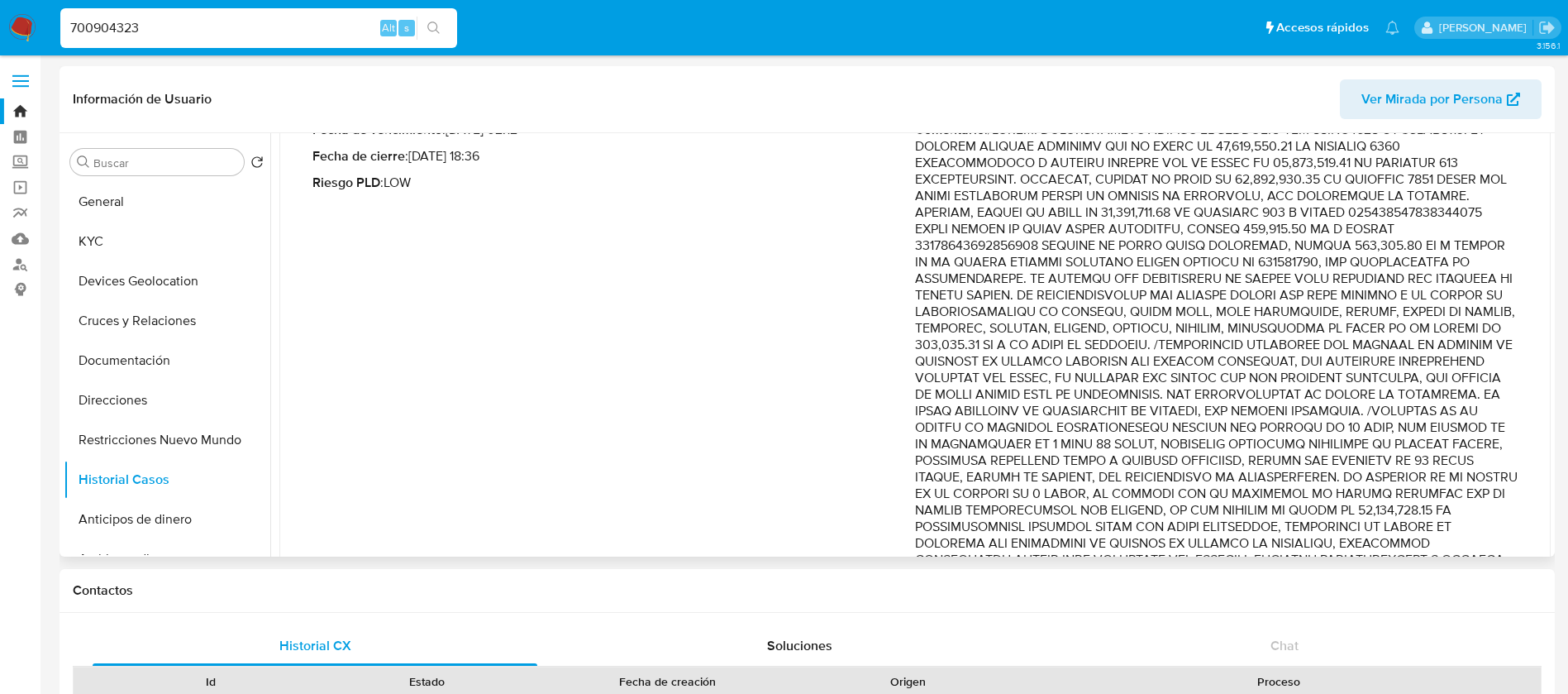
scroll to position [248, 0]
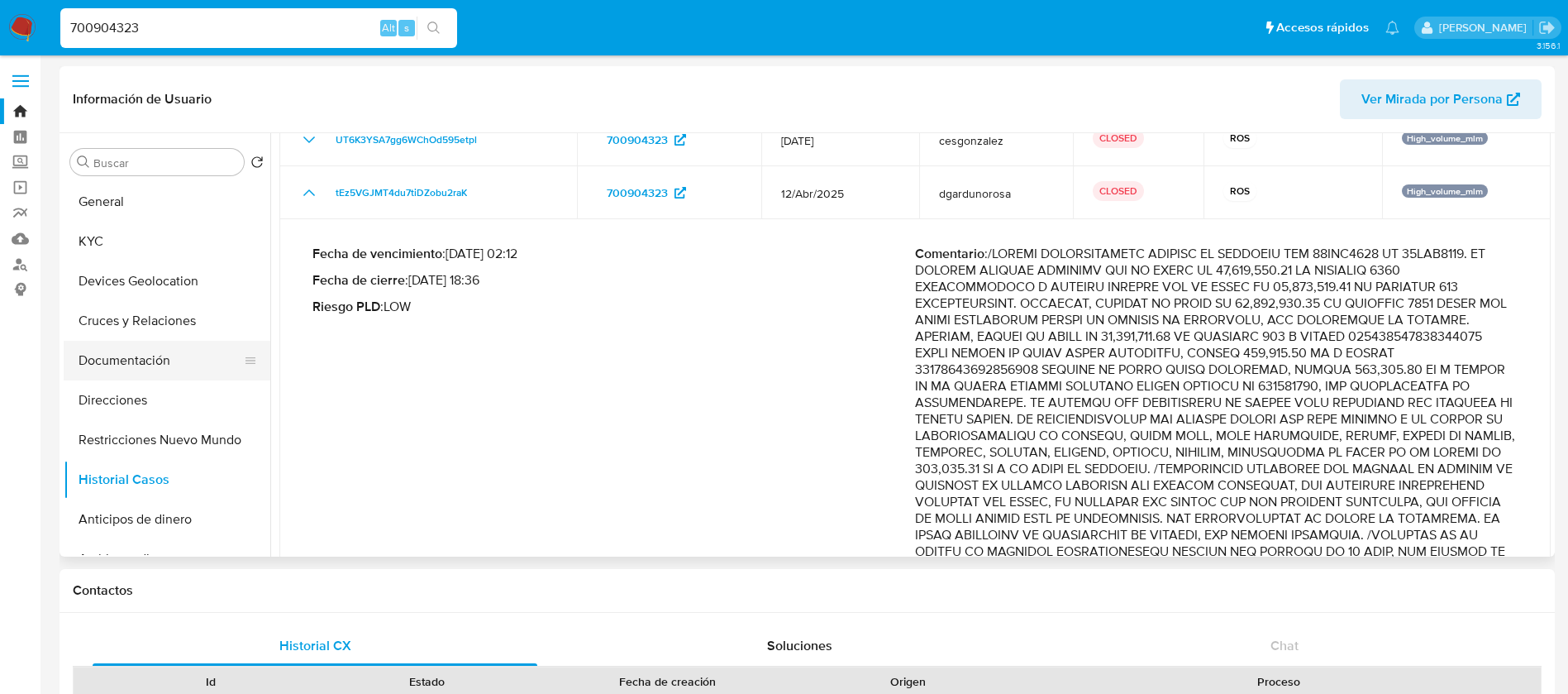
click at [127, 356] on button "Documentación" at bounding box center [161, 360] width 193 height 39
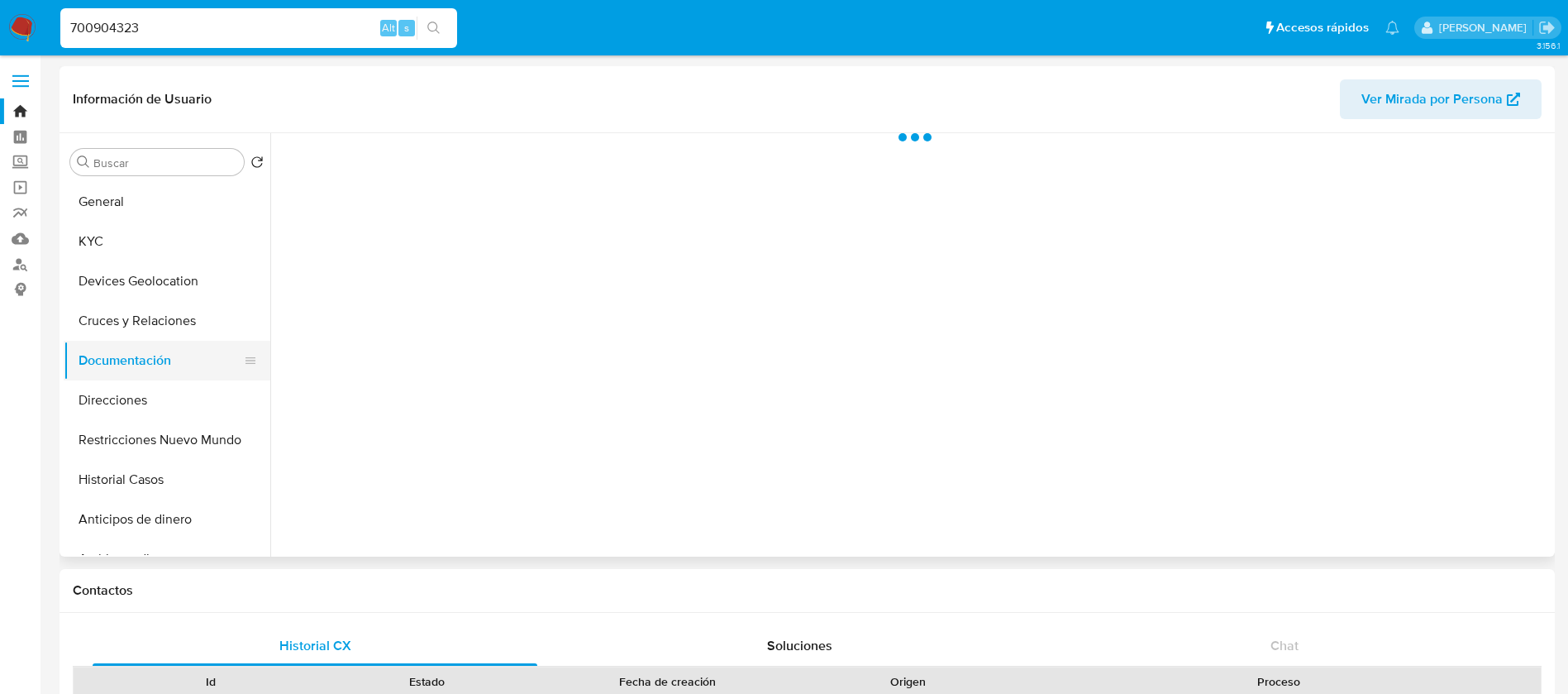
scroll to position [0, 0]
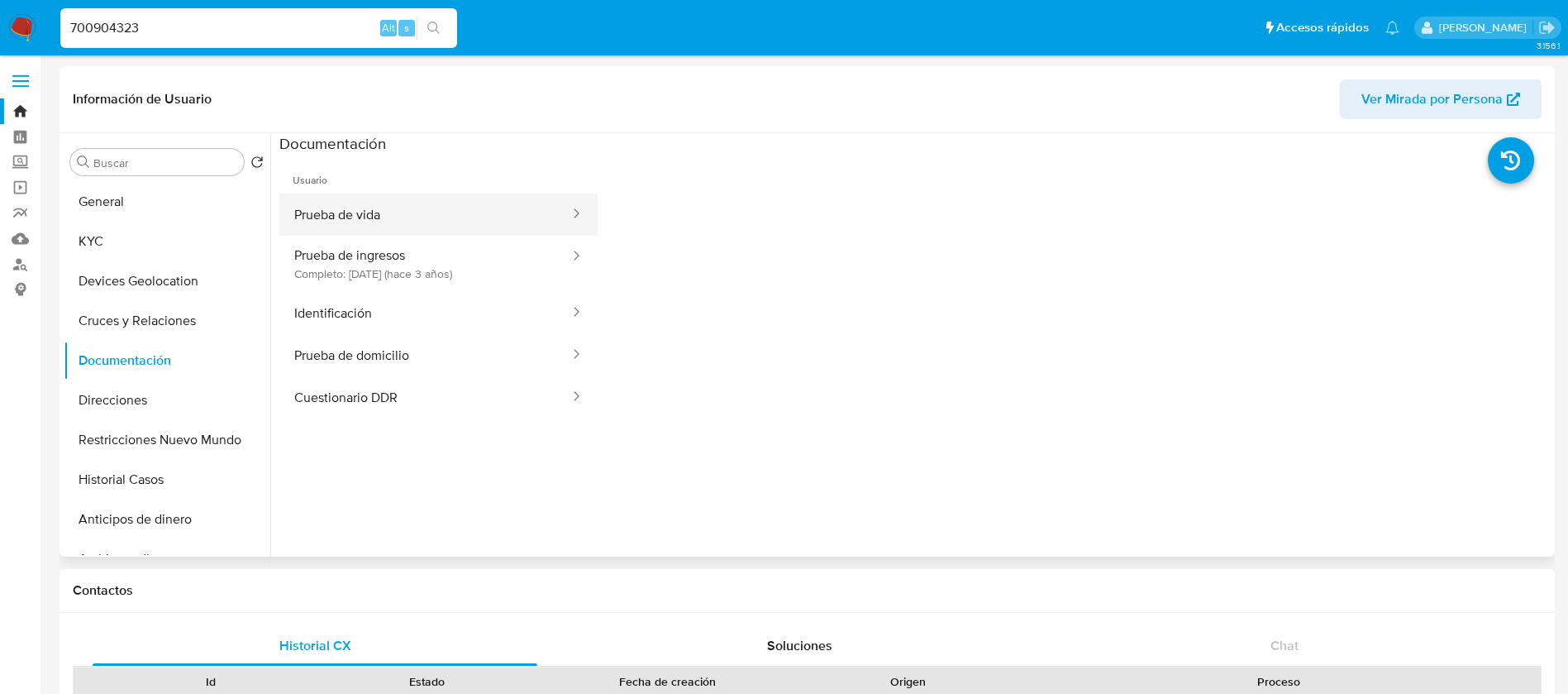
click at [405, 217] on button "Prueba de vida" at bounding box center [425, 214] width 292 height 42
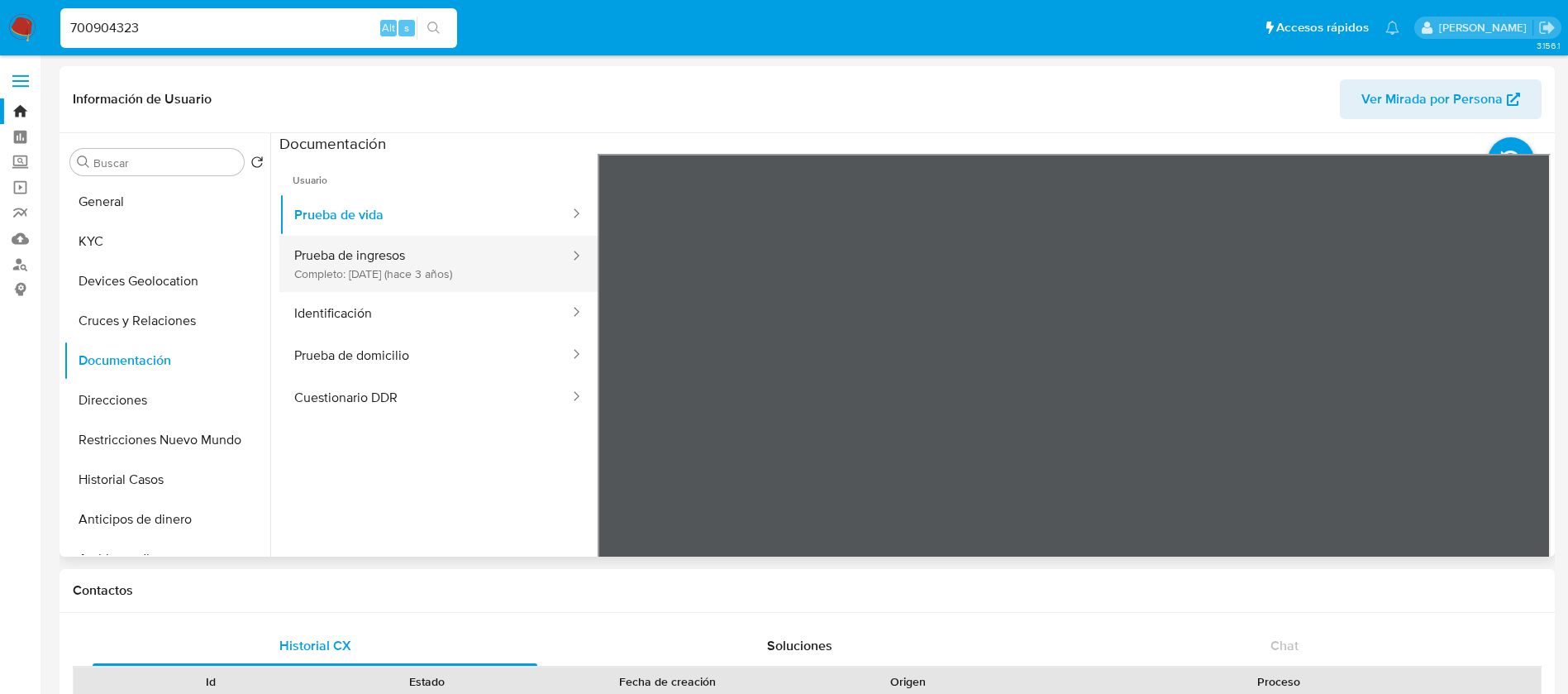
click at [427, 262] on button "Prueba de ingresos Completo: 25/06/2022 (hace 3 años)" at bounding box center [425, 263] width 292 height 56
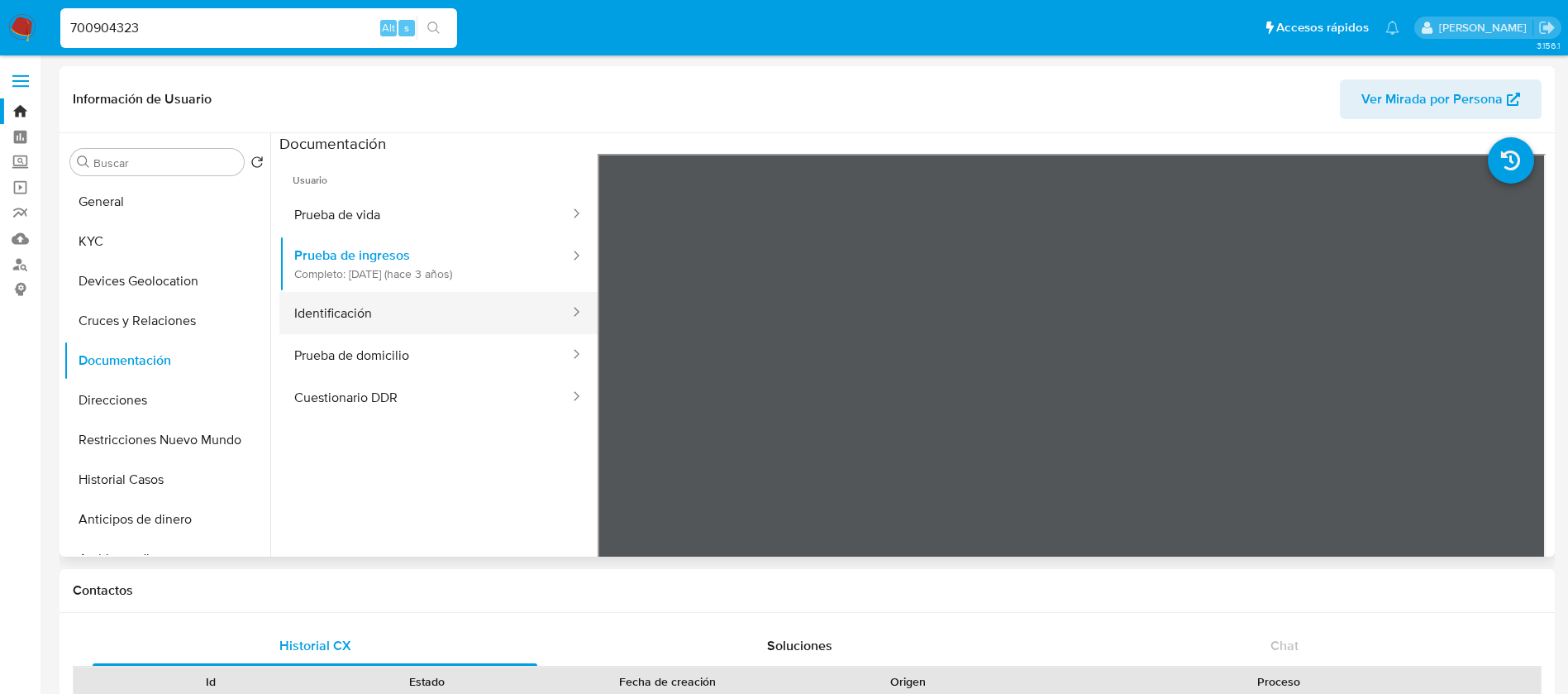
click at [323, 313] on button "Identificación" at bounding box center [425, 313] width 292 height 42
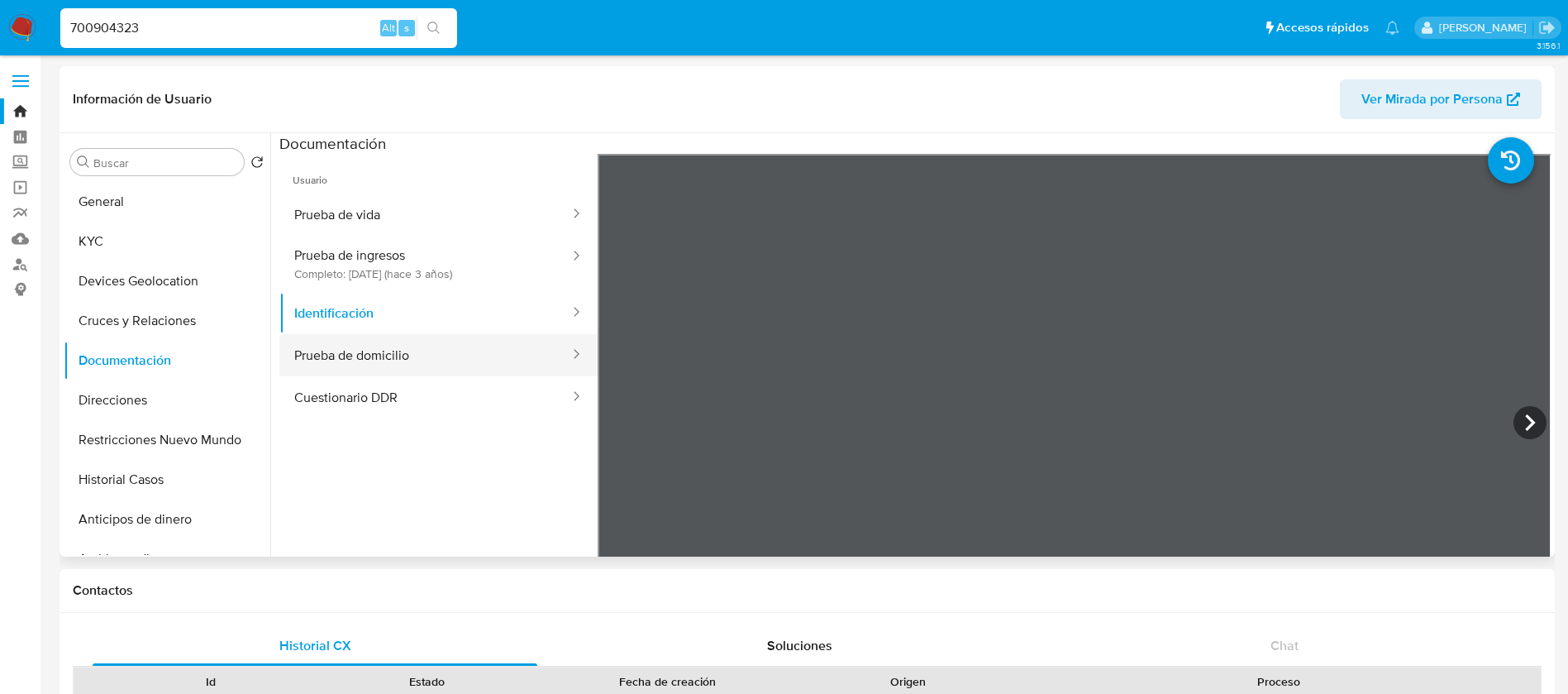
click at [374, 344] on button "Prueba de domicilio" at bounding box center [425, 355] width 292 height 42
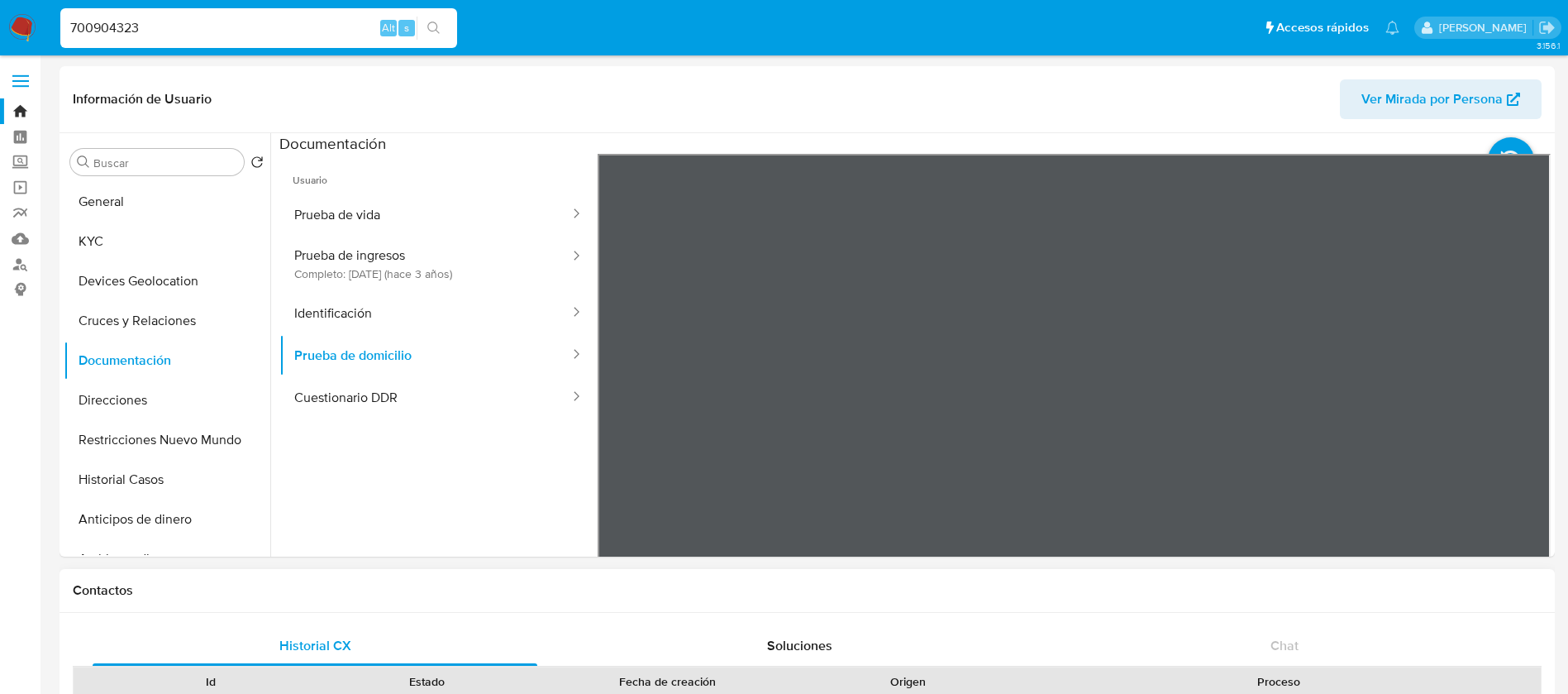
click at [317, 395] on button "Cuestionario DDR" at bounding box center [425, 397] width 292 height 42
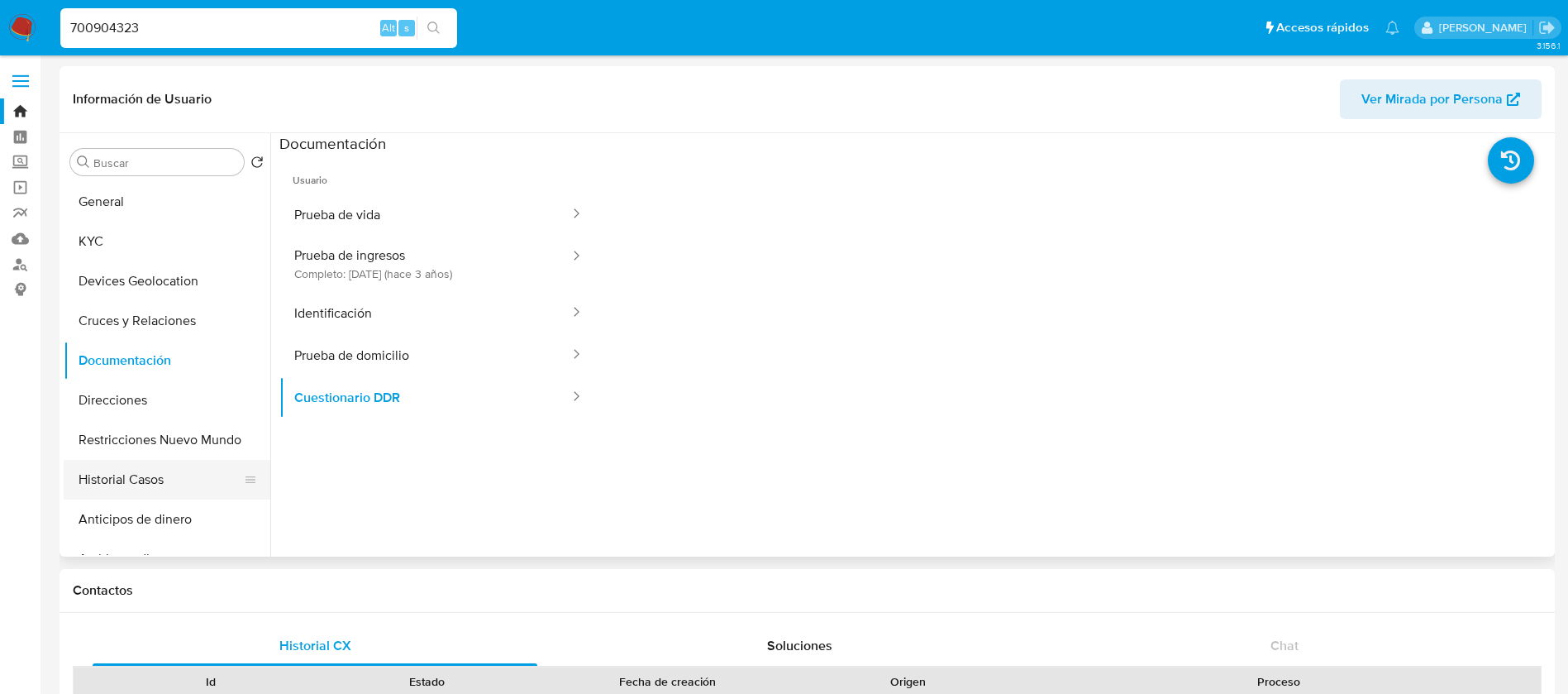
click at [107, 489] on button "Historial Casos" at bounding box center [161, 479] width 193 height 39
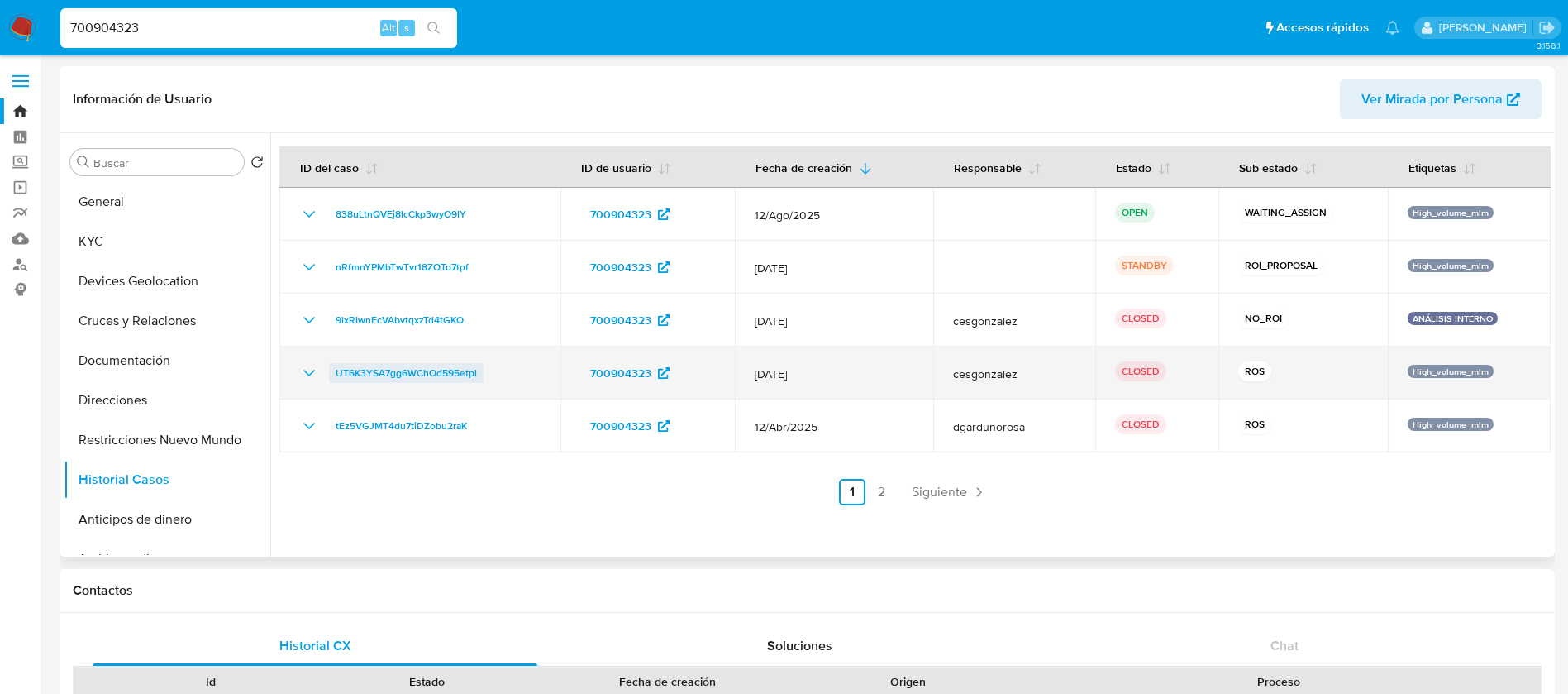
click at [454, 374] on span "UT6K3YSA7gg6WChOd595etpl" at bounding box center [407, 372] width 142 height 20
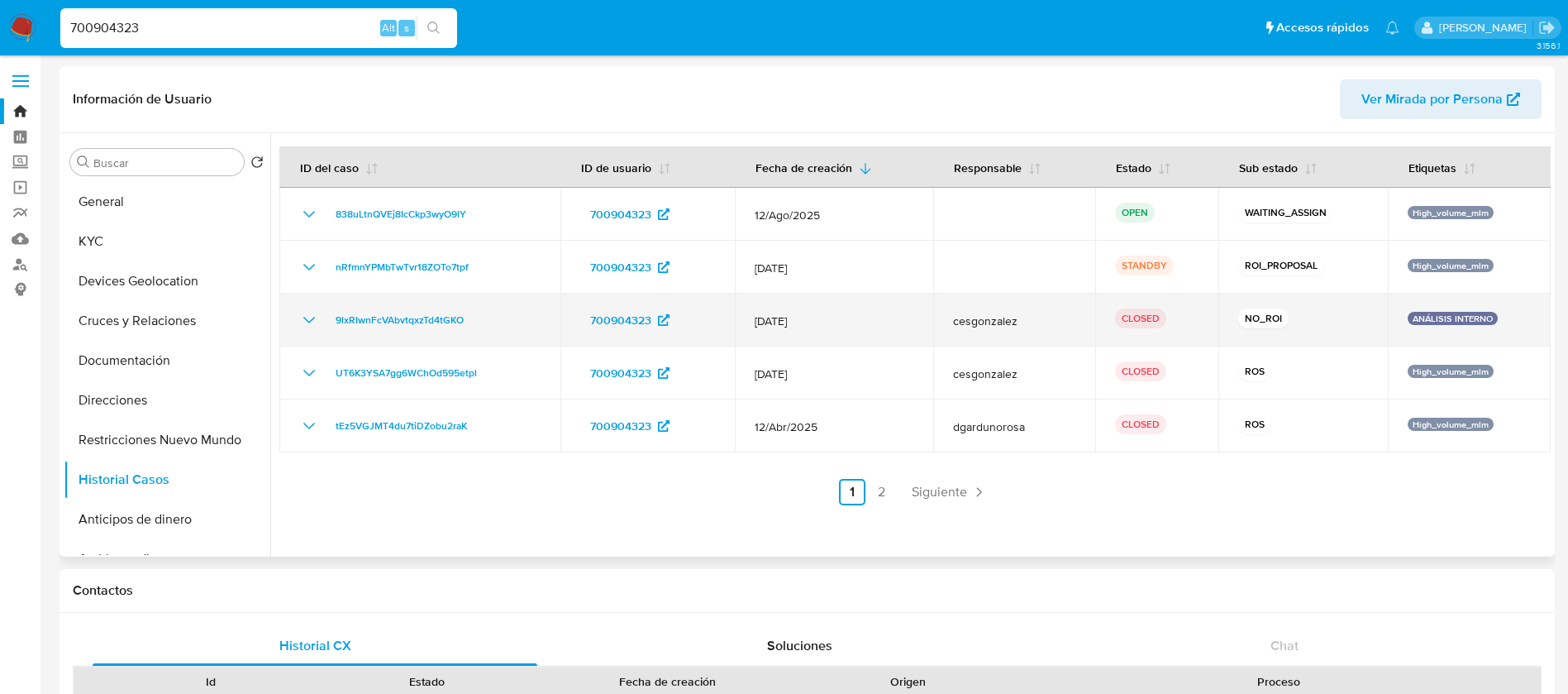
click at [301, 319] on icon "Mostrar/Ocultar" at bounding box center [309, 320] width 20 height 20
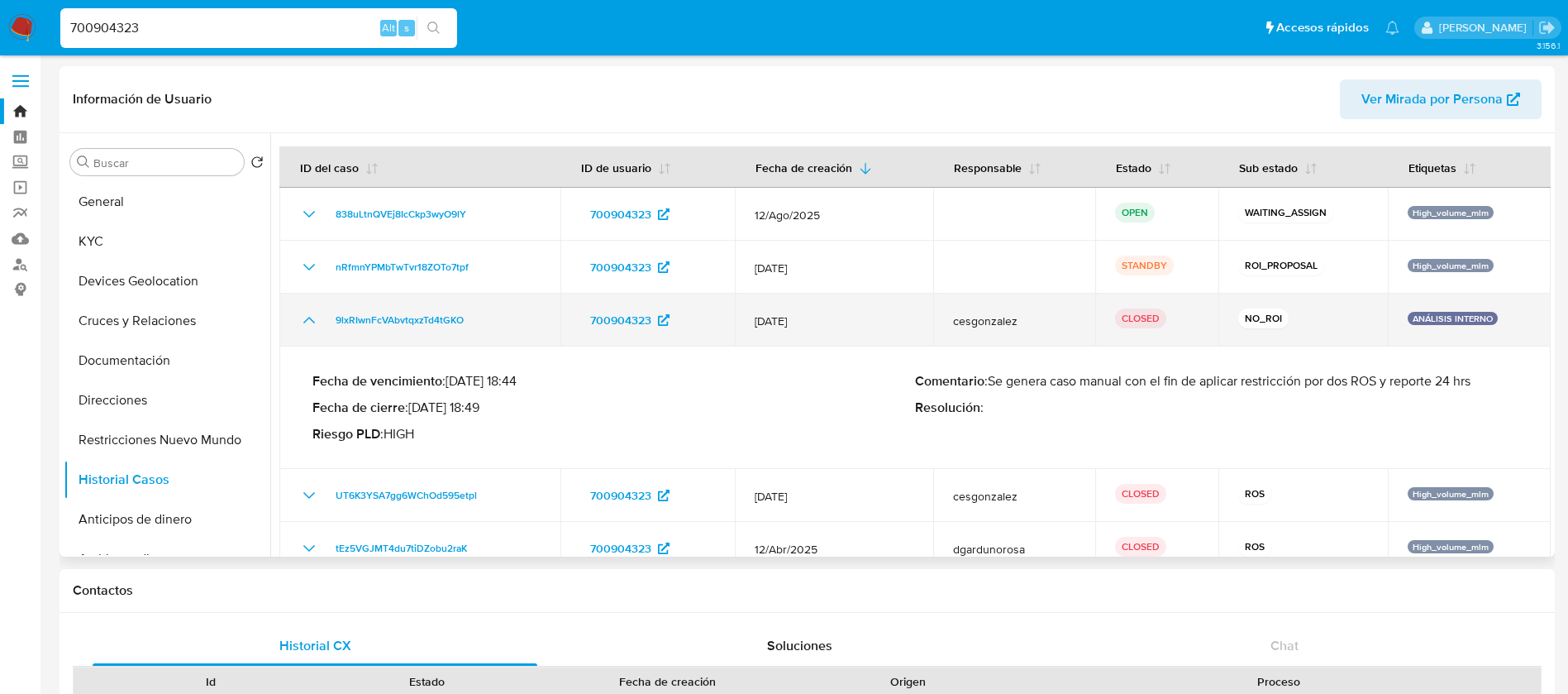
click at [301, 319] on icon "Mostrar/Ocultar" at bounding box center [309, 320] width 20 height 20
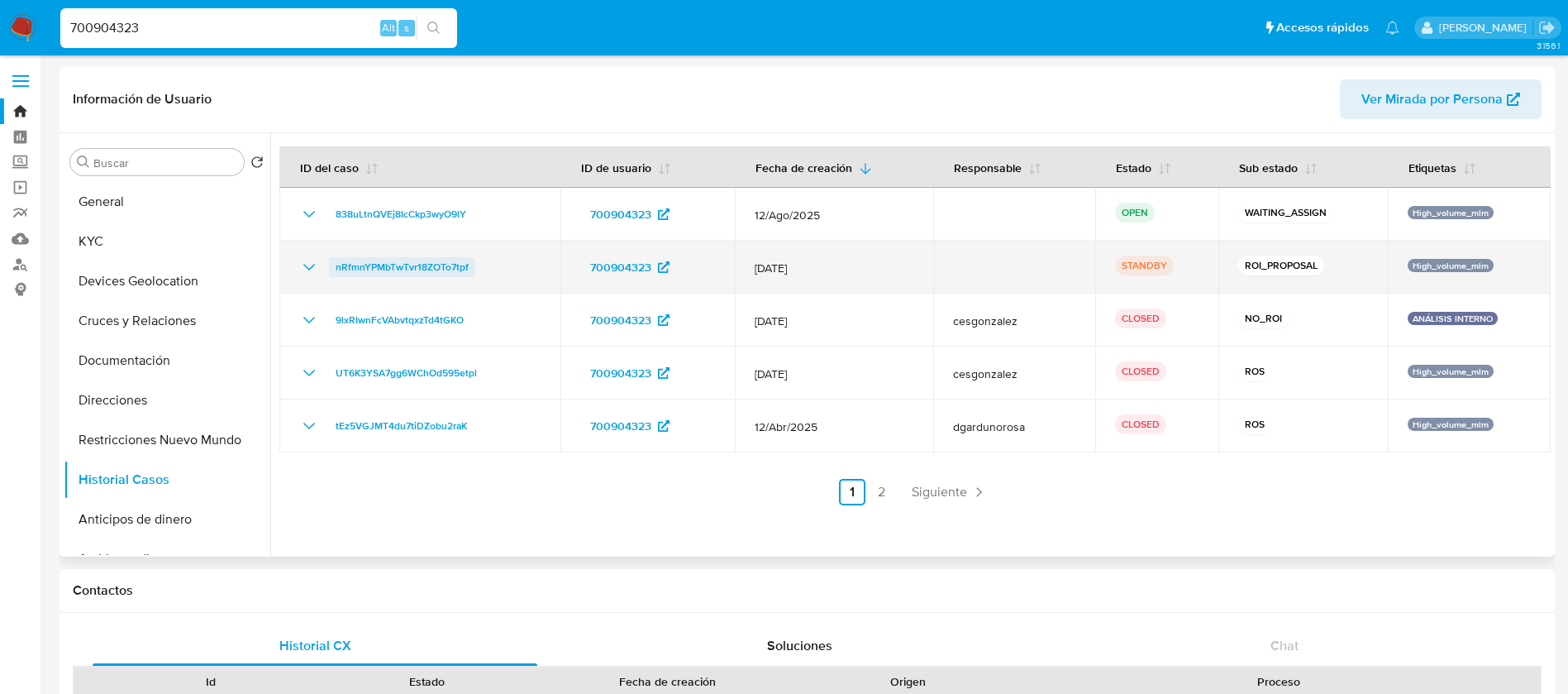
click at [446, 263] on span "nRfmnYPMbTwTvr18ZOTo7tpf" at bounding box center [402, 267] width 133 height 20
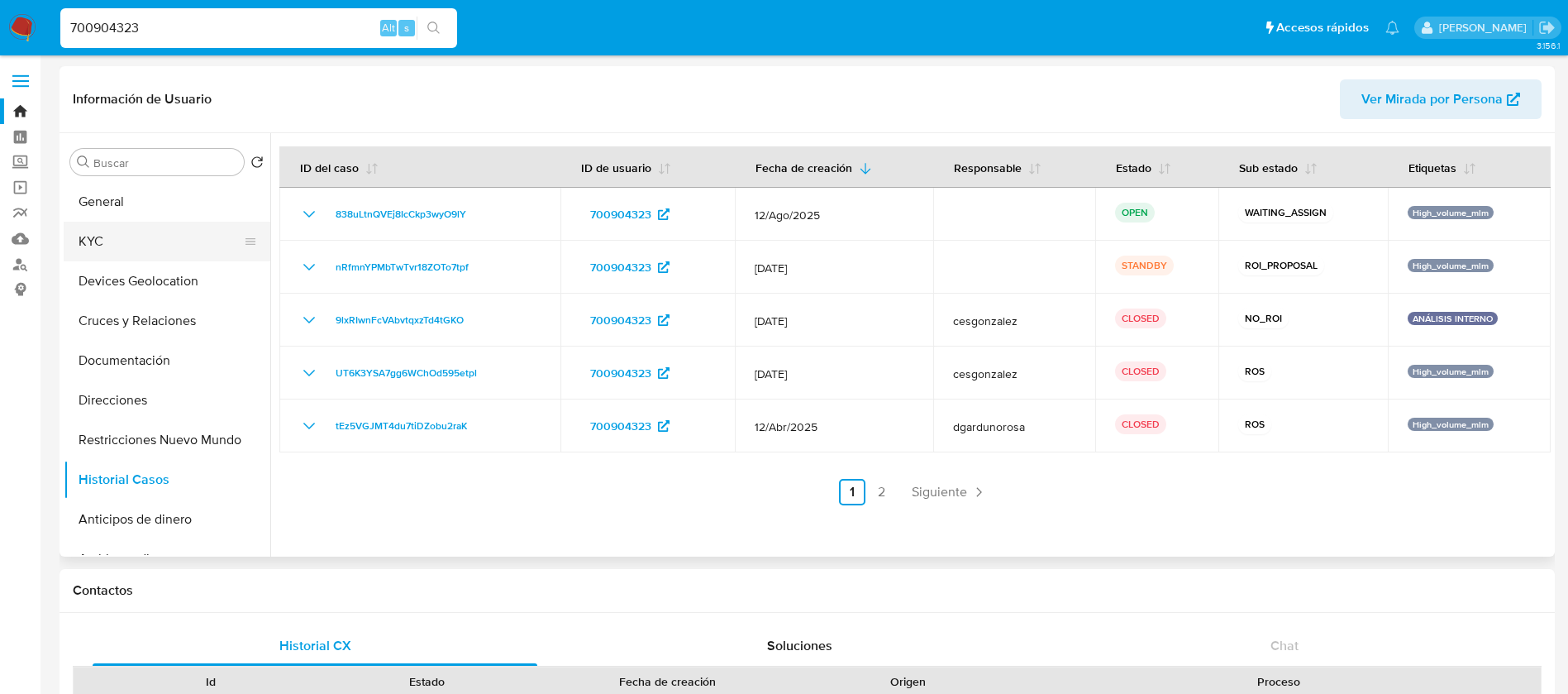
click at [145, 240] on button "KYC" at bounding box center [161, 241] width 193 height 39
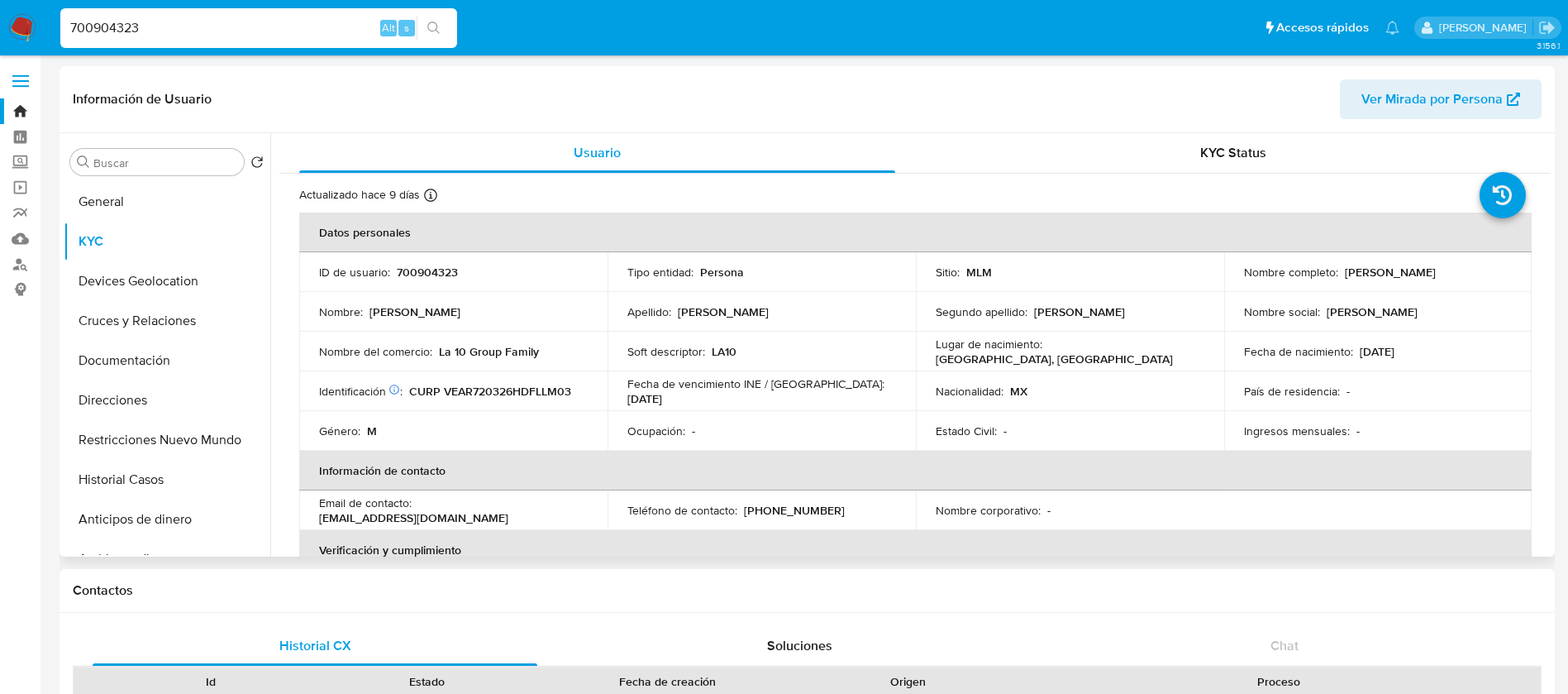
click at [426, 277] on p "700904323" at bounding box center [428, 273] width 61 height 15
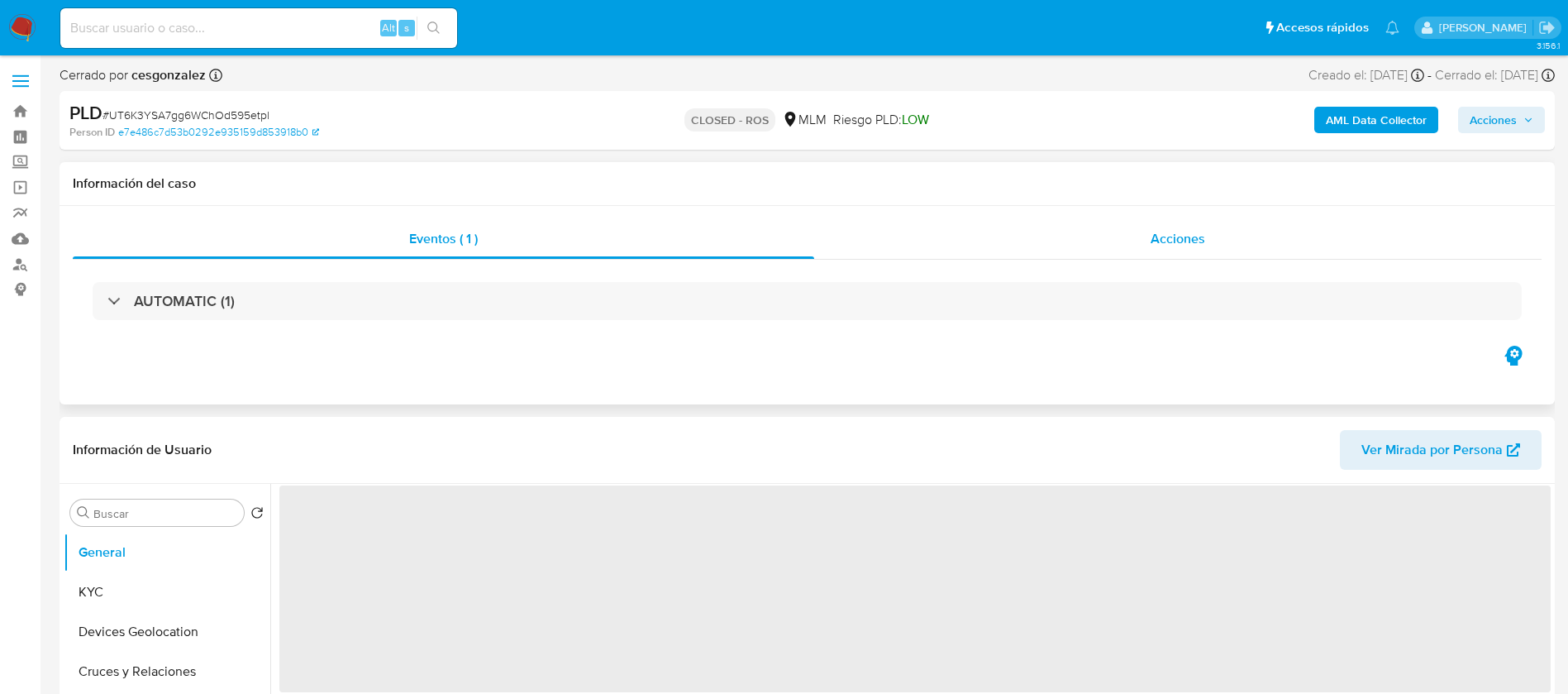
click at [1174, 235] on span "Acciones" at bounding box center [1178, 238] width 55 height 19
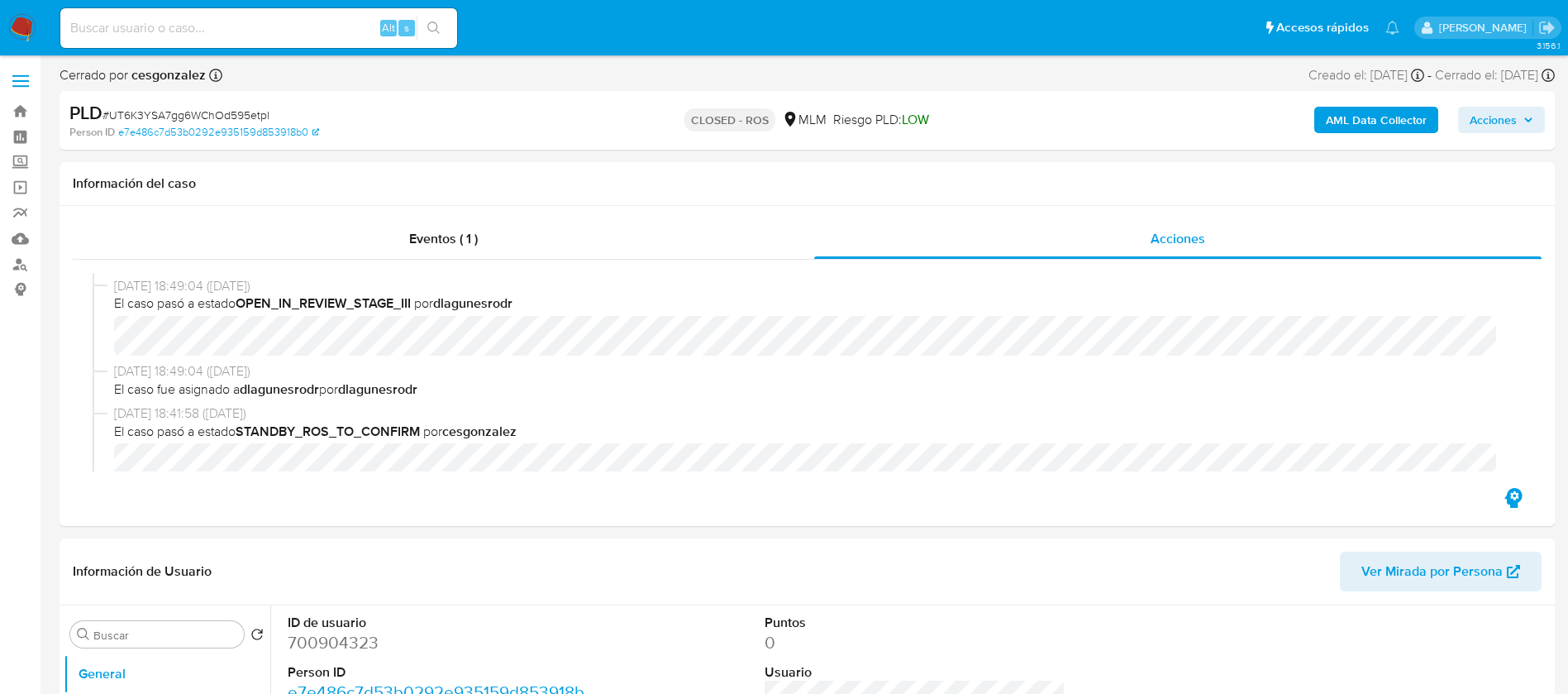
select select "10"
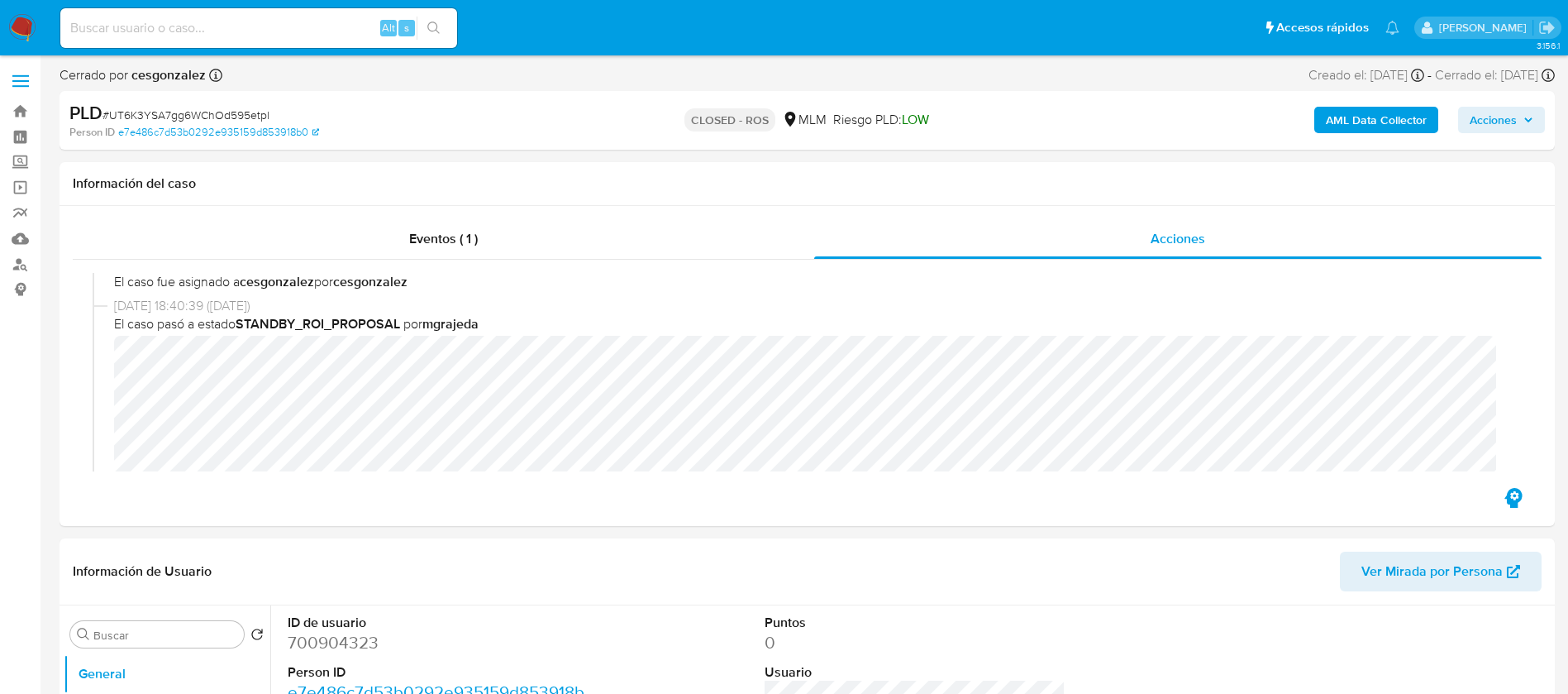
scroll to position [745, 0]
drag, startPoint x: 441, startPoint y: 324, endPoint x: 516, endPoint y: 319, distance: 75.2
click at [514, 319] on span "El caso pasó a estado STANDBY_ROI_PROPOSAL por mgrajeda" at bounding box center [814, 322] width 1402 height 18
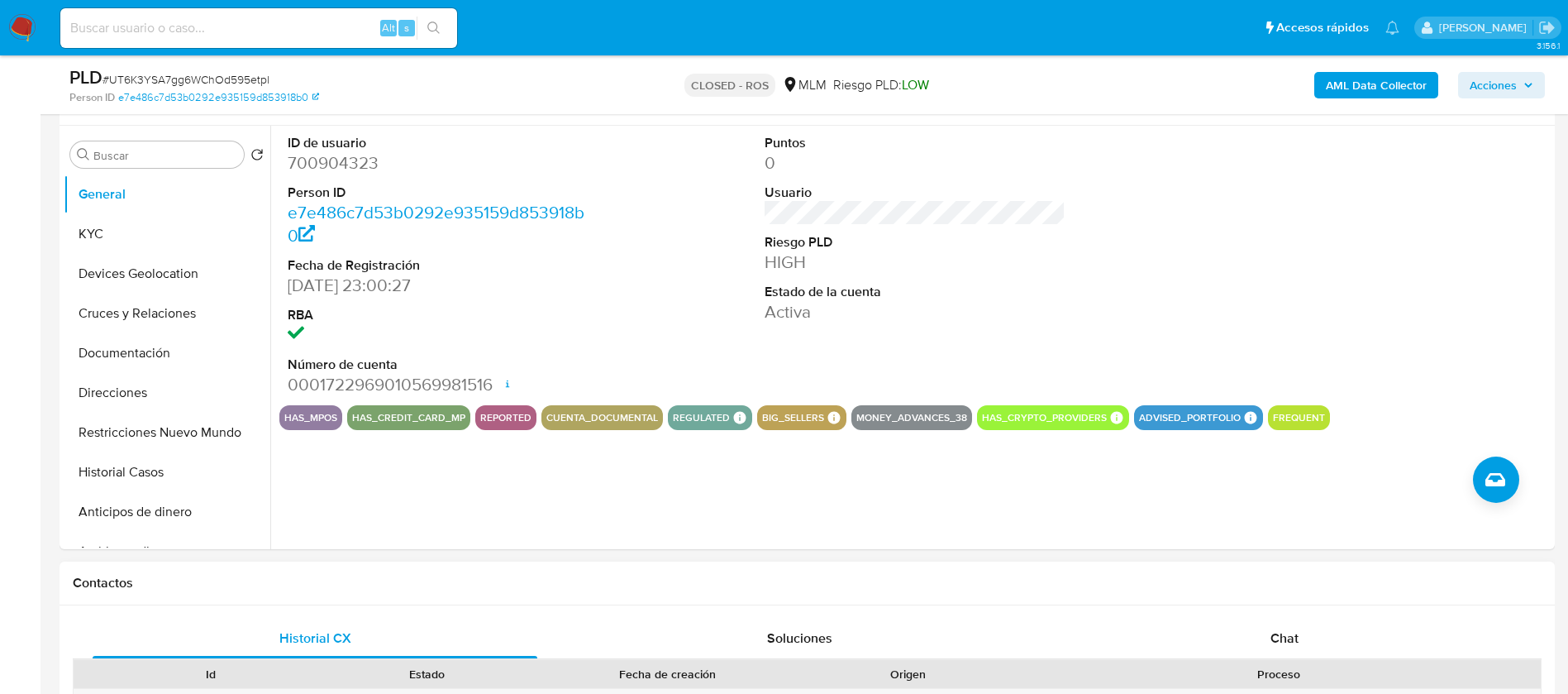
scroll to position [496, 0]
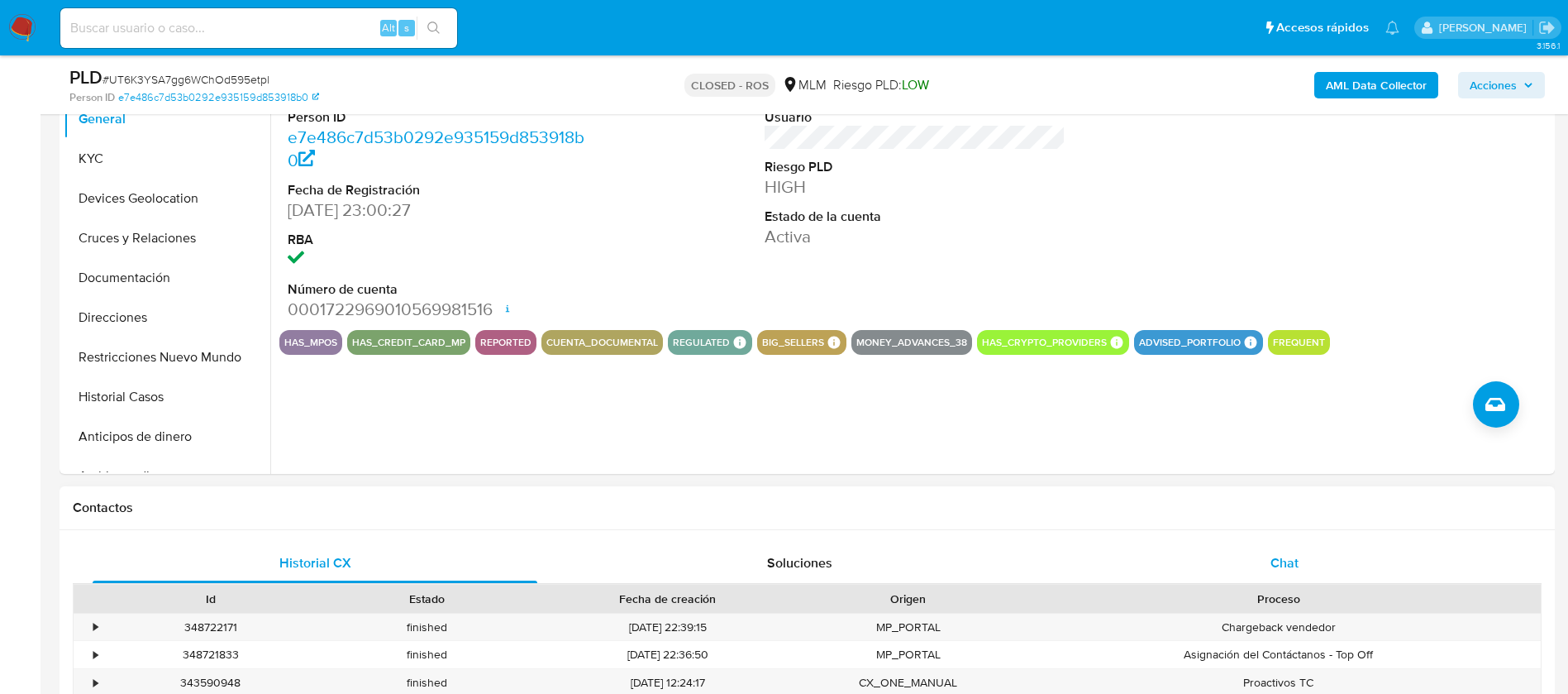
click at [1294, 562] on span "Chat" at bounding box center [1284, 563] width 28 height 19
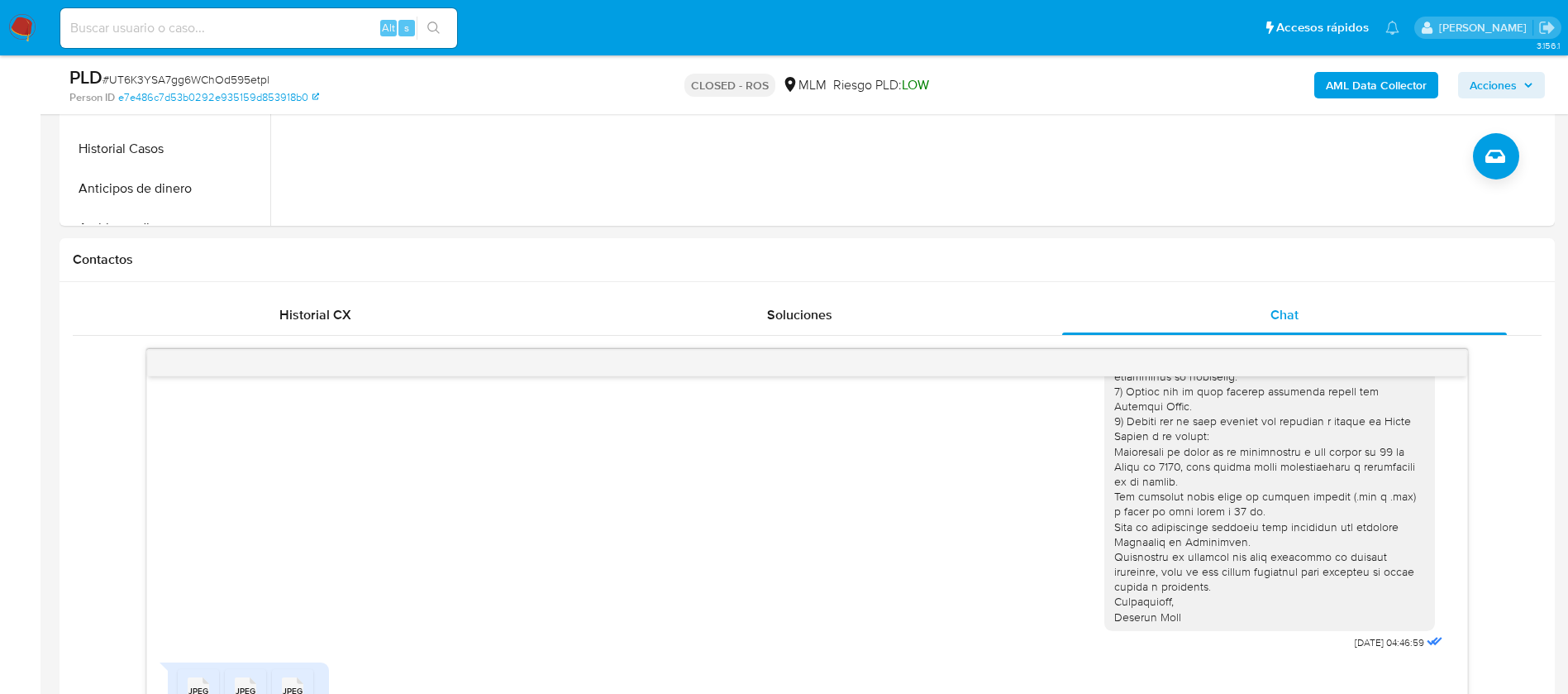
scroll to position [993, 0]
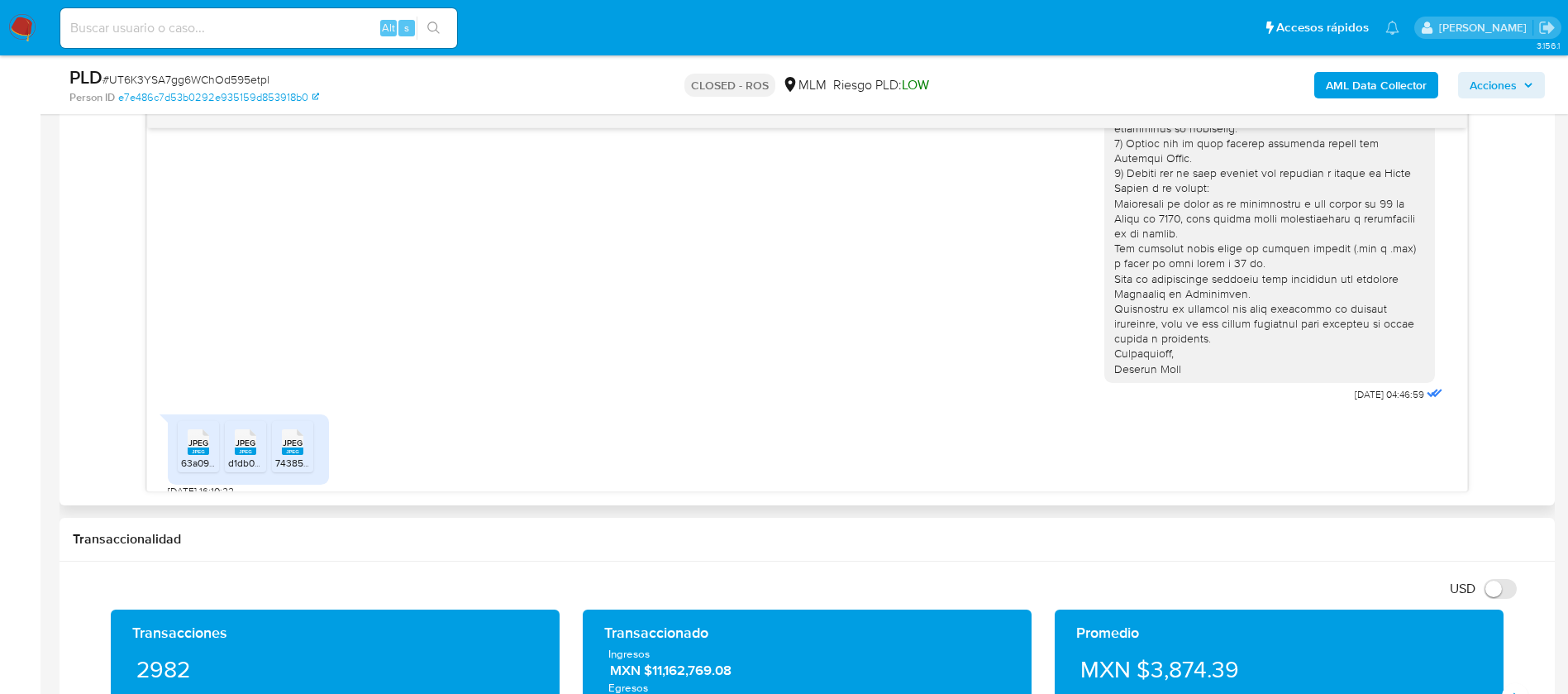
click at [191, 447] on rect at bounding box center [198, 451] width 21 height 8
click at [246, 437] on span "JPEG" at bounding box center [245, 442] width 20 height 11
click at [283, 437] on span "JPEG" at bounding box center [293, 442] width 20 height 11
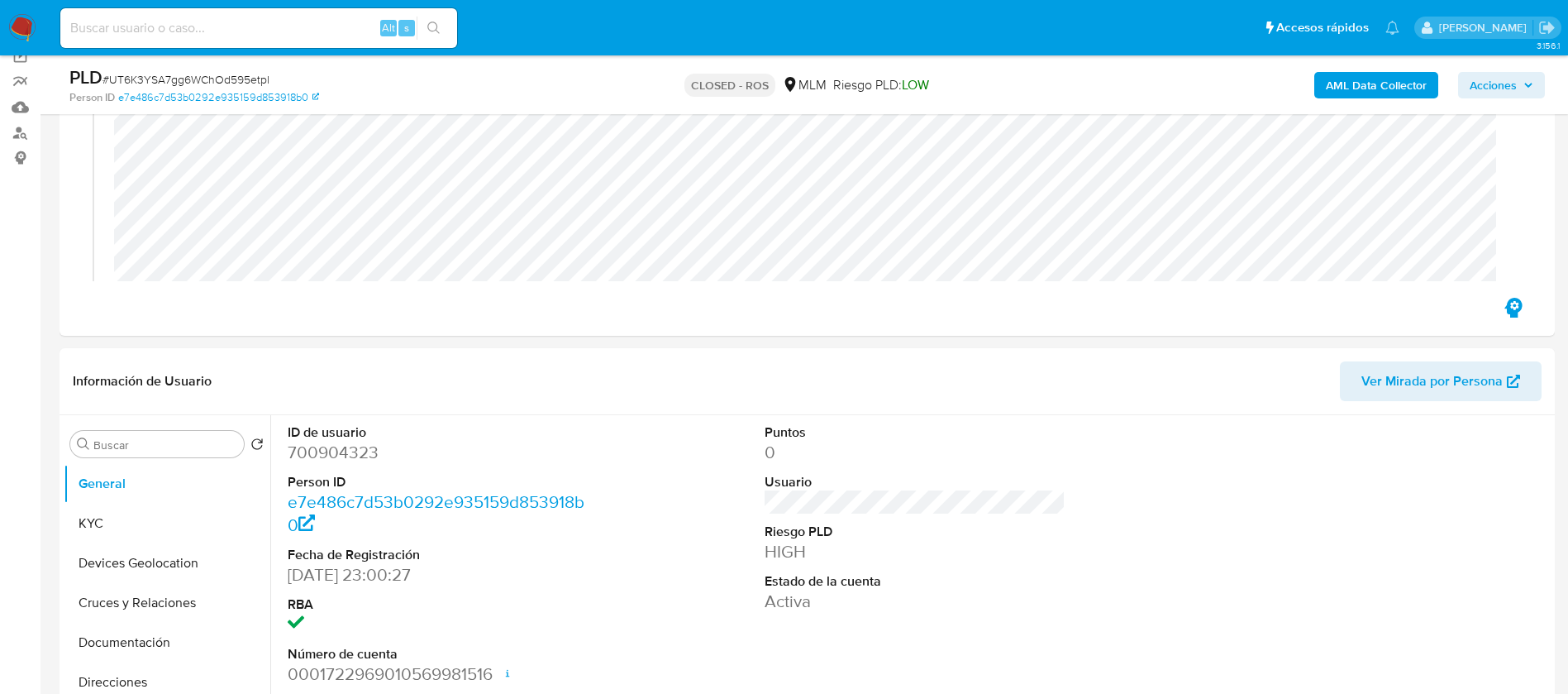
scroll to position [124, 0]
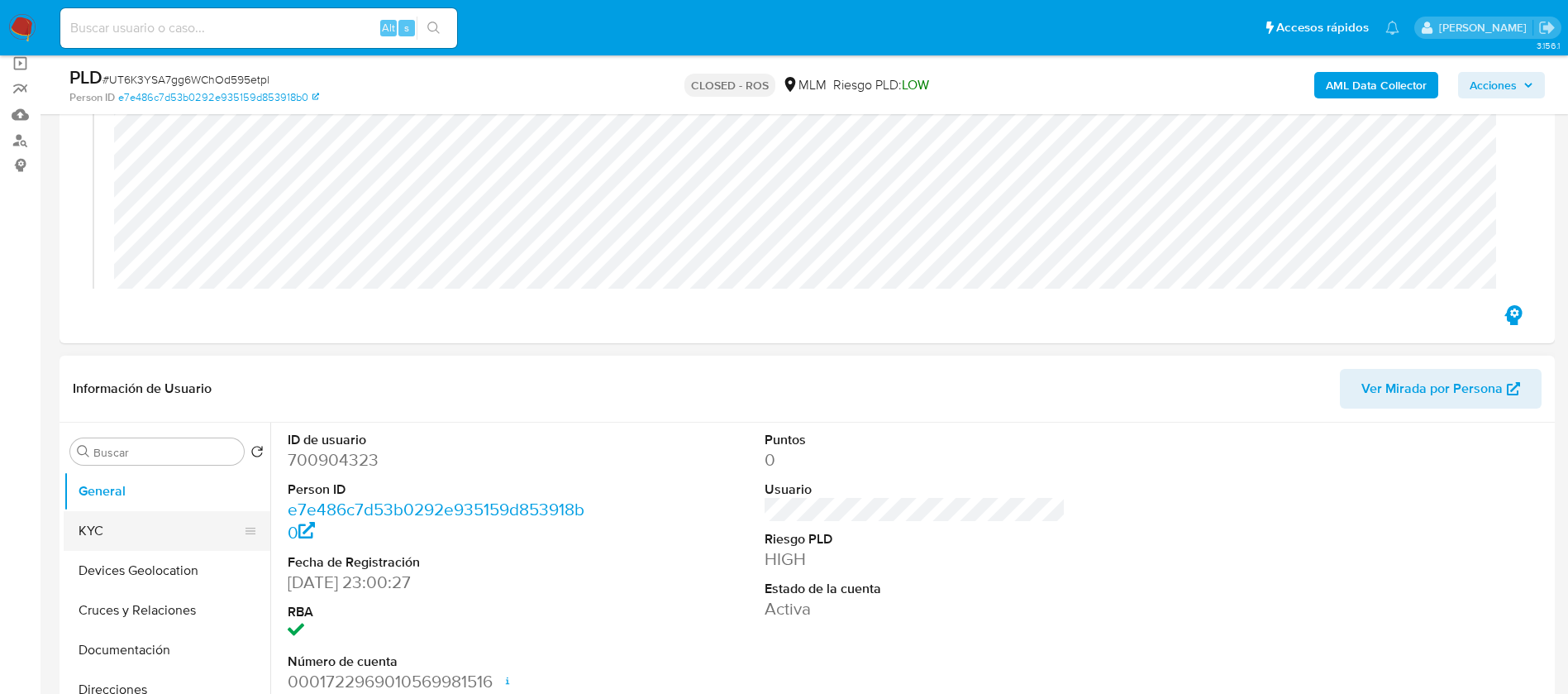
click at [120, 534] on button "KYC" at bounding box center [161, 530] width 193 height 39
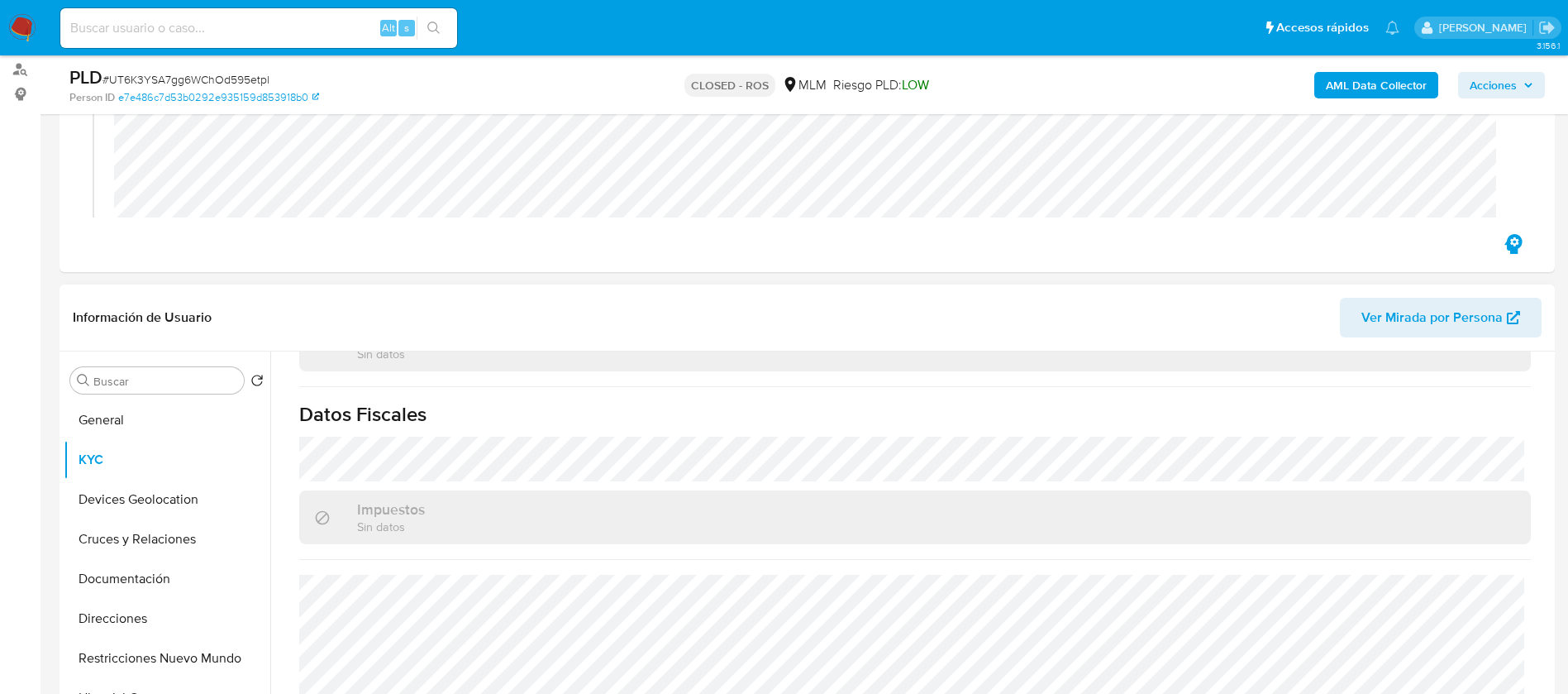
scroll to position [248, 0]
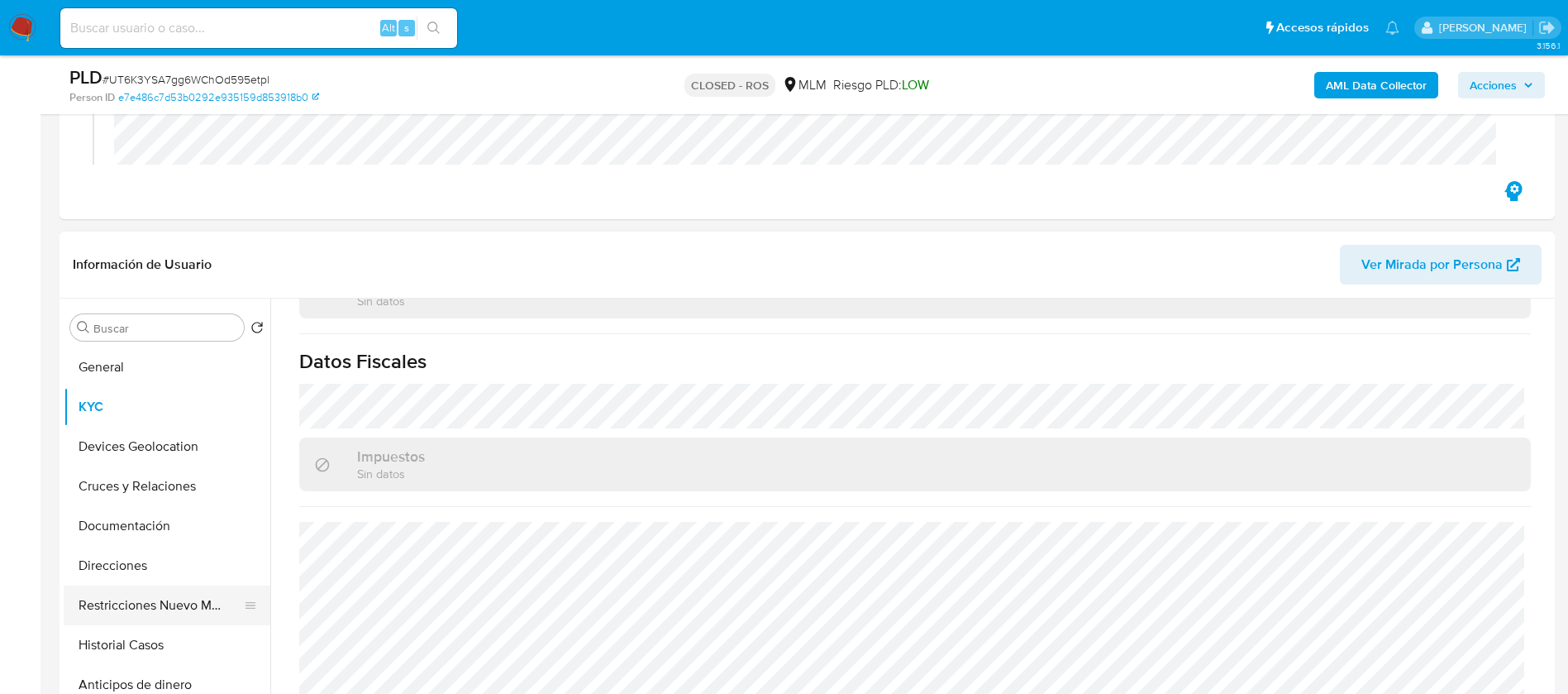
click at [142, 594] on button "Restricciones Nuevo Mundo" at bounding box center [161, 605] width 193 height 39
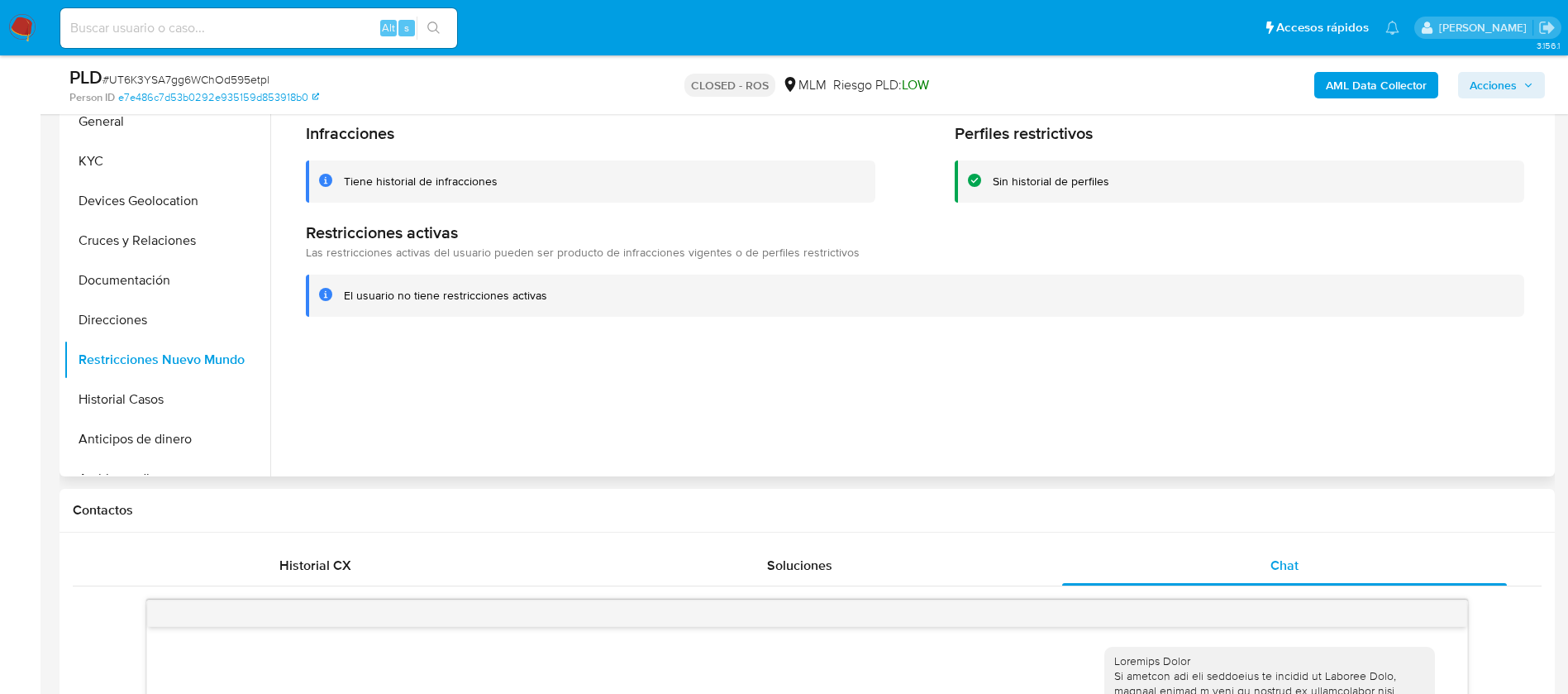
scroll to position [496, 0]
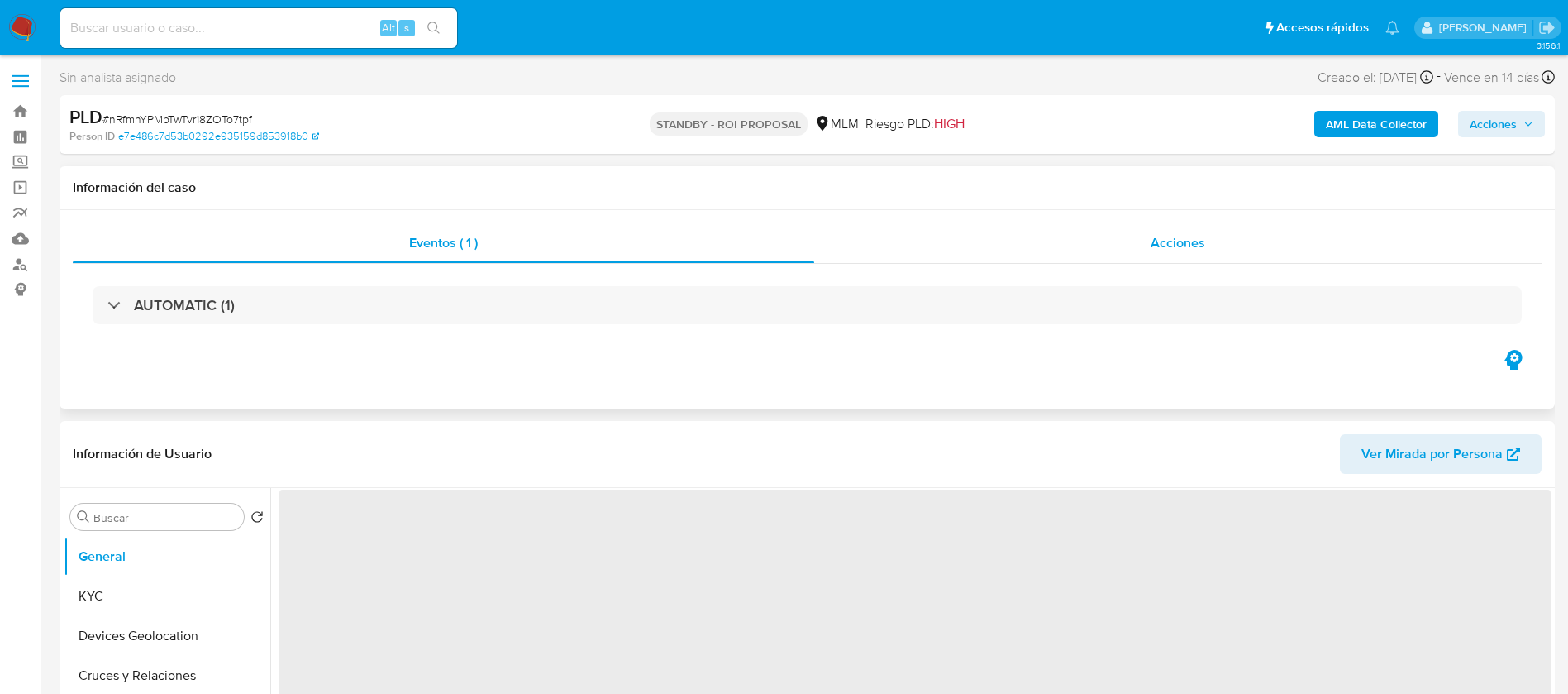
click at [1192, 227] on div "Acciones" at bounding box center [1178, 242] width 727 height 39
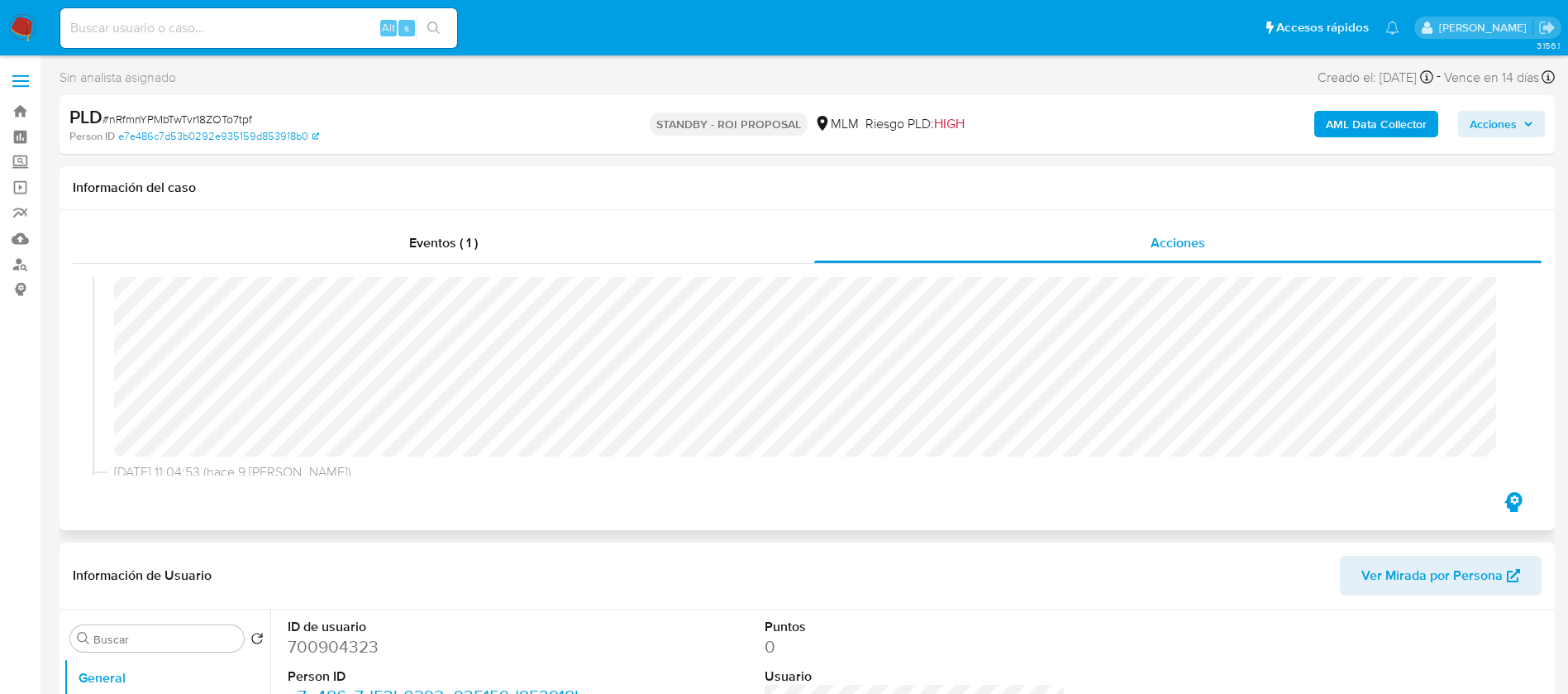
select select "10"
click at [109, 344] on div "[DATE] 11:05:46 (hace 9 [PERSON_NAME]) El caso pasó a estado STANDBY_ROI_PROPOS…" at bounding box center [807, 426] width 1429 height 300
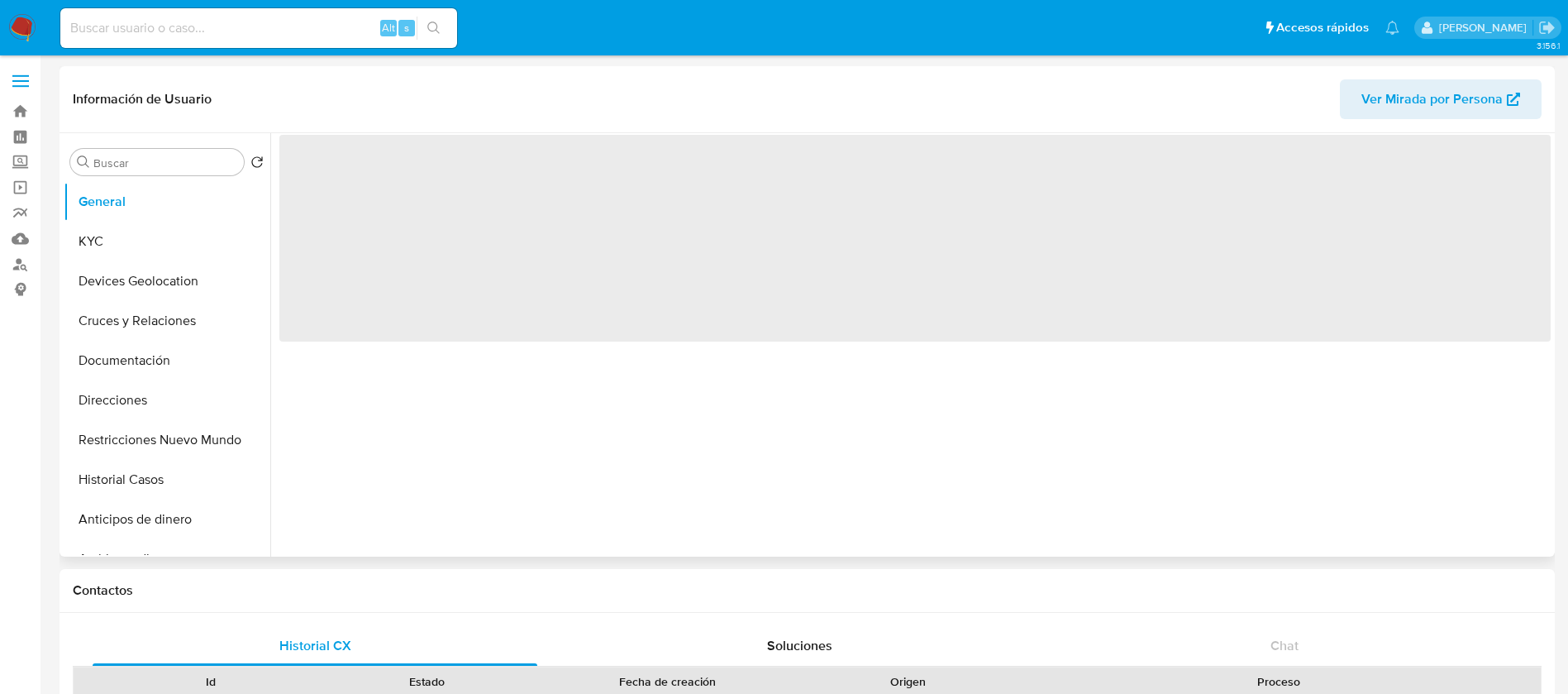
select select "10"
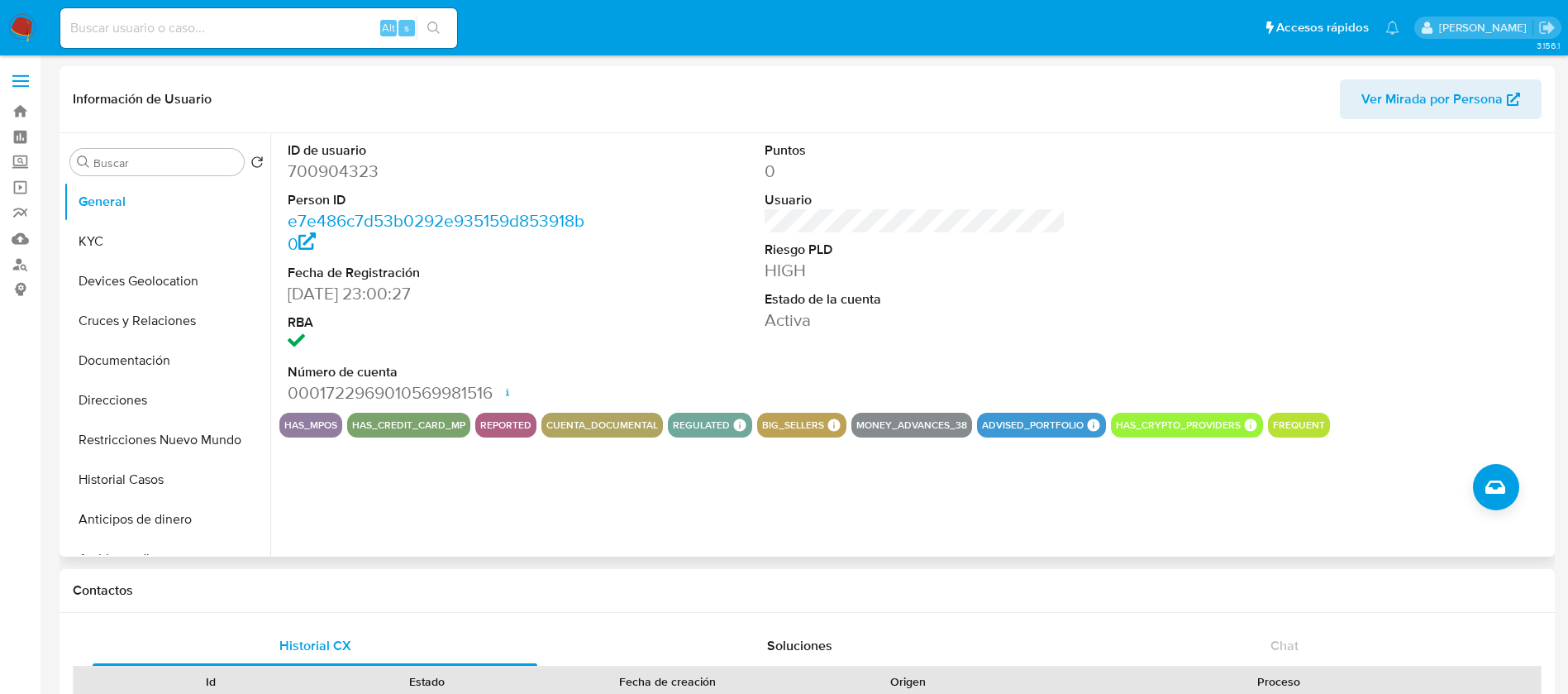
click at [346, 174] on dd "700904323" at bounding box center [438, 171] width 301 height 23
copy dd "700904323"
click at [30, 235] on link "Mulan" at bounding box center [99, 238] width 197 height 26
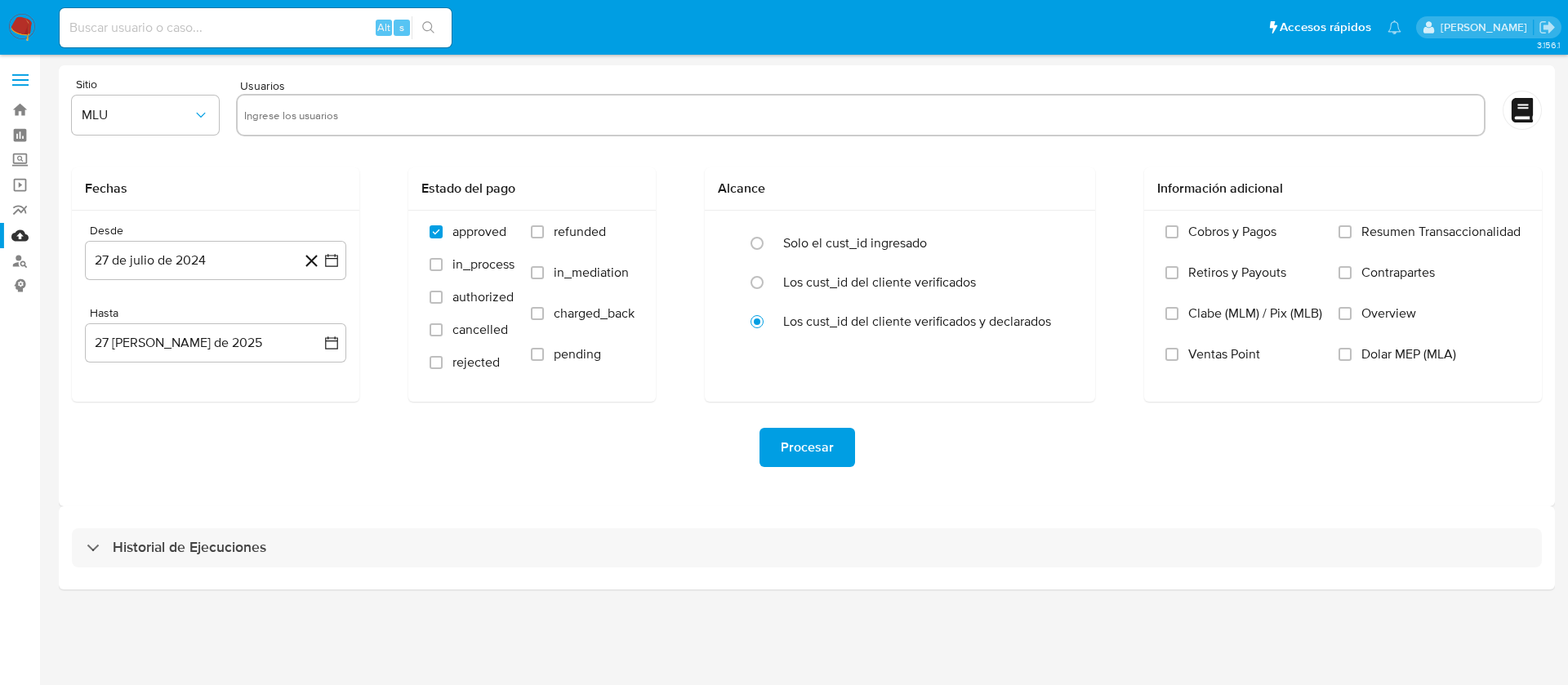
click at [445, 113] on input "text" at bounding box center [860, 115] width 1233 height 26
paste input "700904323"
type input "700904323"
click at [144, 120] on span "MLU" at bounding box center [137, 114] width 112 height 16
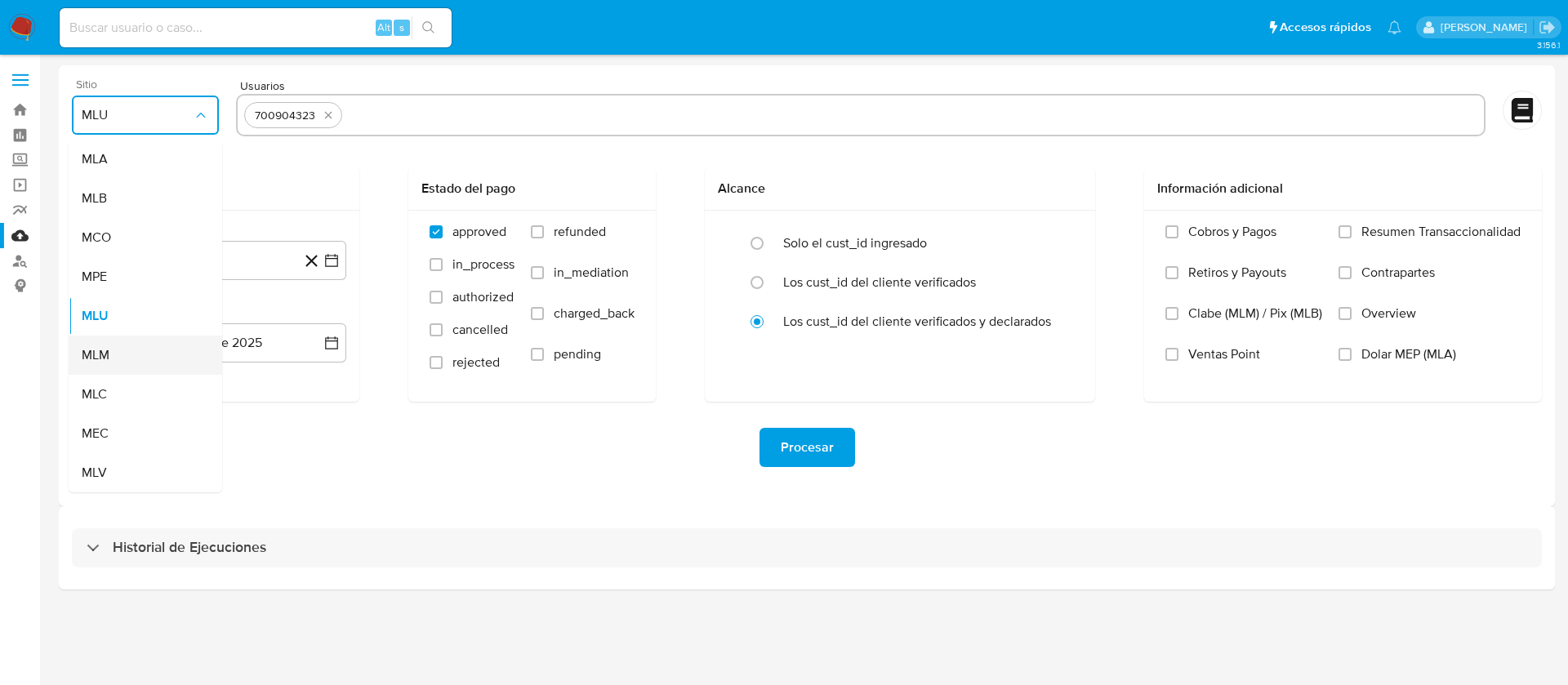
click at [136, 347] on div "MLM" at bounding box center [140, 354] width 117 height 39
click at [230, 248] on button "27 de julio de 2024" at bounding box center [215, 260] width 262 height 39
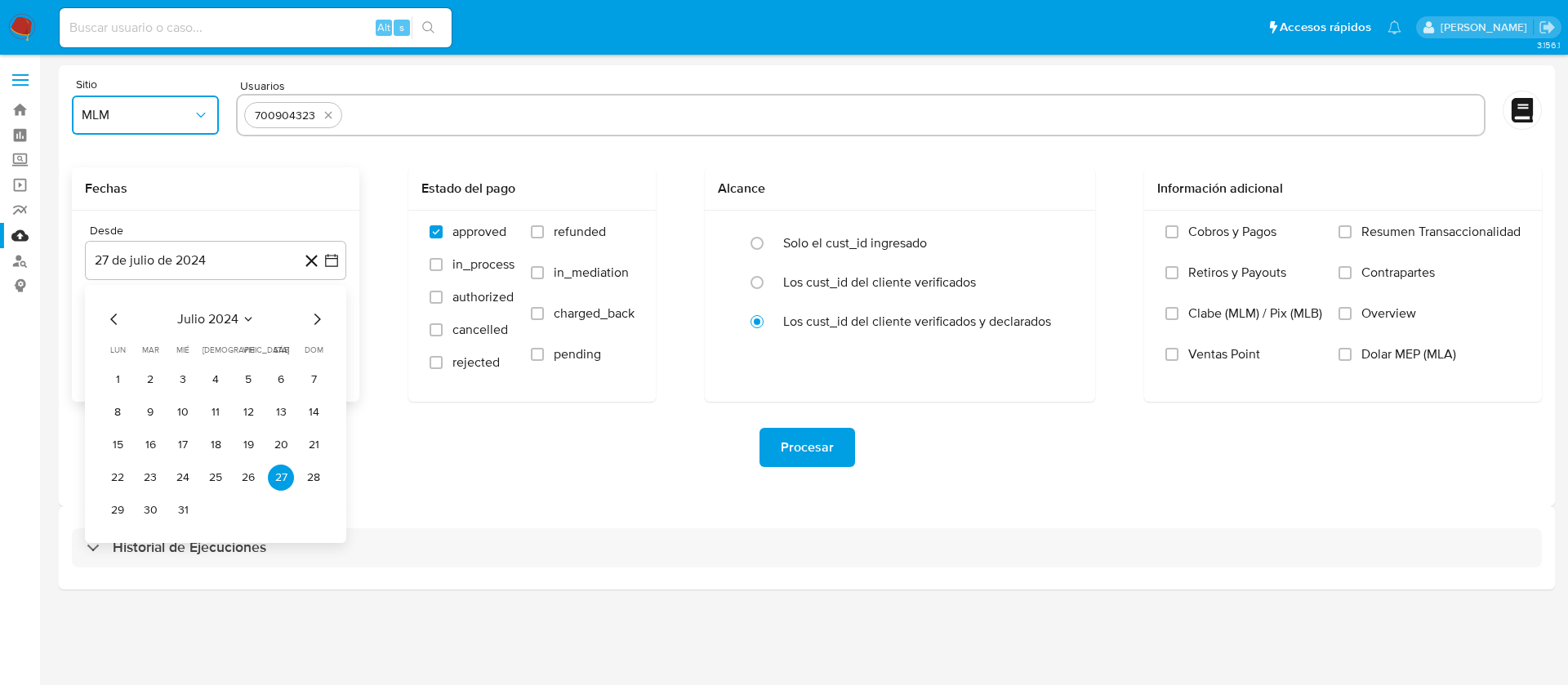
click at [225, 312] on span "julio 2024" at bounding box center [208, 318] width 61 height 16
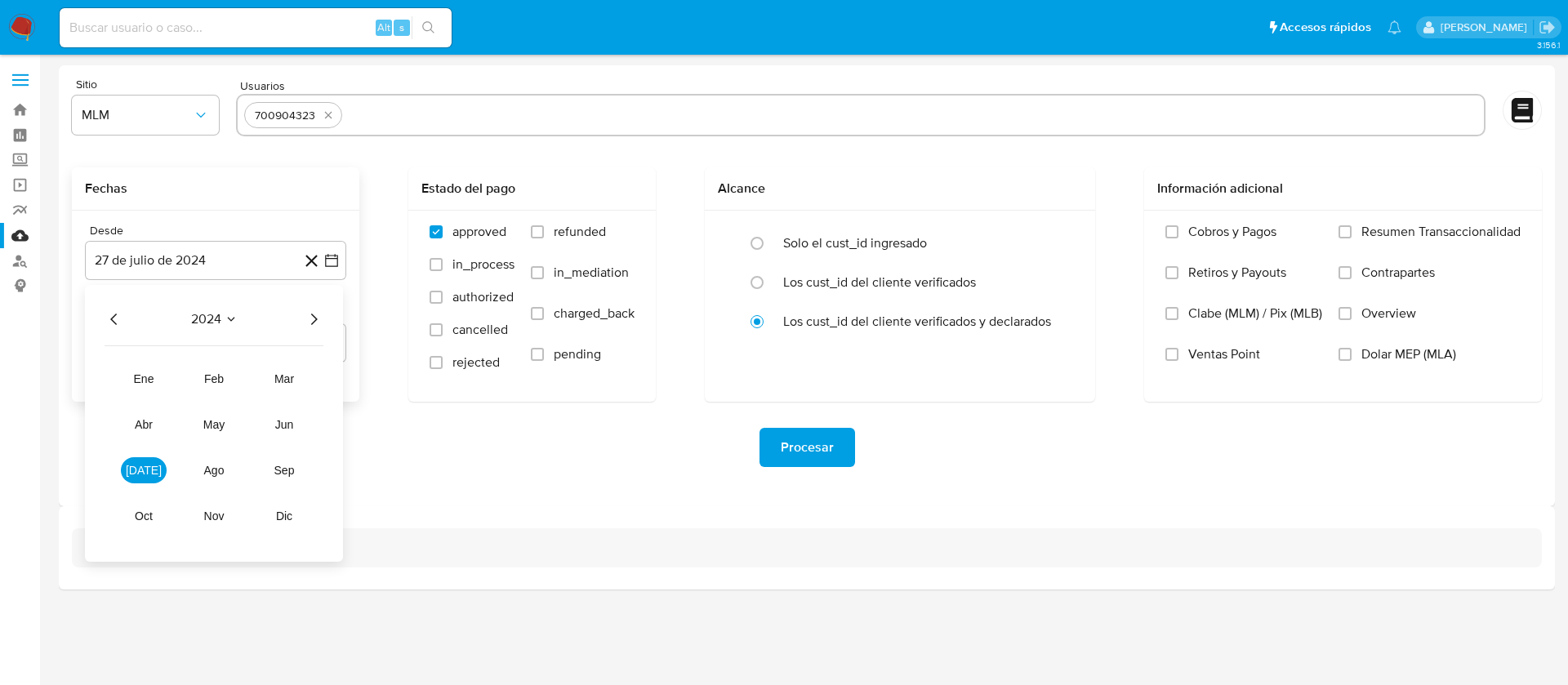
click at [315, 320] on icon "Año siguiente" at bounding box center [313, 318] width 20 height 20
click at [117, 313] on icon "Año anterior" at bounding box center [114, 318] width 20 height 20
click at [144, 513] on span "oct" at bounding box center [144, 516] width 18 height 13
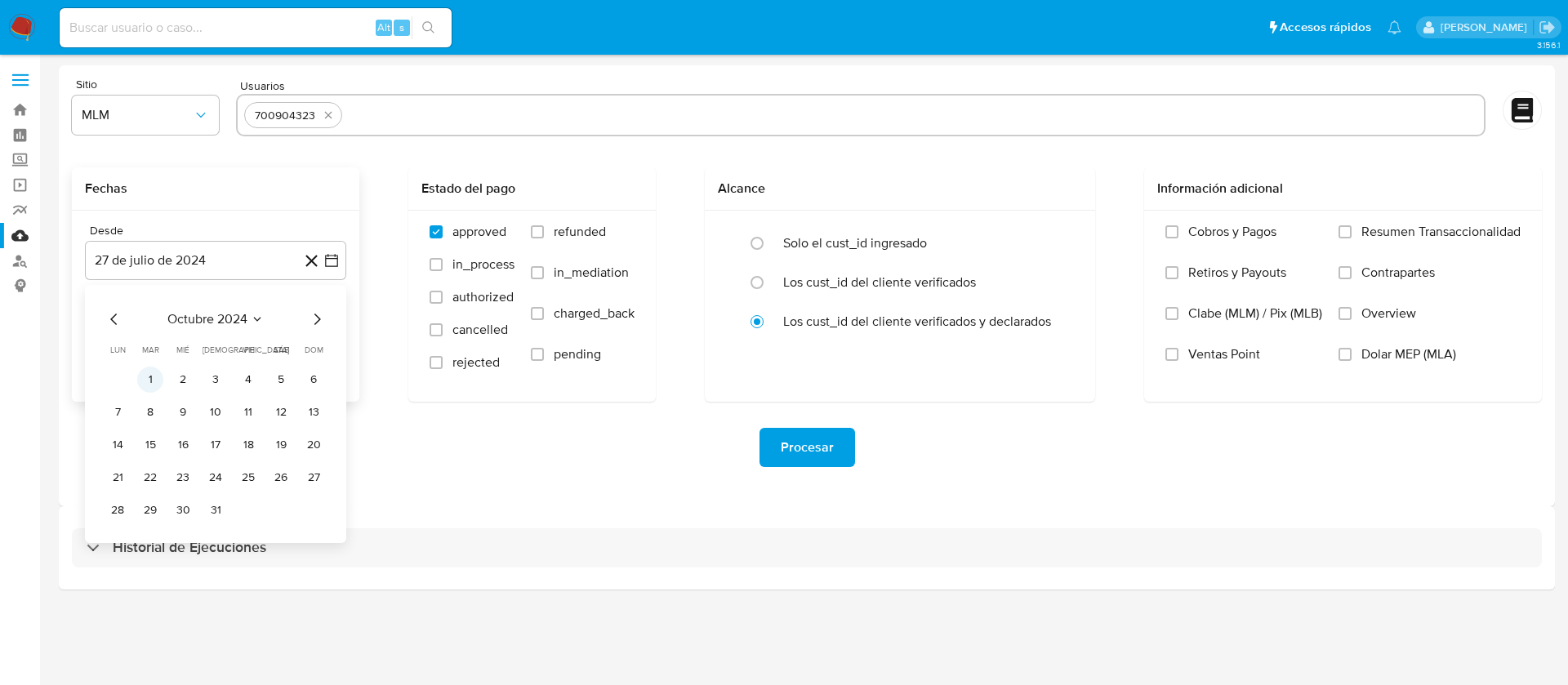
click at [153, 382] on button "1" at bounding box center [150, 380] width 26 height 26
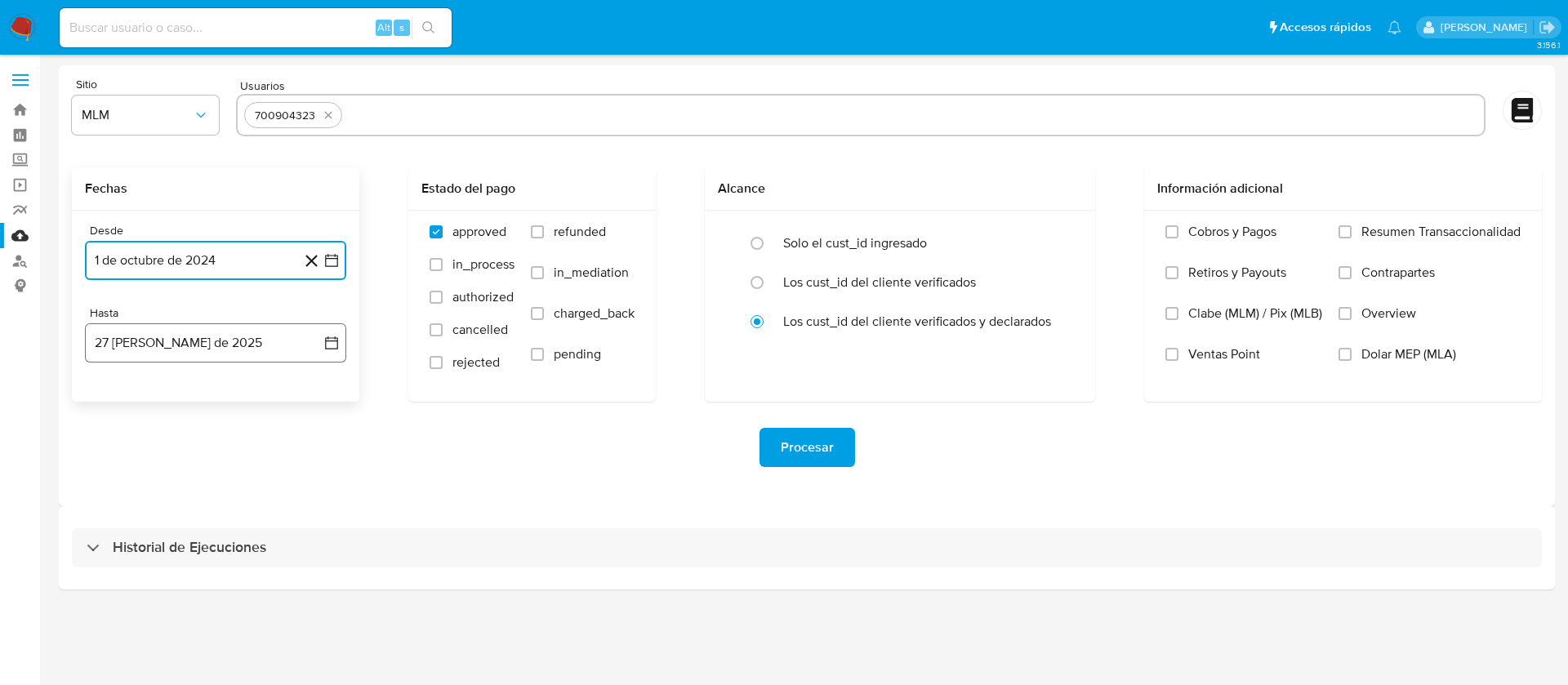
click at [153, 339] on button "27 [PERSON_NAME] de 2025" at bounding box center [215, 342] width 262 height 39
click at [114, 397] on icon "Mes anterior" at bounding box center [114, 402] width 20 height 20
click at [212, 588] on button "31" at bounding box center [215, 592] width 26 height 26
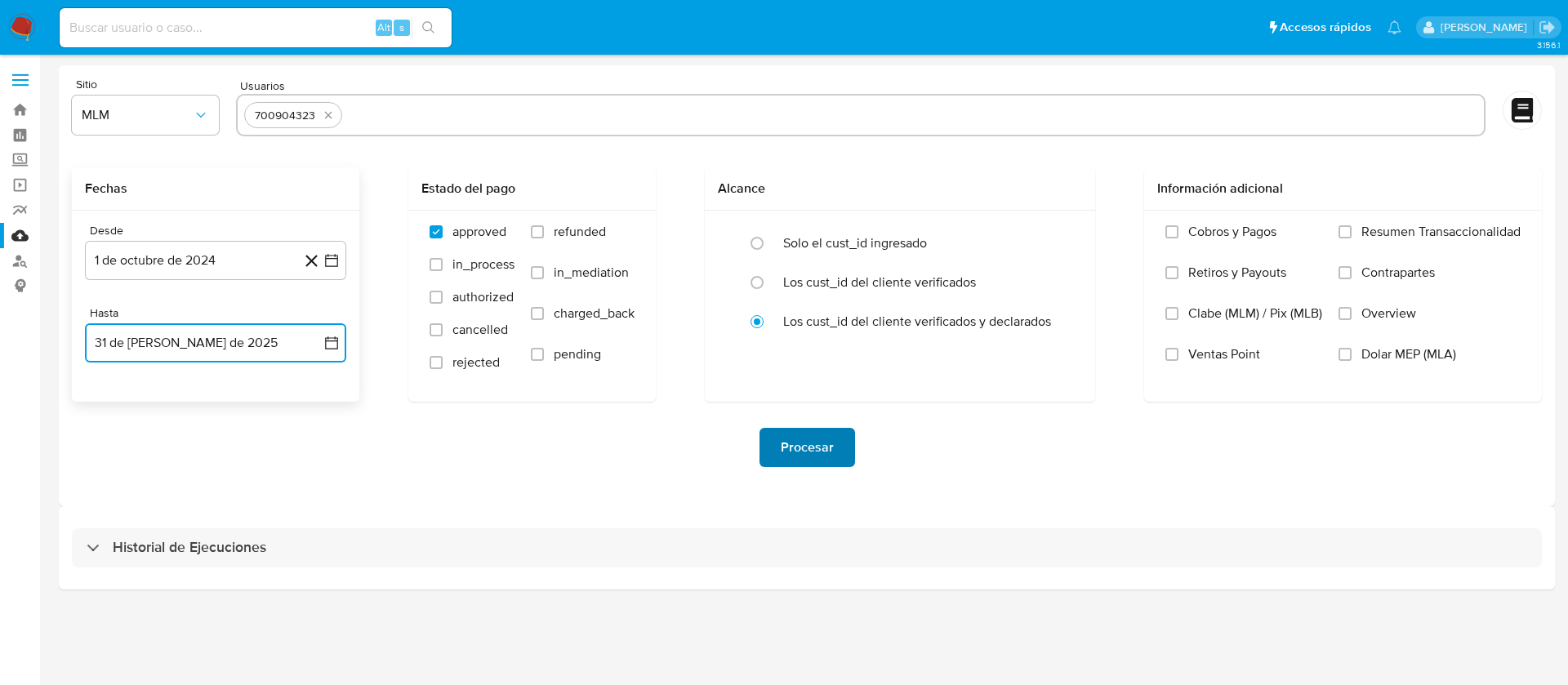
click at [792, 450] on span "Procesar" at bounding box center [807, 447] width 53 height 36
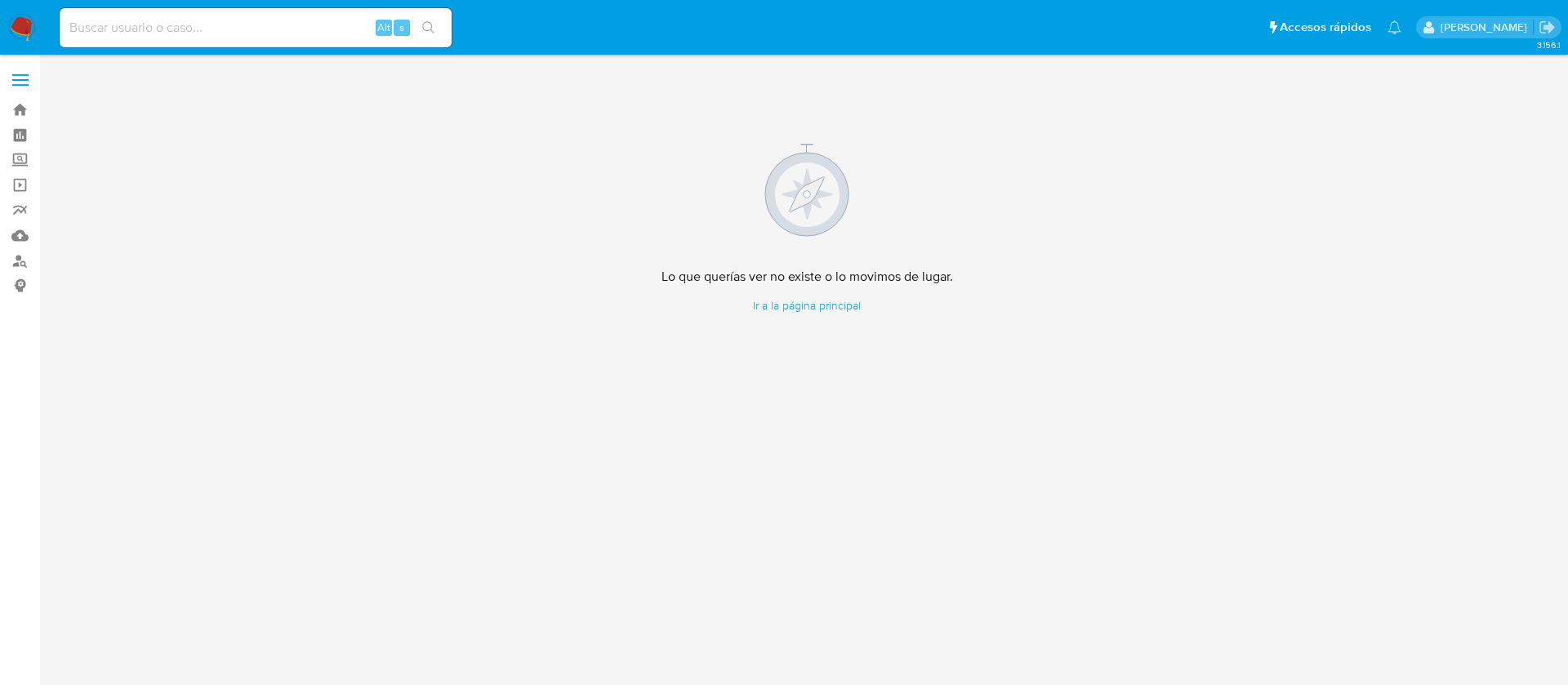
click at [149, 38] on input at bounding box center [255, 27] width 392 height 21
paste input "700904323"
type input "700904323"
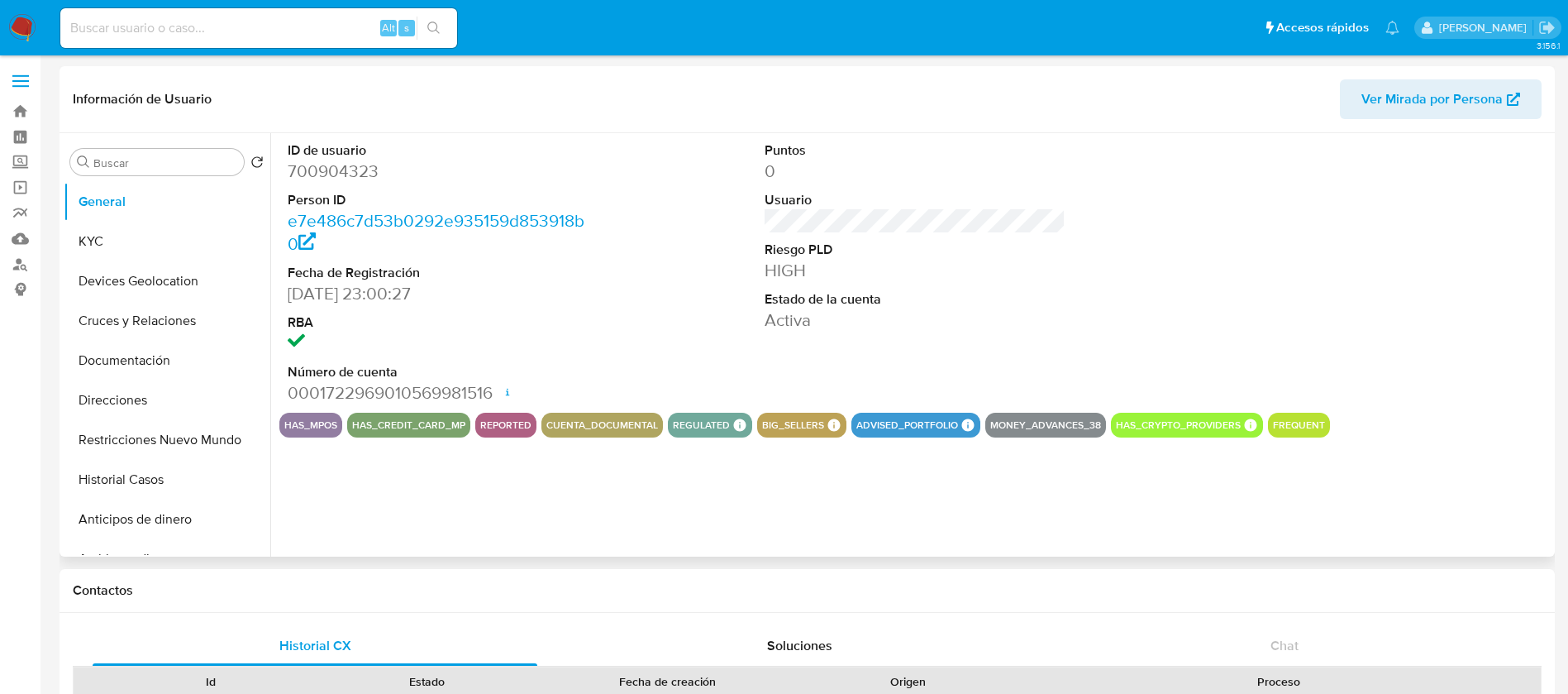
select select "10"
click at [109, 236] on button "KYC" at bounding box center [161, 241] width 193 height 39
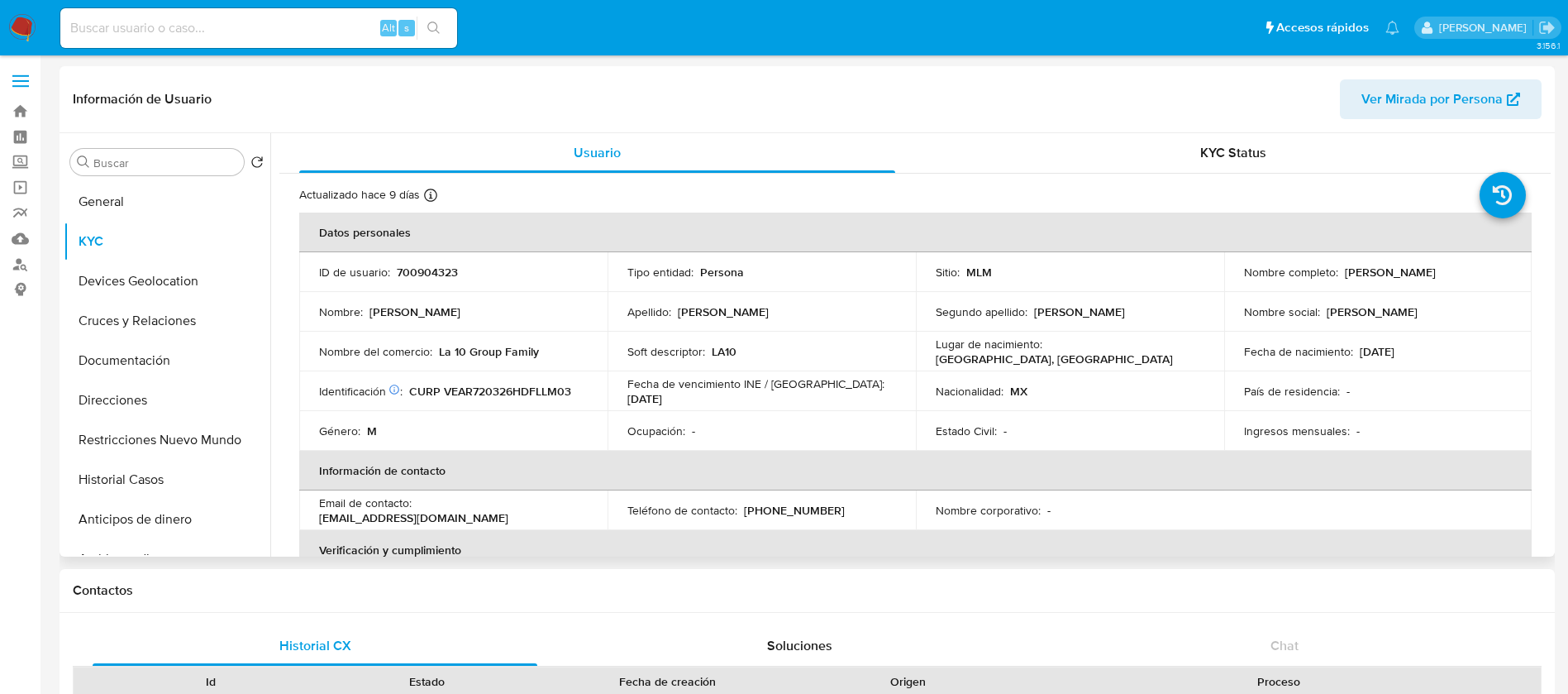
click at [420, 260] on td "ID de usuario : 700904323" at bounding box center [453, 272] width 308 height 39
click at [431, 268] on p "700904323" at bounding box center [428, 273] width 61 height 15
copy p "700904323"
click at [1272, 419] on td "Ingresos mensuales : -" at bounding box center [1379, 430] width 308 height 39
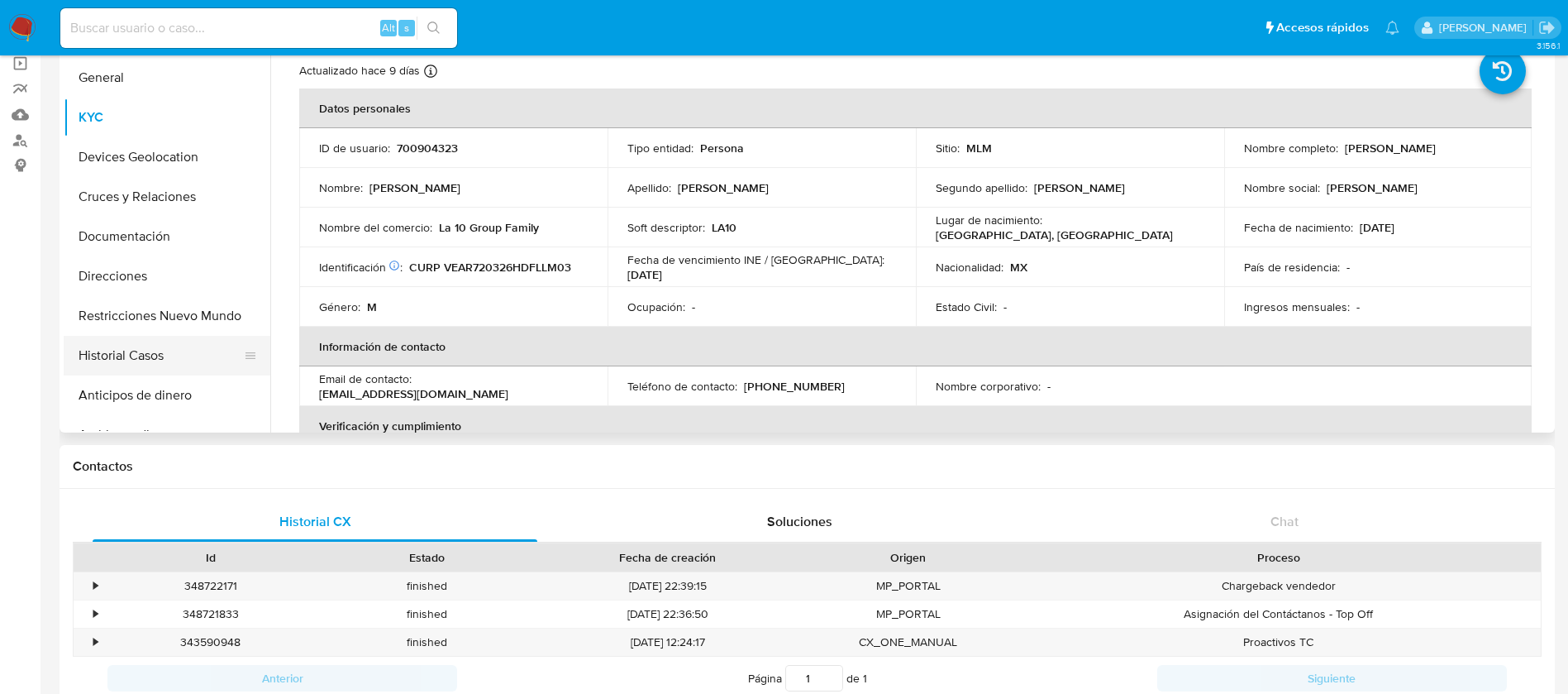
click at [138, 355] on button "Historial Casos" at bounding box center [161, 355] width 193 height 39
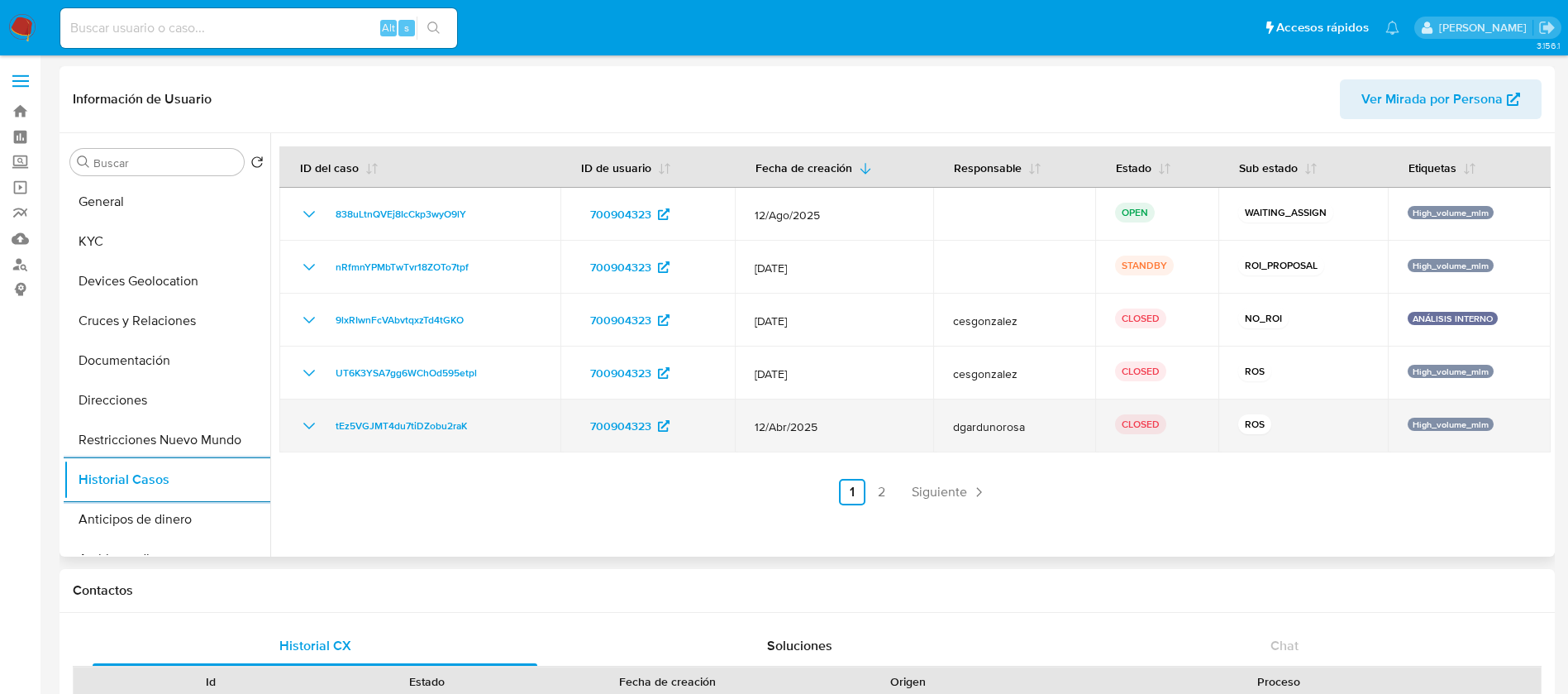
click at [302, 425] on icon "Mostrar/Ocultar" at bounding box center [309, 426] width 20 height 20
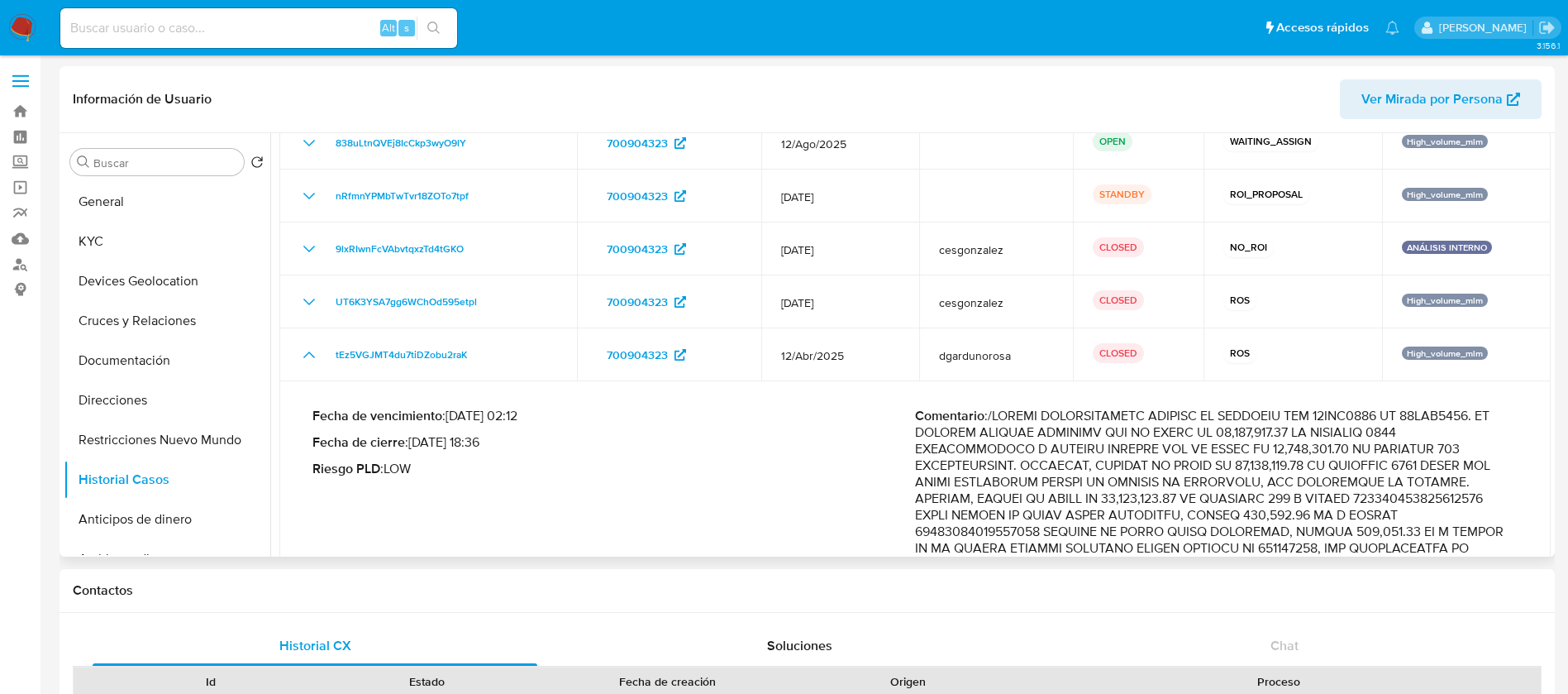
scroll to position [124, 0]
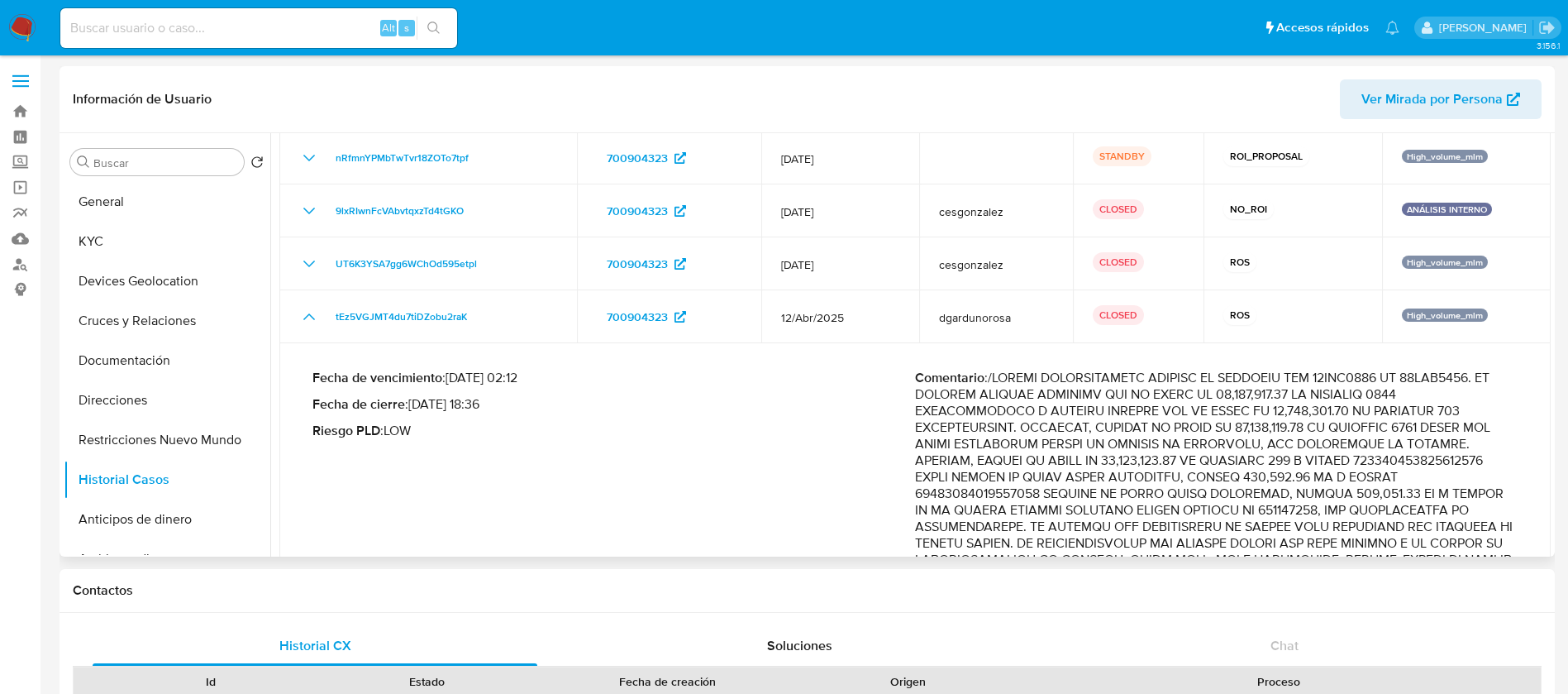
click at [1141, 407] on p "Comentario :" at bounding box center [1217, 634] width 603 height 529
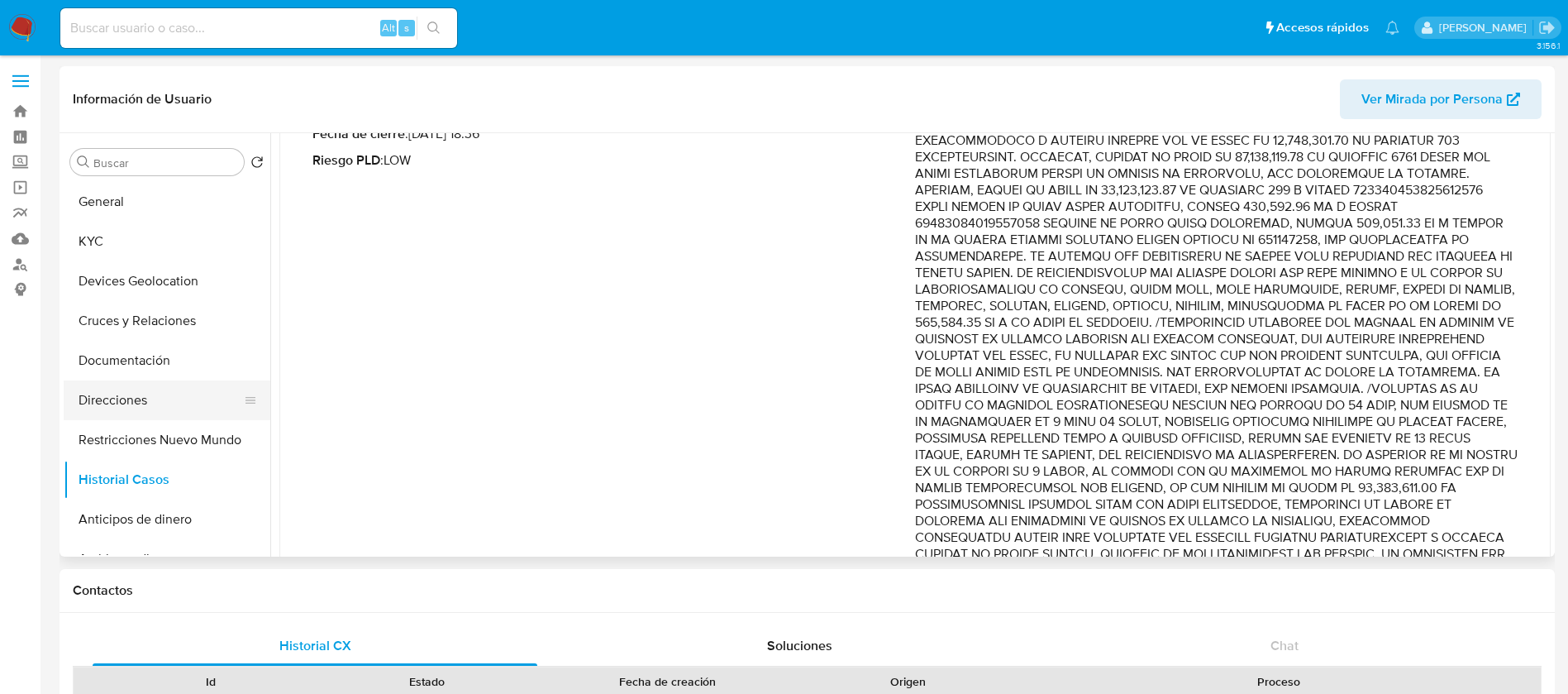
scroll to position [372, 0]
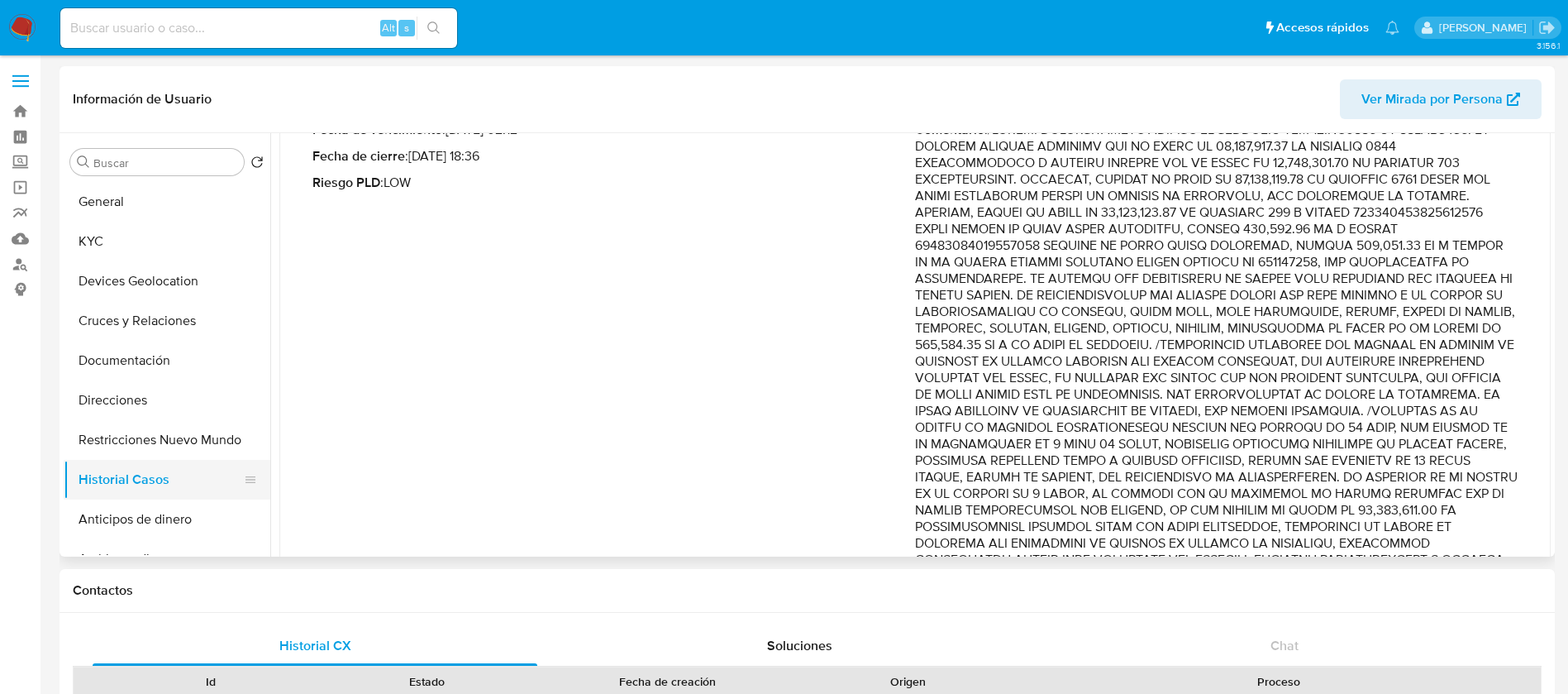
click at [134, 472] on button "Historial Casos" at bounding box center [161, 479] width 193 height 39
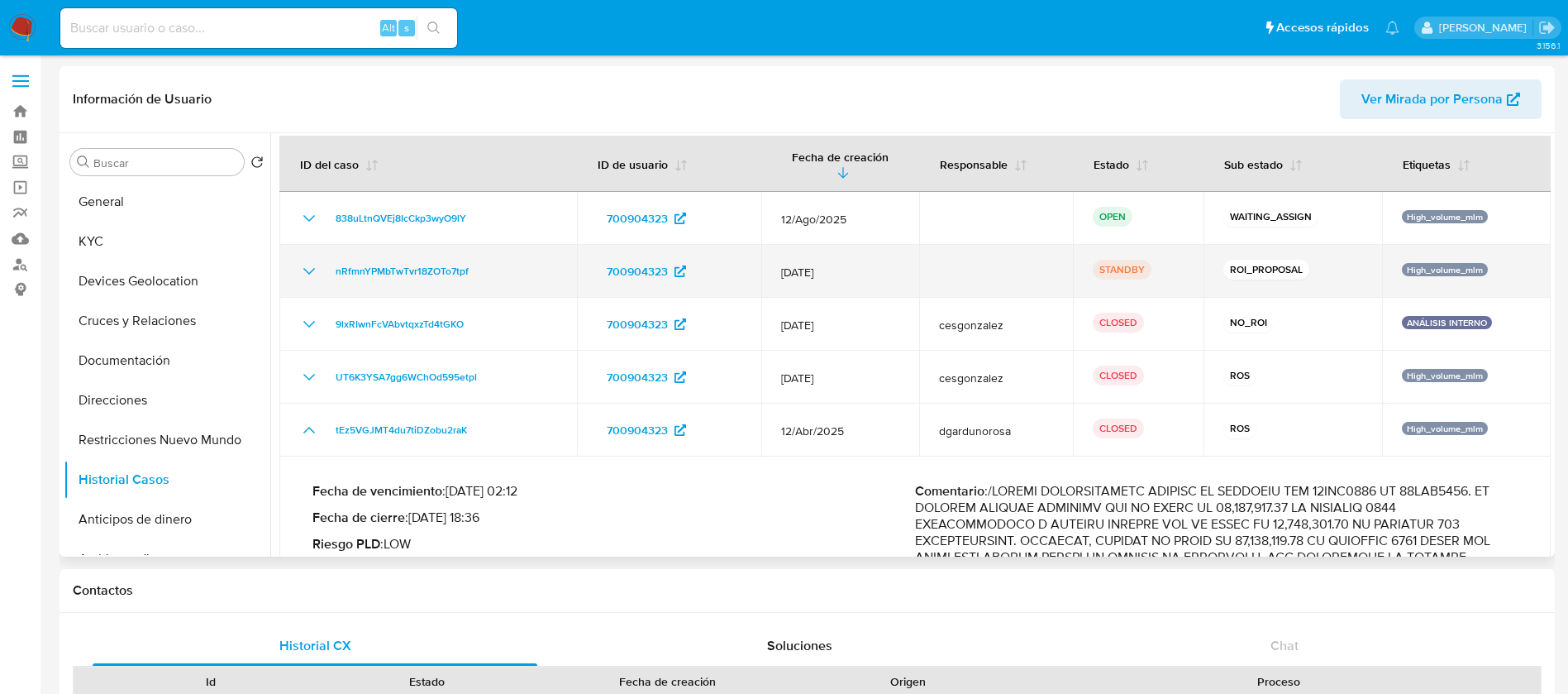
scroll to position [0, 0]
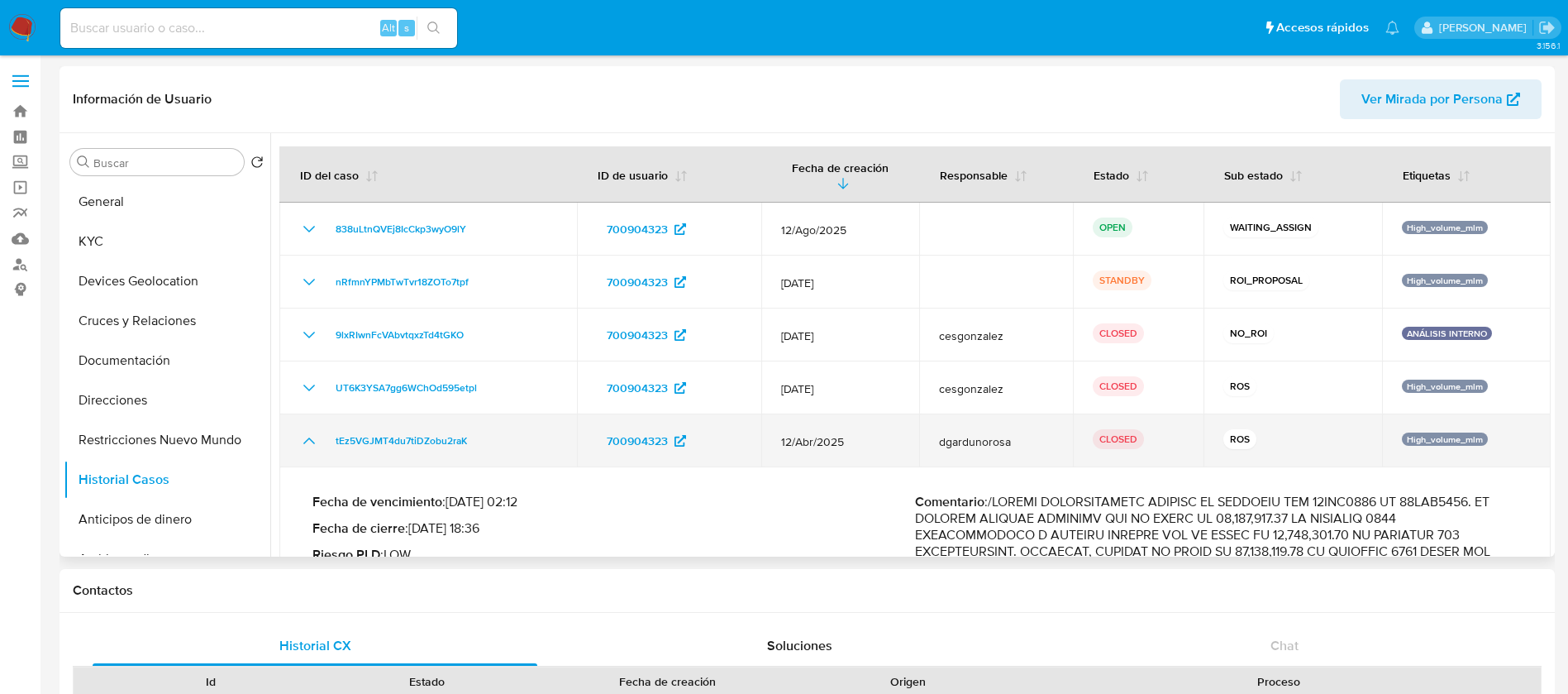
click at [312, 431] on icon "Mostrar/Ocultar" at bounding box center [309, 440] width 20 height 20
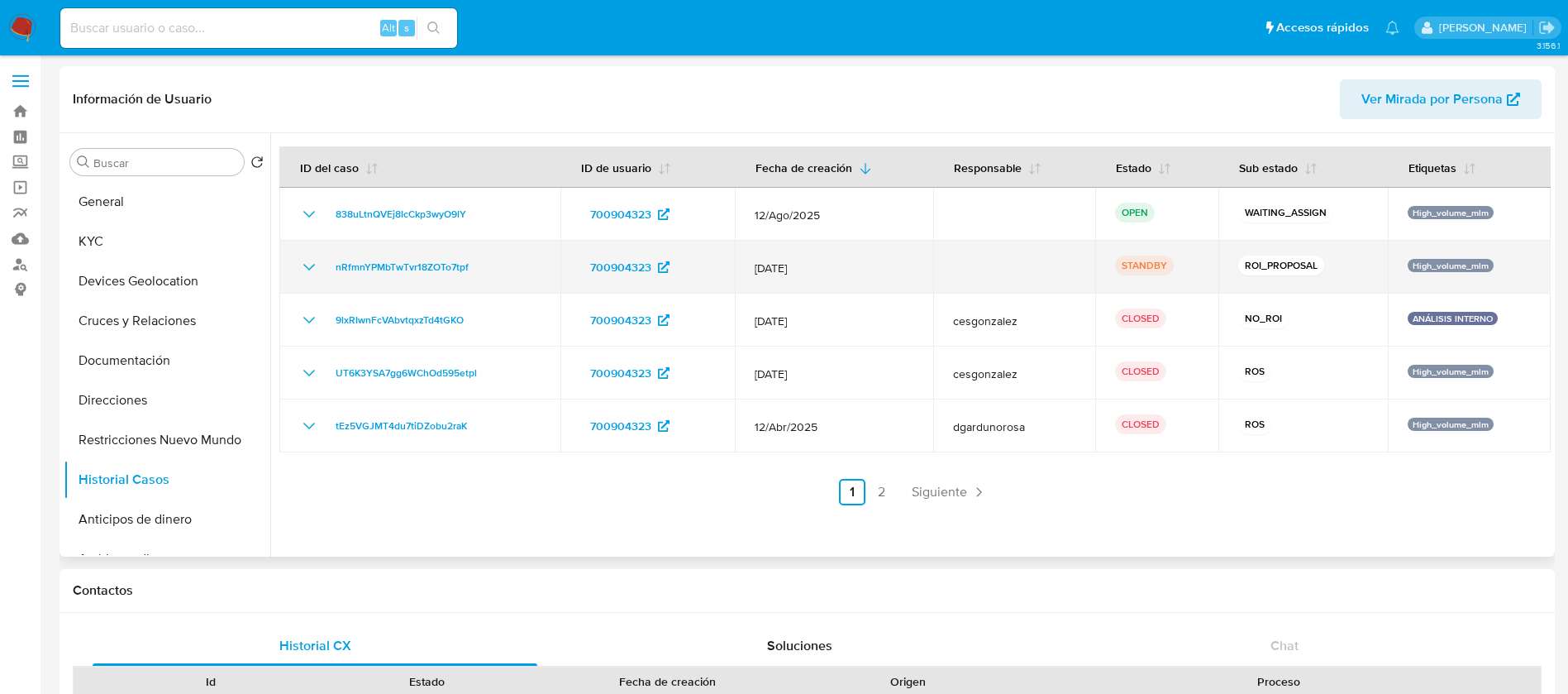
drag, startPoint x: 1513, startPoint y: 434, endPoint x: 1408, endPoint y: 257, distance: 205.8
click at [1408, 257] on tbody "838uLtnQVEj8IcCkp3wyO9lY 700904323 [DATE] OPEN WAITING_ASSIGN High_volume_mlm n…" at bounding box center [915, 320] width 1271 height 265
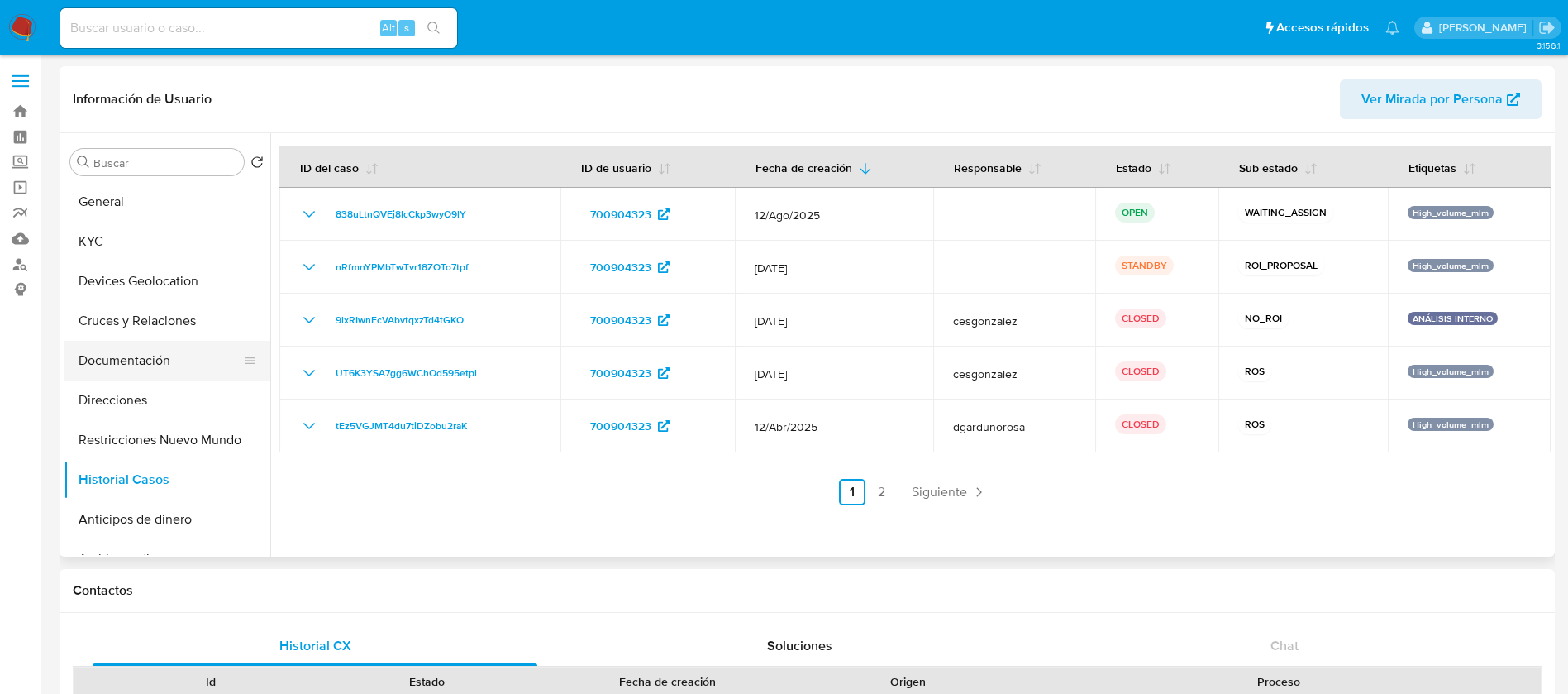
click at [133, 367] on button "Documentación" at bounding box center [161, 360] width 193 height 39
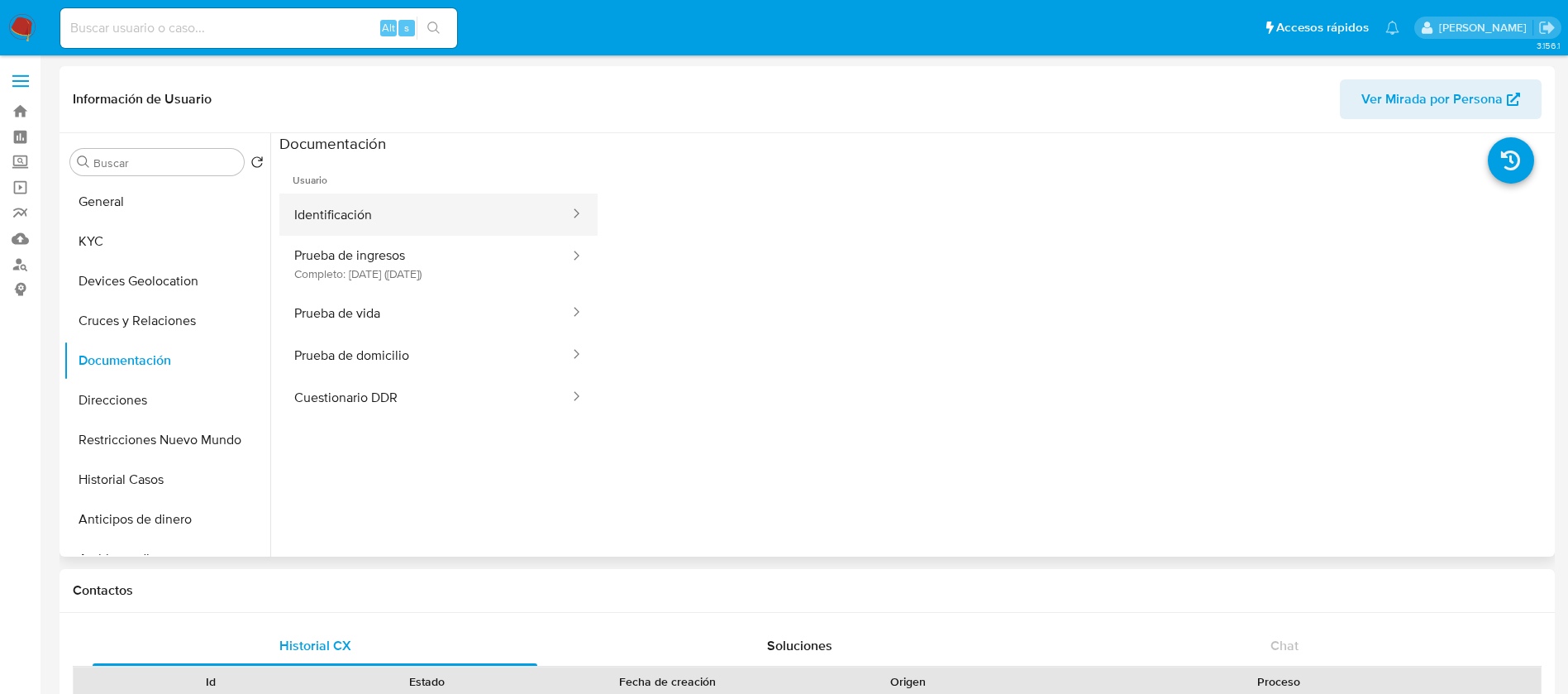
click at [386, 217] on button "Identificación" at bounding box center [425, 214] width 292 height 42
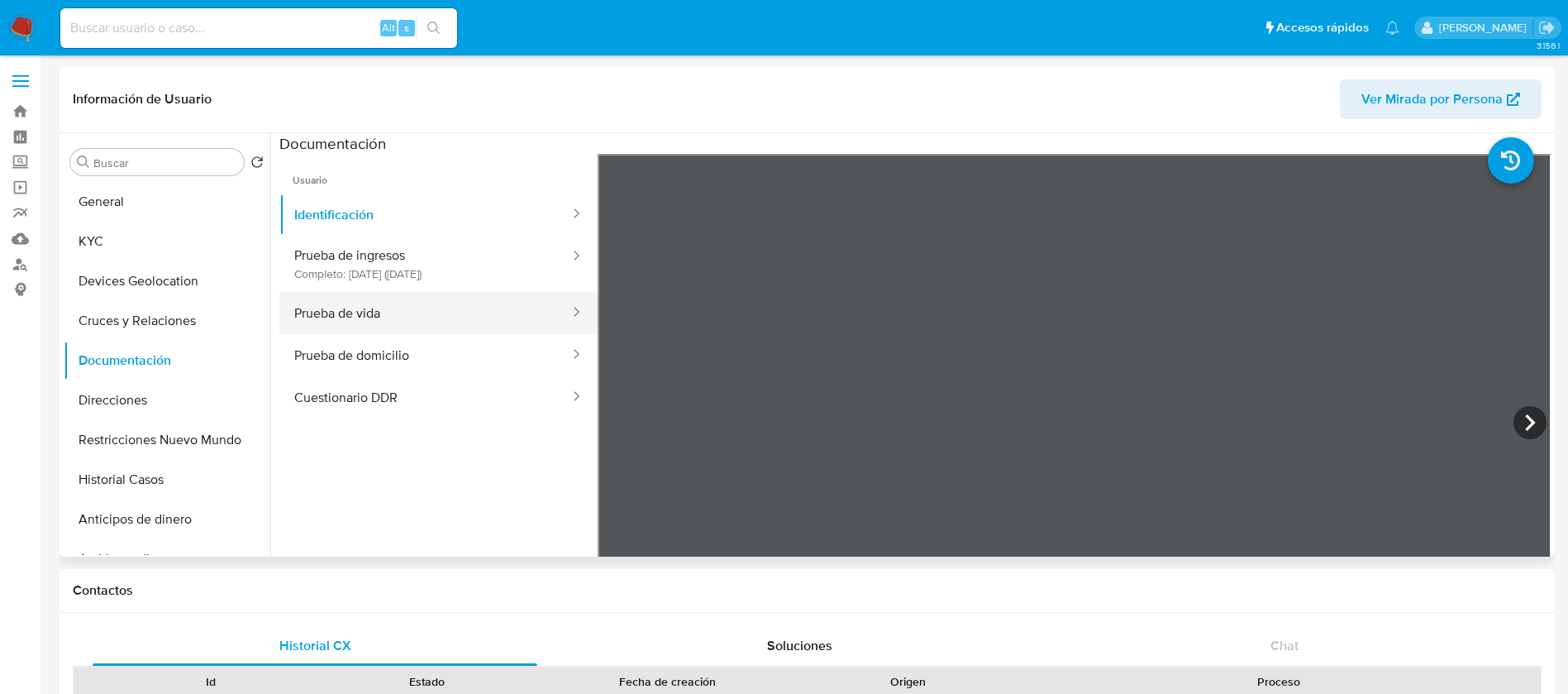
click at [448, 313] on button "Prueba de vida" at bounding box center [425, 313] width 292 height 42
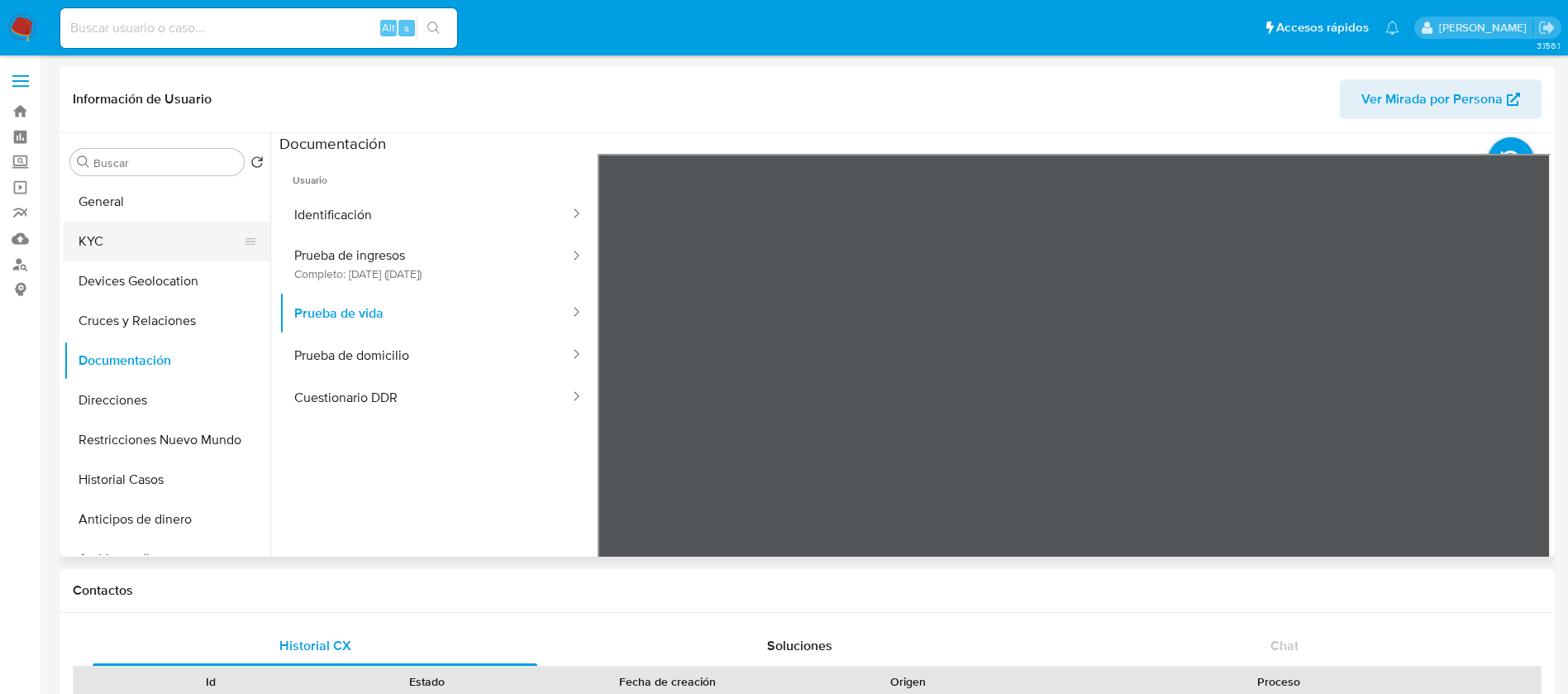
click at [123, 246] on button "KYC" at bounding box center [161, 241] width 193 height 39
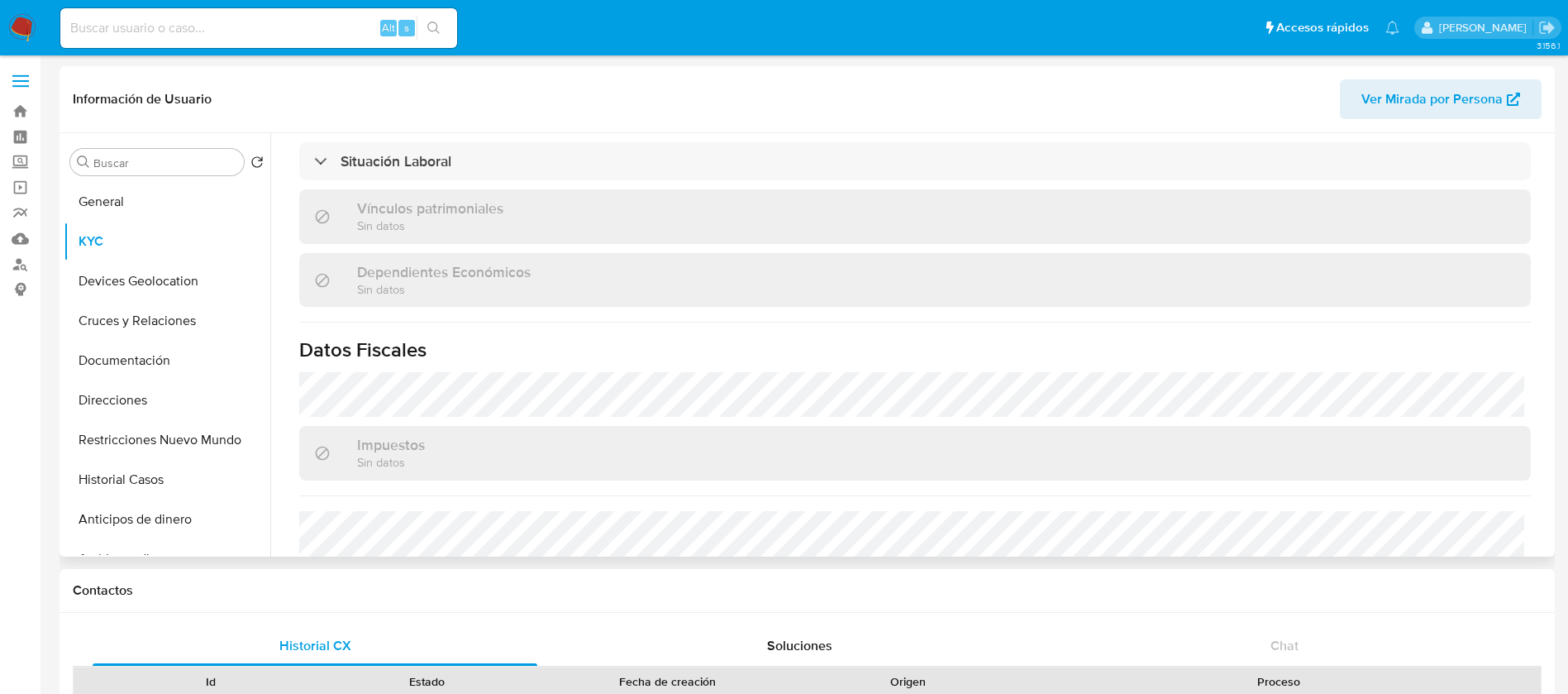
scroll to position [1007, 0]
